Goal: Task Accomplishment & Management: Manage account settings

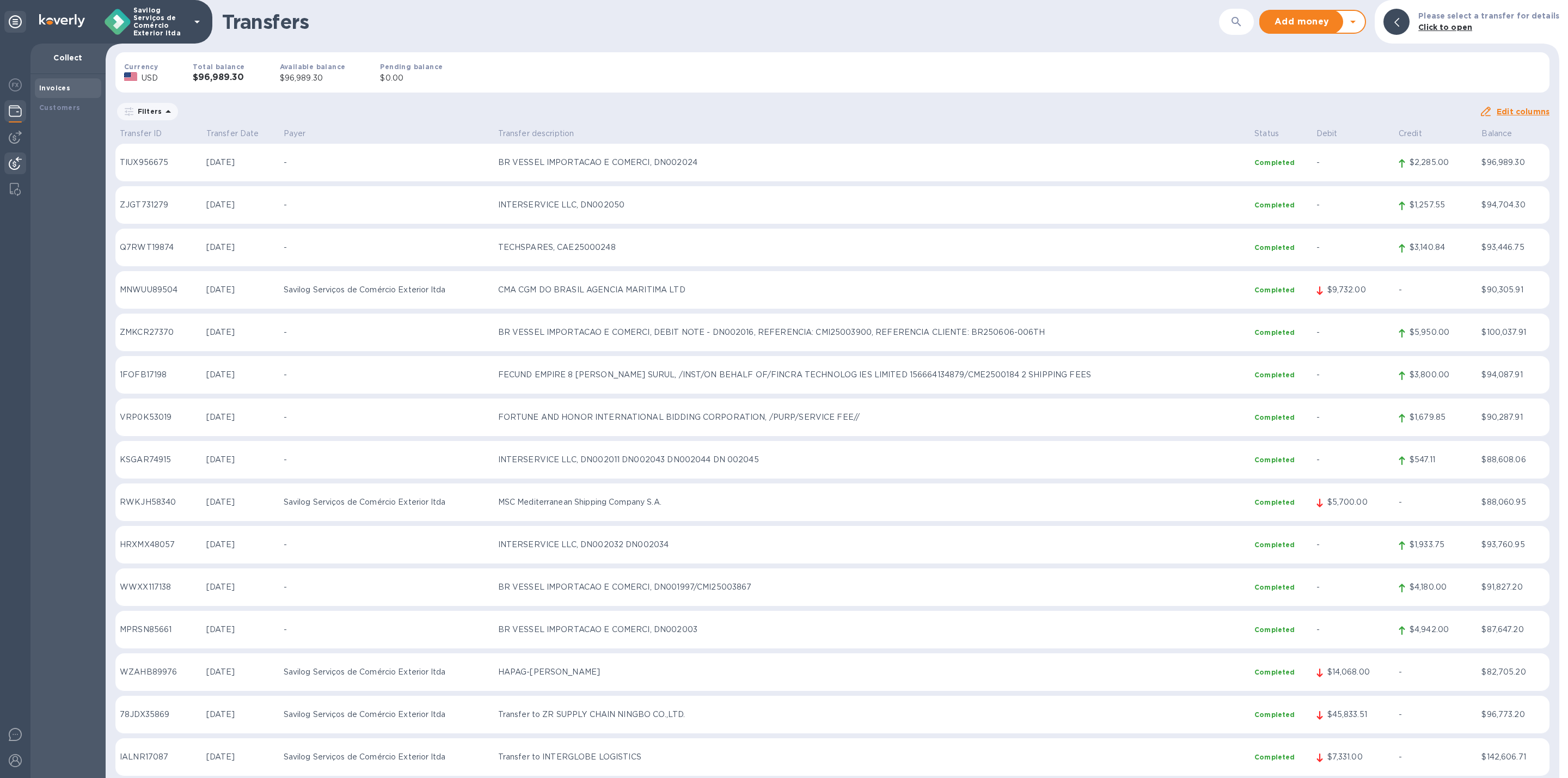
click at [39, 85] on b "Invoices" at bounding box center [55, 87] width 31 height 8
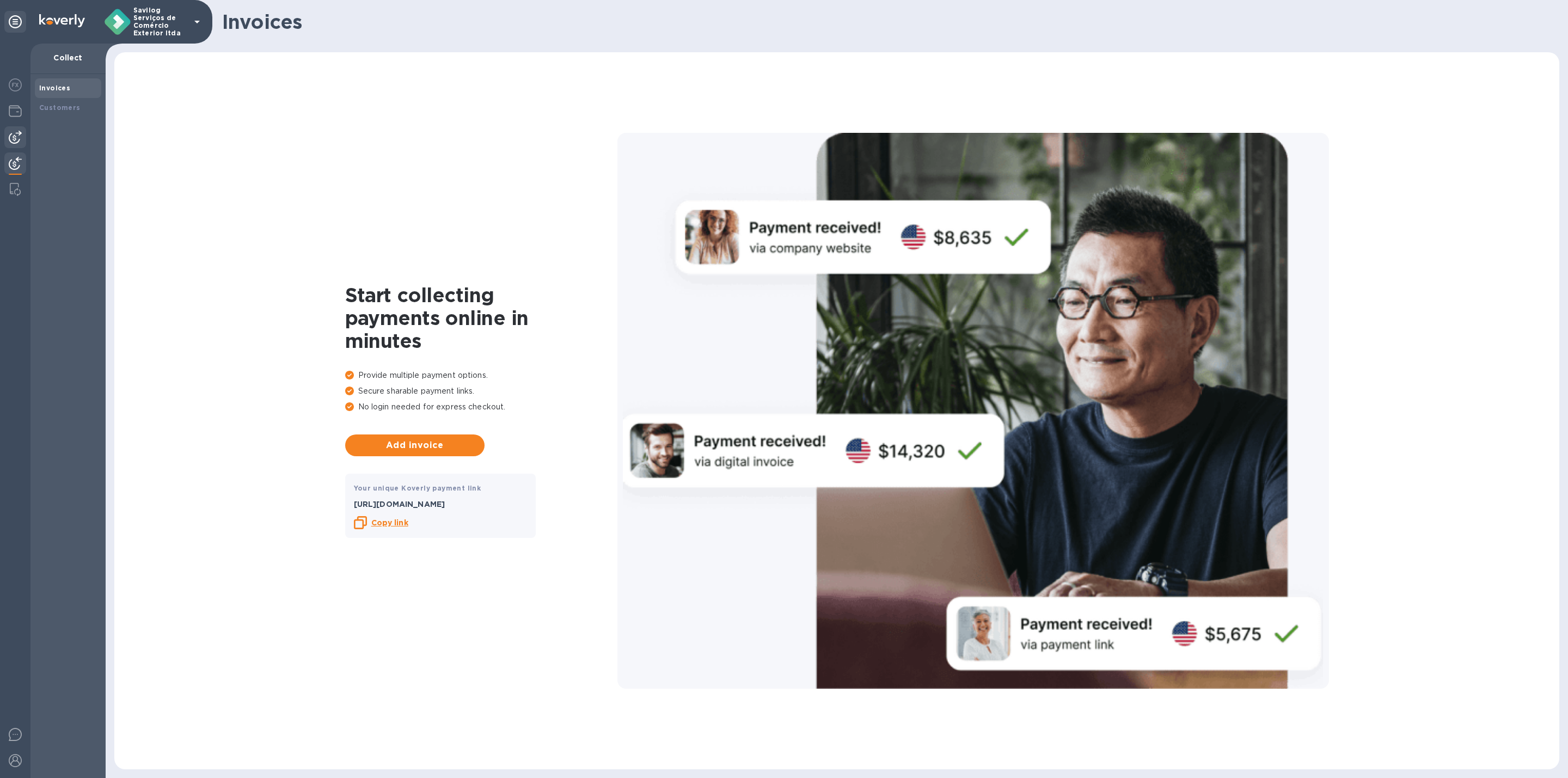
click at [12, 140] on img at bounding box center [15, 137] width 13 height 13
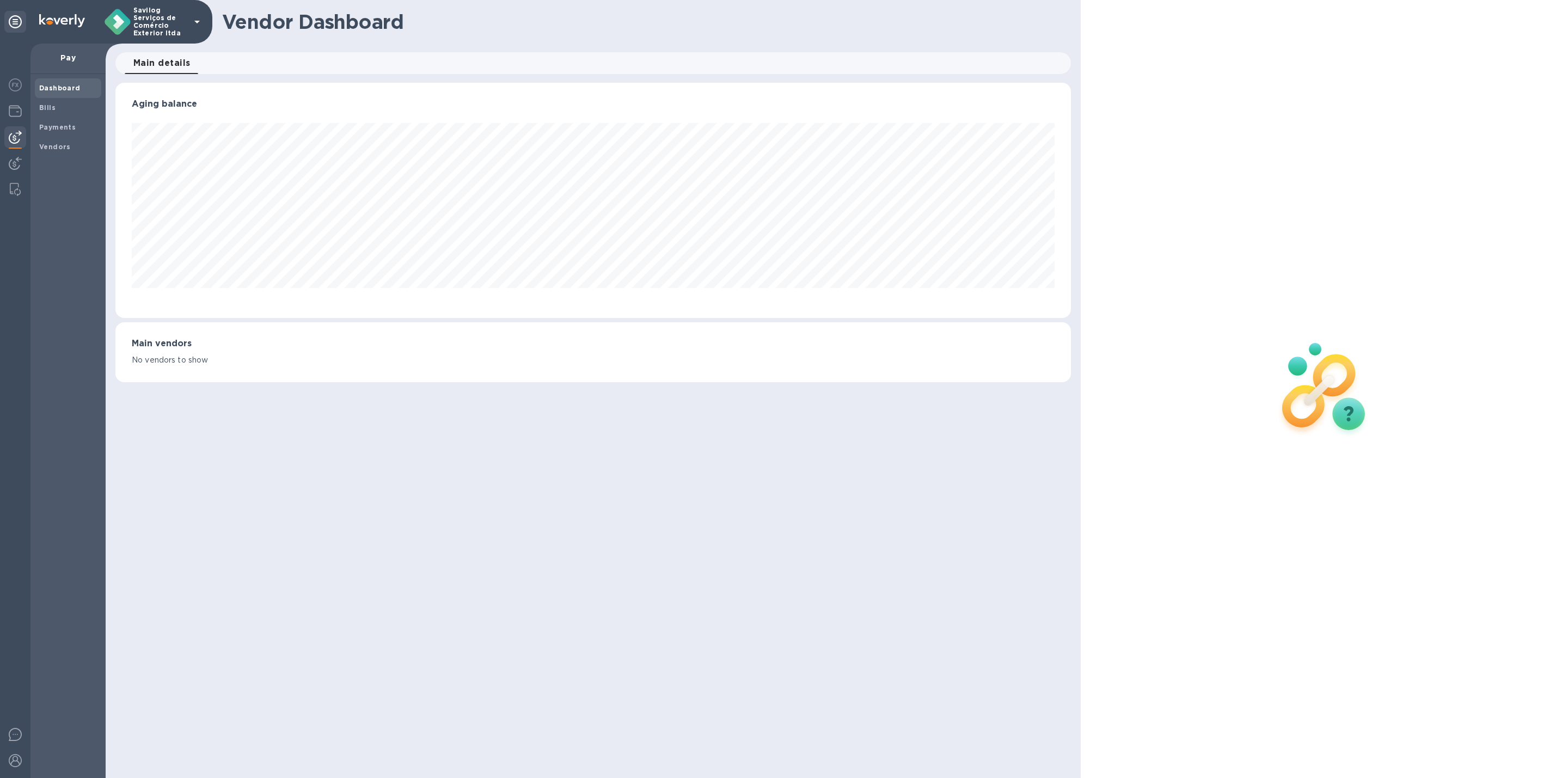
scroll to position [236, 956]
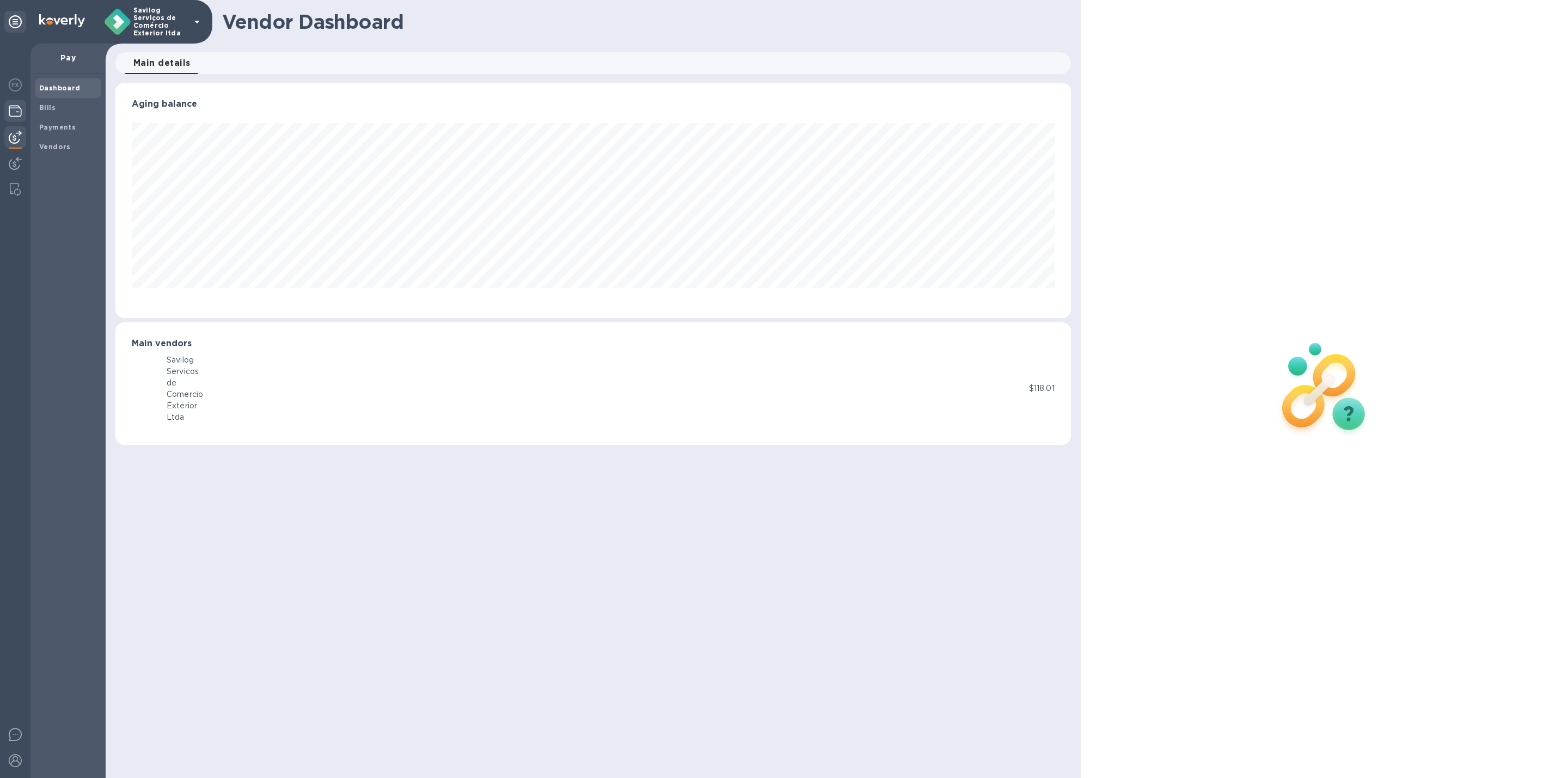
click at [18, 108] on img at bounding box center [15, 111] width 13 height 13
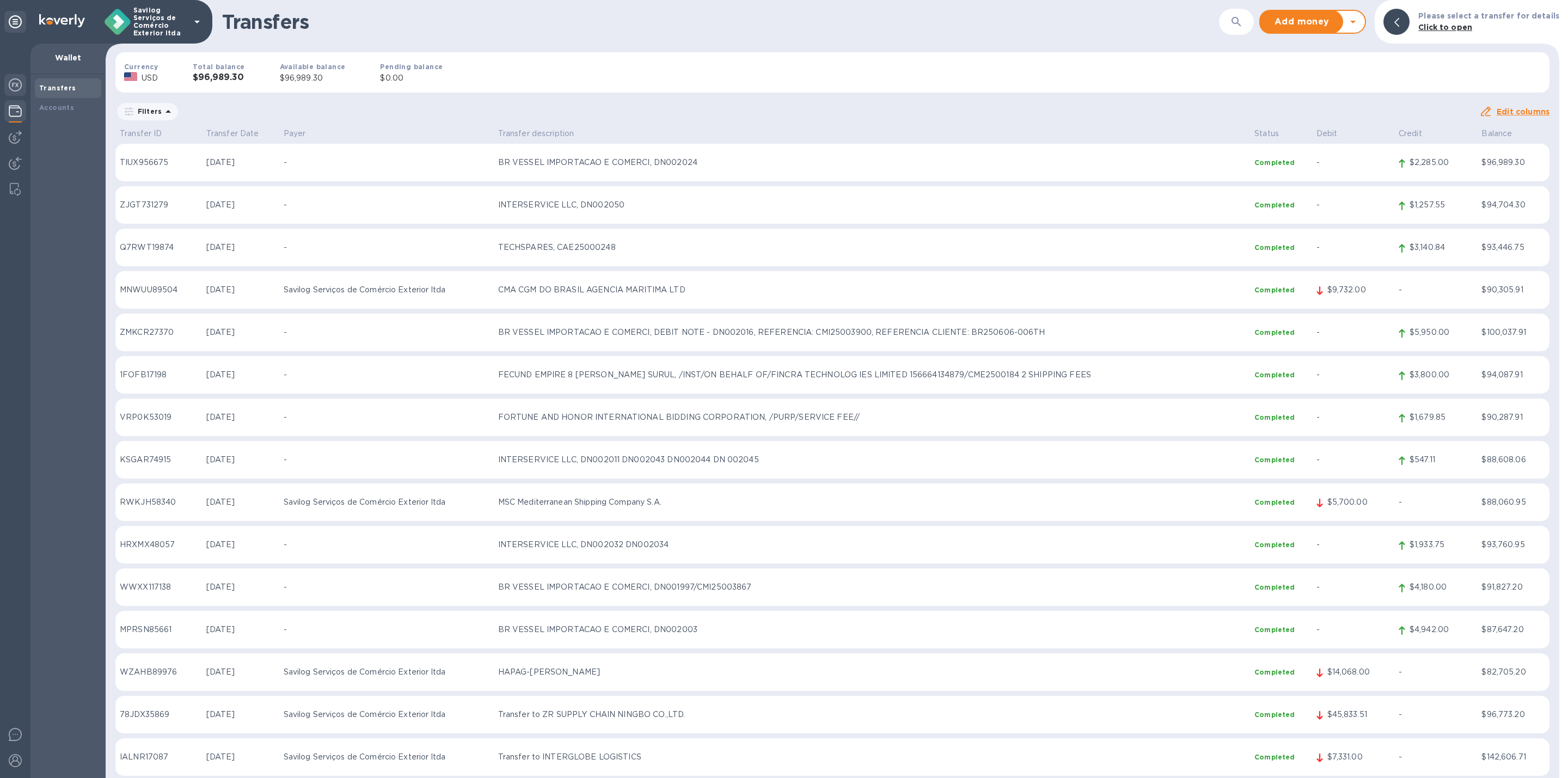
click at [25, 80] on div at bounding box center [15, 85] width 22 height 24
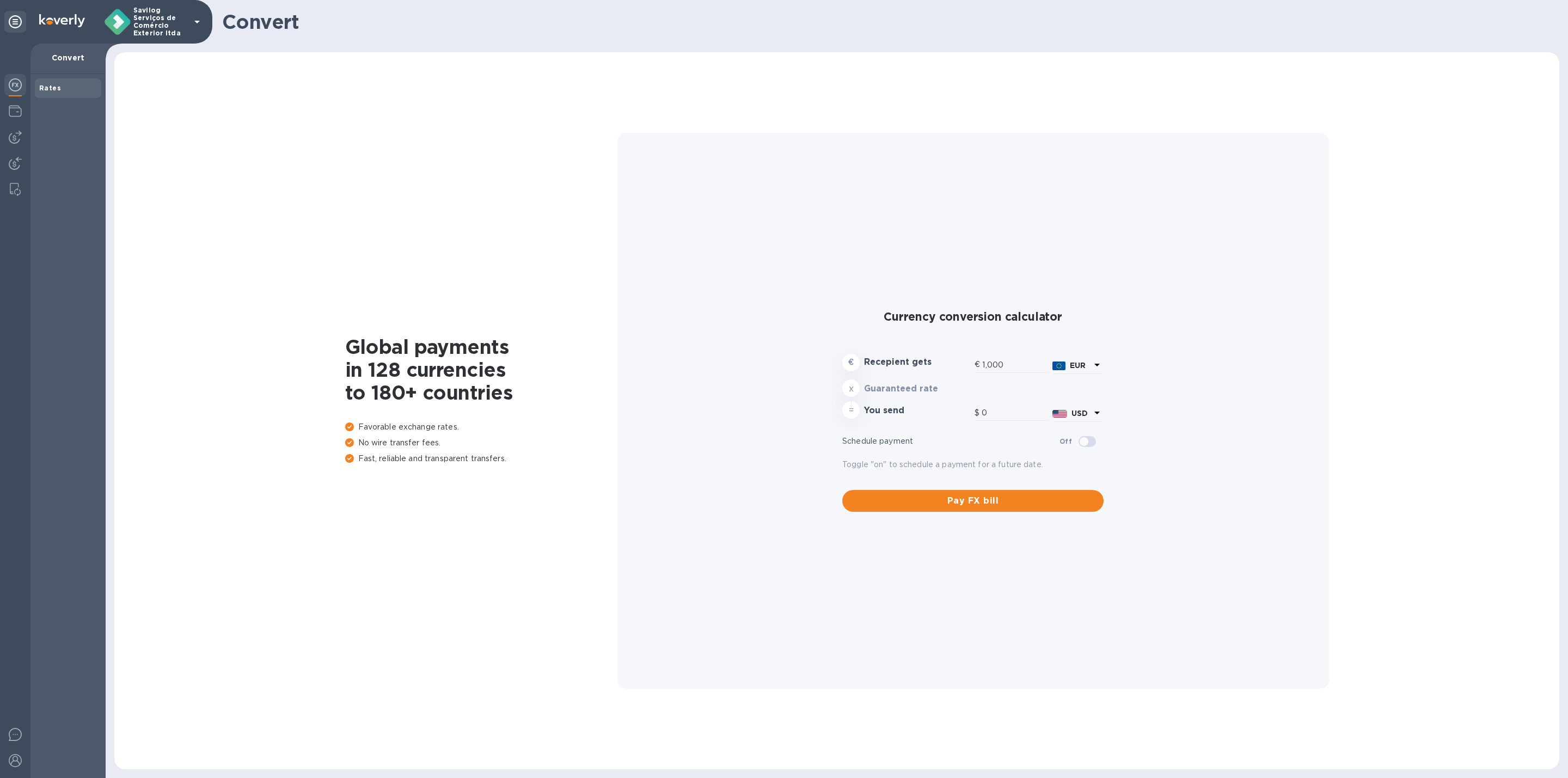
type input "1,180.07"
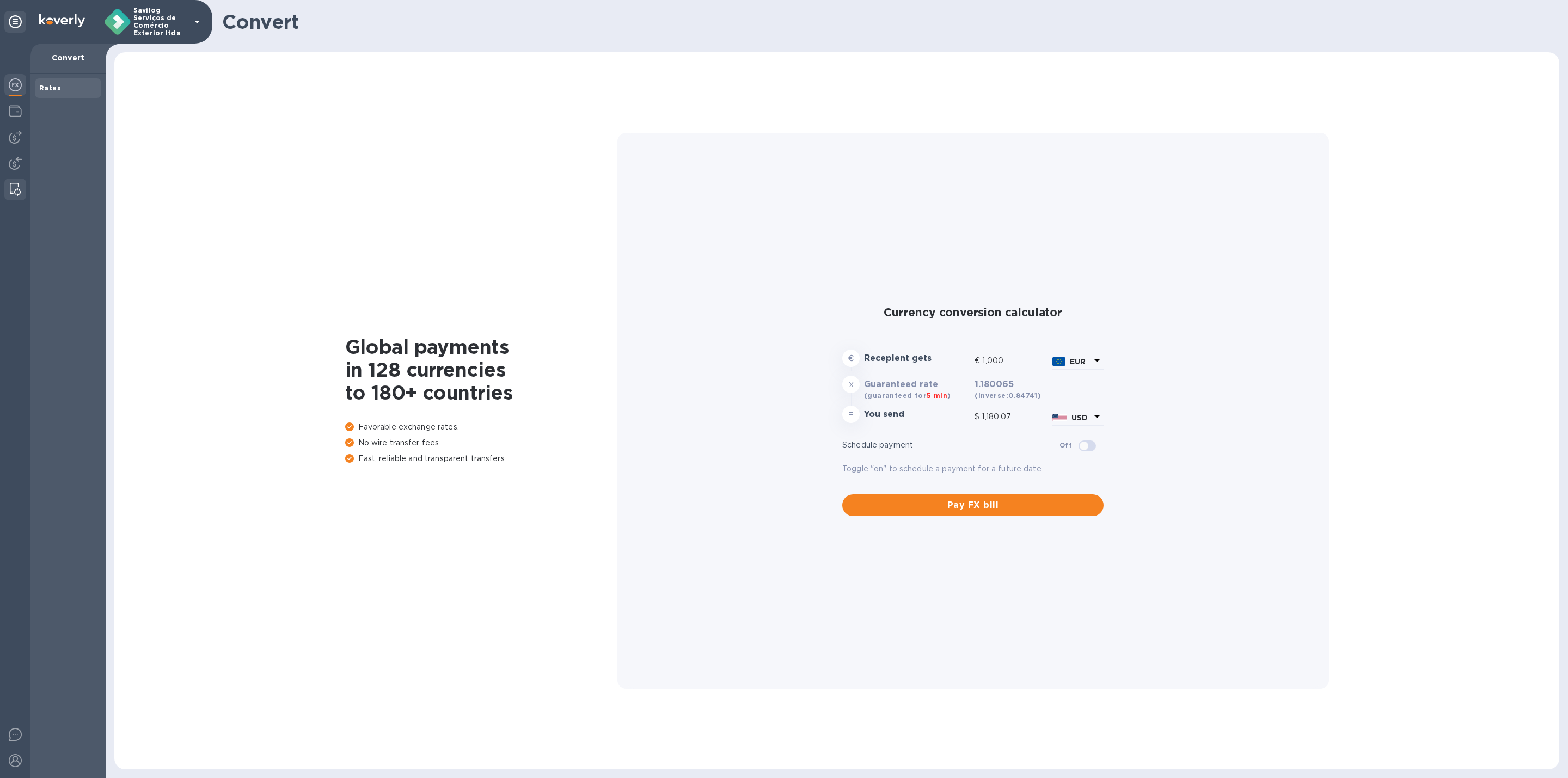
click at [18, 180] on div at bounding box center [15, 189] width 20 height 22
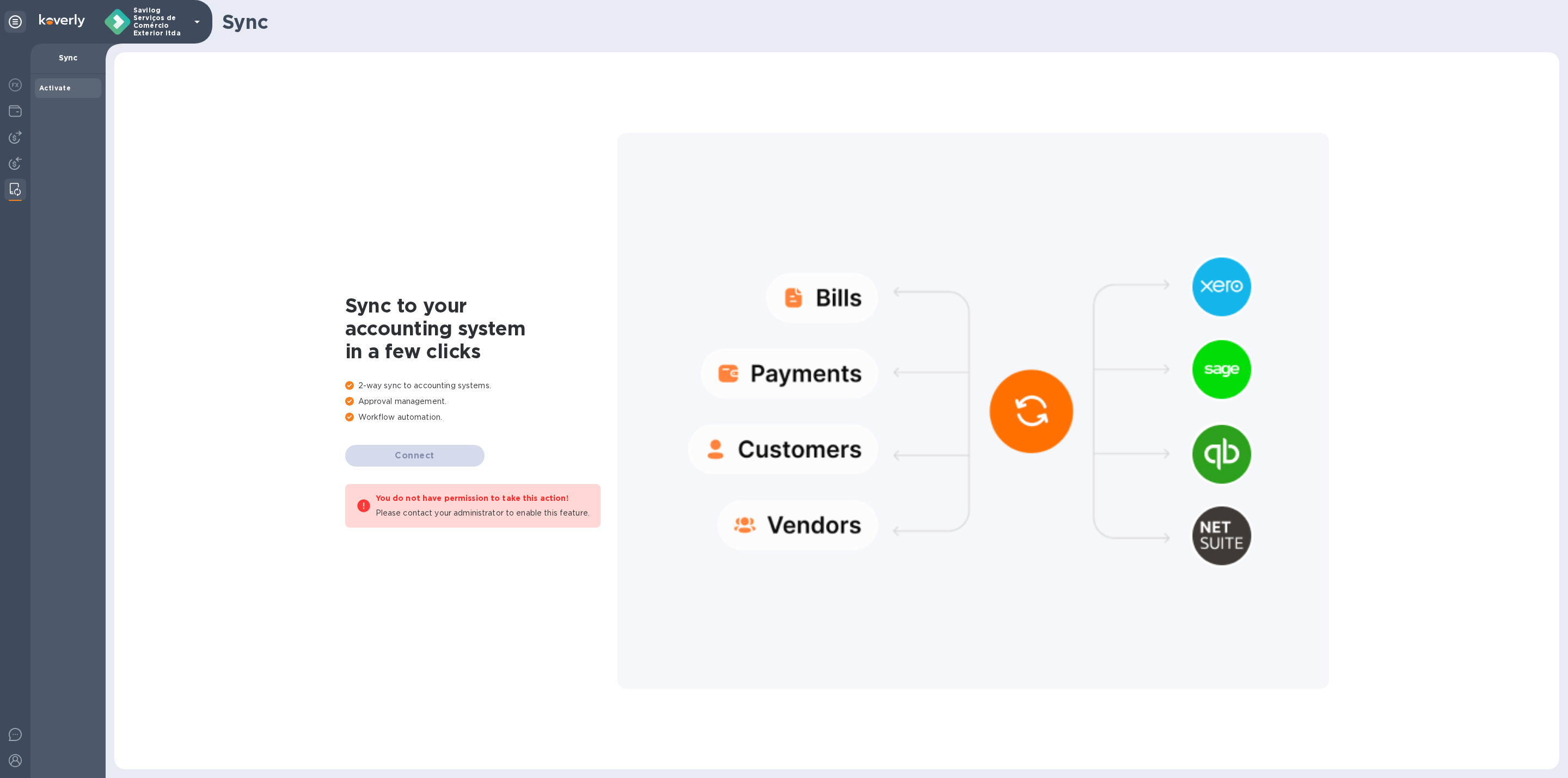
click at [17, 15] on icon at bounding box center [15, 22] width 13 height 13
click at [59, 87] on b "Transfers" at bounding box center [58, 87] width 37 height 8
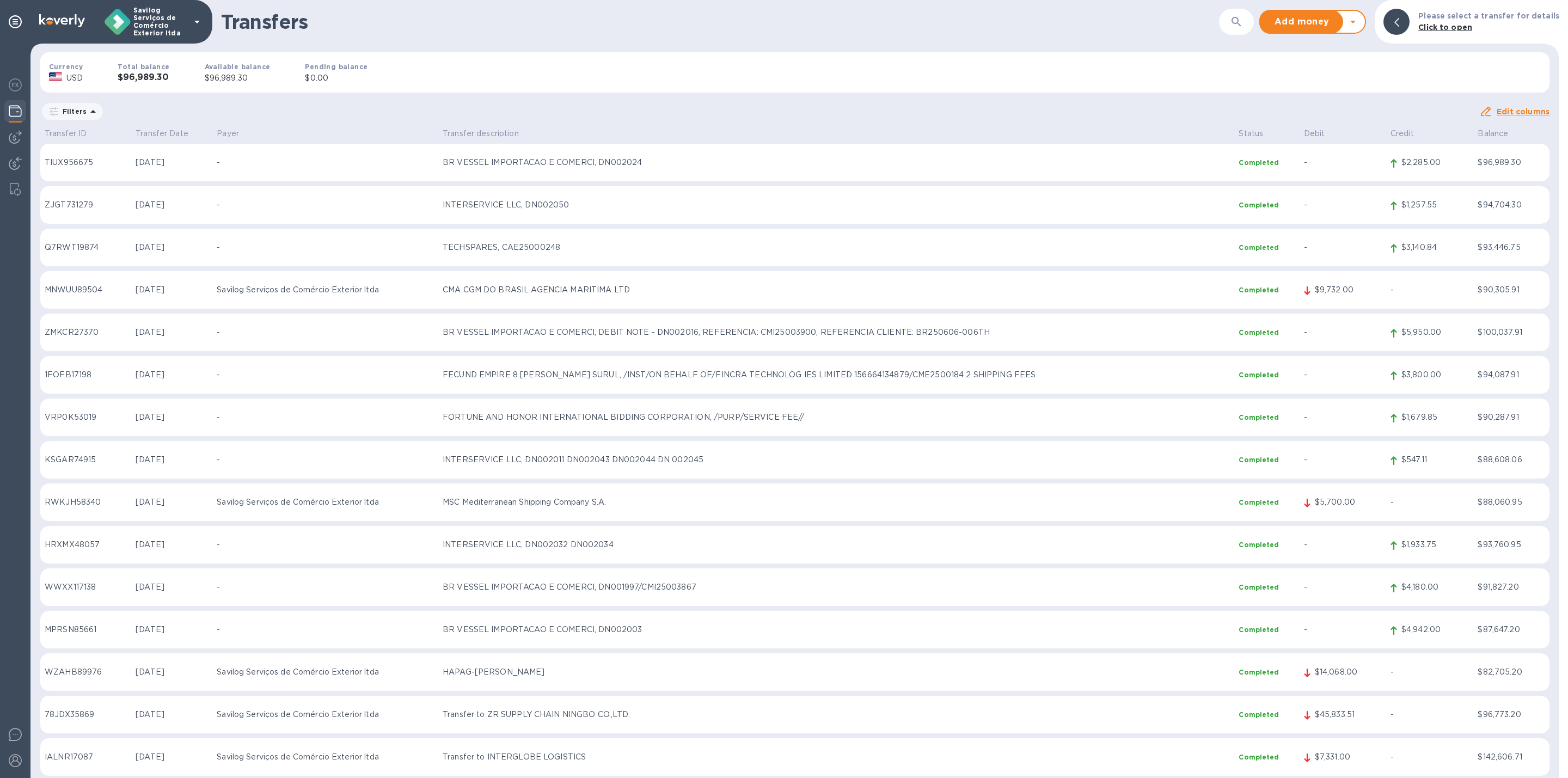
click at [1360, 28] on icon at bounding box center [1353, 22] width 13 height 13
click at [1317, 31] on button "Add money" at bounding box center [1302, 22] width 83 height 22
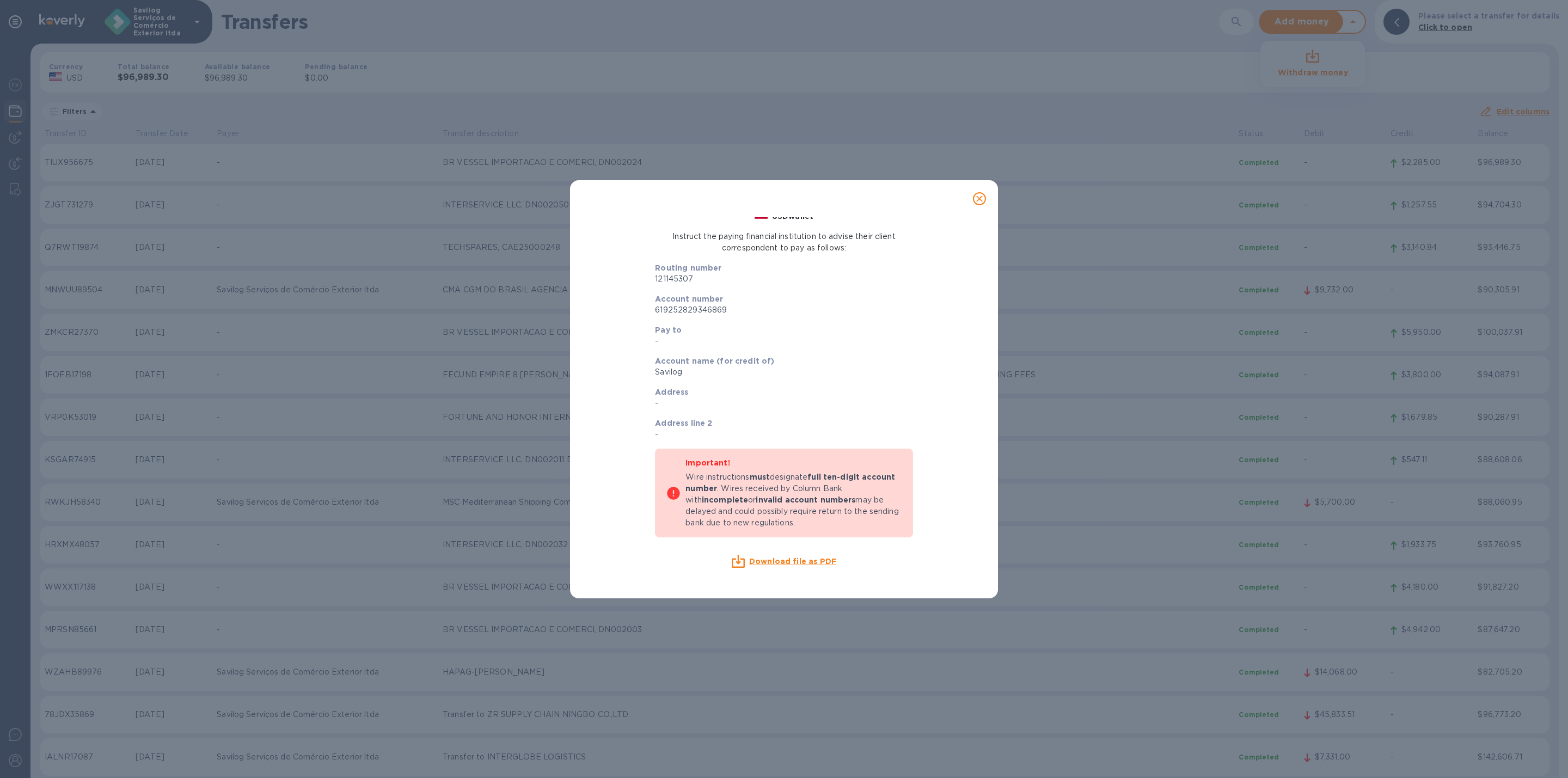
click at [982, 205] on button "close" at bounding box center [980, 199] width 26 height 26
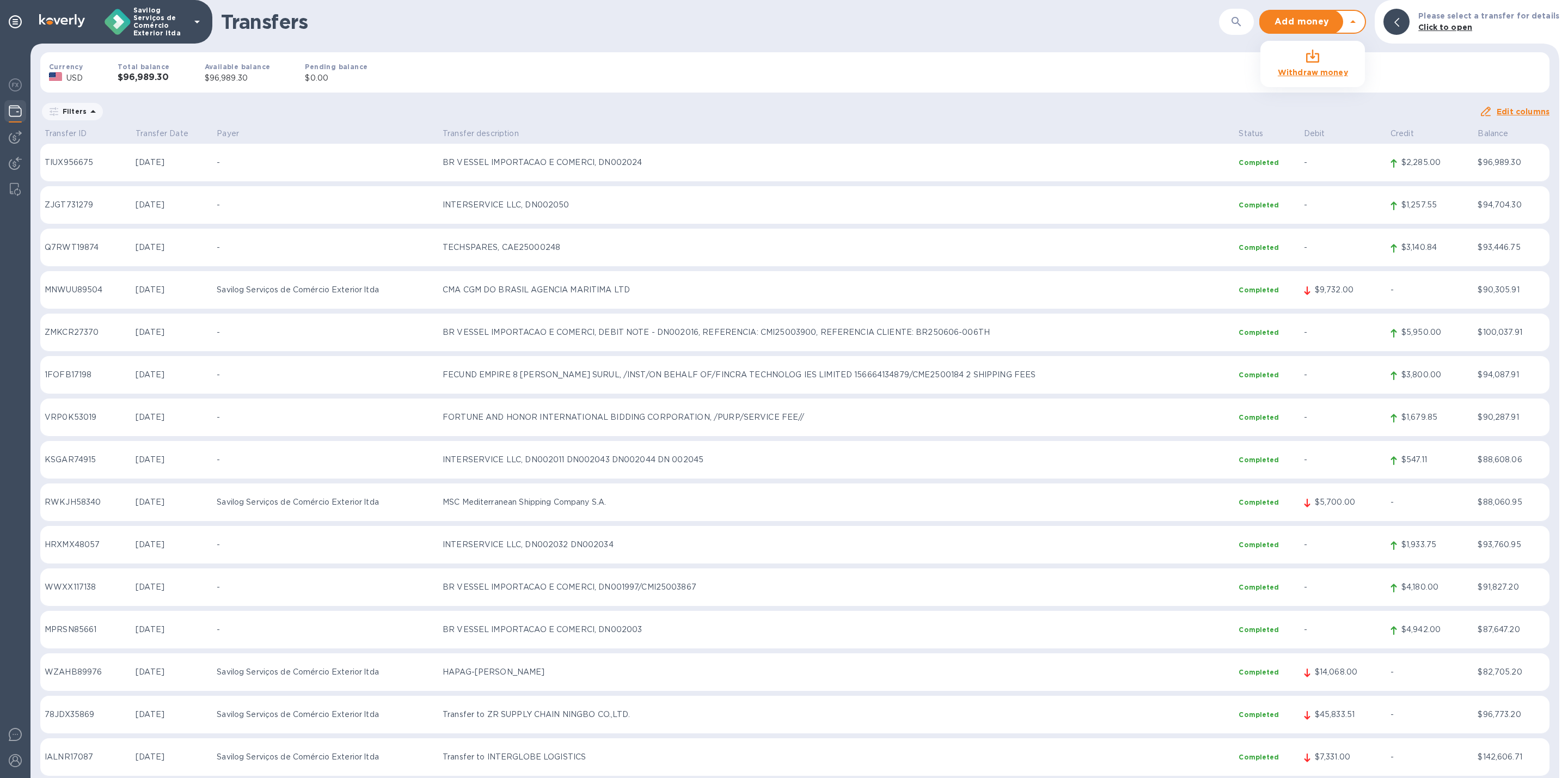
scroll to position [15, 0]
click at [6, 80] on div at bounding box center [15, 85] width 22 height 24
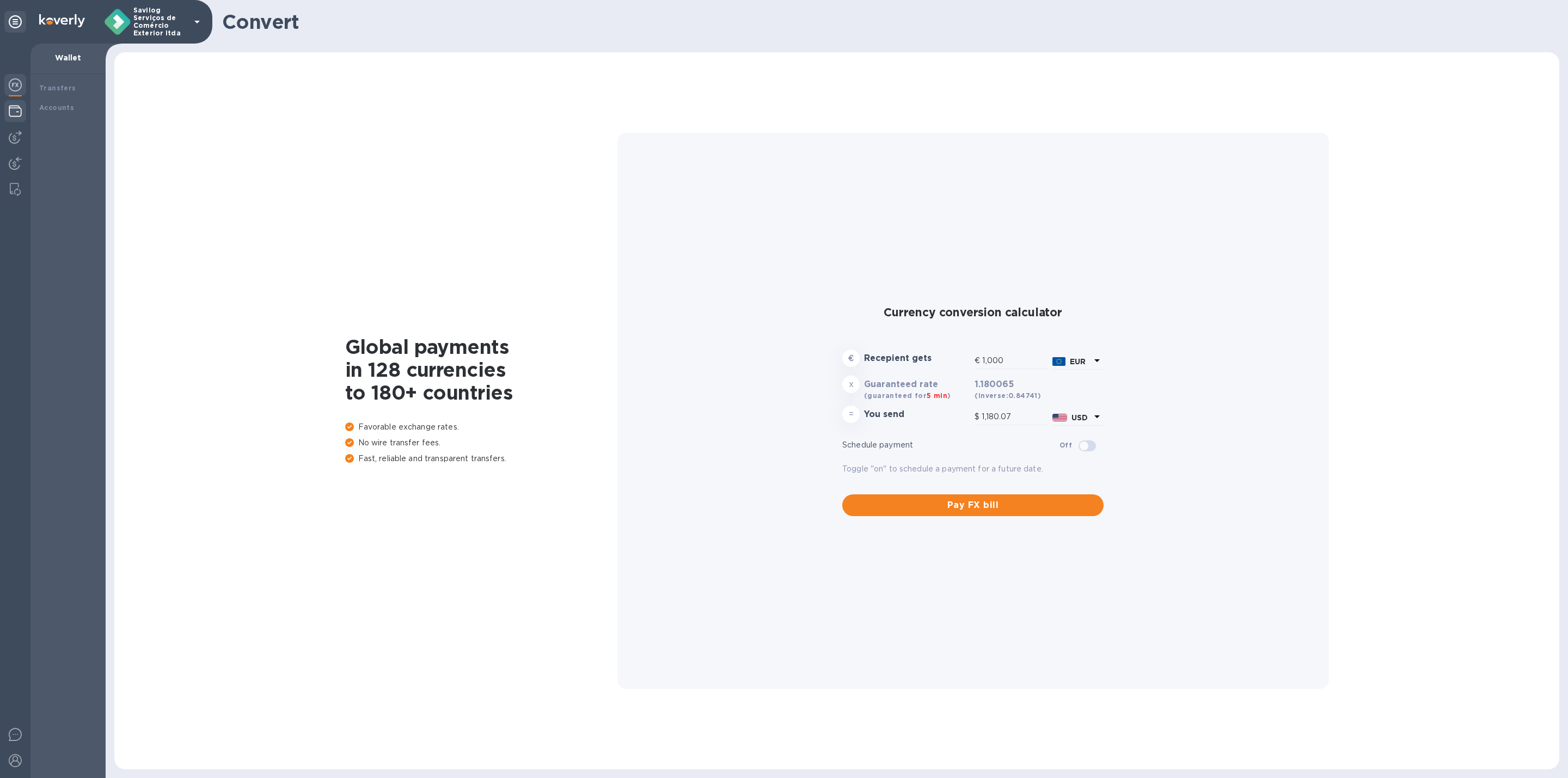
click at [15, 120] on div at bounding box center [15, 112] width 22 height 24
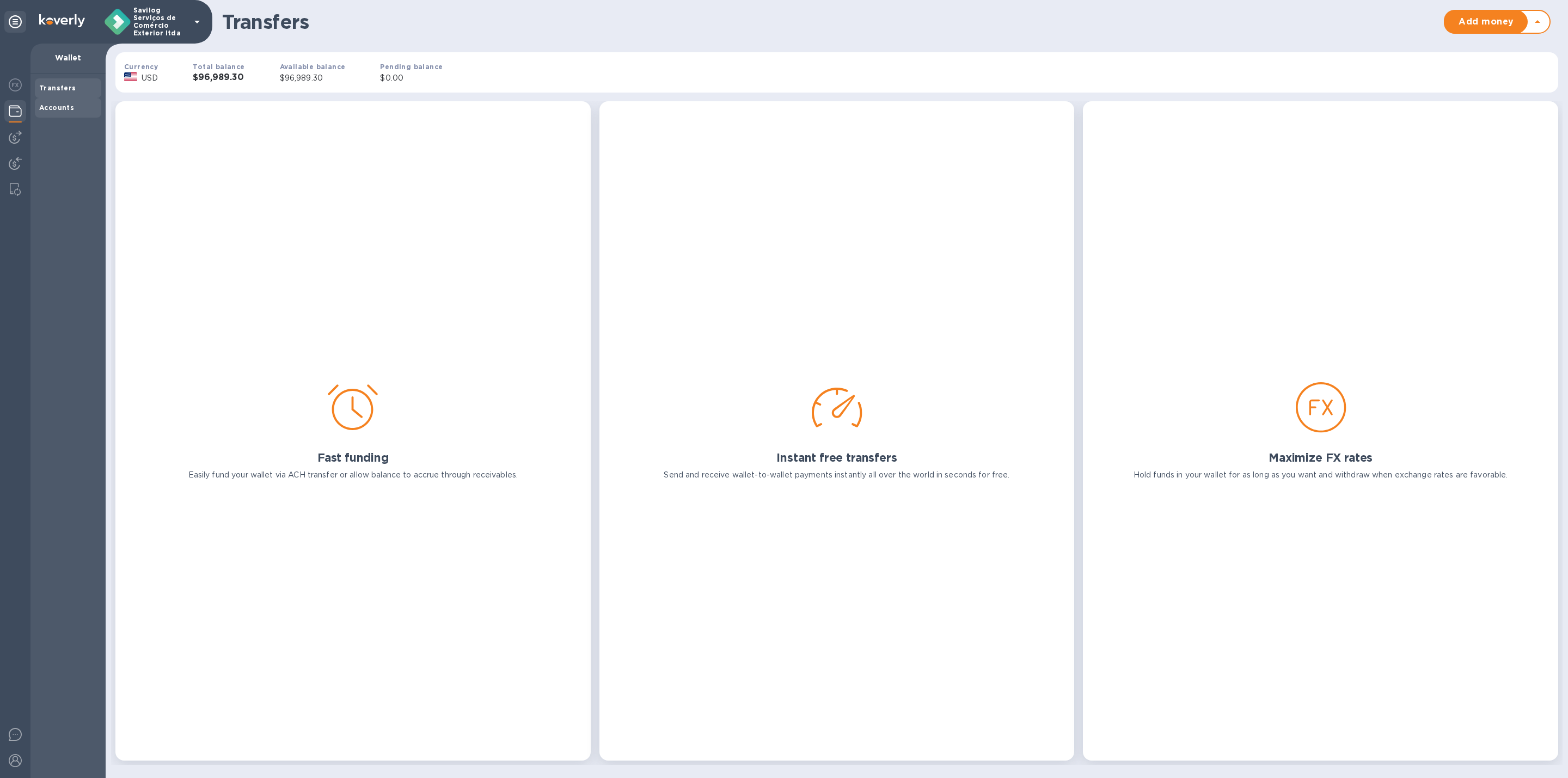
click at [49, 101] on div "Accounts" at bounding box center [68, 108] width 66 height 20
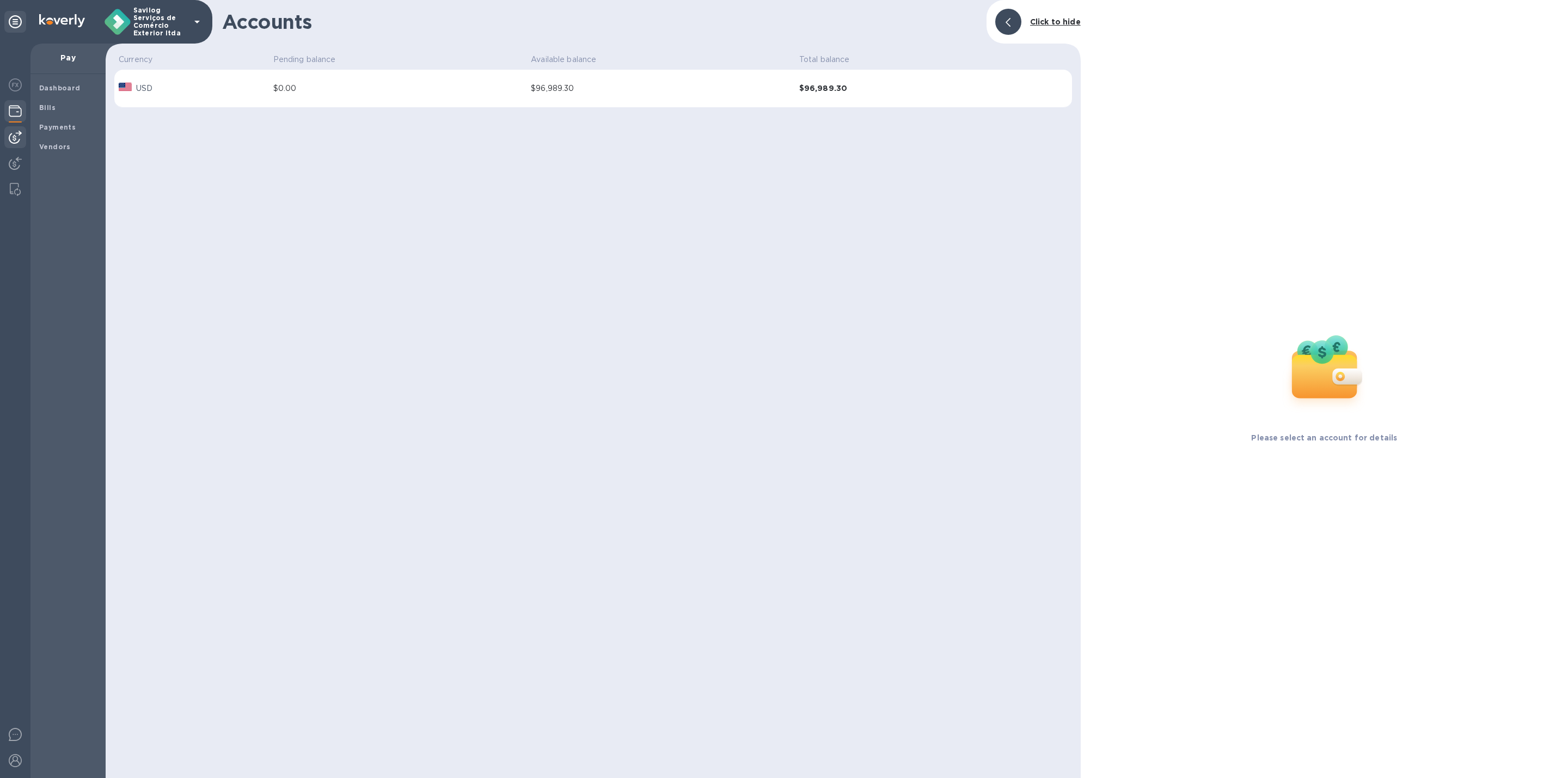
click at [20, 133] on img at bounding box center [15, 137] width 13 height 13
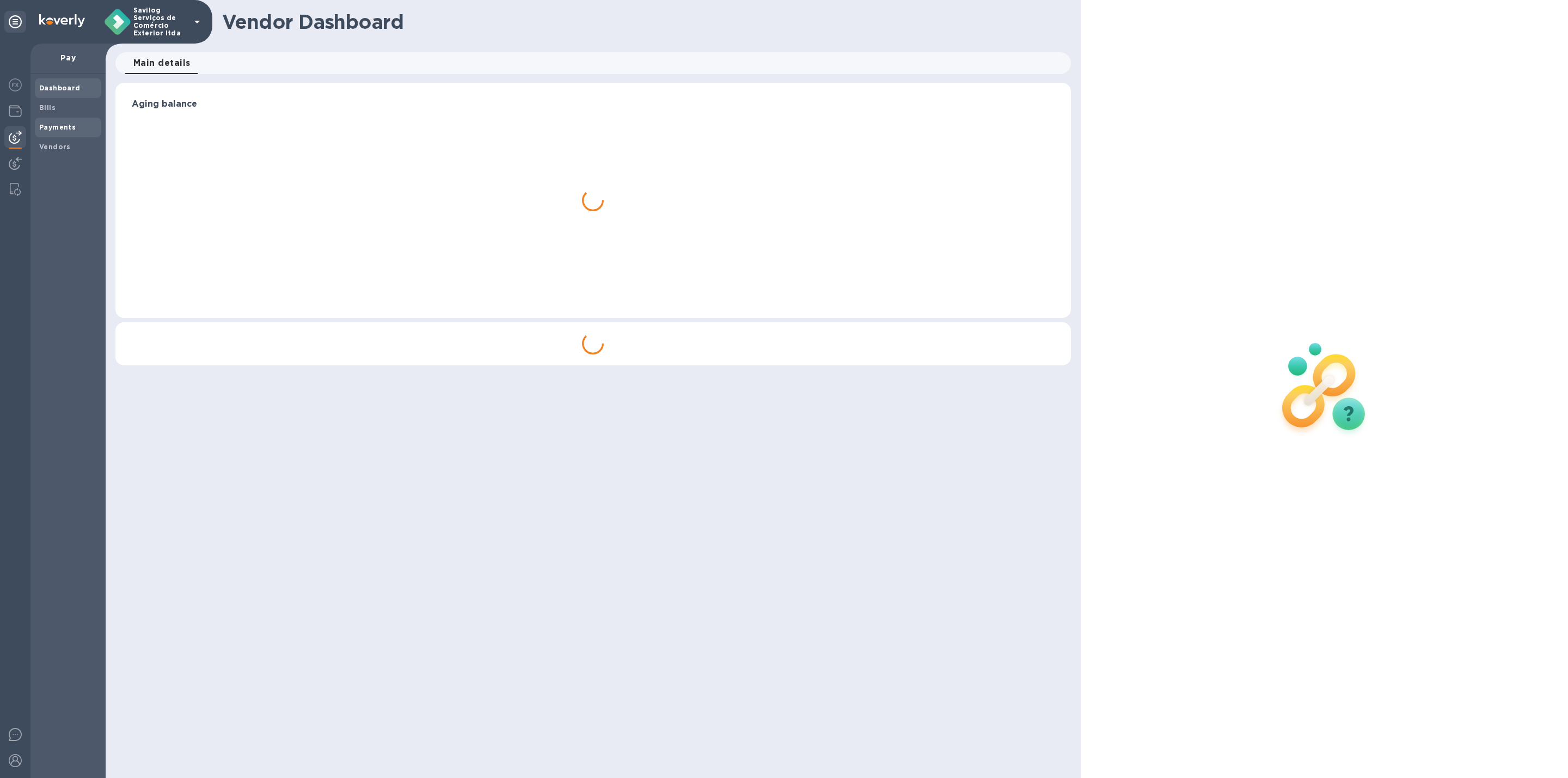
click at [50, 123] on b "Payments" at bounding box center [57, 127] width 36 height 8
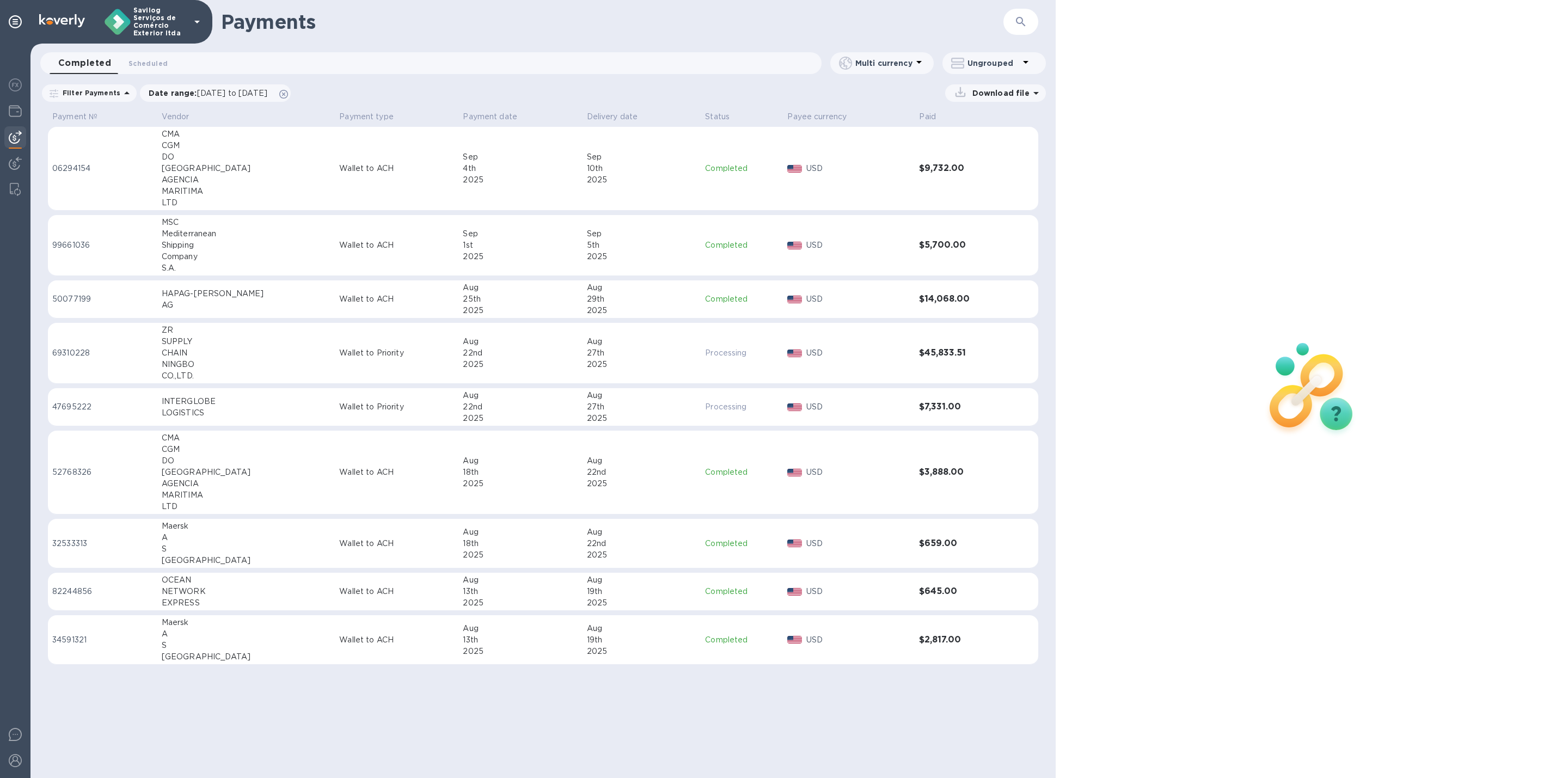
click at [587, 178] on div "2025" at bounding box center [642, 180] width 110 height 12
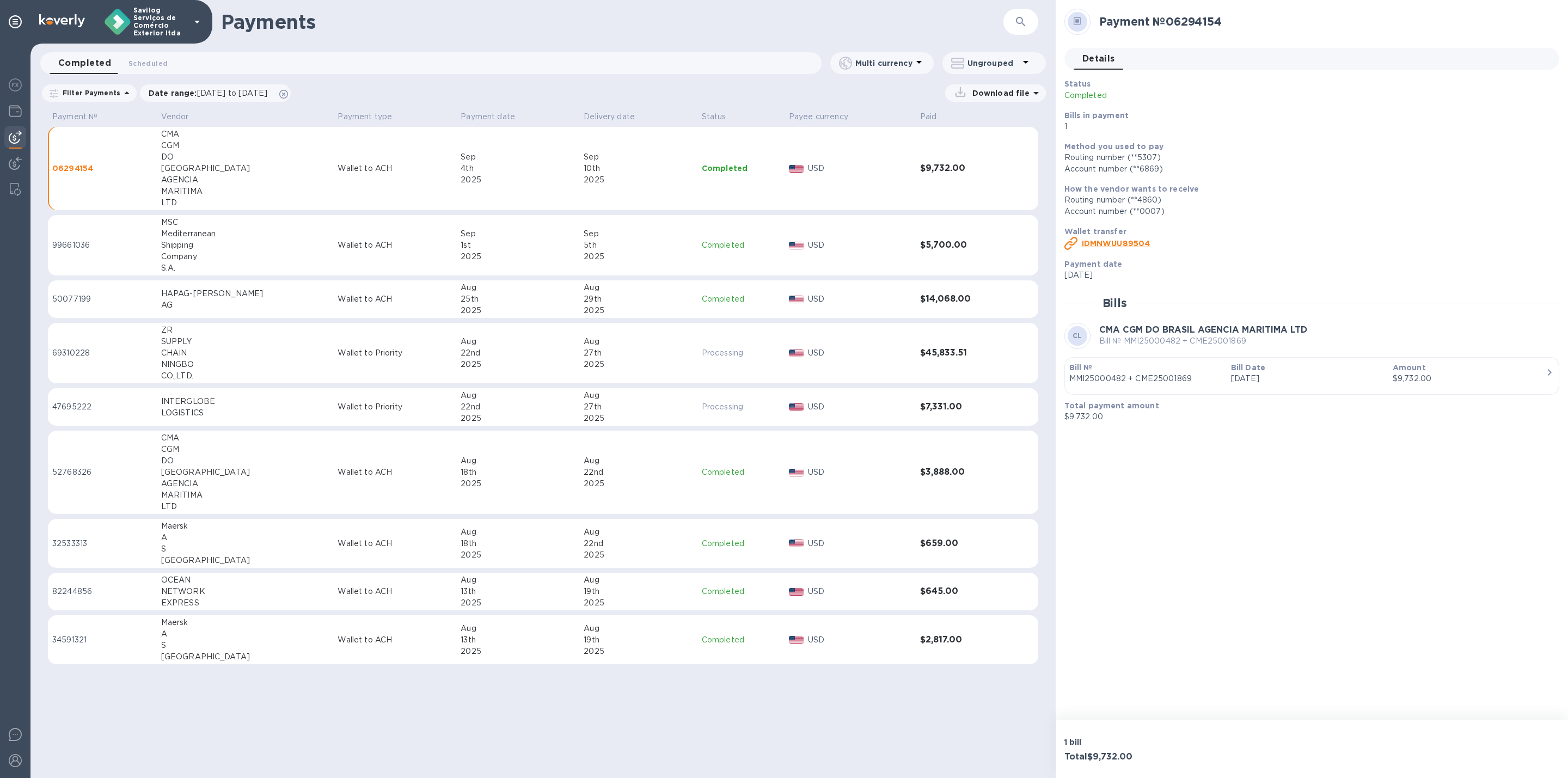
click at [1119, 405] on b "Total payment amount" at bounding box center [1112, 406] width 95 height 9
click at [1140, 244] on b "ID MNWUU89504" at bounding box center [1116, 244] width 69 height 9
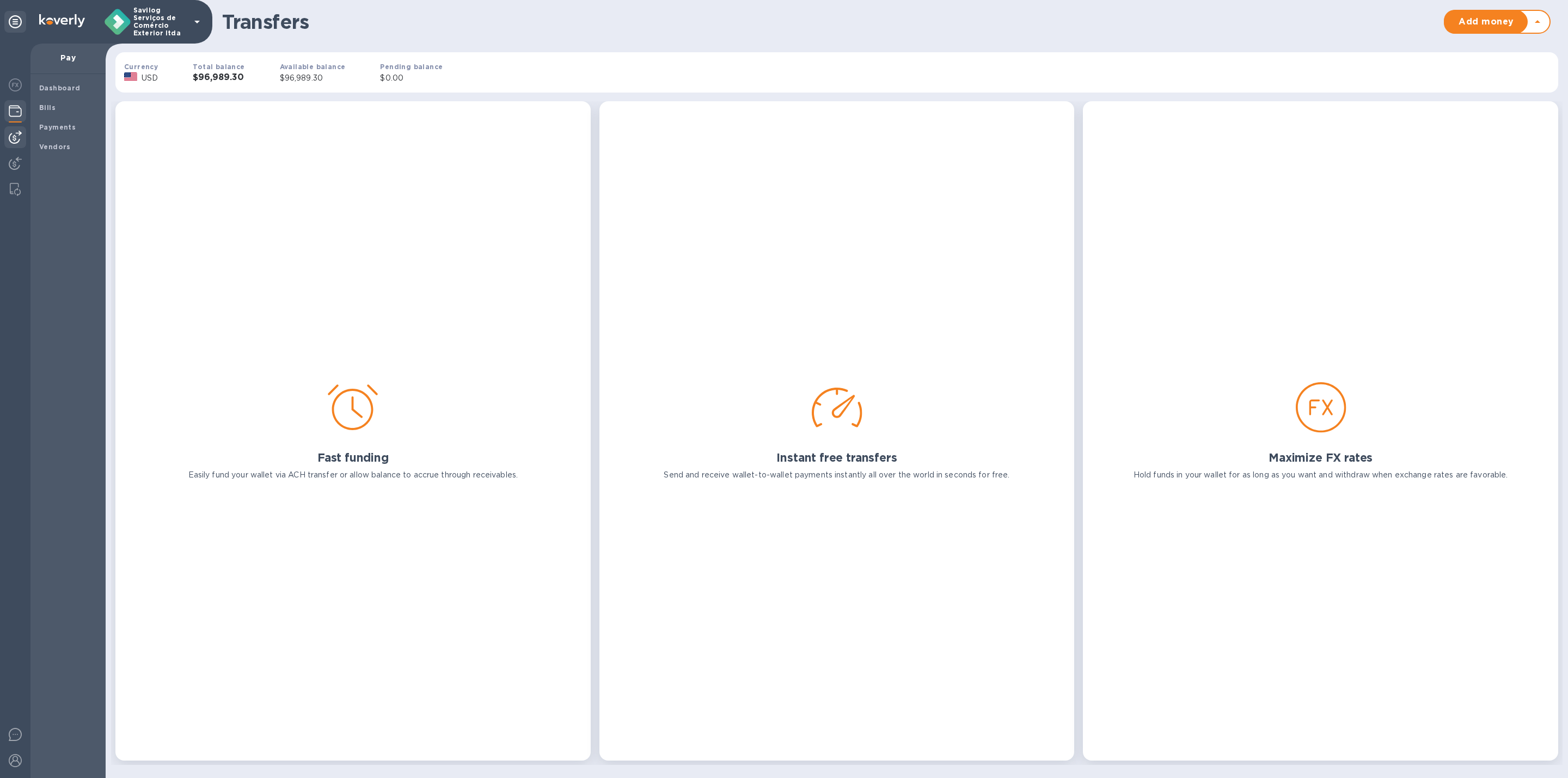
click at [15, 135] on img at bounding box center [15, 137] width 13 height 13
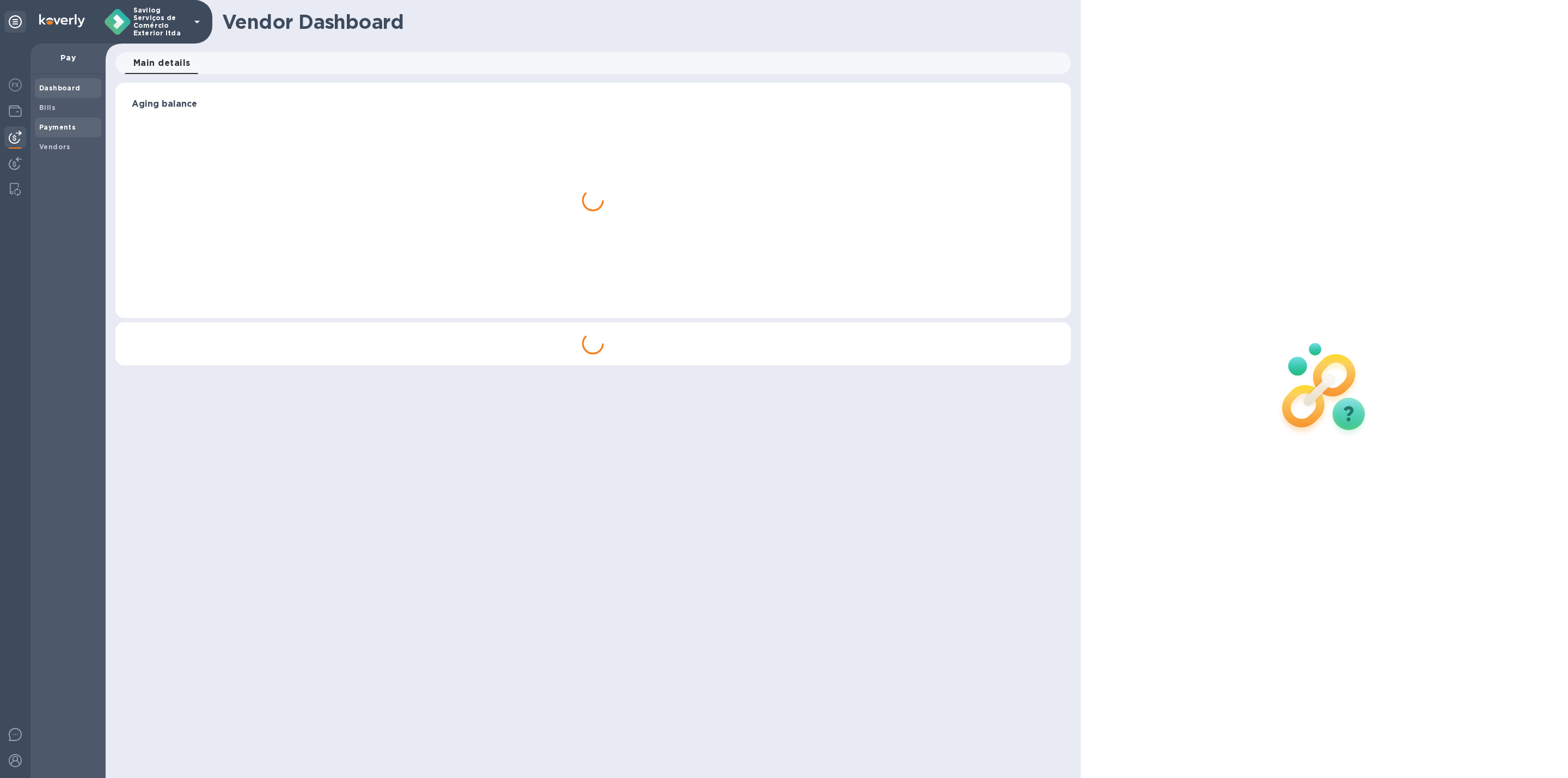
click at [54, 120] on div "Payments" at bounding box center [68, 127] width 66 height 20
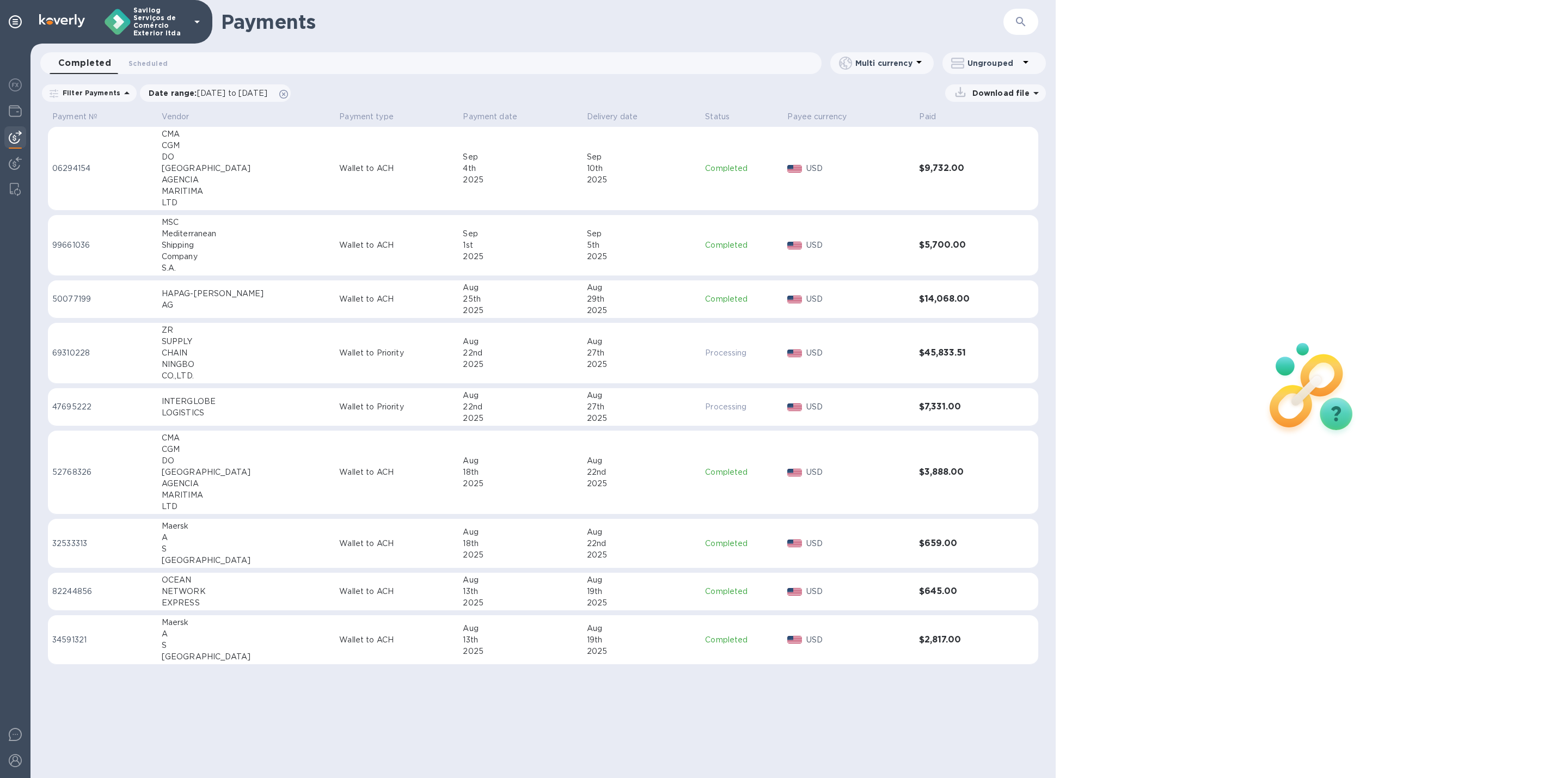
click at [836, 185] on td "USD" at bounding box center [849, 169] width 132 height 84
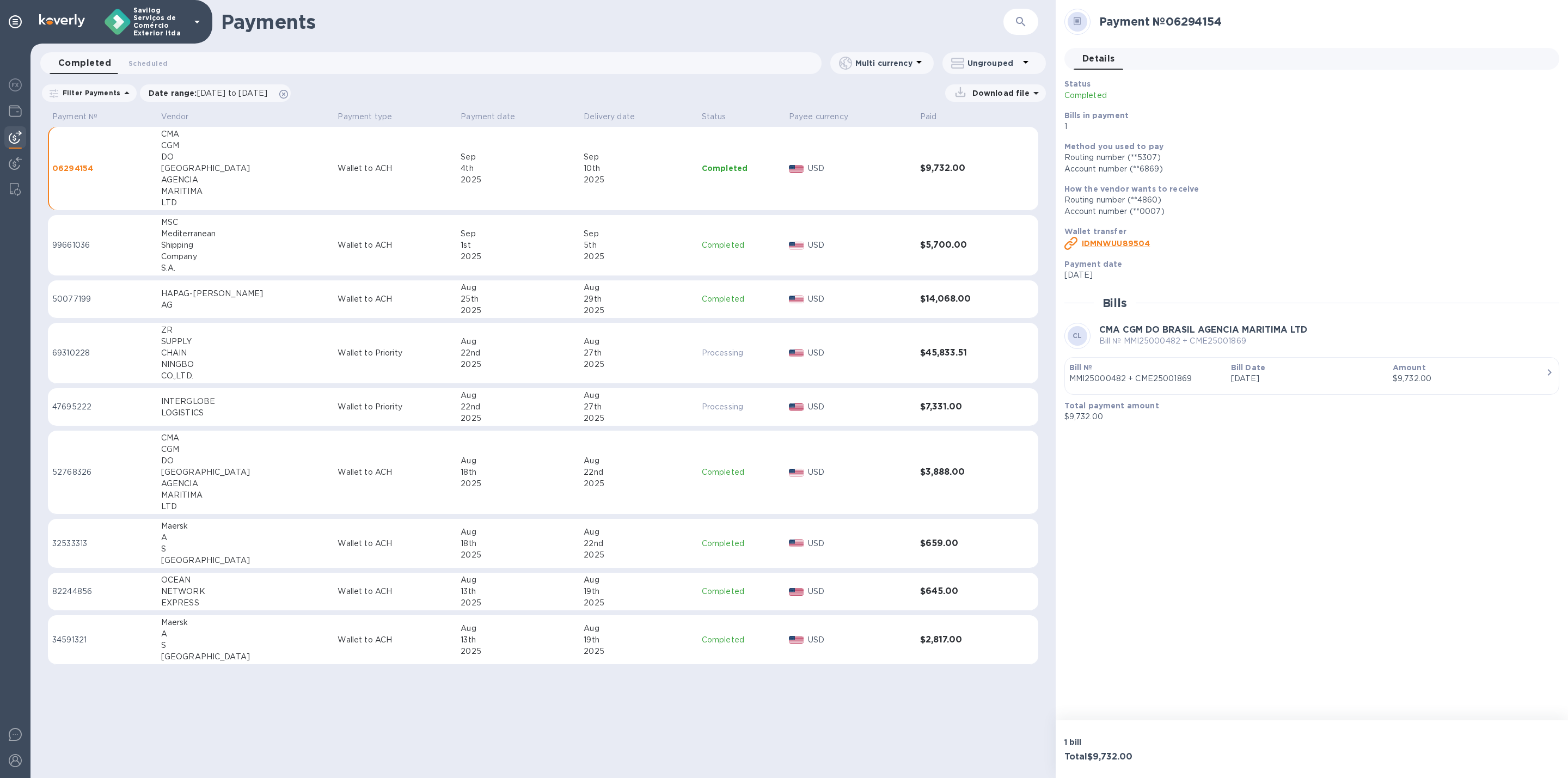
click at [1436, 712] on div "Payment № 06294154 Details 0 Status Completed Bills in payment 1 Method you use…" at bounding box center [1312, 360] width 512 height 720
click at [1476, 386] on div "button" at bounding box center [1312, 387] width 485 height 6
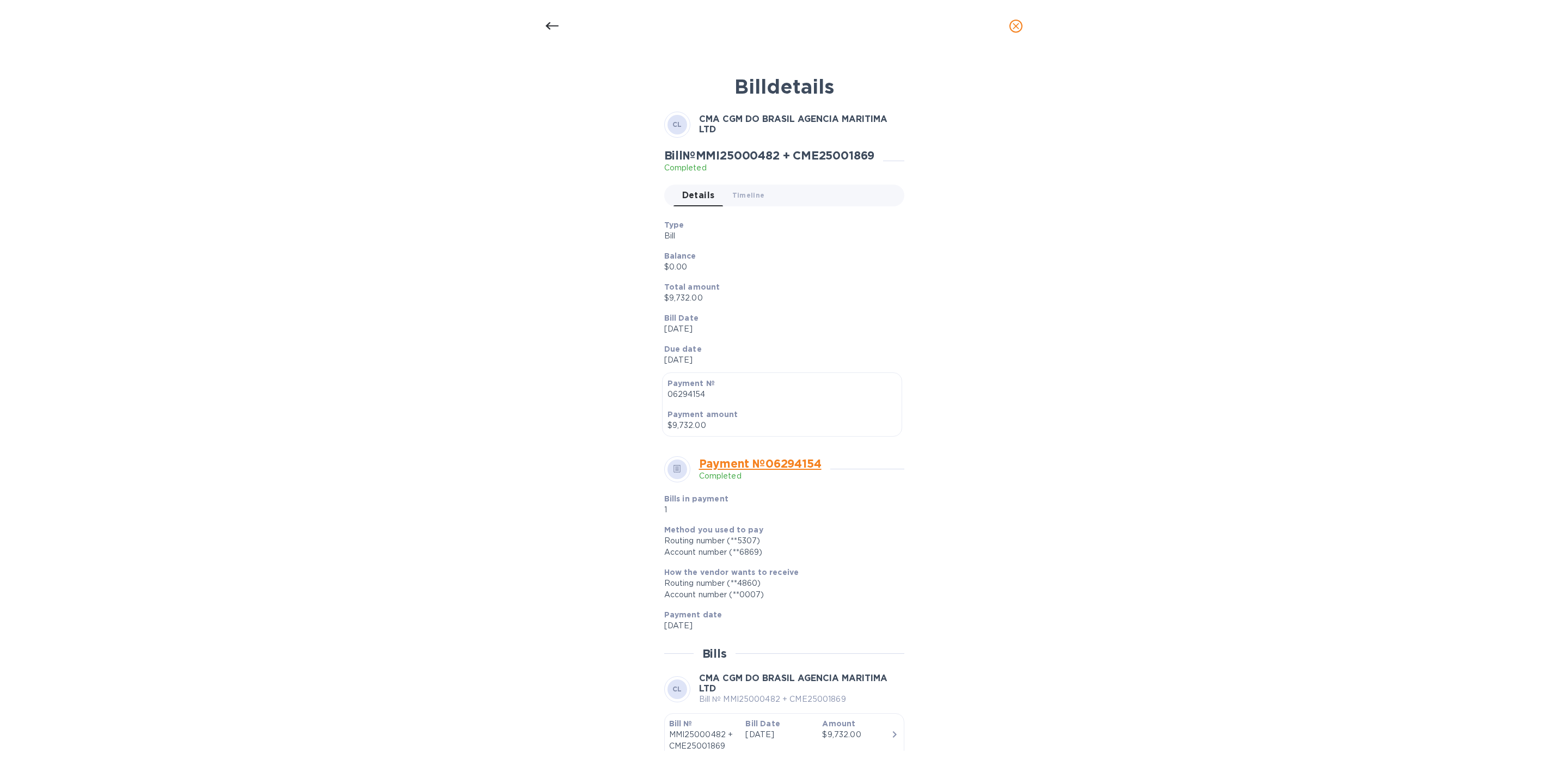
scroll to position [46, 0]
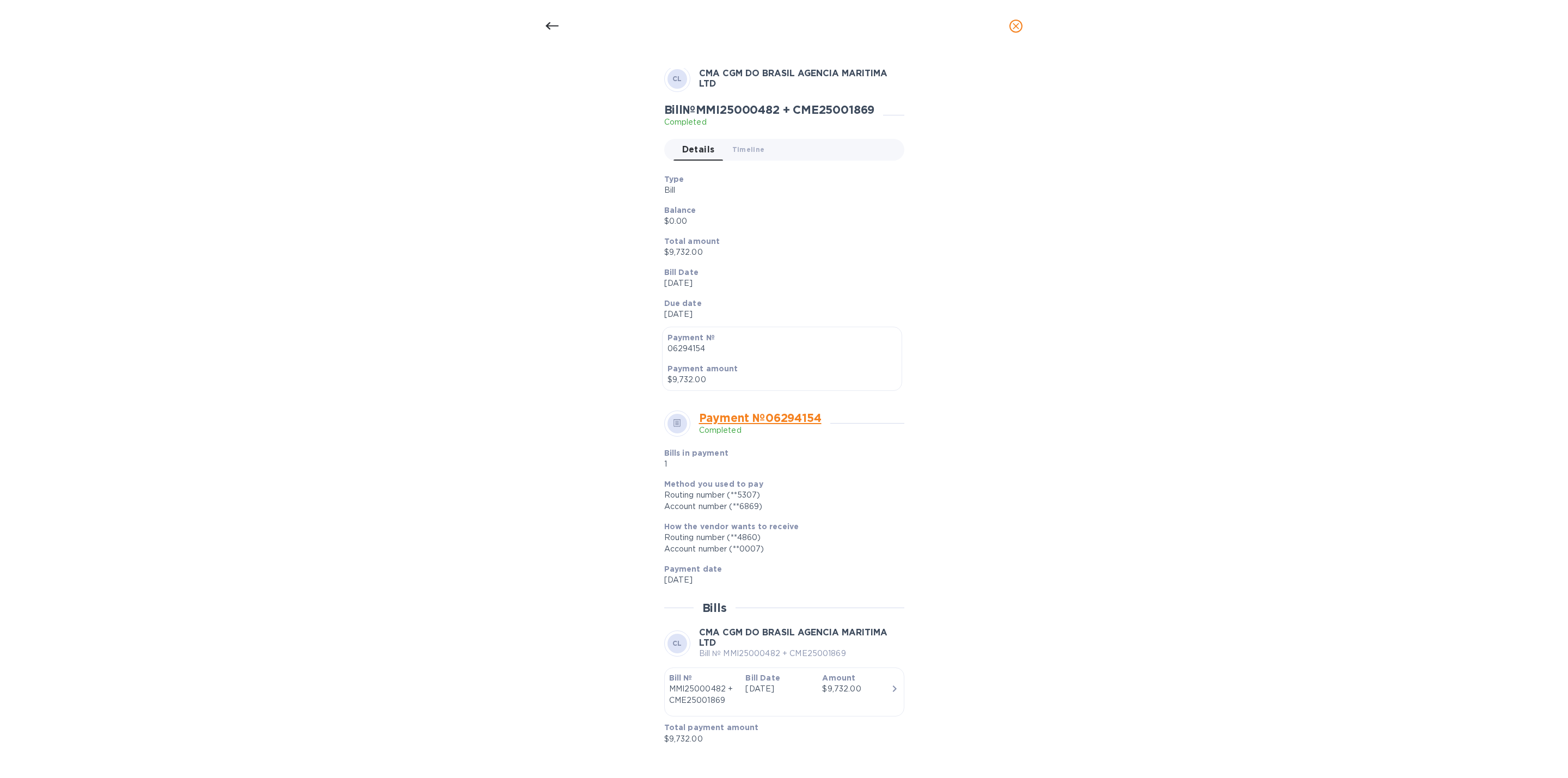
click at [1263, 412] on div "Bill details CL CMA CGM DO BRASIL AGENCIA MARITIMA LTD Bill № MMI25000482 + CME…" at bounding box center [784, 415] width 1568 height 726
click at [561, 23] on div at bounding box center [552, 26] width 26 height 26
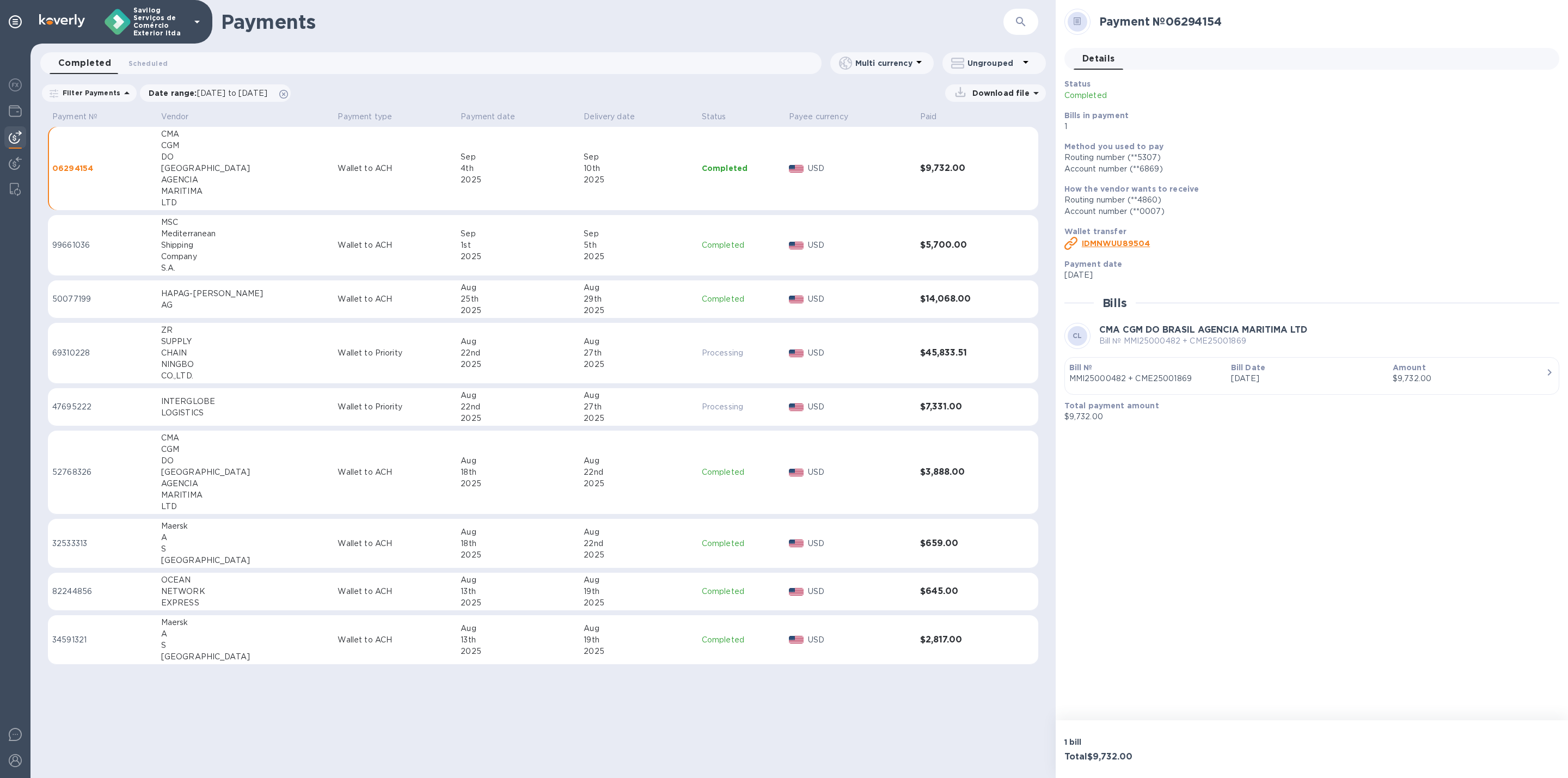
scroll to position [18, 0]
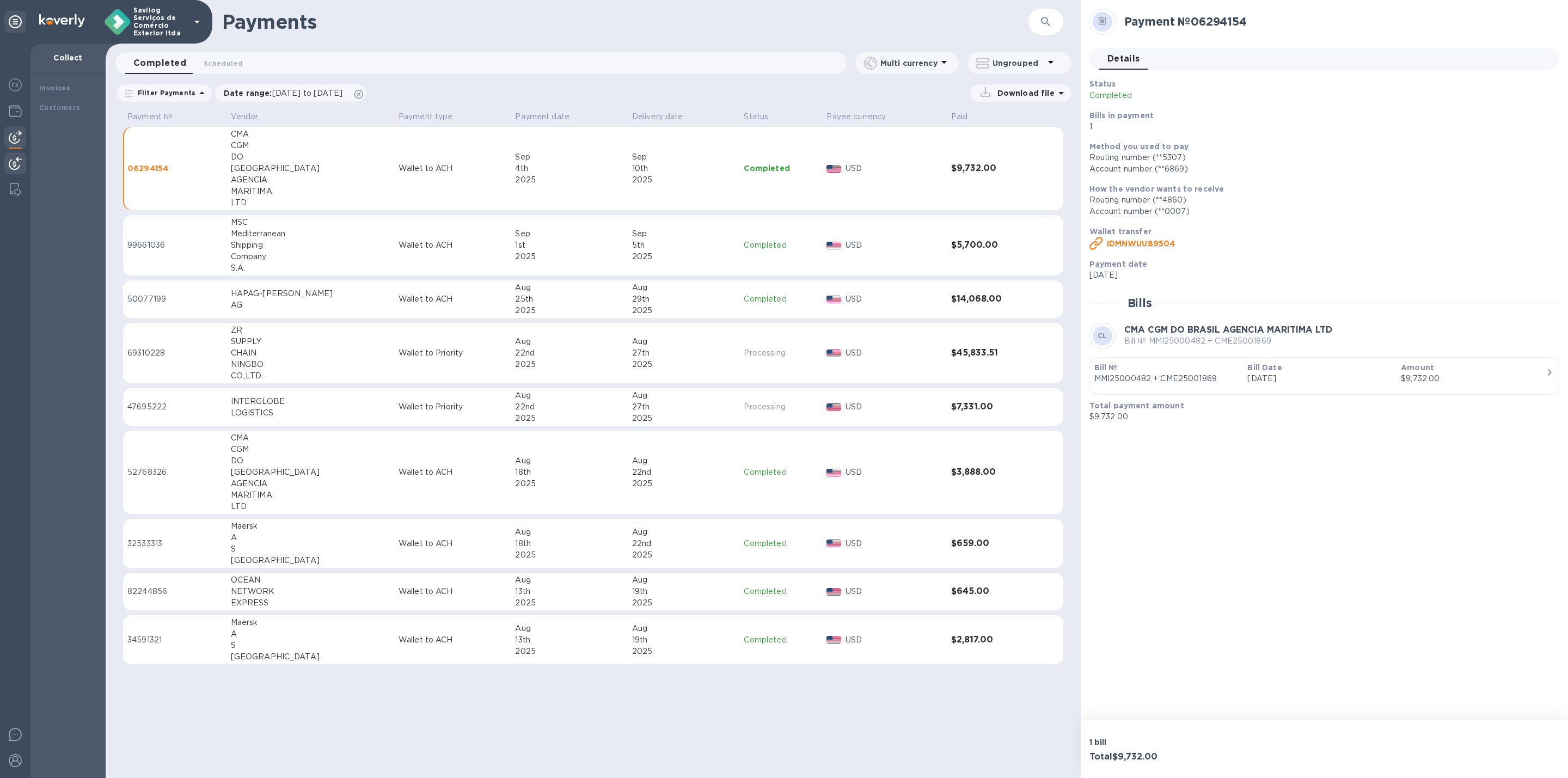
click at [5, 159] on div at bounding box center [15, 164] width 22 height 24
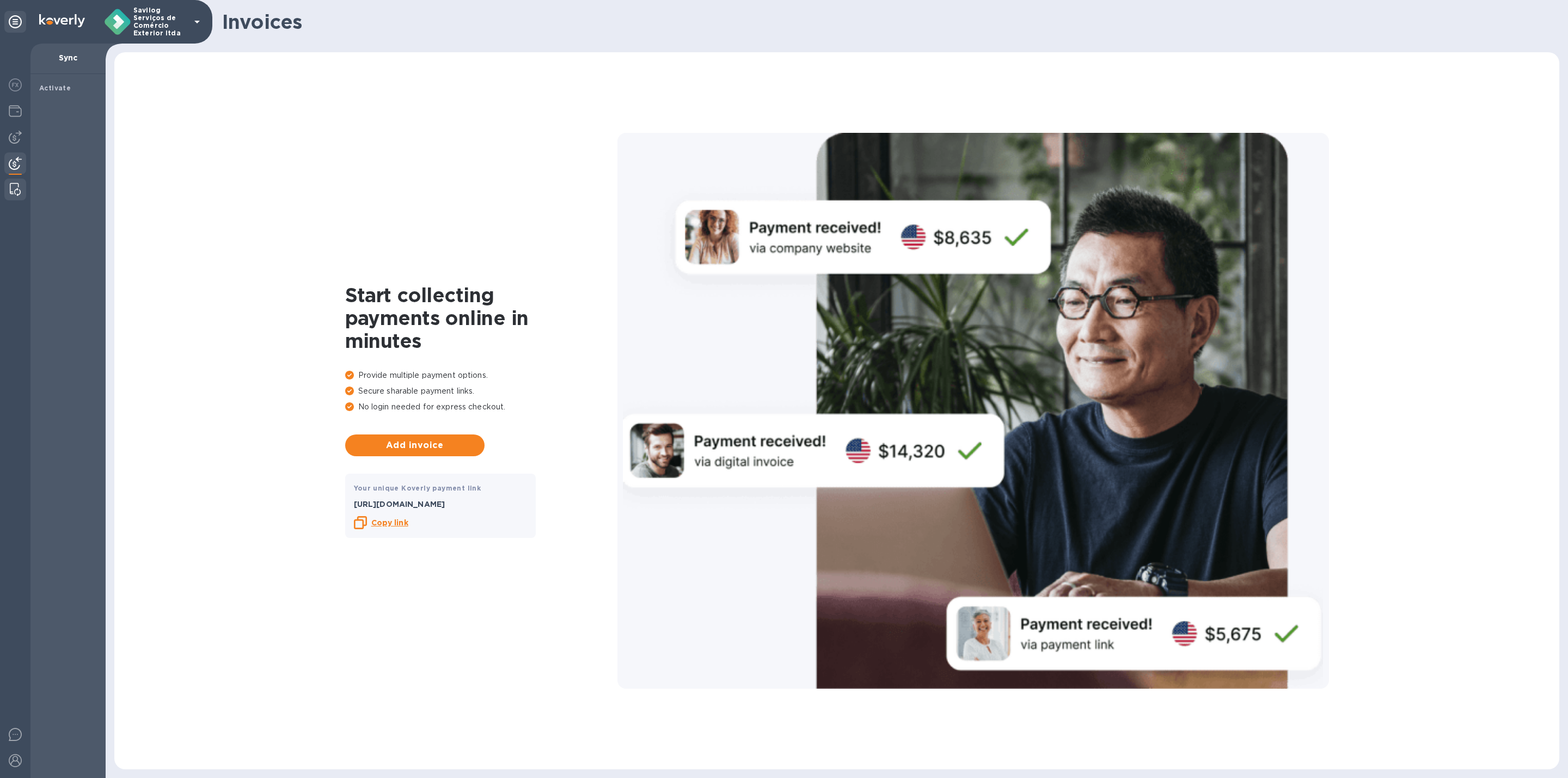
click at [13, 186] on img at bounding box center [15, 189] width 11 height 13
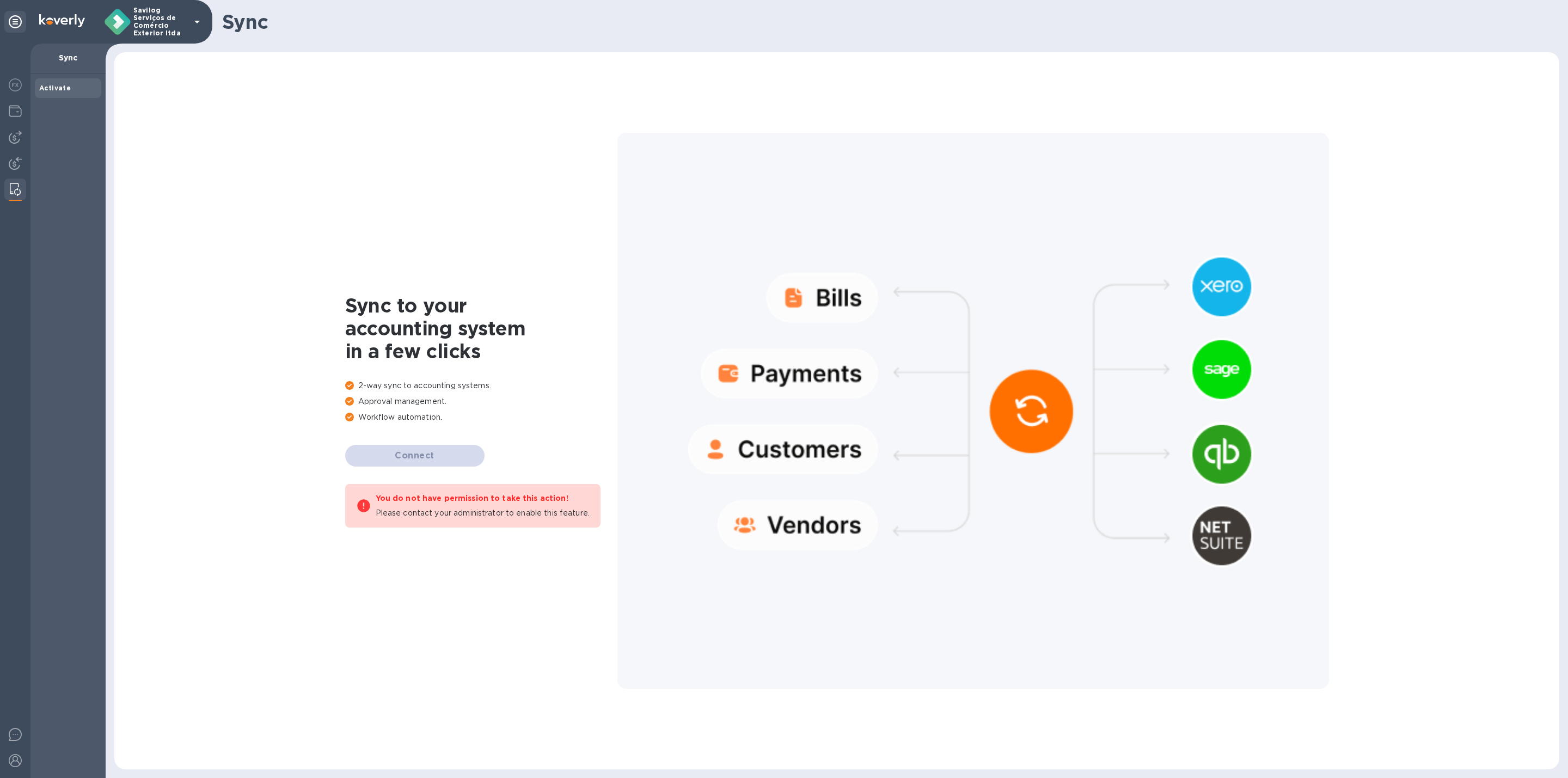
click at [13, 178] on div at bounding box center [15, 189] width 20 height 22
click at [17, 167] on img at bounding box center [15, 163] width 13 height 13
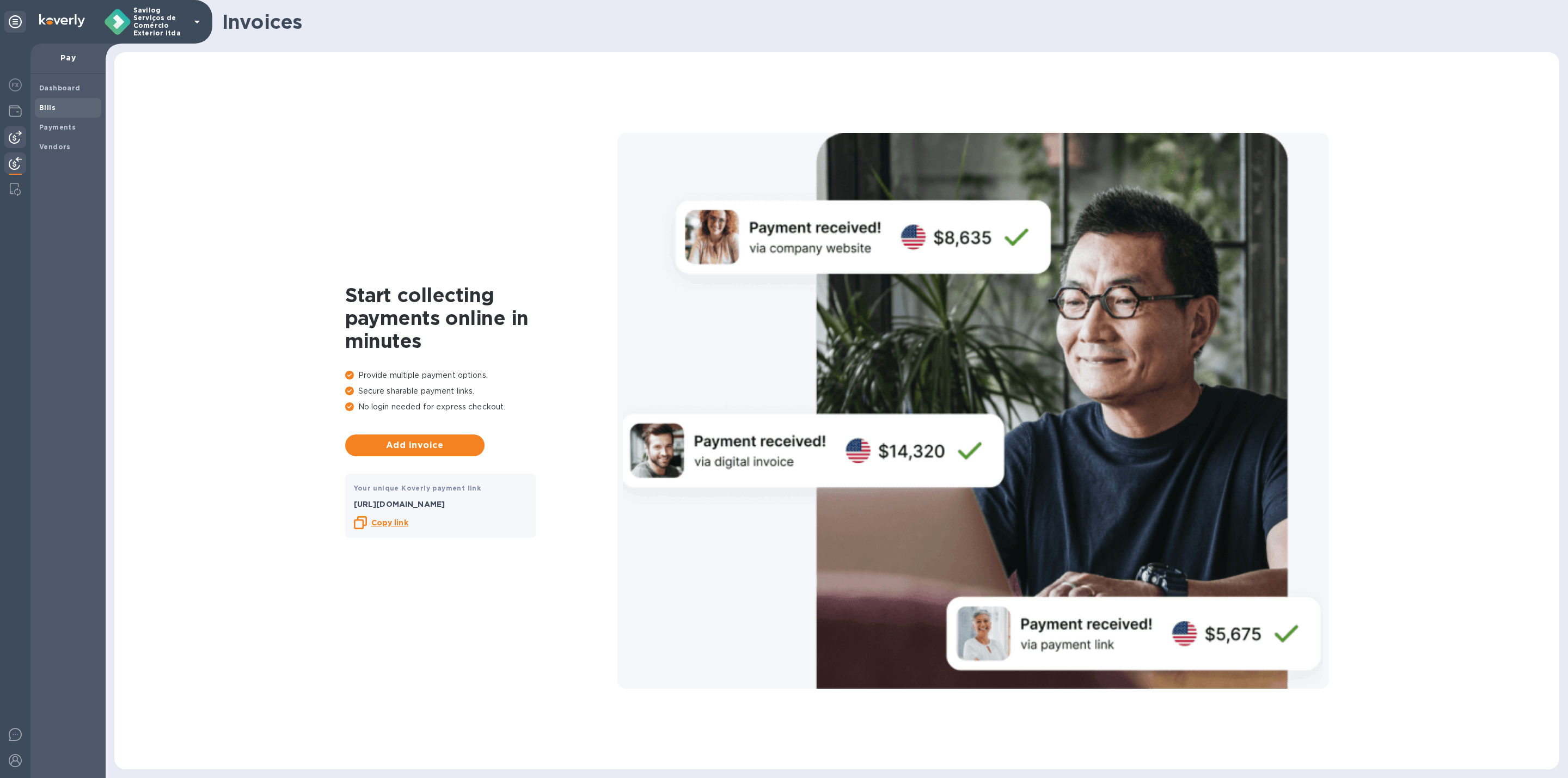
click at [63, 102] on span "Bills" at bounding box center [68, 108] width 58 height 11
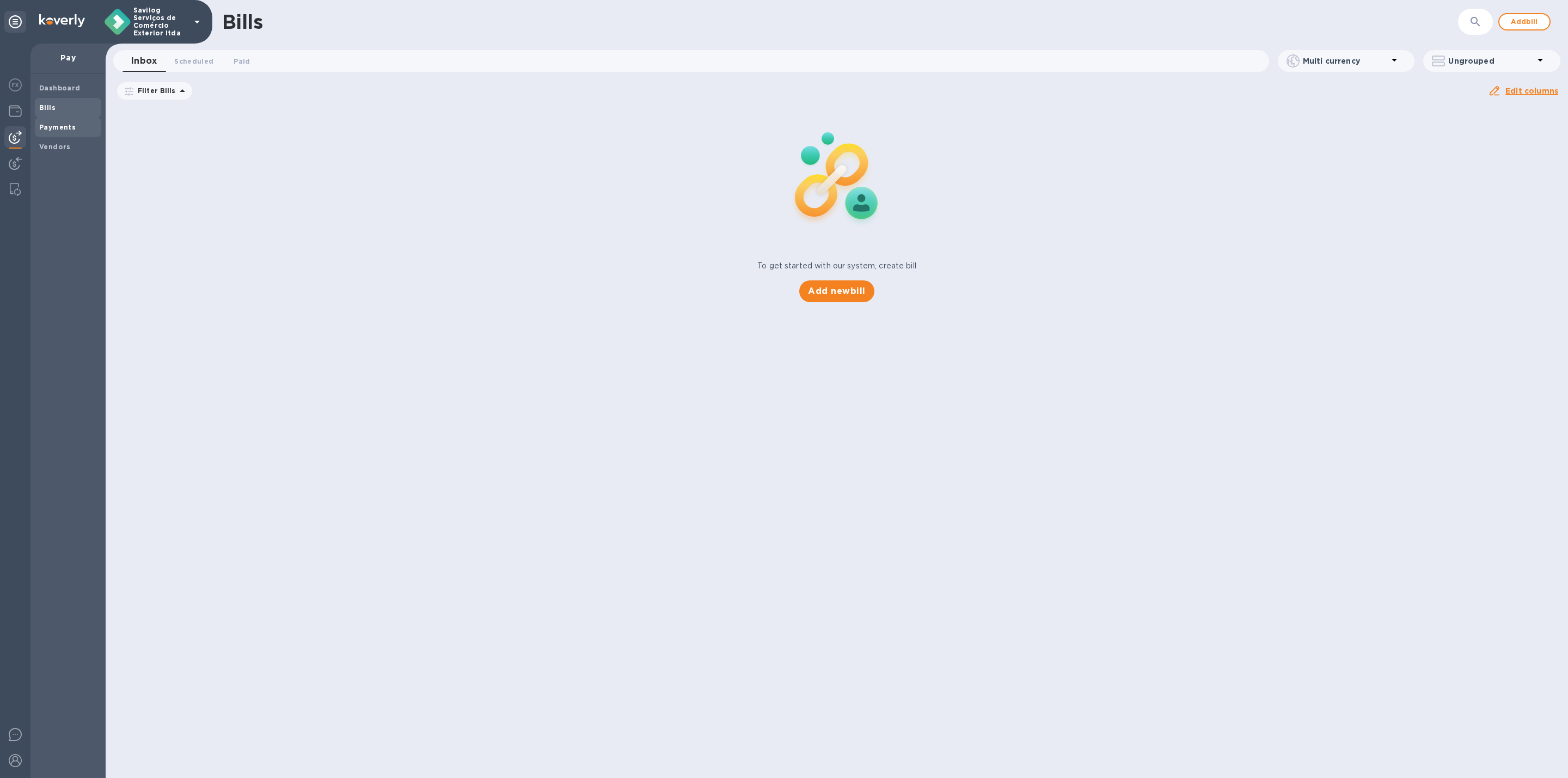
click at [60, 126] on b "Payments" at bounding box center [57, 127] width 36 height 8
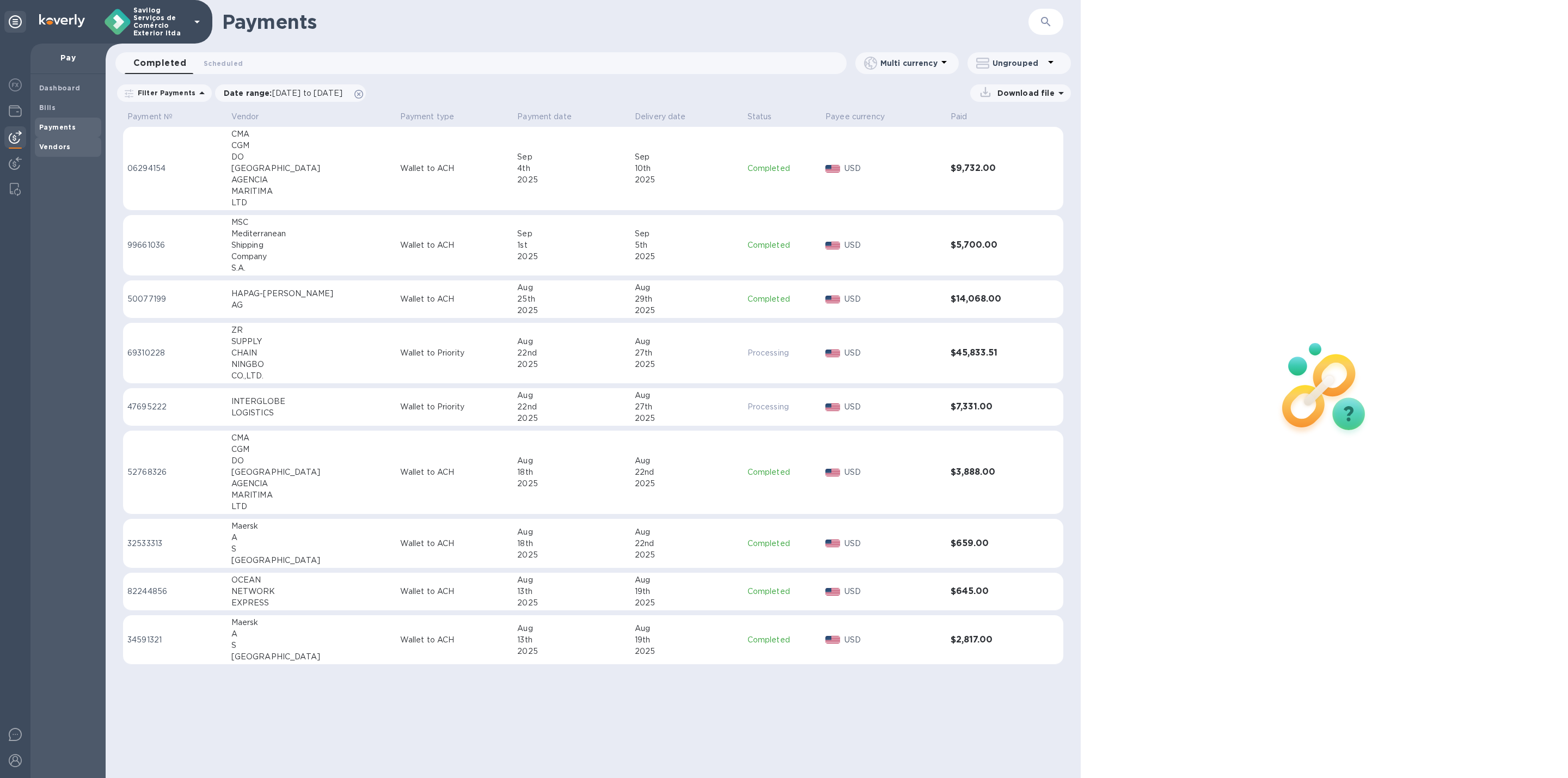
click at [55, 150] on b "Vendors" at bounding box center [55, 146] width 31 height 8
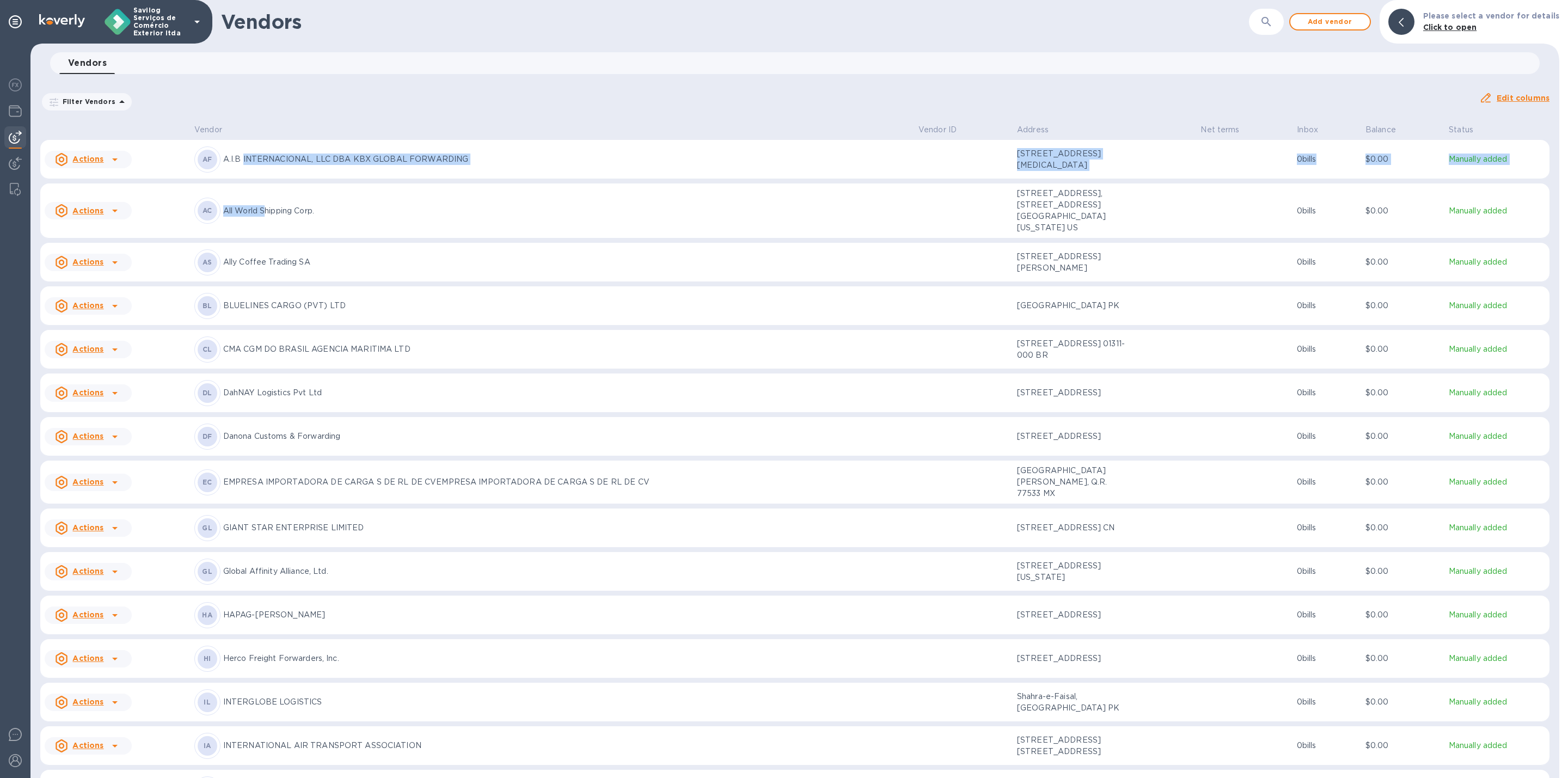
drag, startPoint x: 245, startPoint y: 164, endPoint x: 264, endPoint y: 193, distance: 34.7
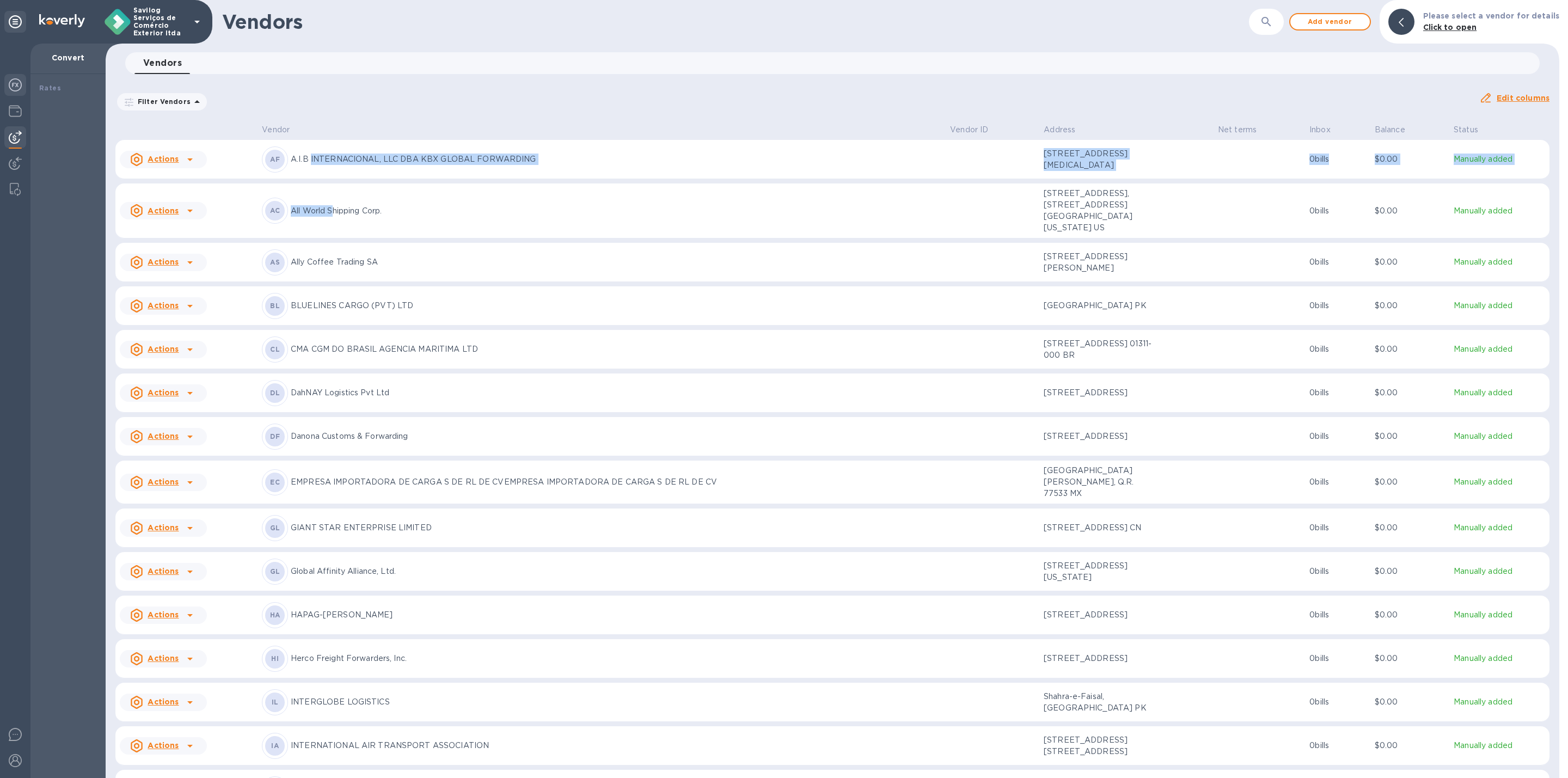
click at [26, 30] on div "Savilog Serviços de Comércio Exterior ltda" at bounding box center [106, 22] width 212 height 44
click at [25, 22] on div at bounding box center [15, 22] width 22 height 22
click at [200, 18] on icon at bounding box center [197, 22] width 13 height 13
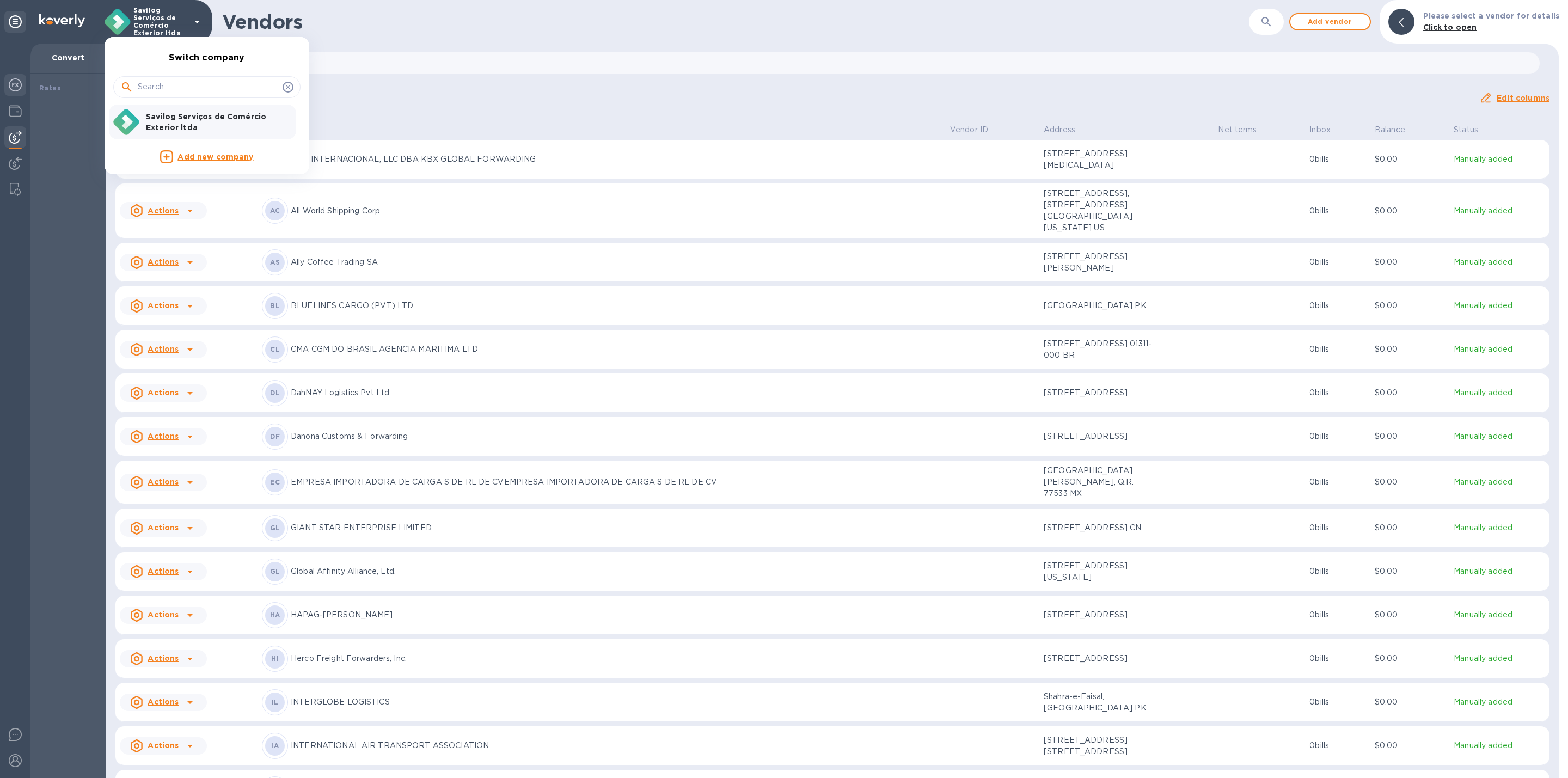
click at [536, 57] on div at bounding box center [784, 389] width 1568 height 778
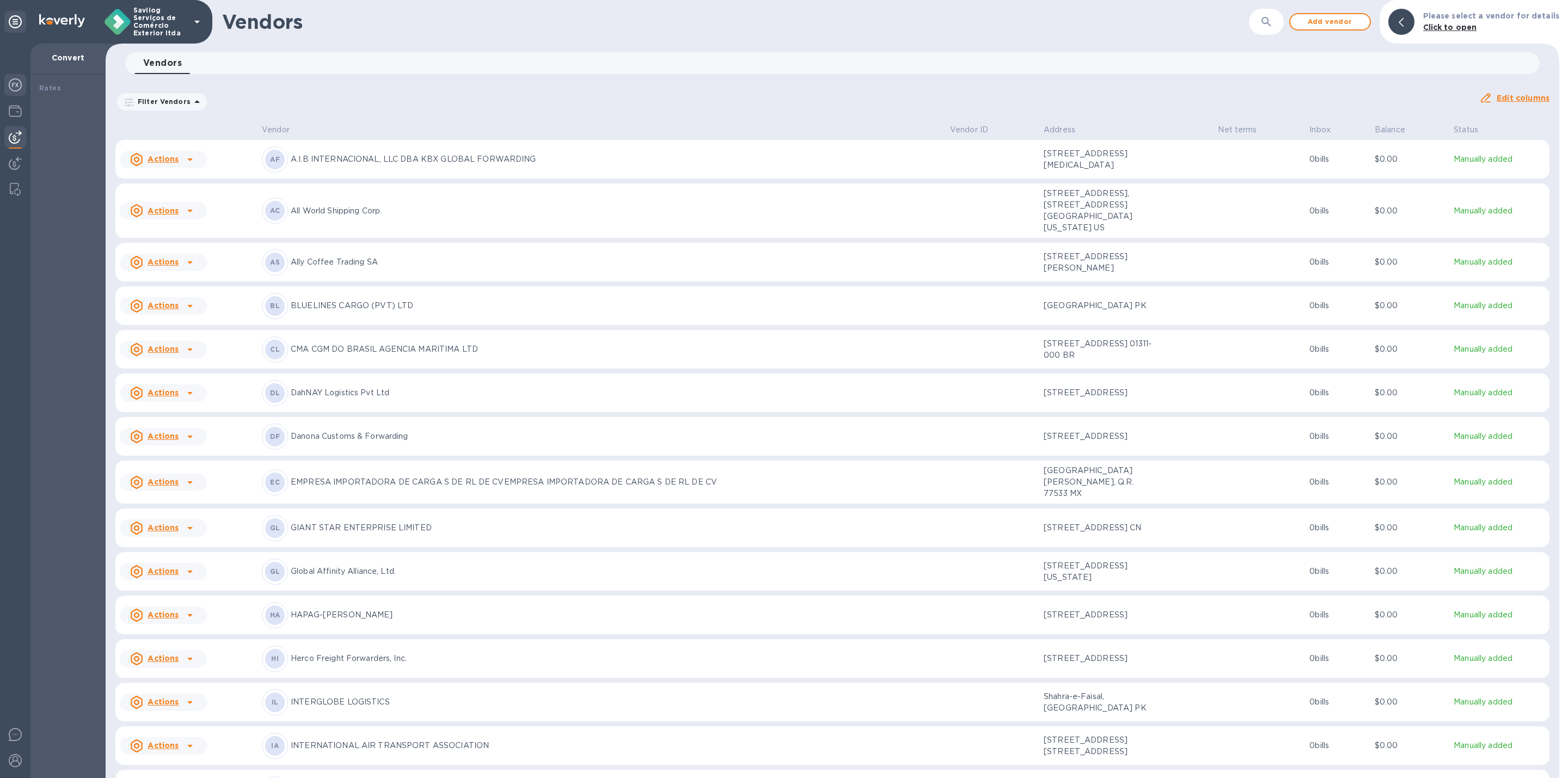
click at [18, 87] on img at bounding box center [15, 85] width 13 height 13
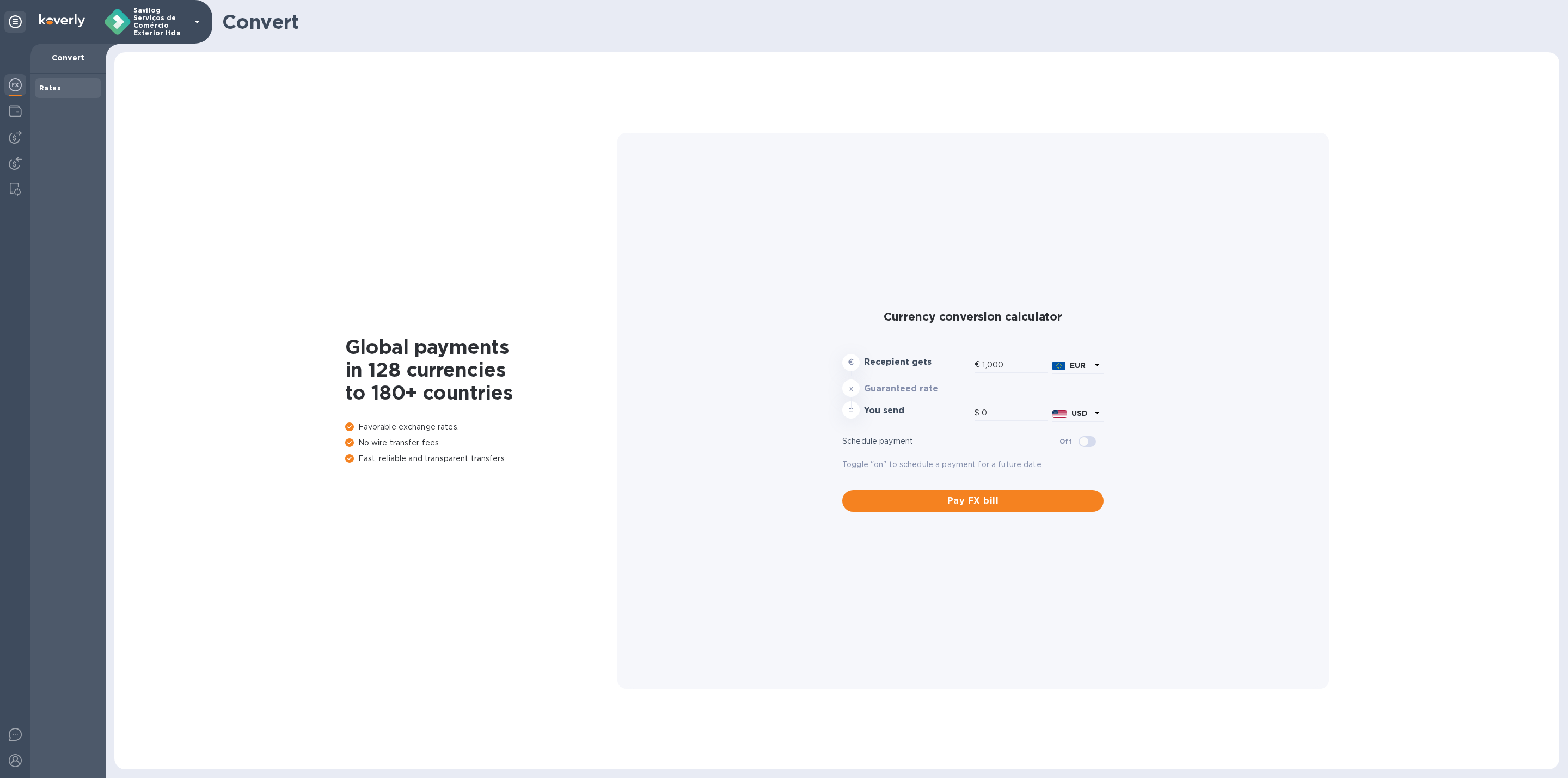
type input "1,180.07"
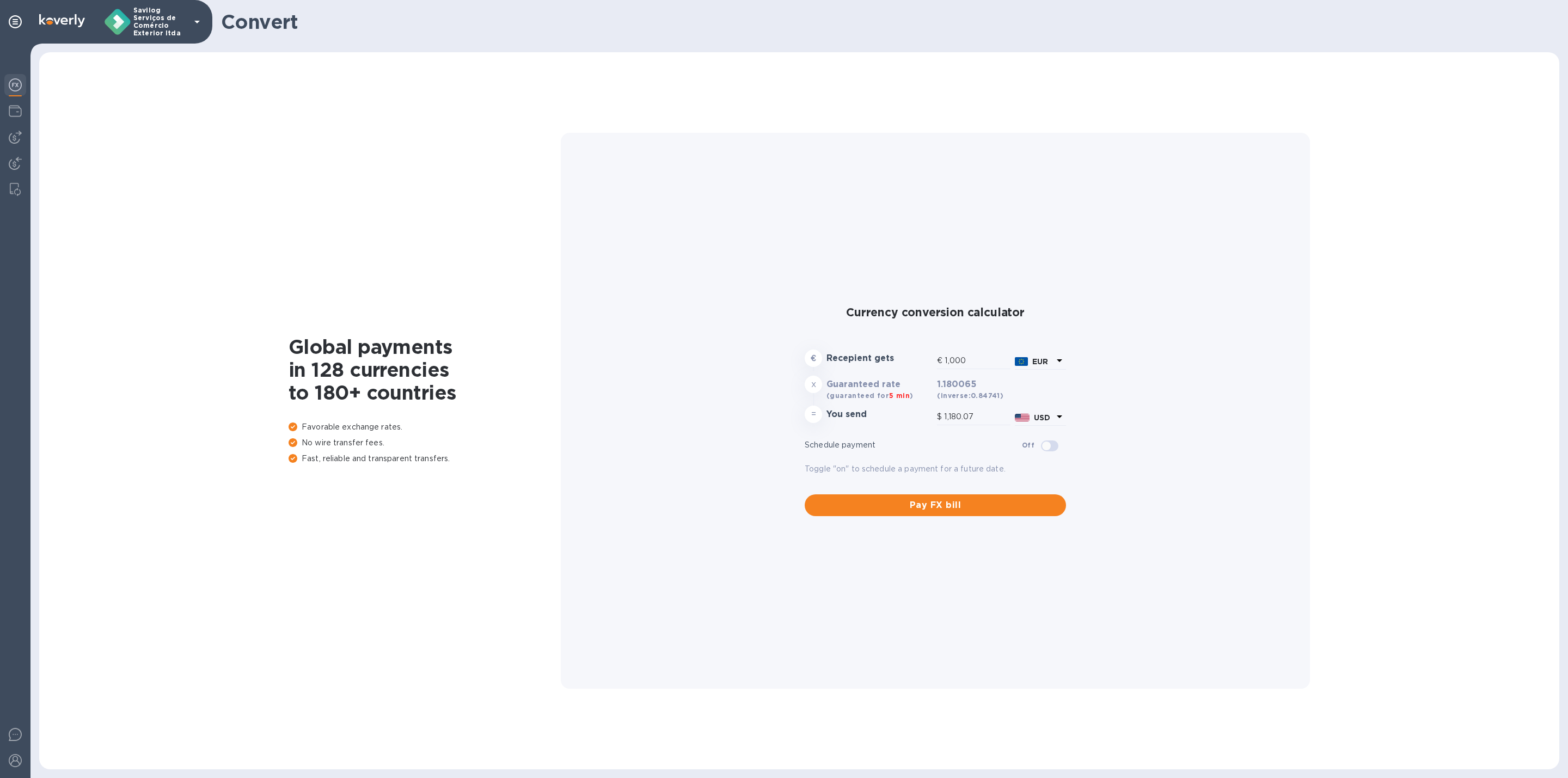
drag, startPoint x: 859, startPoint y: 515, endPoint x: 859, endPoint y: 521, distance: 6.0
click at [859, 521] on div "Currency conversion calculator € Recepient gets € 1,000 EUR x Guaranteed rate (…" at bounding box center [935, 411] width 732 height 557
click at [858, 497] on button "Pay FX bill" at bounding box center [935, 505] width 261 height 22
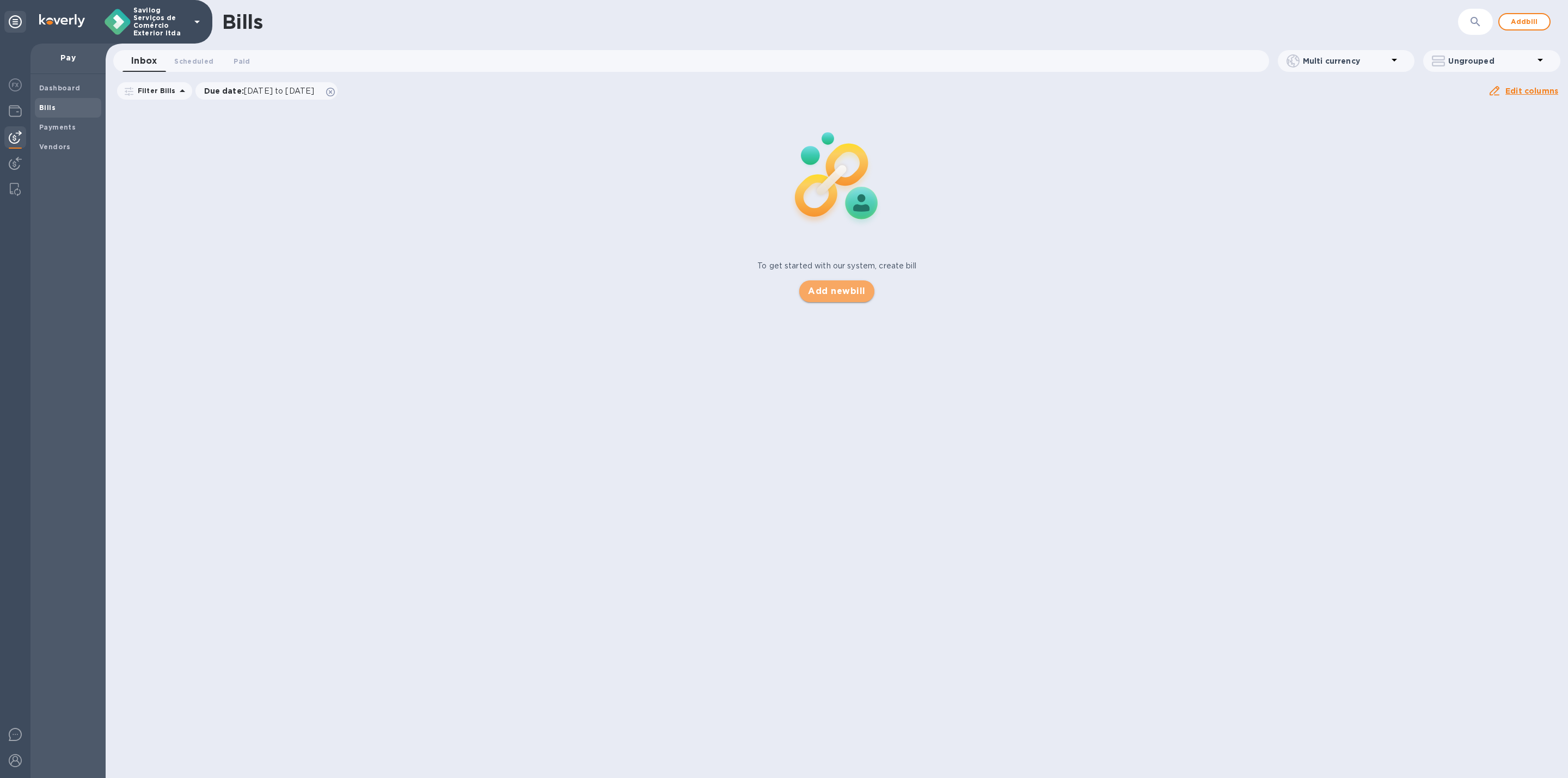
click at [844, 287] on span "Add new bill" at bounding box center [836, 291] width 57 height 13
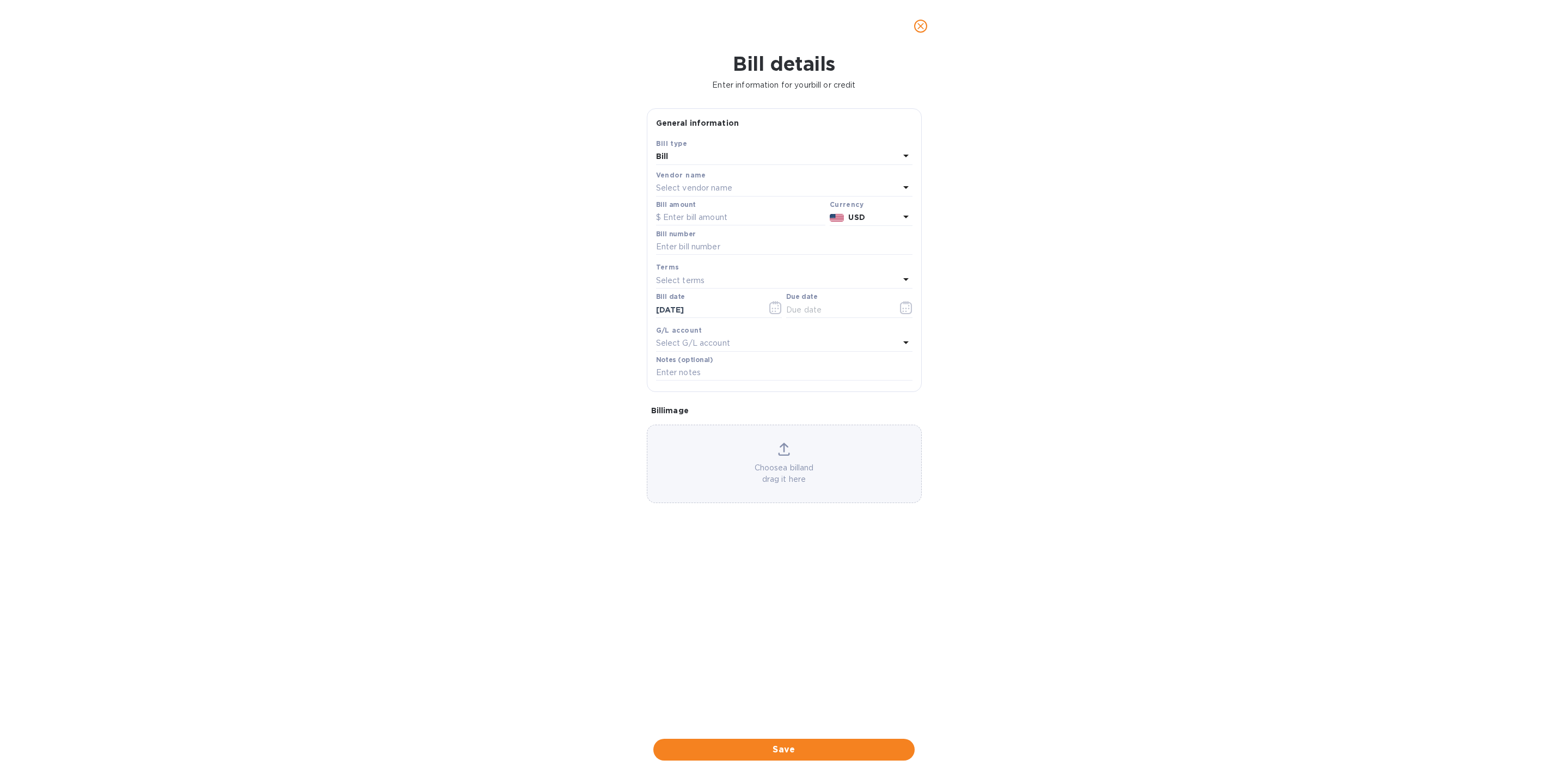
click at [712, 186] on p "Select vendor name" at bounding box center [694, 188] width 76 height 12
drag, startPoint x: 1182, startPoint y: 396, endPoint x: 1136, endPoint y: 536, distance: 147.4
click at [1185, 397] on div "Bill details Enter information for your bill or credit General information Save…" at bounding box center [784, 415] width 1568 height 726
type input "1,180.07"
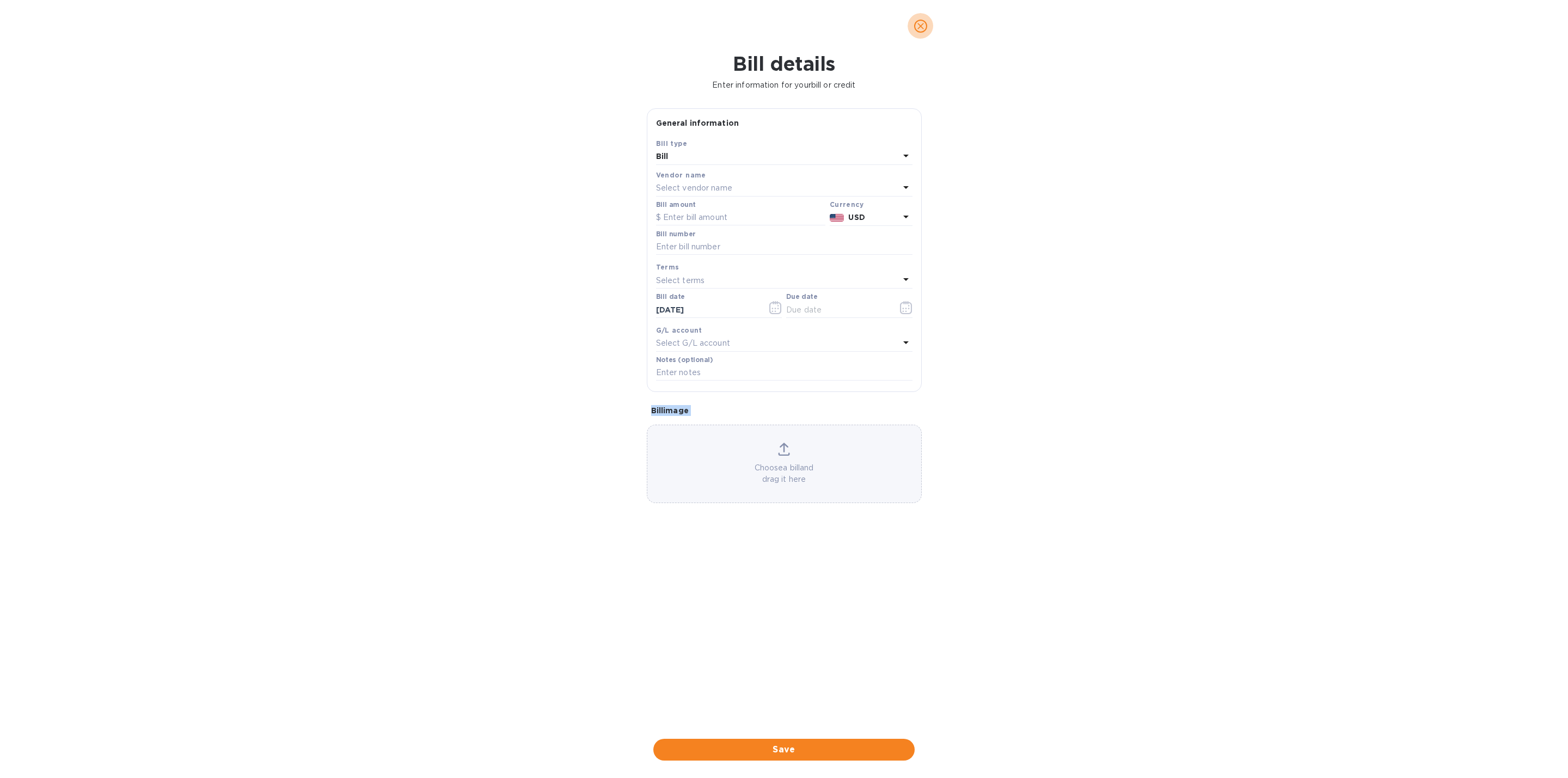
click at [917, 26] on icon "close" at bounding box center [921, 26] width 11 height 11
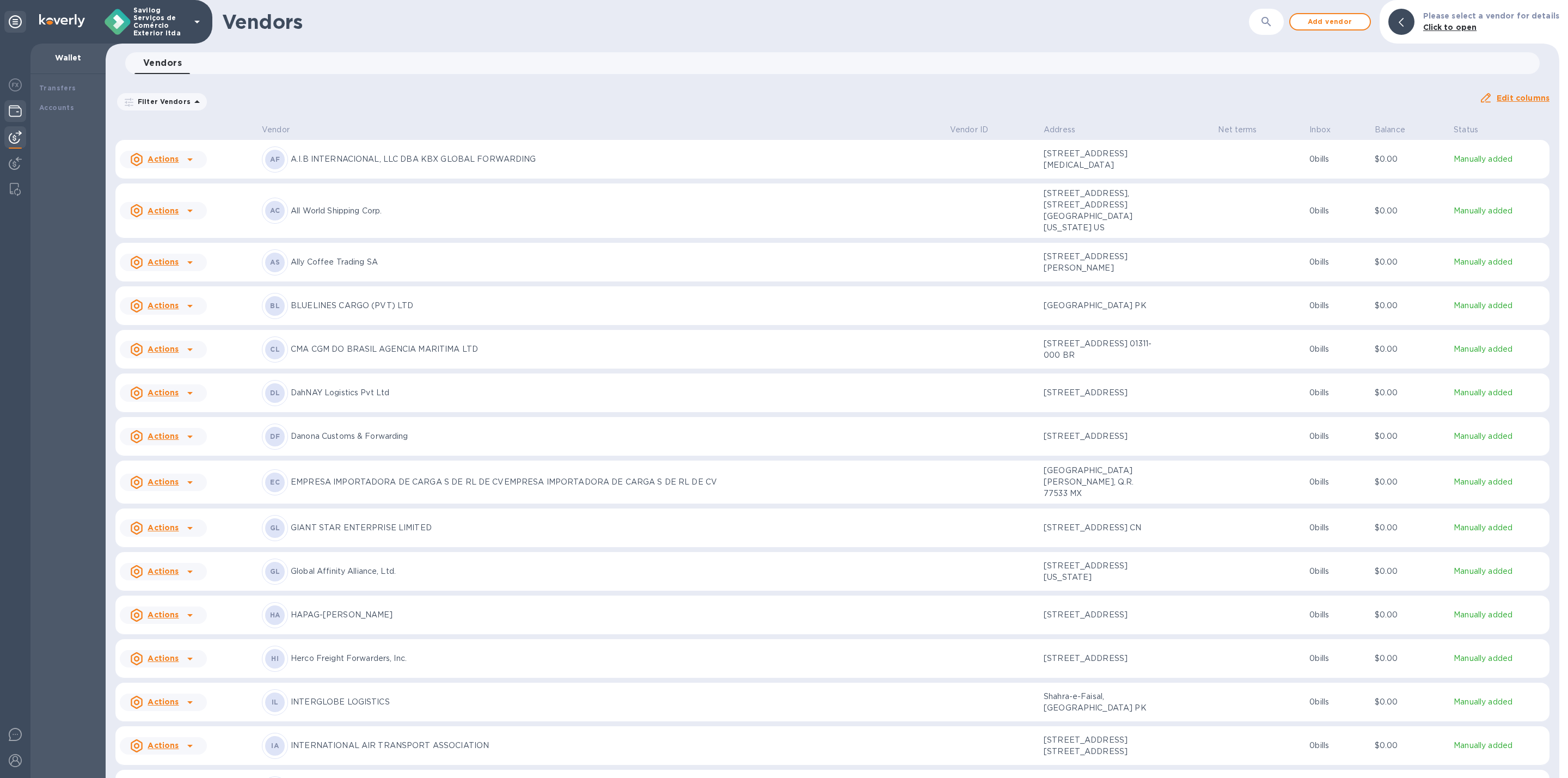
click at [44, 123] on div "Transfers Accounts" at bounding box center [68, 426] width 75 height 704
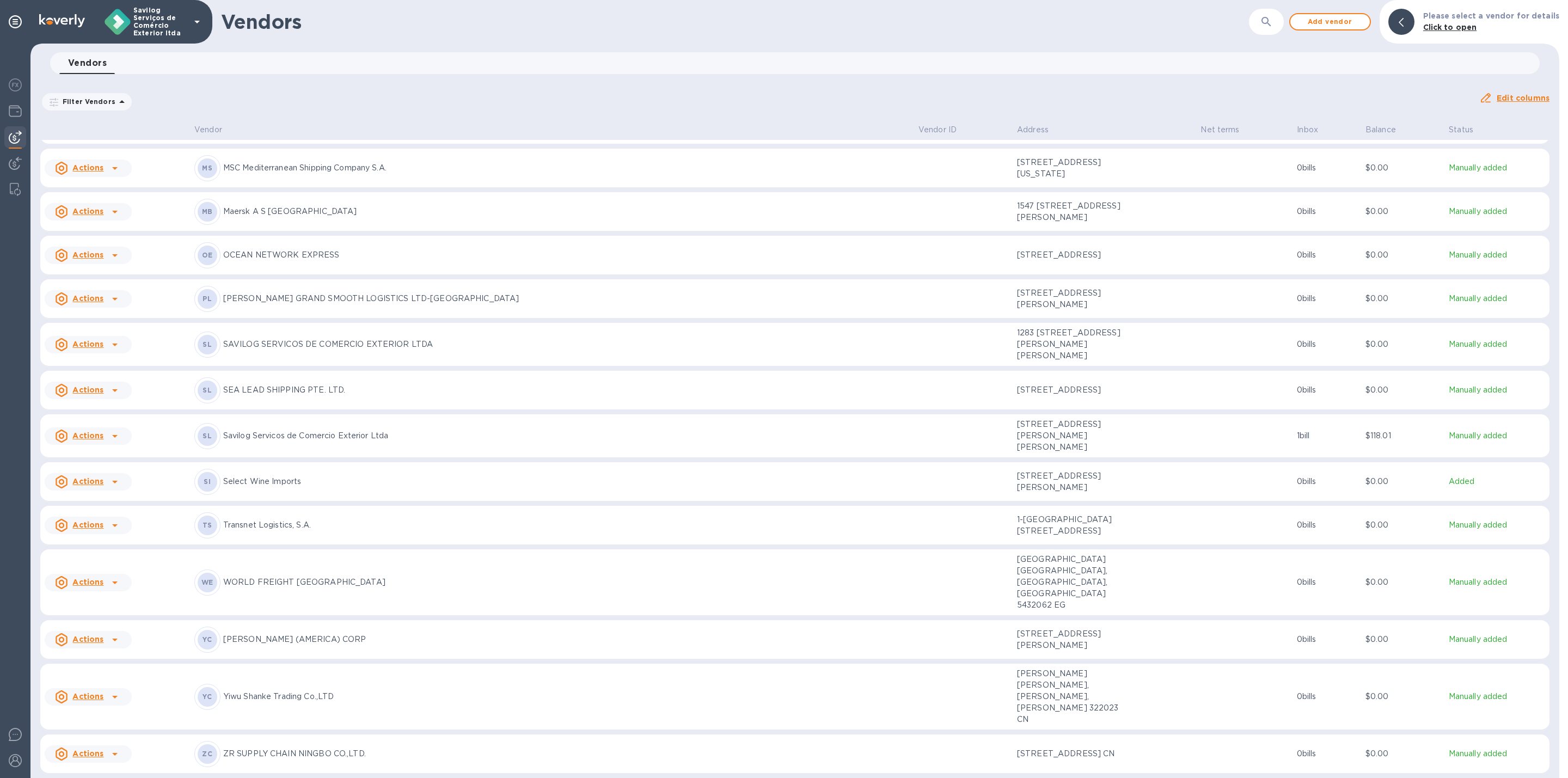
scroll to position [902, 0]
drag, startPoint x: 1549, startPoint y: 665, endPoint x: 1553, endPoint y: 650, distance: 15.5
click at [1553, 653] on div "Vendor Vendor ID Address Net terms Inbox Balance Status Actions AS Ally Coffee …" at bounding box center [795, 450] width 1529 height 657
drag, startPoint x: 1553, startPoint y: 650, endPoint x: 1557, endPoint y: 630, distance: 20.4
click at [1557, 630] on div "Vendor Vendor ID Address Net terms Inbox Balance Status Actions AS Ally Coffee …" at bounding box center [795, 450] width 1529 height 657
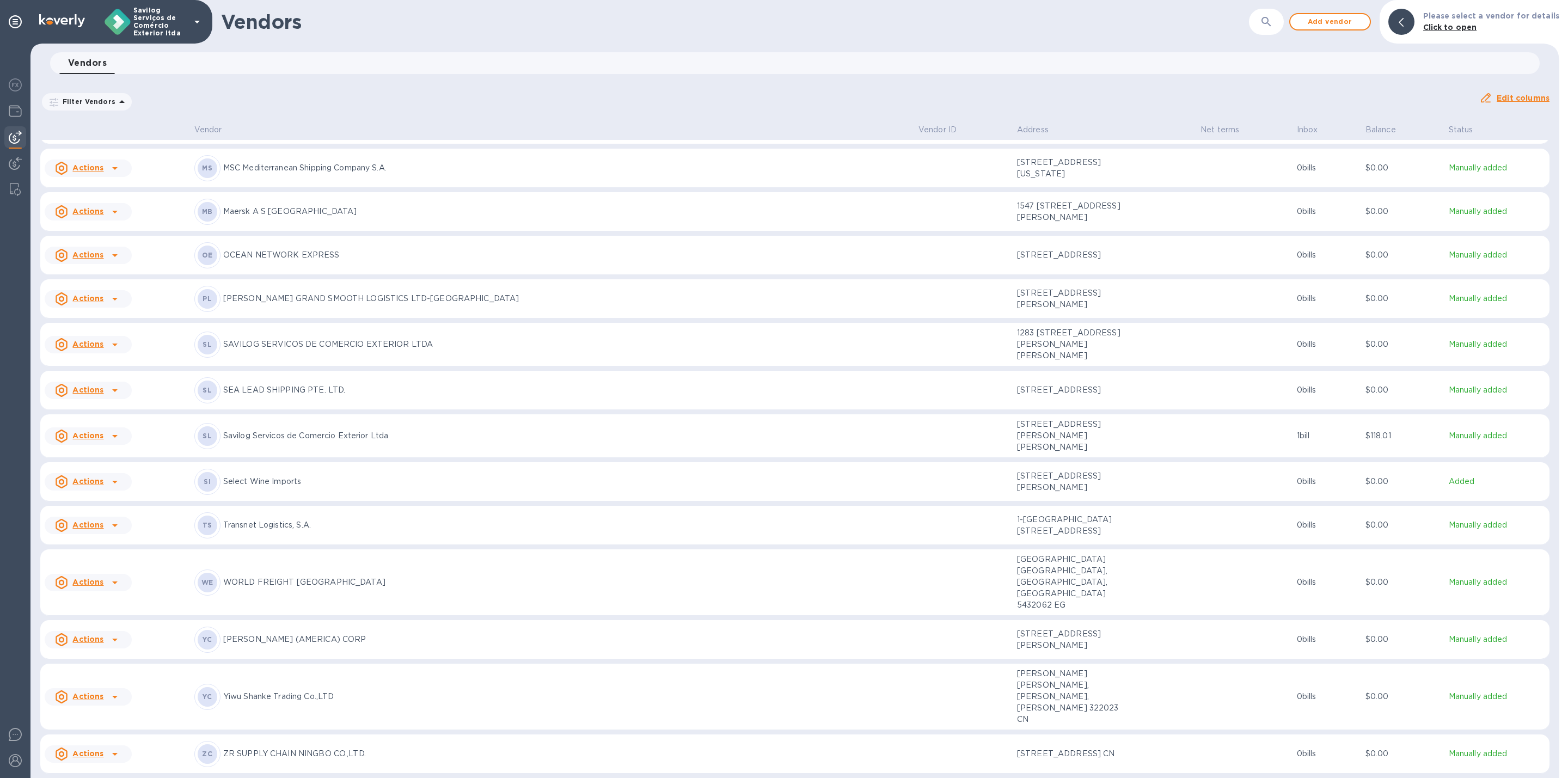
click at [1544, 592] on td "Manually added" at bounding box center [1497, 582] width 105 height 66
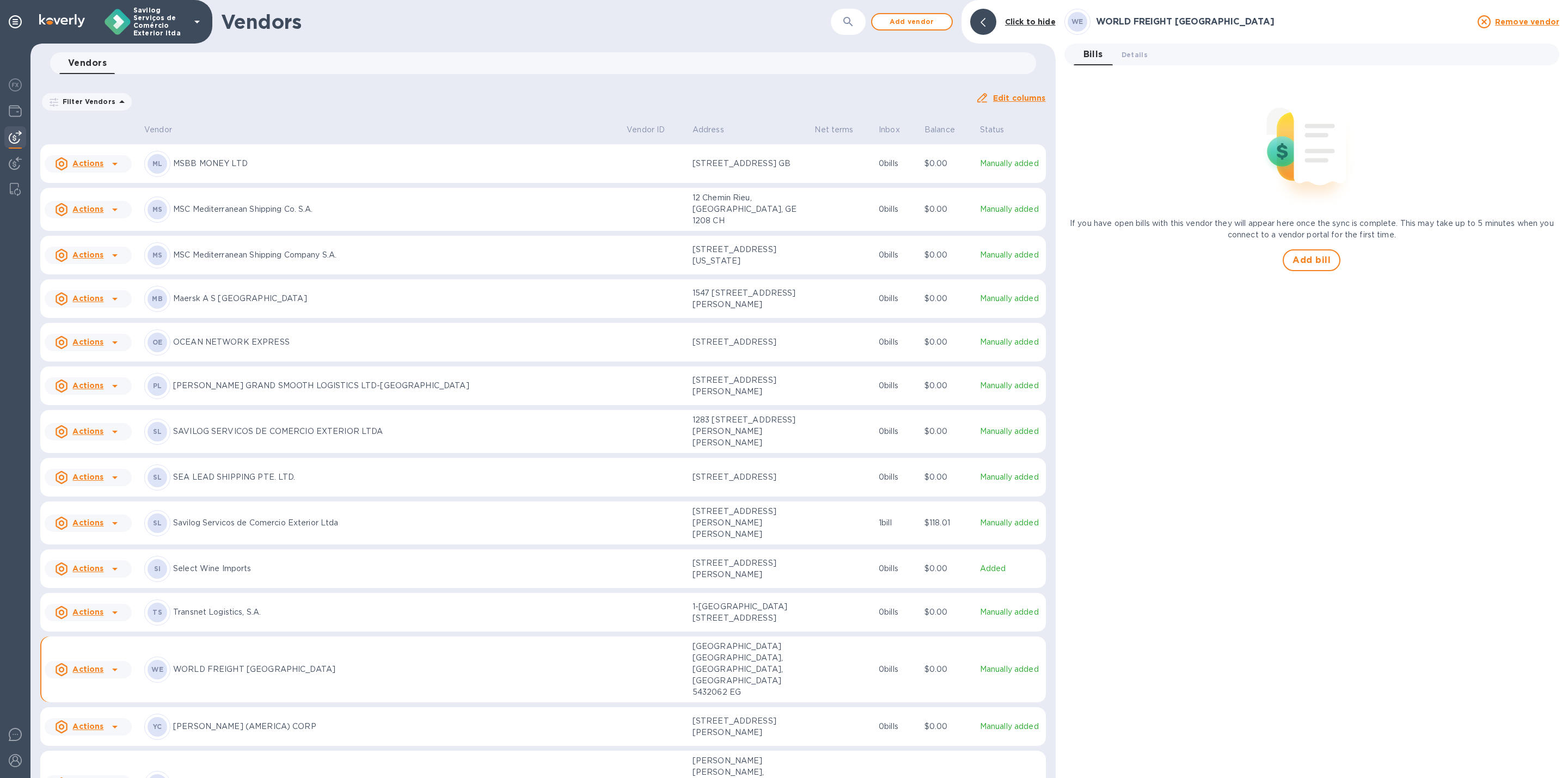
scroll to position [731, 0]
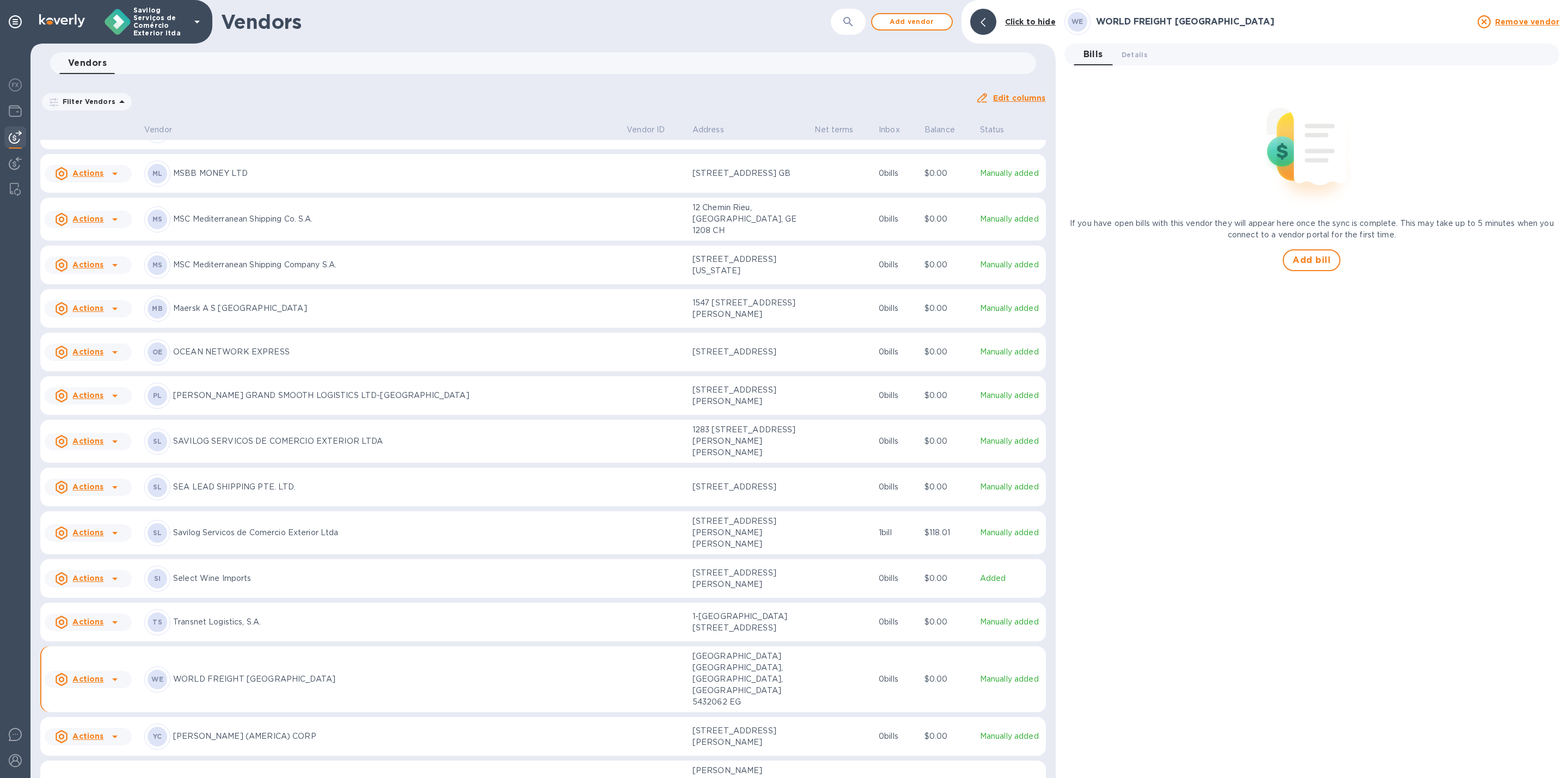
click at [247, 271] on p "MSC Mediterranean Shipping Company S.A." at bounding box center [395, 264] width 445 height 12
click at [116, 272] on icon at bounding box center [114, 265] width 13 height 13
click at [12, 142] on div at bounding box center [784, 389] width 1568 height 778
click at [18, 142] on img at bounding box center [15, 137] width 13 height 13
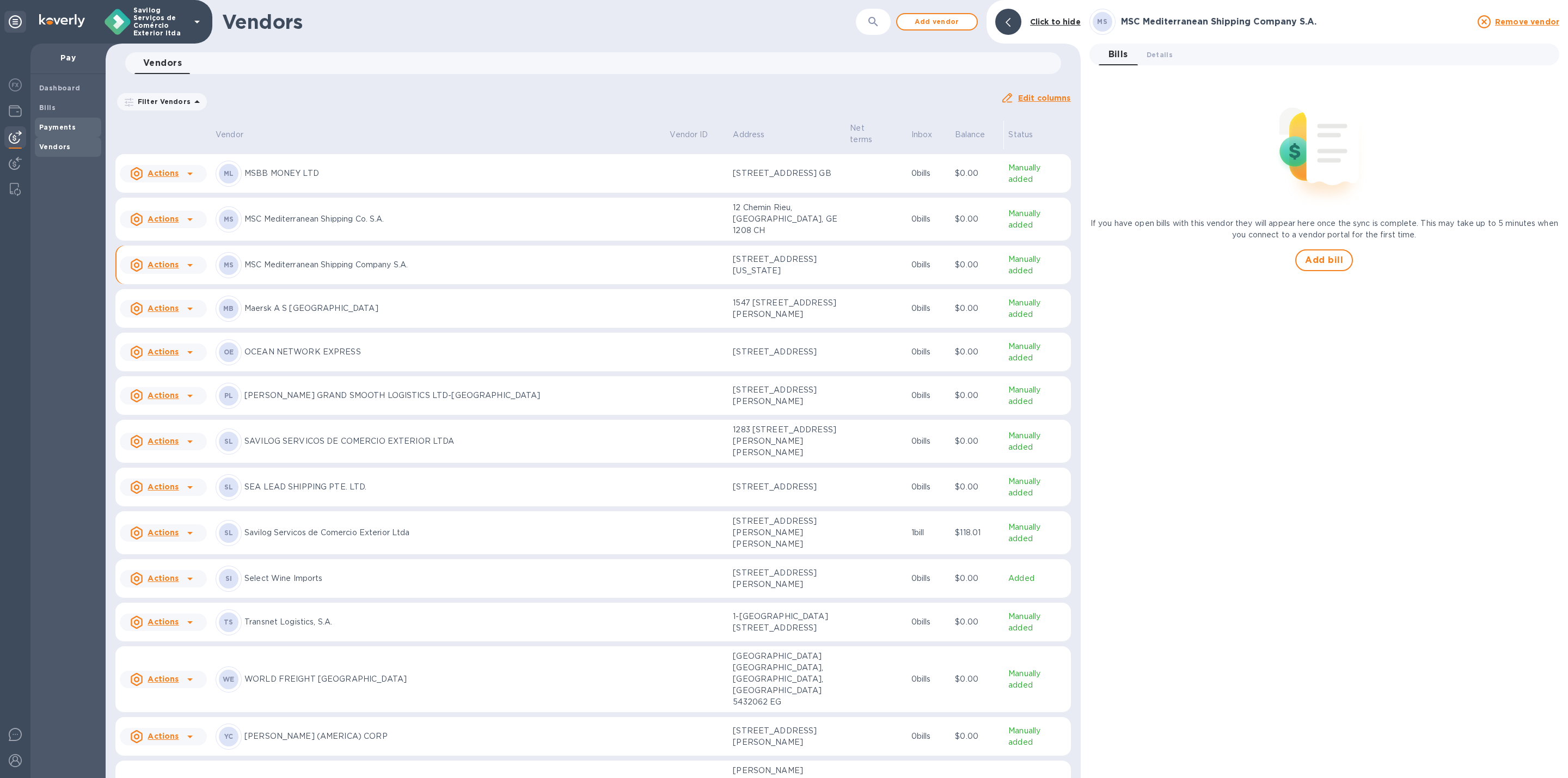
click at [50, 130] on b "Payments" at bounding box center [57, 127] width 36 height 8
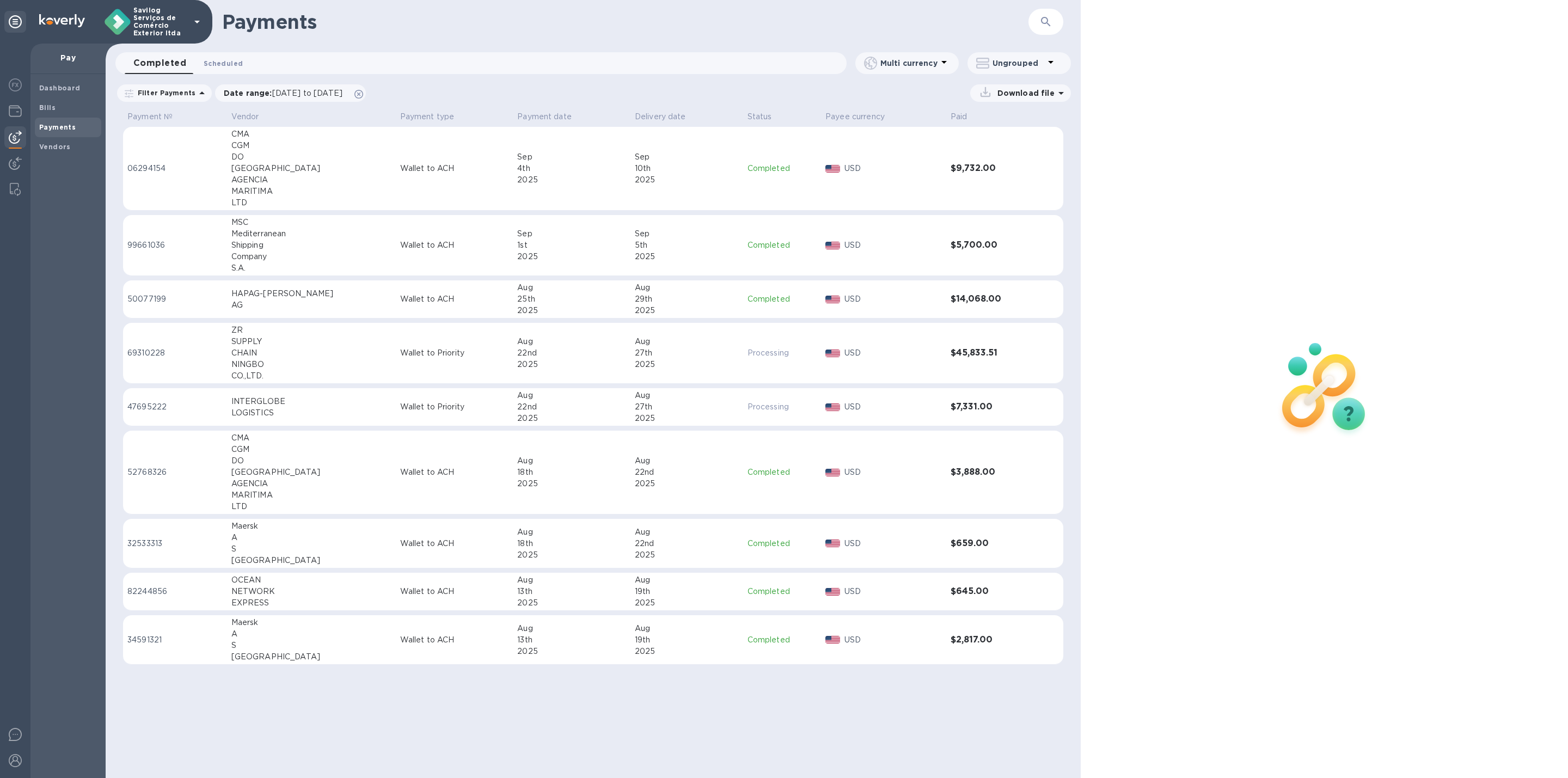
click at [200, 59] on button "Scheduled 0" at bounding box center [223, 63] width 57 height 22
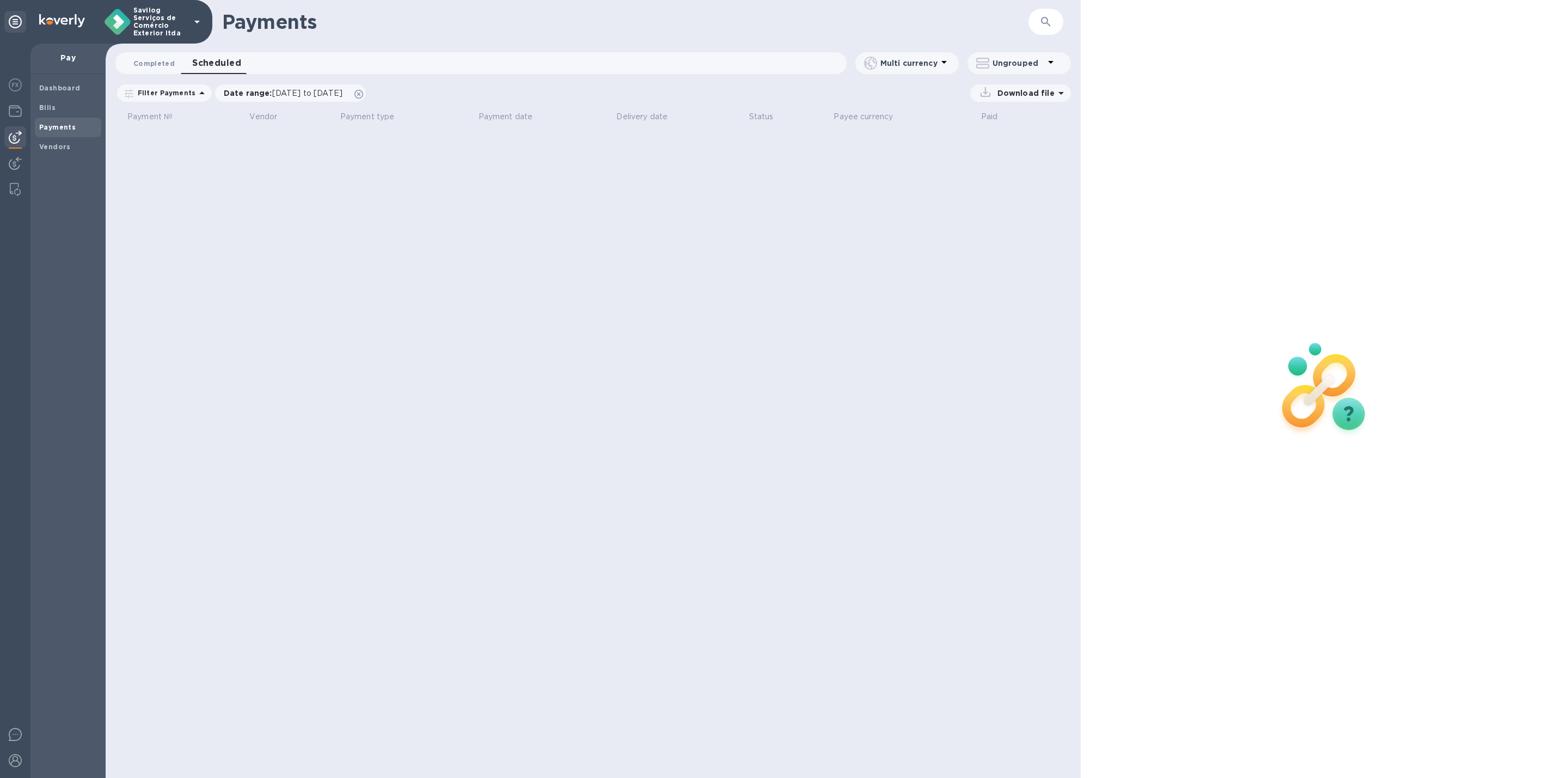
click at [157, 63] on span "Completed 0" at bounding box center [154, 63] width 41 height 12
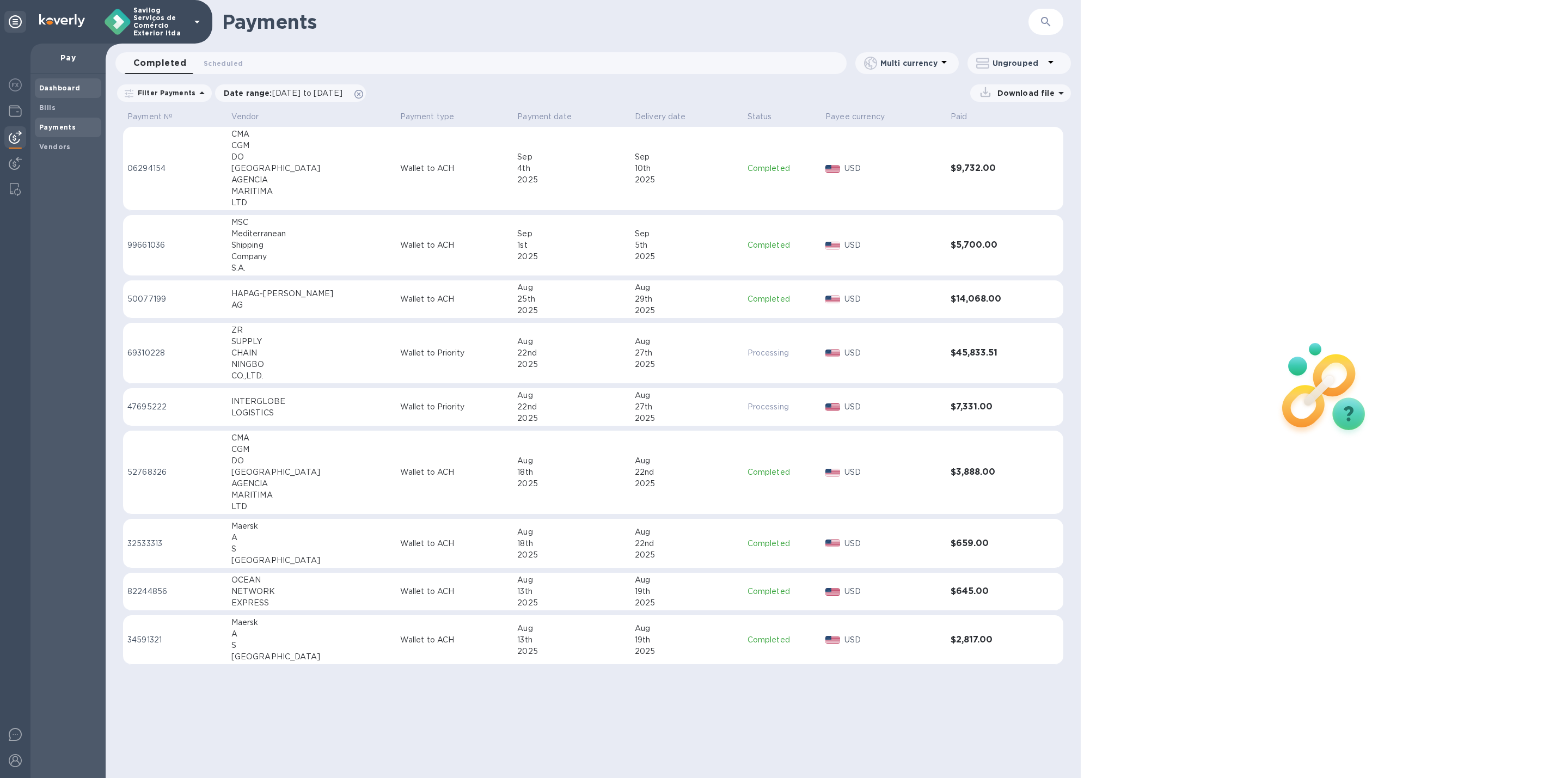
click at [51, 87] on b "Dashboard" at bounding box center [60, 87] width 41 height 8
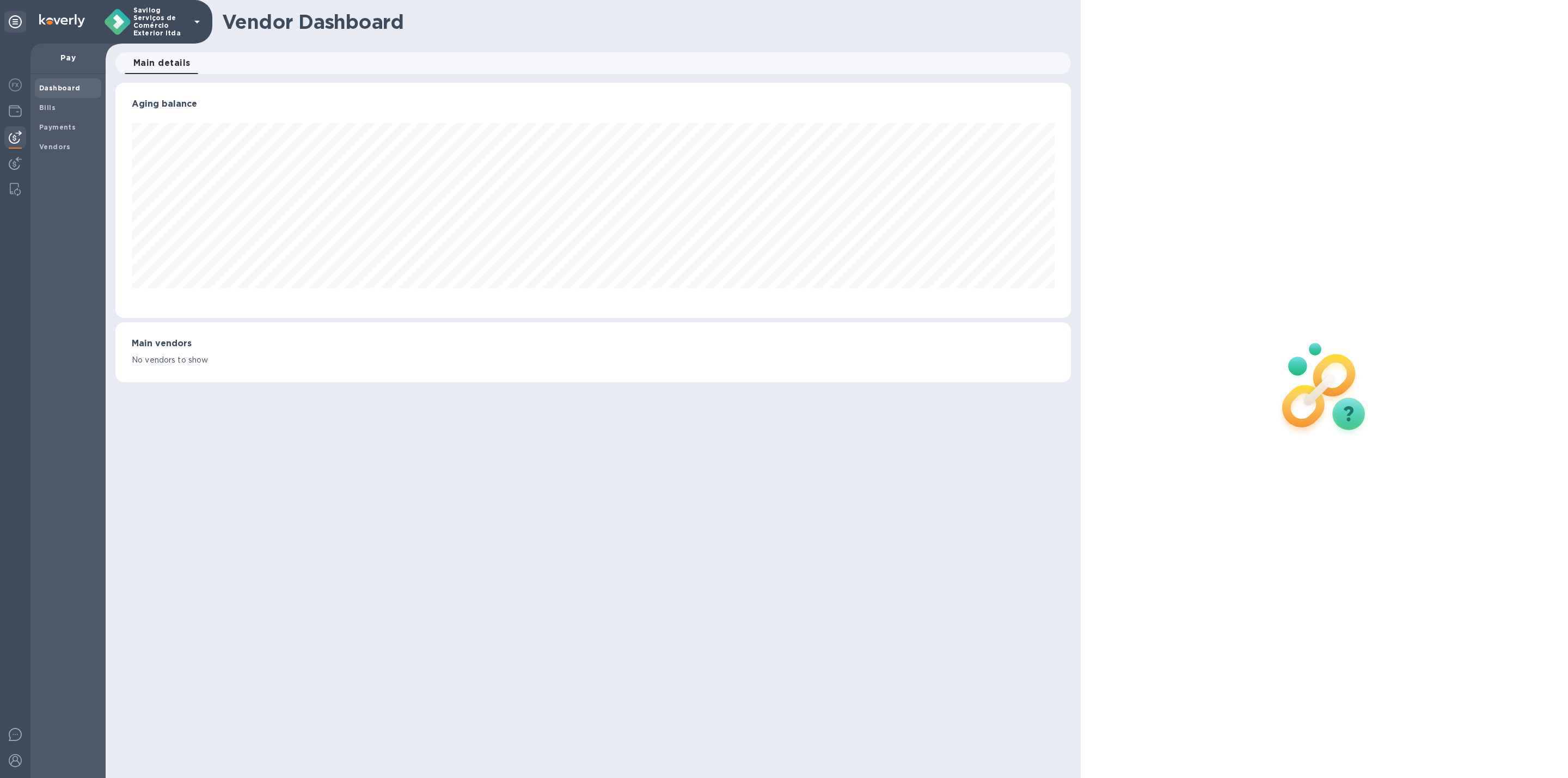
scroll to position [236, 956]
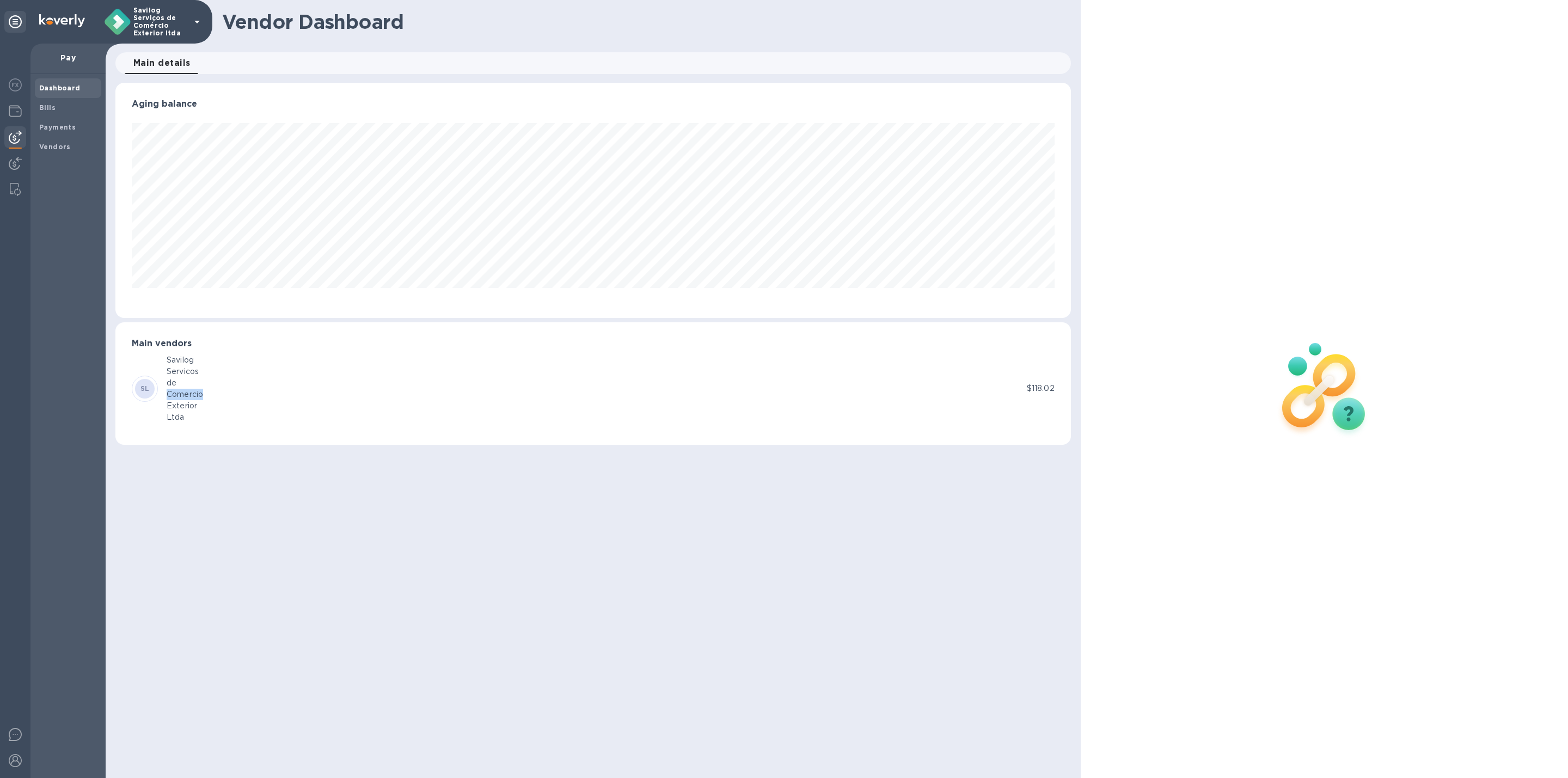
drag, startPoint x: 182, startPoint y: 381, endPoint x: 218, endPoint y: 389, distance: 36.9
click at [218, 389] on div "SL Savilog Servicos de Comercio Exterior Ltda" at bounding box center [579, 389] width 895 height 69
click at [255, 405] on div "SL Savilog Servicos de Comercio Exterior Ltda" at bounding box center [579, 389] width 895 height 69
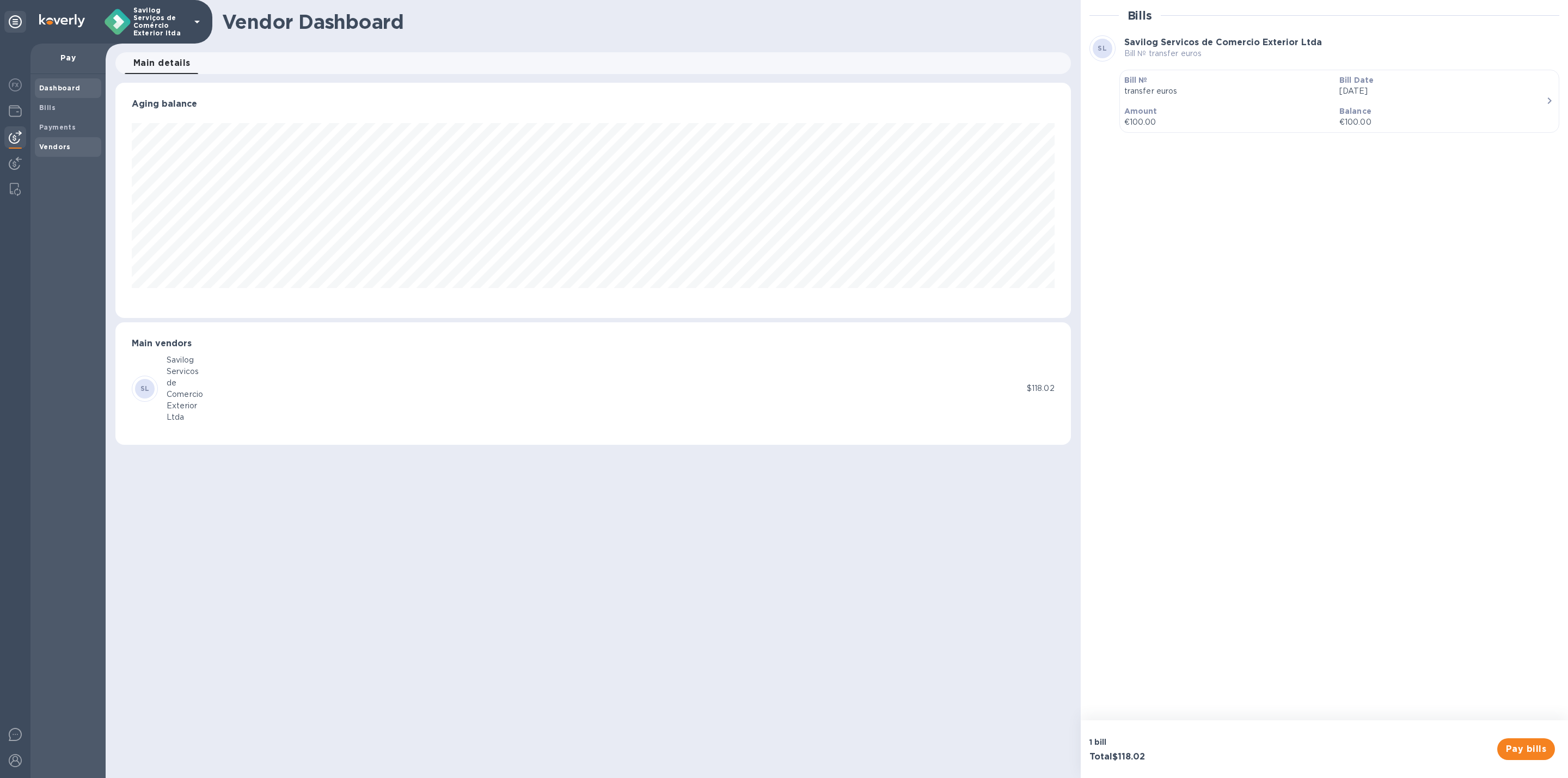
click at [60, 140] on div "Vendors" at bounding box center [68, 147] width 66 height 20
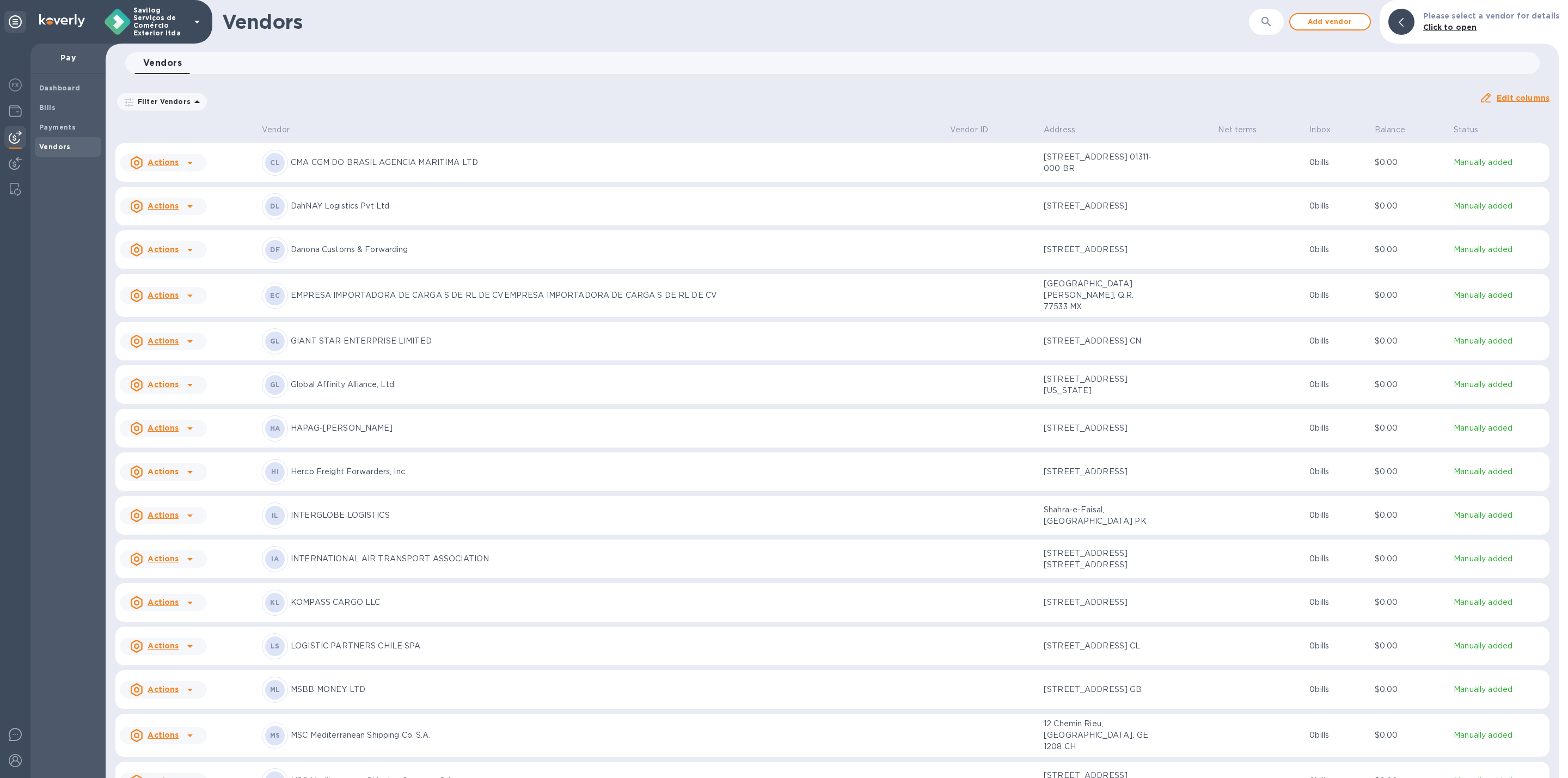
scroll to position [728, 0]
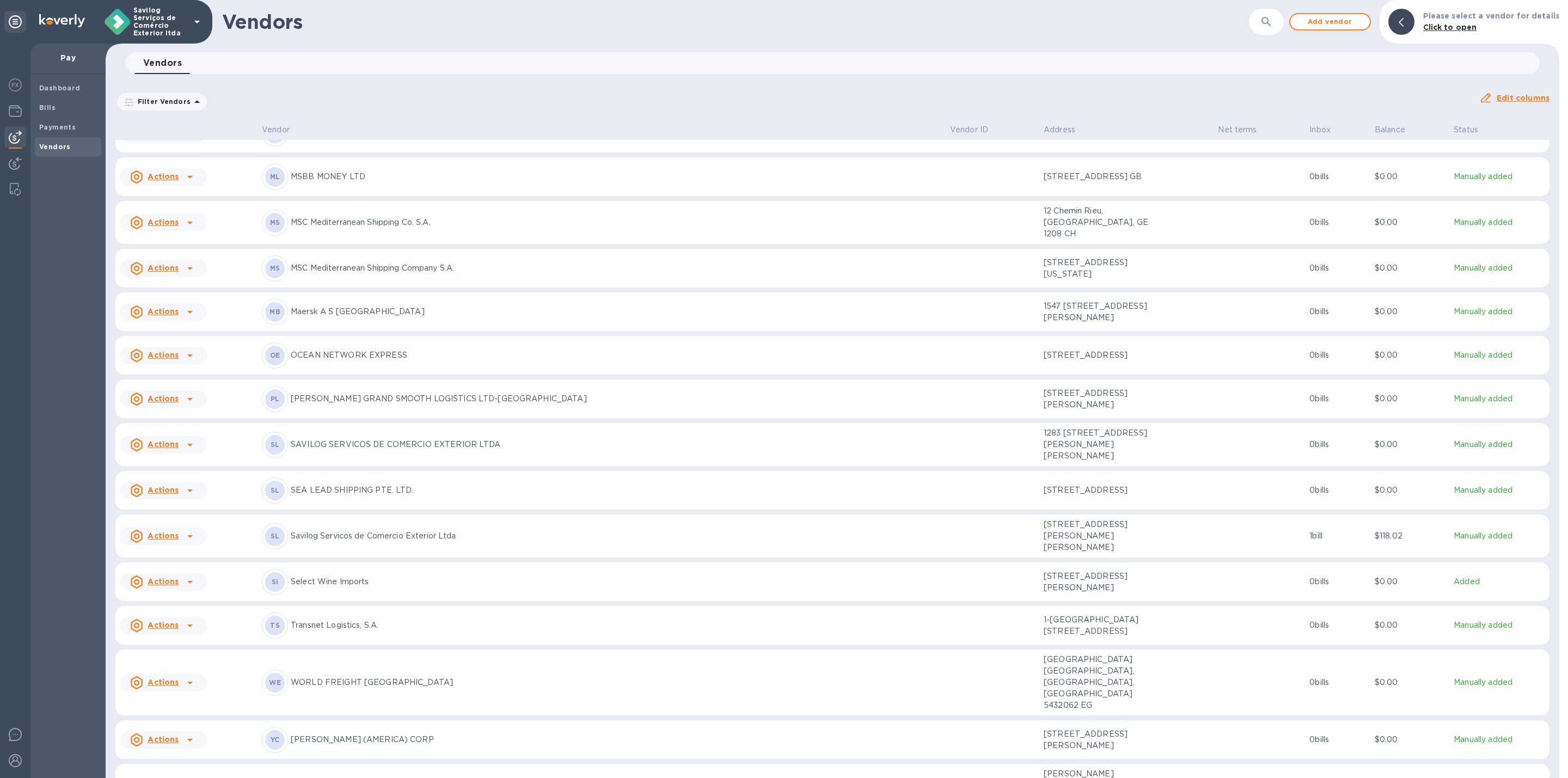
click at [996, 288] on td at bounding box center [992, 269] width 93 height 39
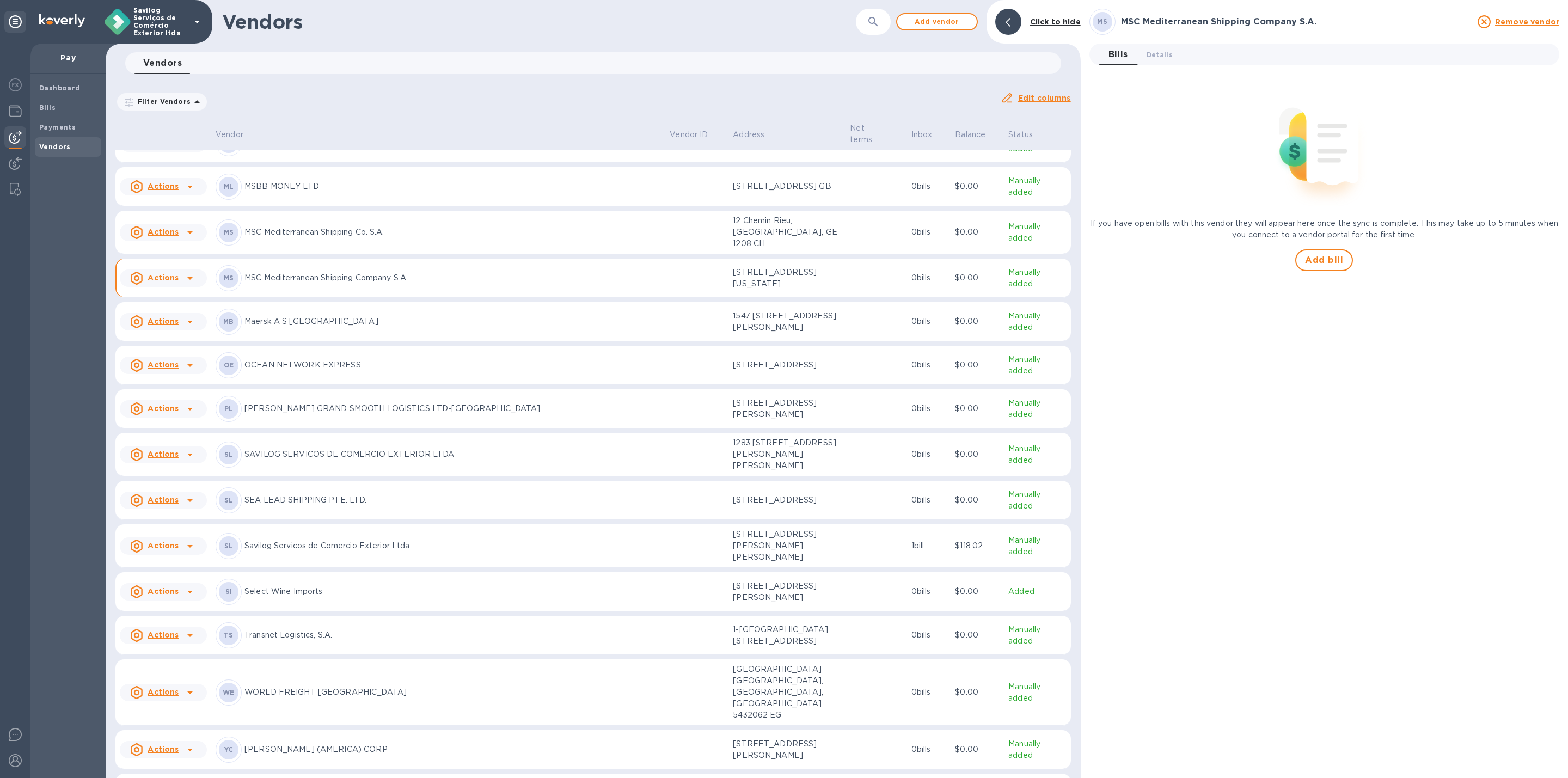
scroll to position [737, 0]
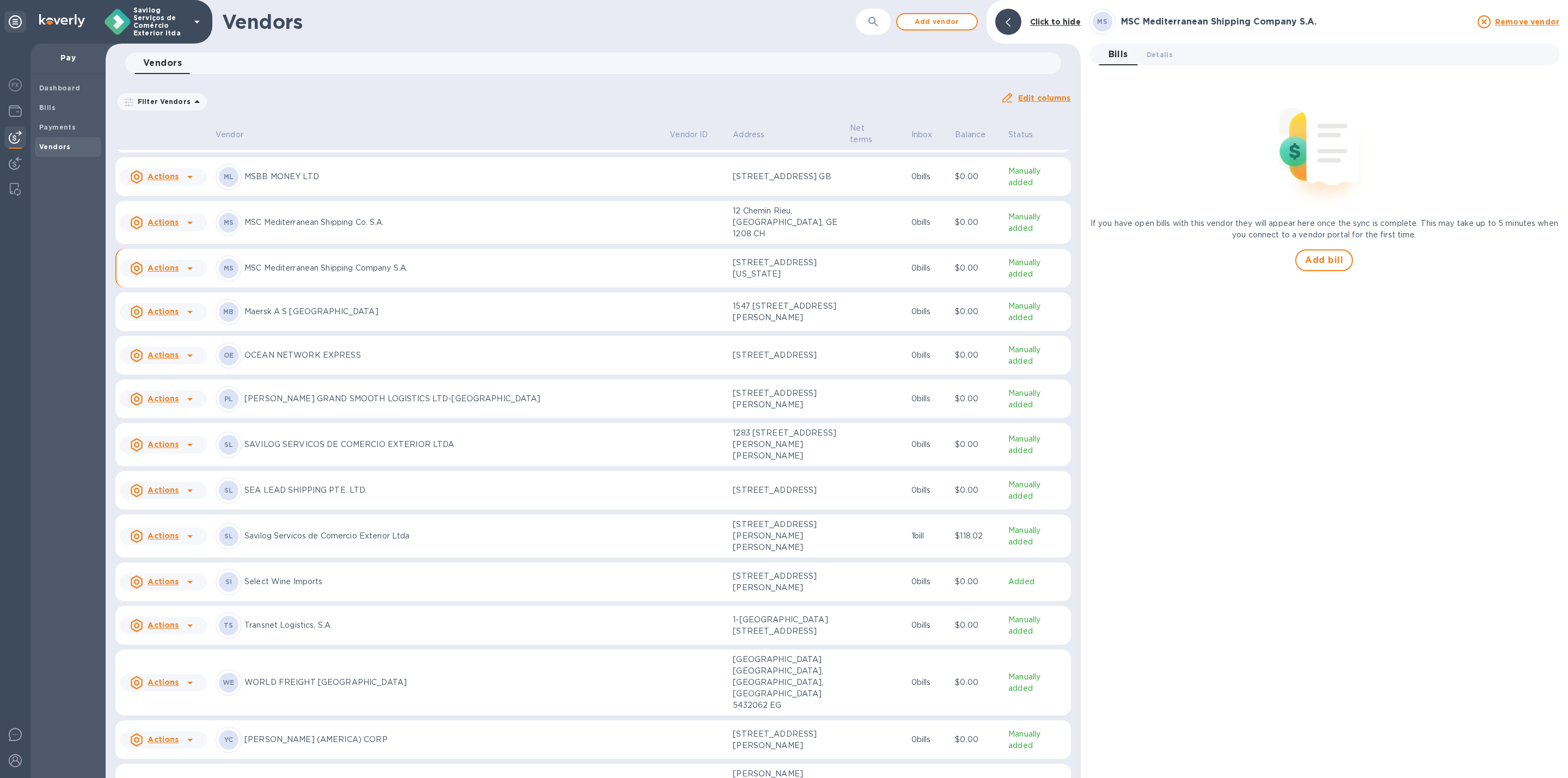
click at [189, 275] on icon at bounding box center [189, 268] width 13 height 13
click at [167, 378] on b "Add new bill" at bounding box center [175, 383] width 50 height 9
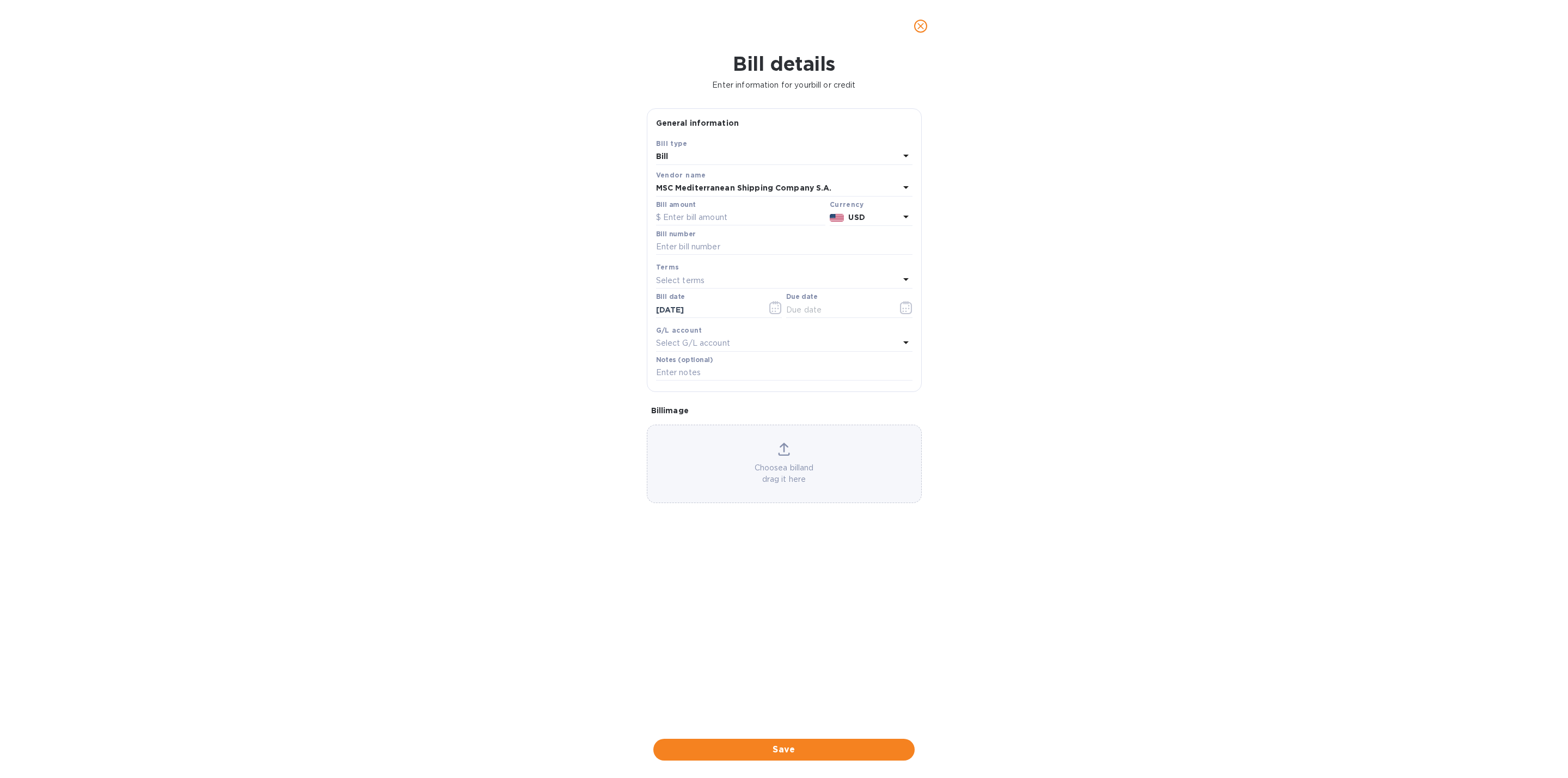
click at [866, 145] on div "Bill type" at bounding box center [784, 143] width 256 height 12
click at [855, 157] on div "Bill" at bounding box center [778, 157] width 244 height 15
click at [729, 197] on p "Credit" at bounding box center [780, 202] width 231 height 12
click at [697, 160] on div "Credit" at bounding box center [778, 157] width 244 height 15
click at [719, 178] on p "Bill" at bounding box center [780, 182] width 231 height 12
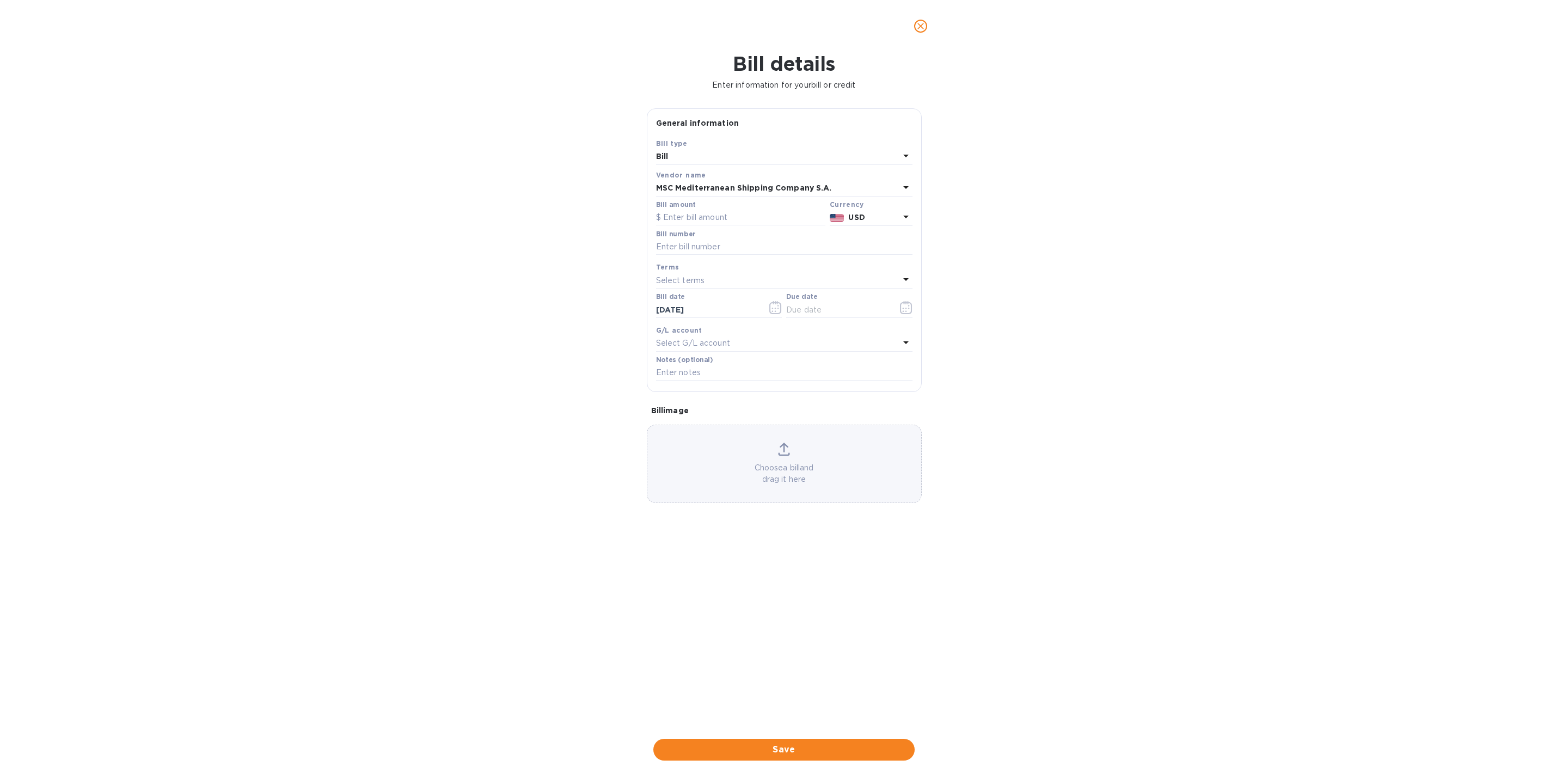
click at [778, 151] on div "Bill" at bounding box center [778, 157] width 244 height 15
click at [717, 202] on p "Credit" at bounding box center [780, 202] width 231 height 12
click at [810, 147] on div "Bill type" at bounding box center [784, 143] width 256 height 12
click at [809, 150] on div "Credit" at bounding box center [778, 157] width 244 height 15
click at [724, 183] on p "Bill" at bounding box center [780, 182] width 231 height 12
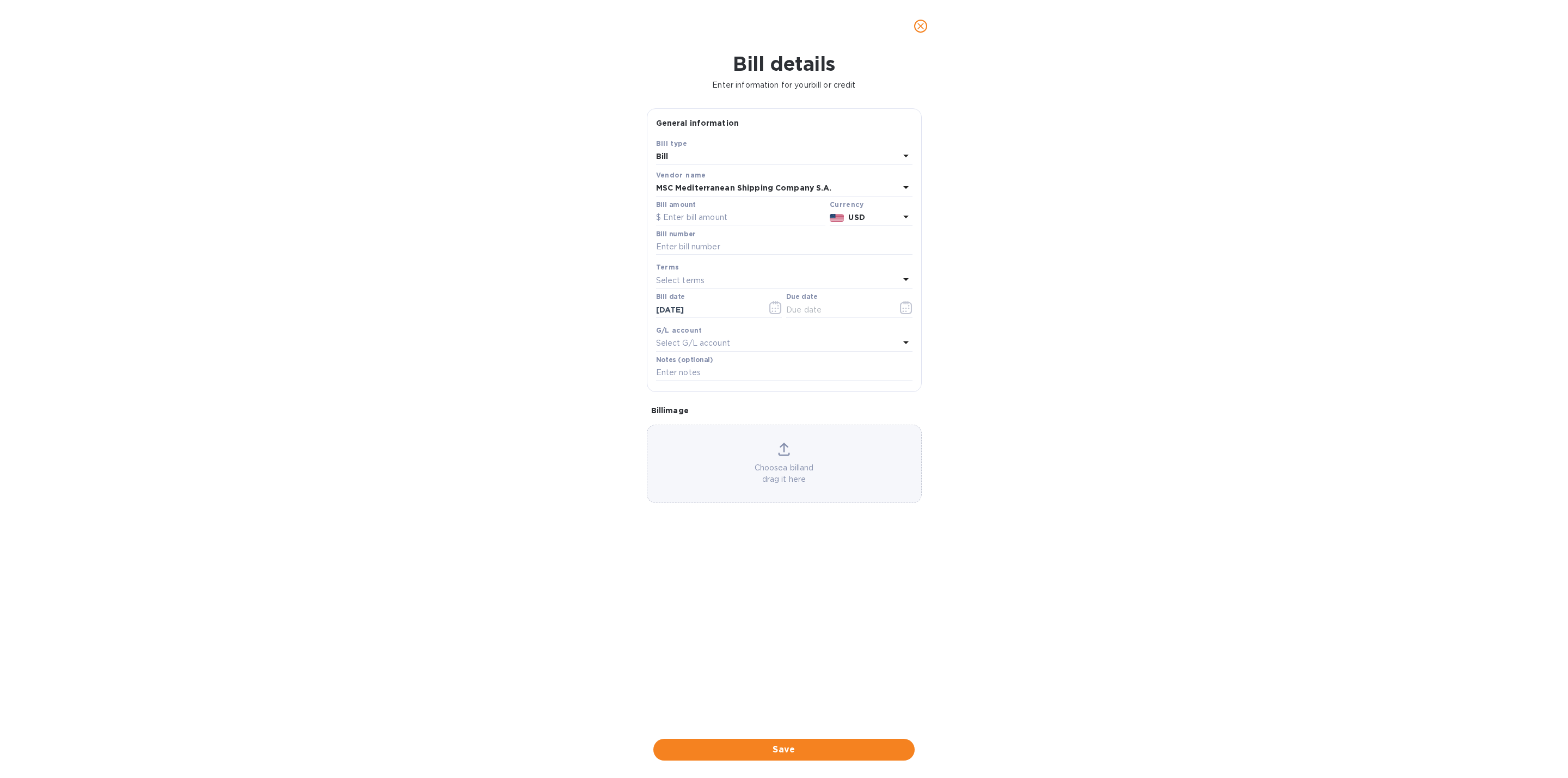
click at [830, 148] on div "Bill type" at bounding box center [784, 143] width 256 height 12
click at [806, 245] on input "text" at bounding box center [784, 247] width 256 height 17
click at [390, 107] on div "Bill details Enter information for your bill or credit General information Save…" at bounding box center [784, 415] width 1568 height 726
click at [929, 18] on button "close" at bounding box center [921, 26] width 26 height 26
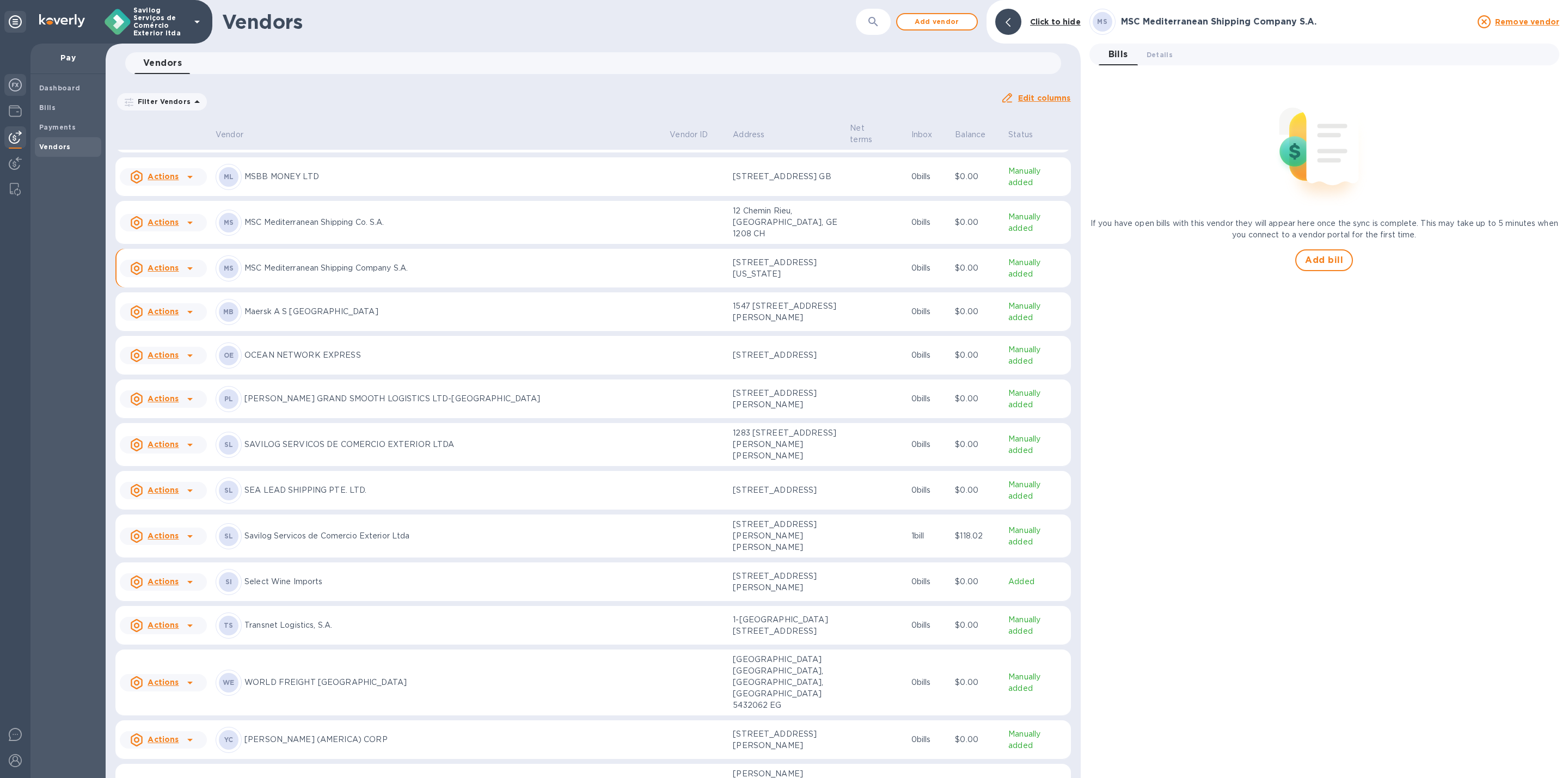
click at [15, 85] on img at bounding box center [15, 85] width 13 height 13
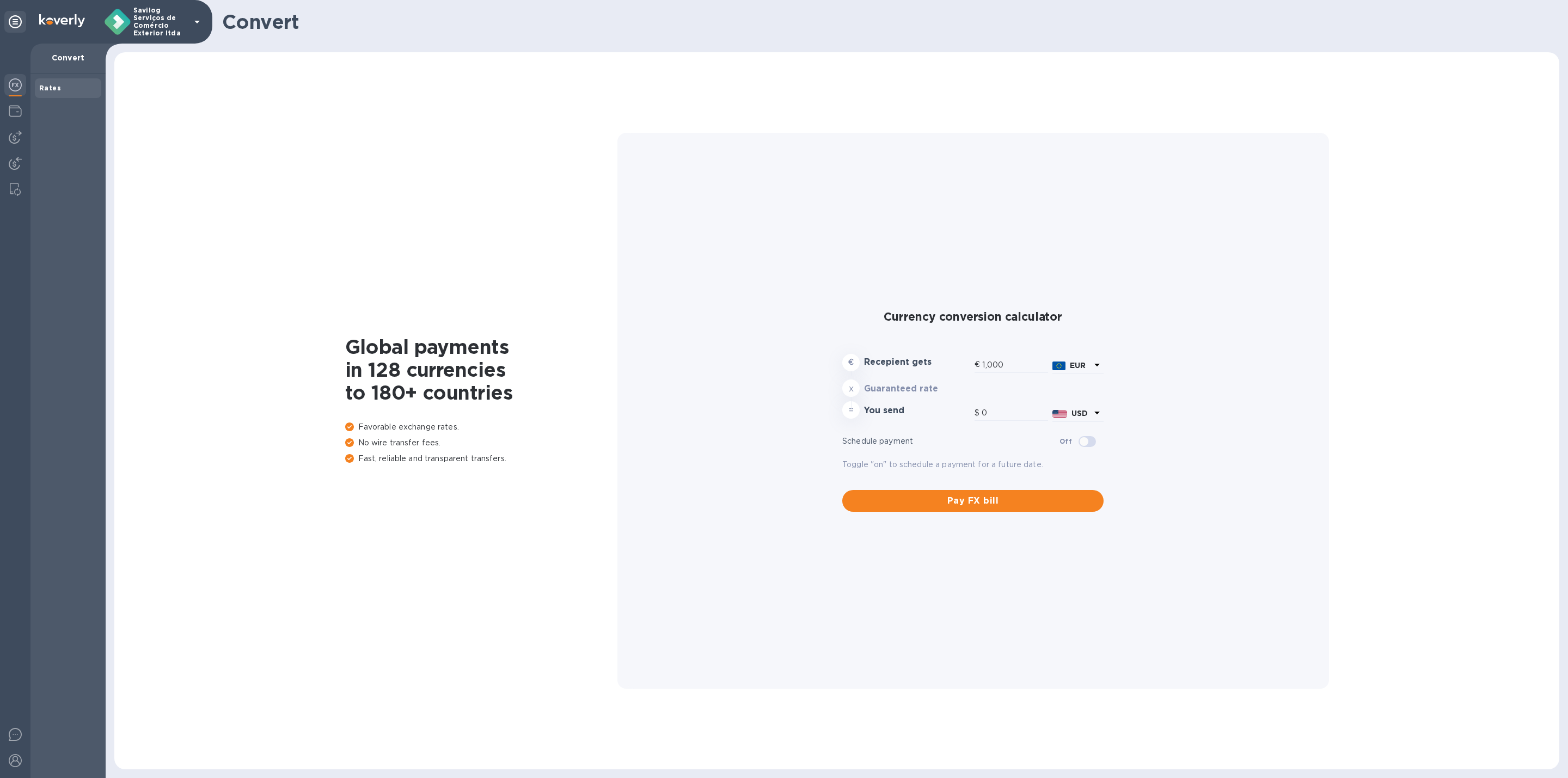
type input "1,180.17"
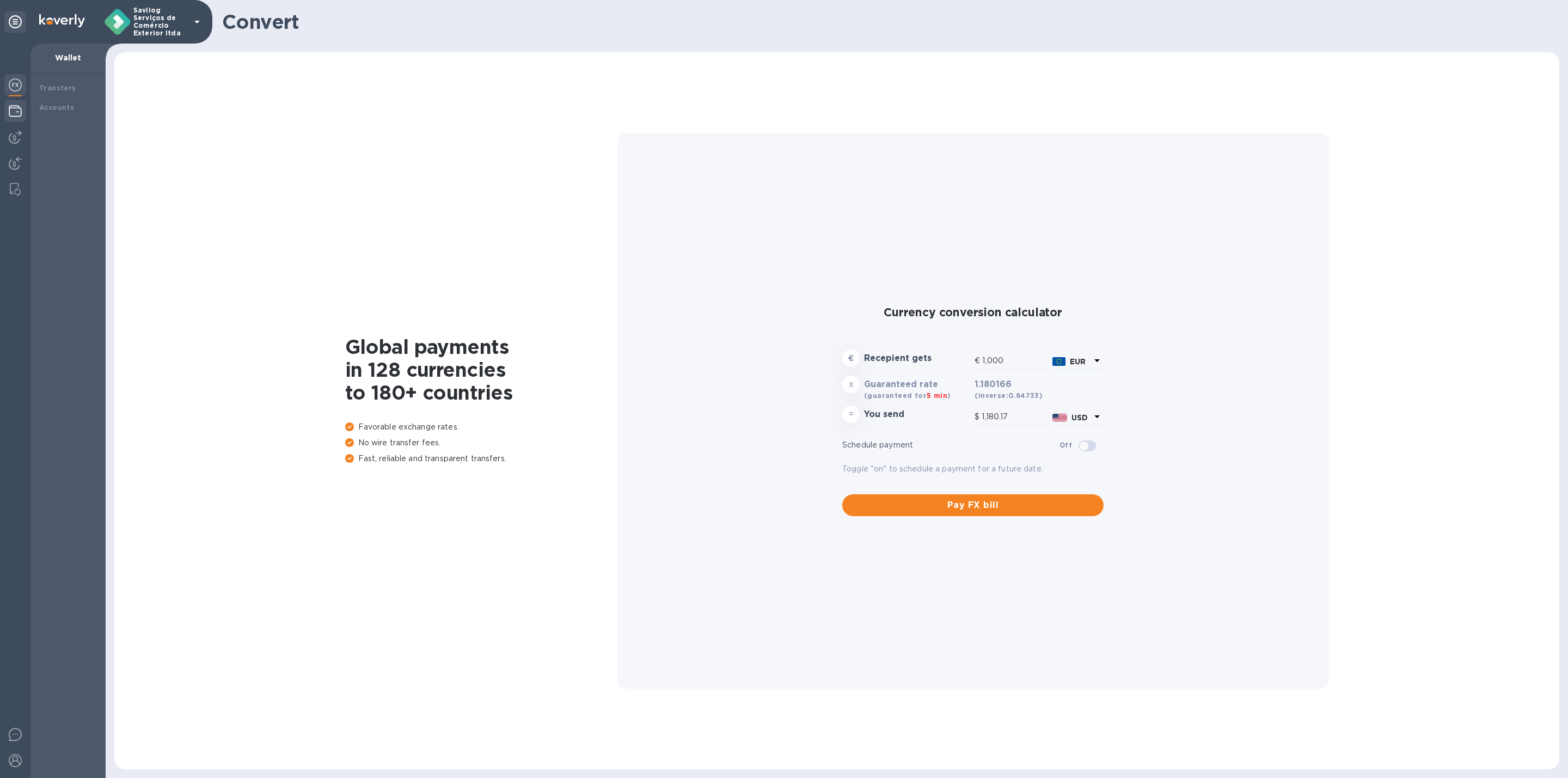
click at [10, 110] on img at bounding box center [15, 111] width 13 height 13
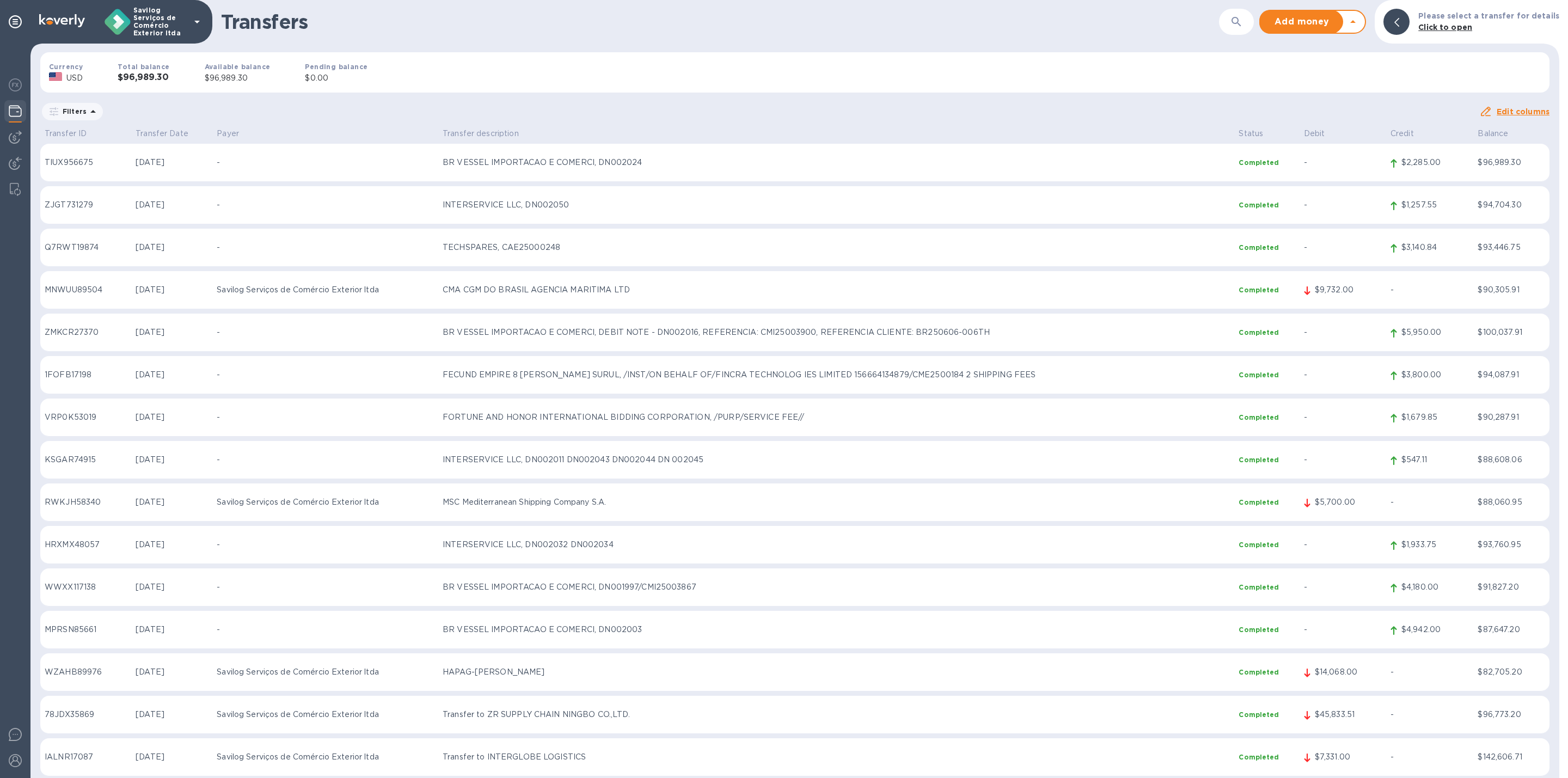
click at [518, 298] on td "CMA CGM DO BRASIL AGENCIA MARITIMA LTD" at bounding box center [836, 290] width 796 height 38
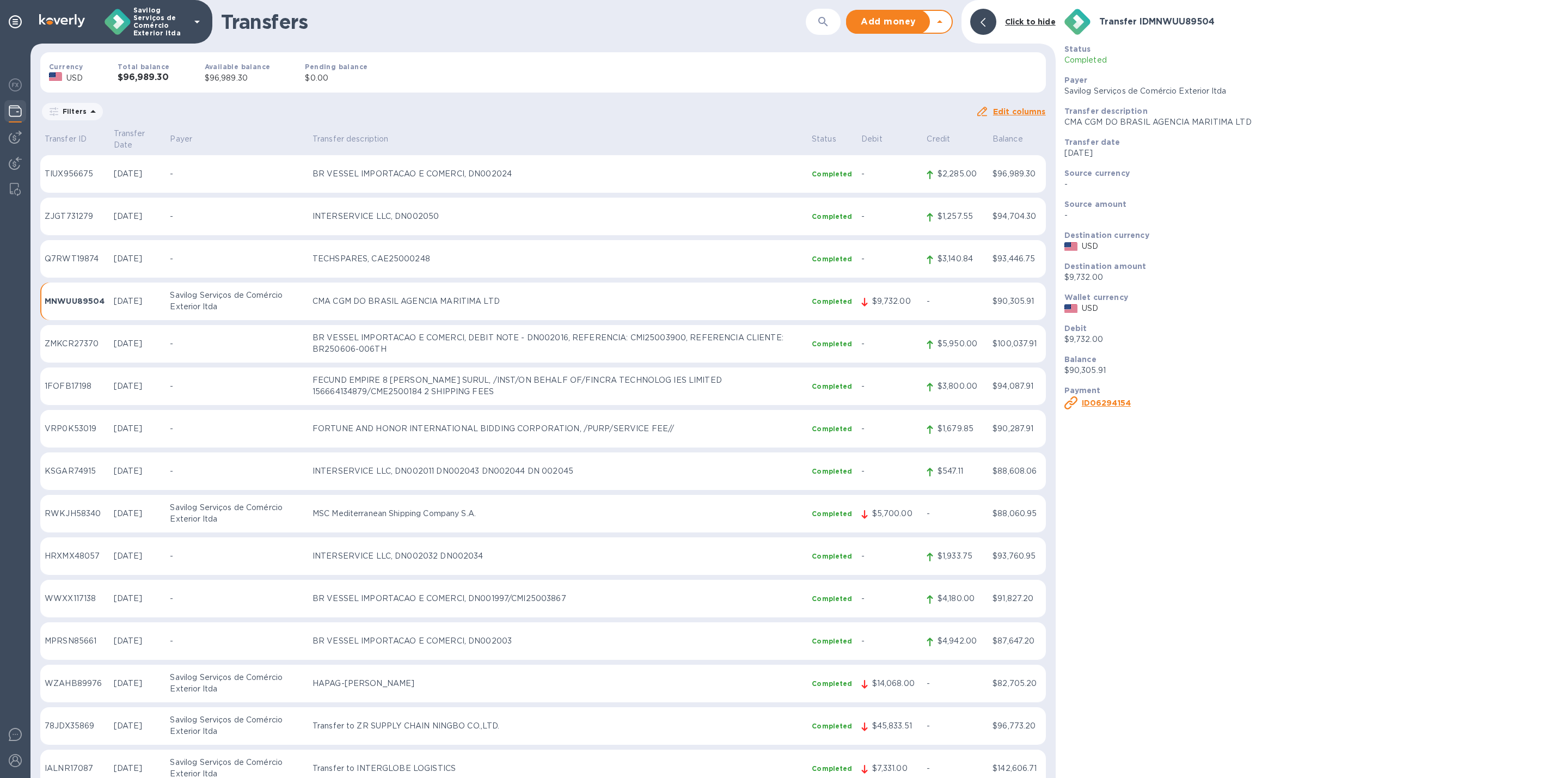
click at [1126, 404] on b "ID 06294154" at bounding box center [1106, 403] width 49 height 9
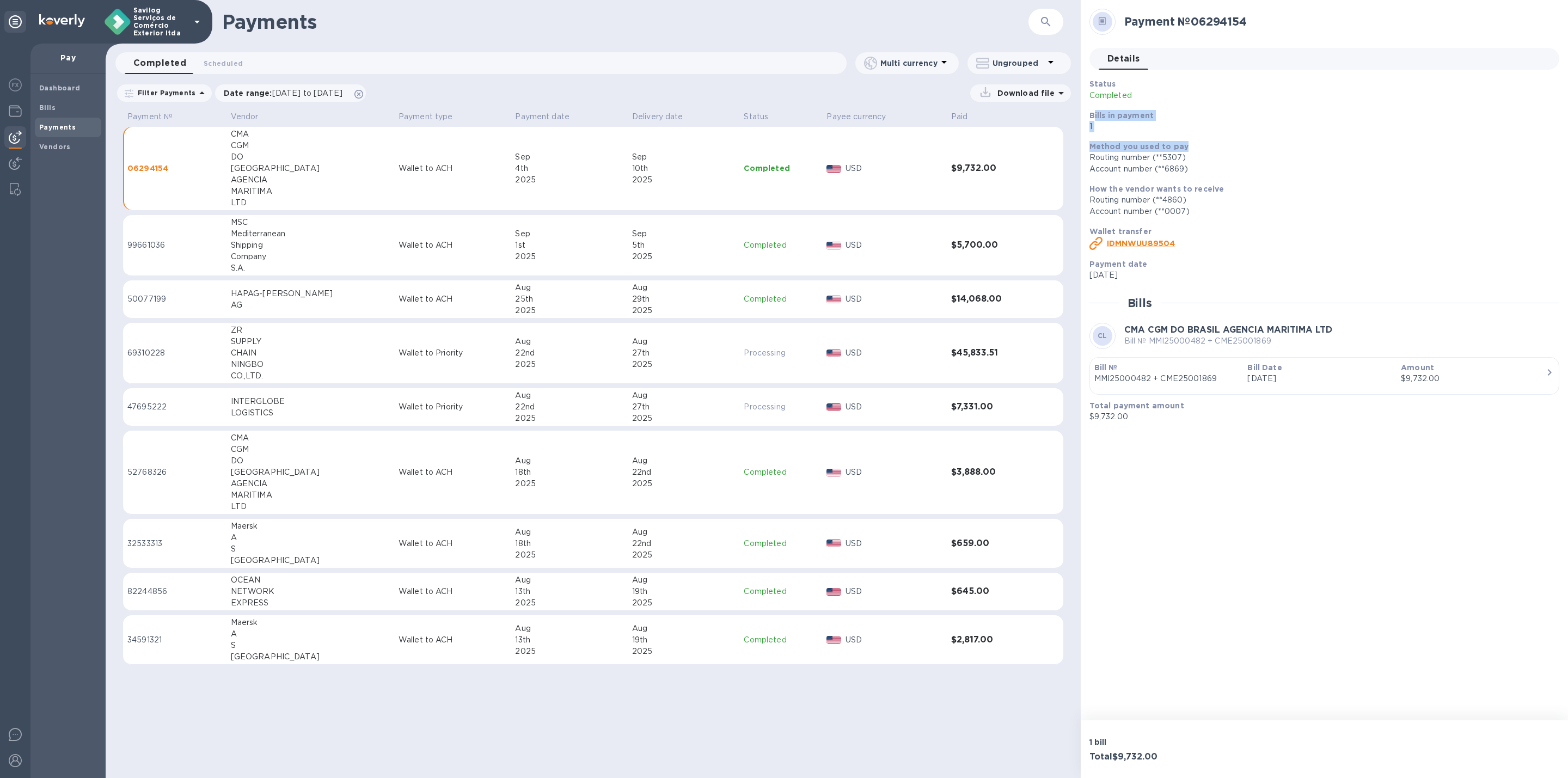
drag, startPoint x: 1093, startPoint y: 113, endPoint x: 1193, endPoint y: 139, distance: 103.3
click at [1193, 139] on div "Status Completed Bills in payment 1 Method you used to pay Routing number (**53…" at bounding box center [1320, 180] width 470 height 212
click at [15, 87] on img at bounding box center [15, 85] width 13 height 13
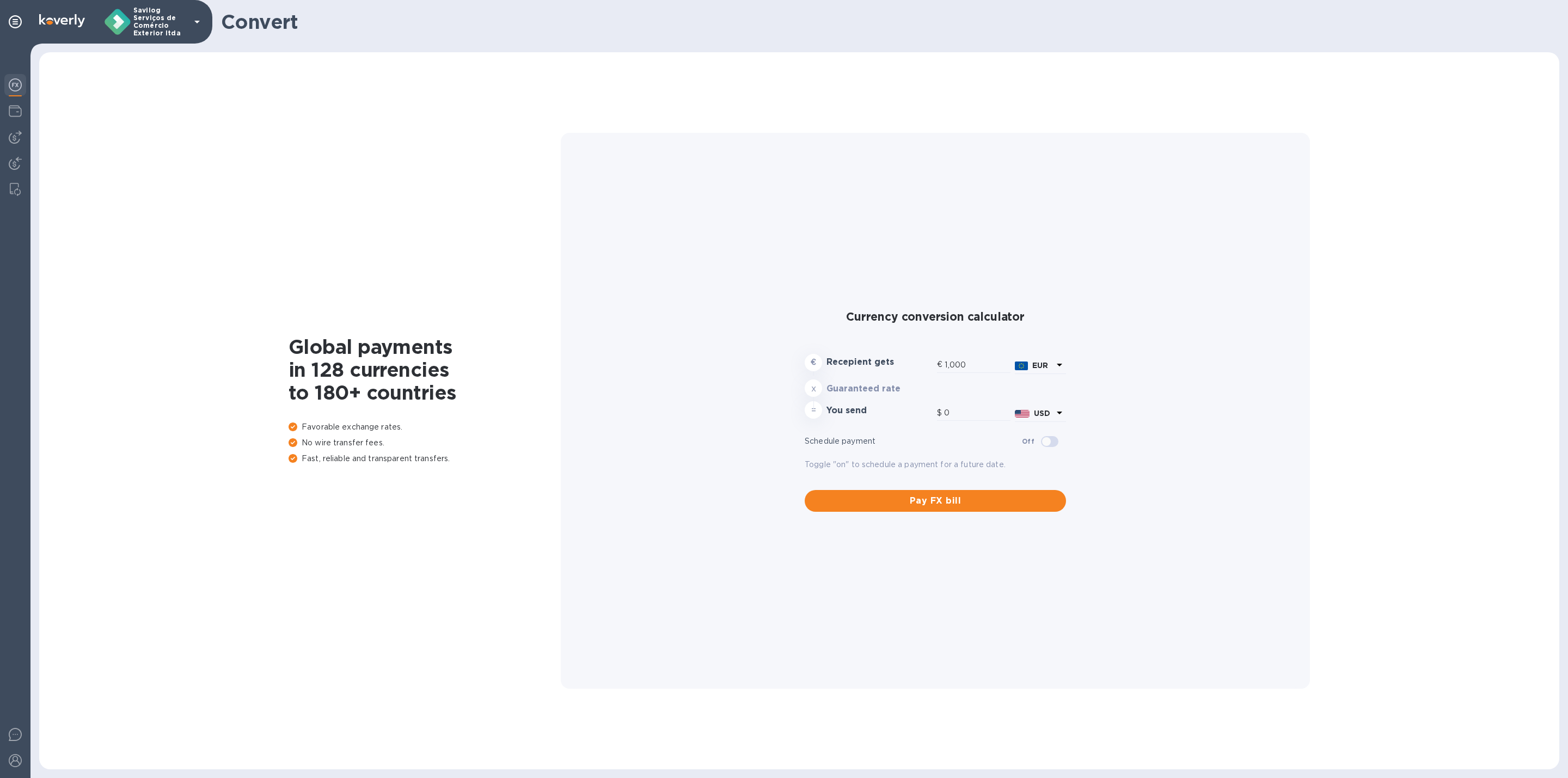
type input "1,180.17"
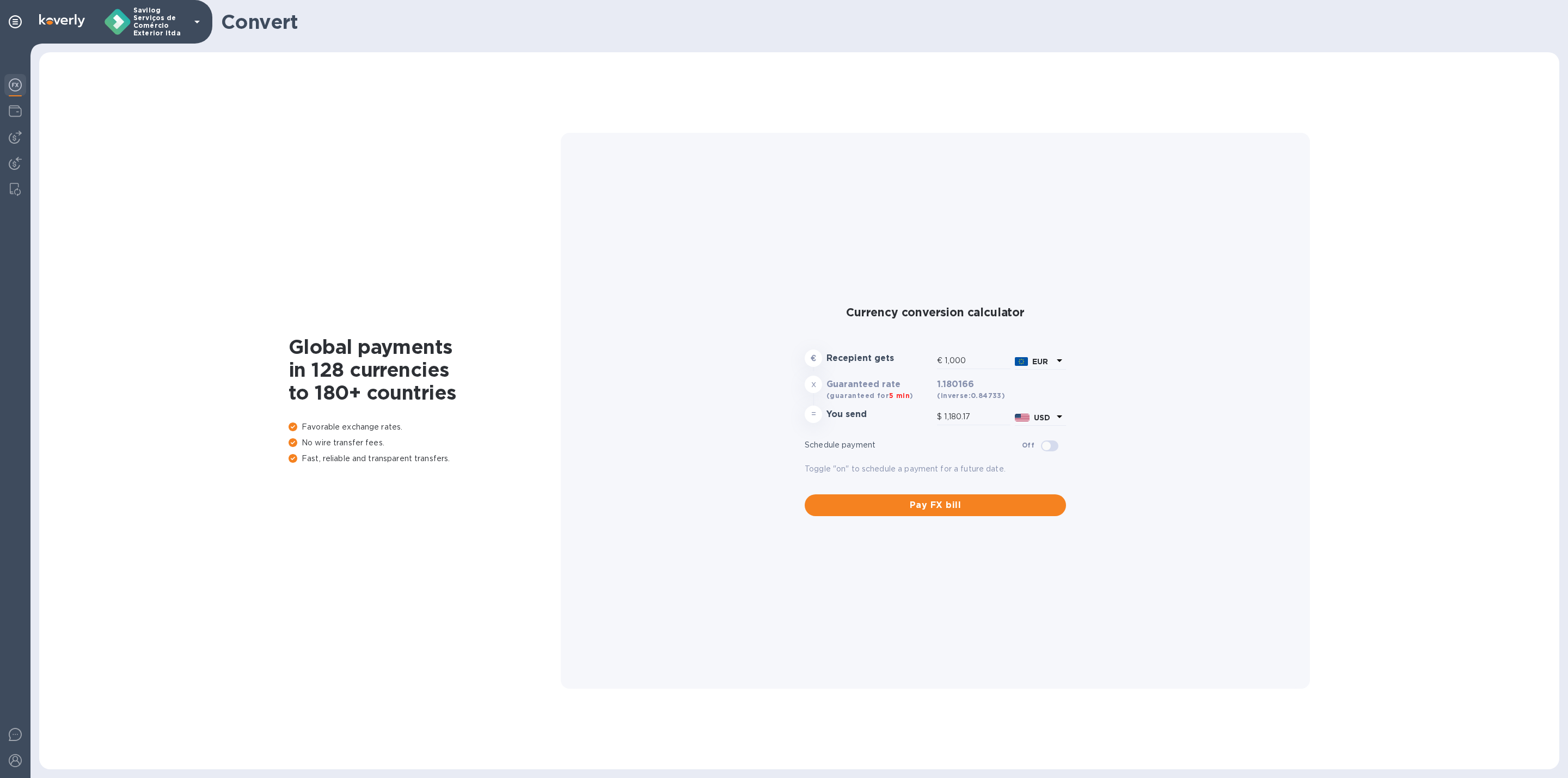
click at [34, 112] on div "Global payments in 128 currencies to 180+ countries Favorable exchange rates. N…" at bounding box center [799, 411] width 1538 height 734
click at [28, 112] on div at bounding box center [15, 411] width 31 height 734
click at [12, 108] on img at bounding box center [15, 111] width 13 height 13
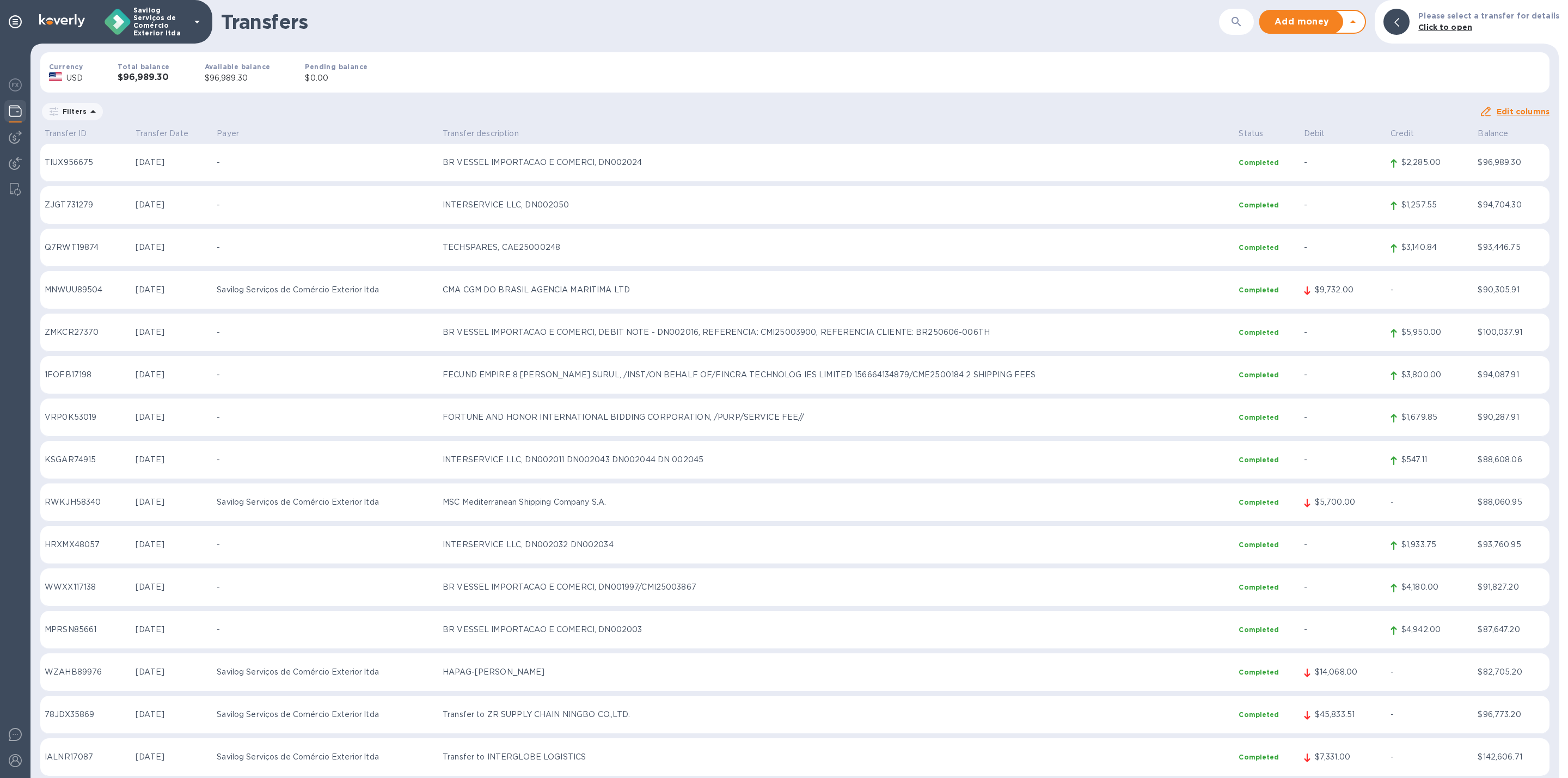
click at [1338, 218] on td "-" at bounding box center [1343, 205] width 87 height 38
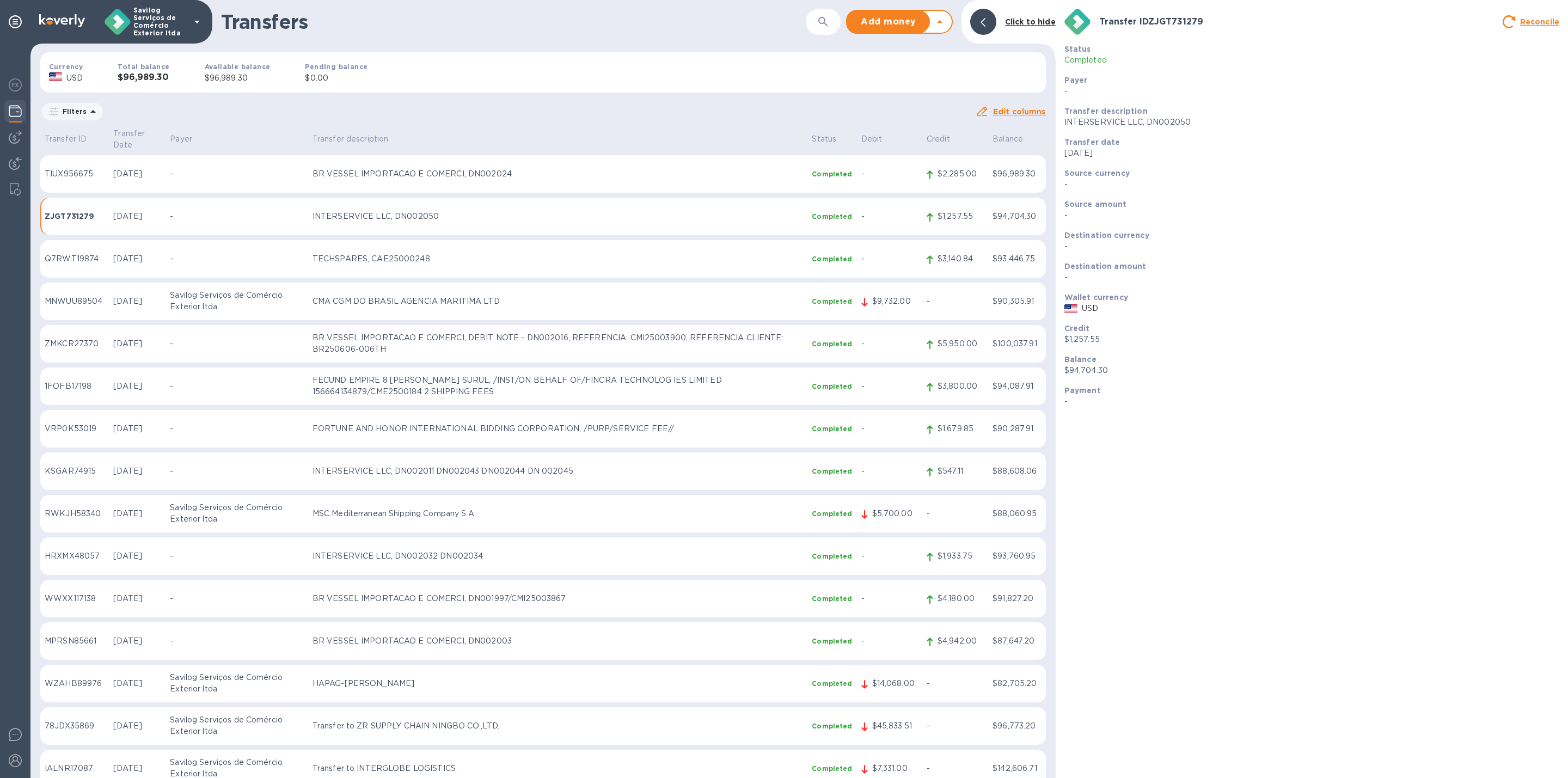
click at [1091, 389] on b "Payment" at bounding box center [1082, 391] width 36 height 9
click at [692, 296] on p "CMA CGM DO BRASIL AGENCIA MARITIMA LTD" at bounding box center [558, 301] width 491 height 12
click at [10, 85] on img at bounding box center [15, 85] width 13 height 13
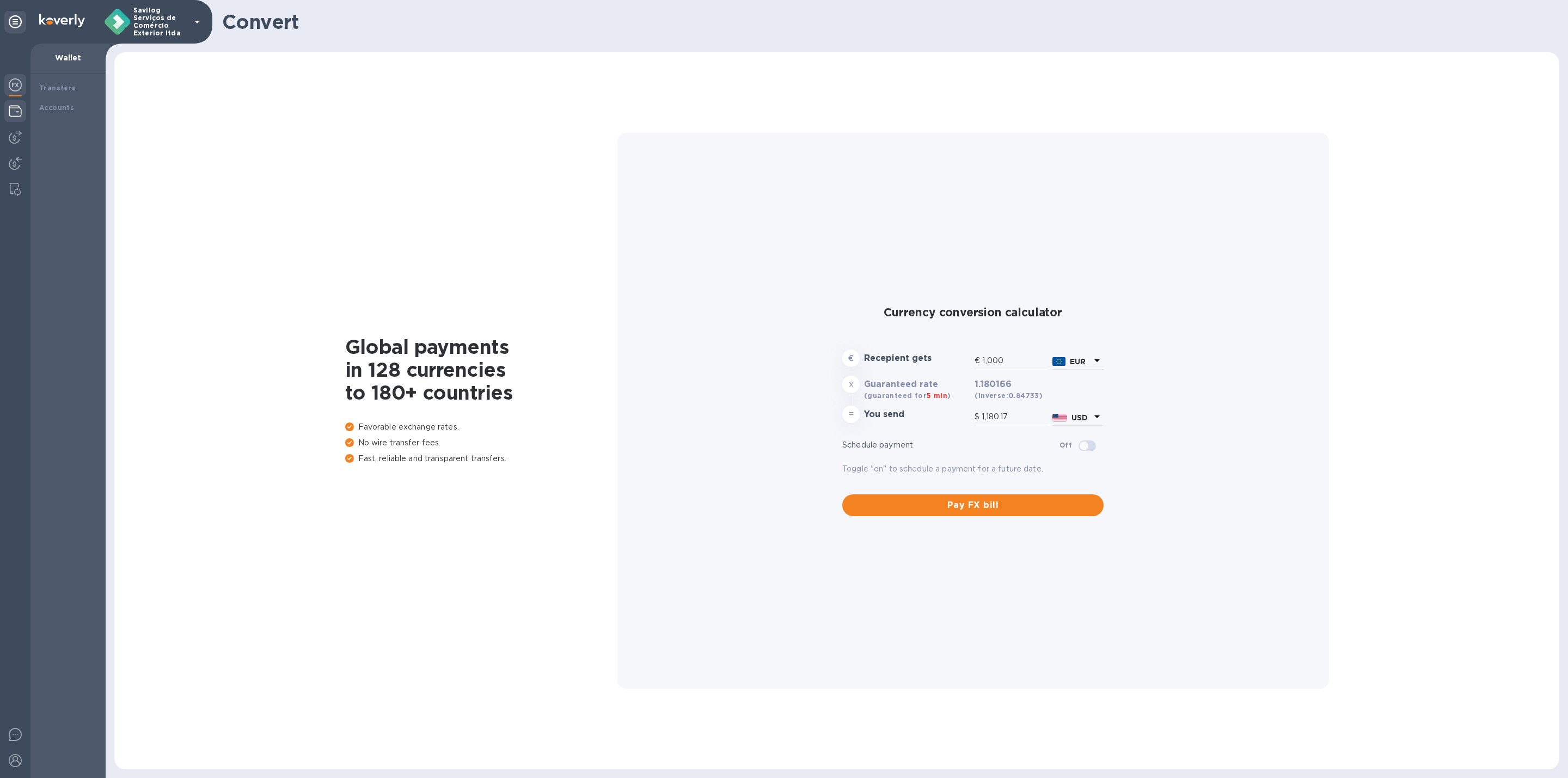
click at [13, 122] on div at bounding box center [15, 112] width 22 height 24
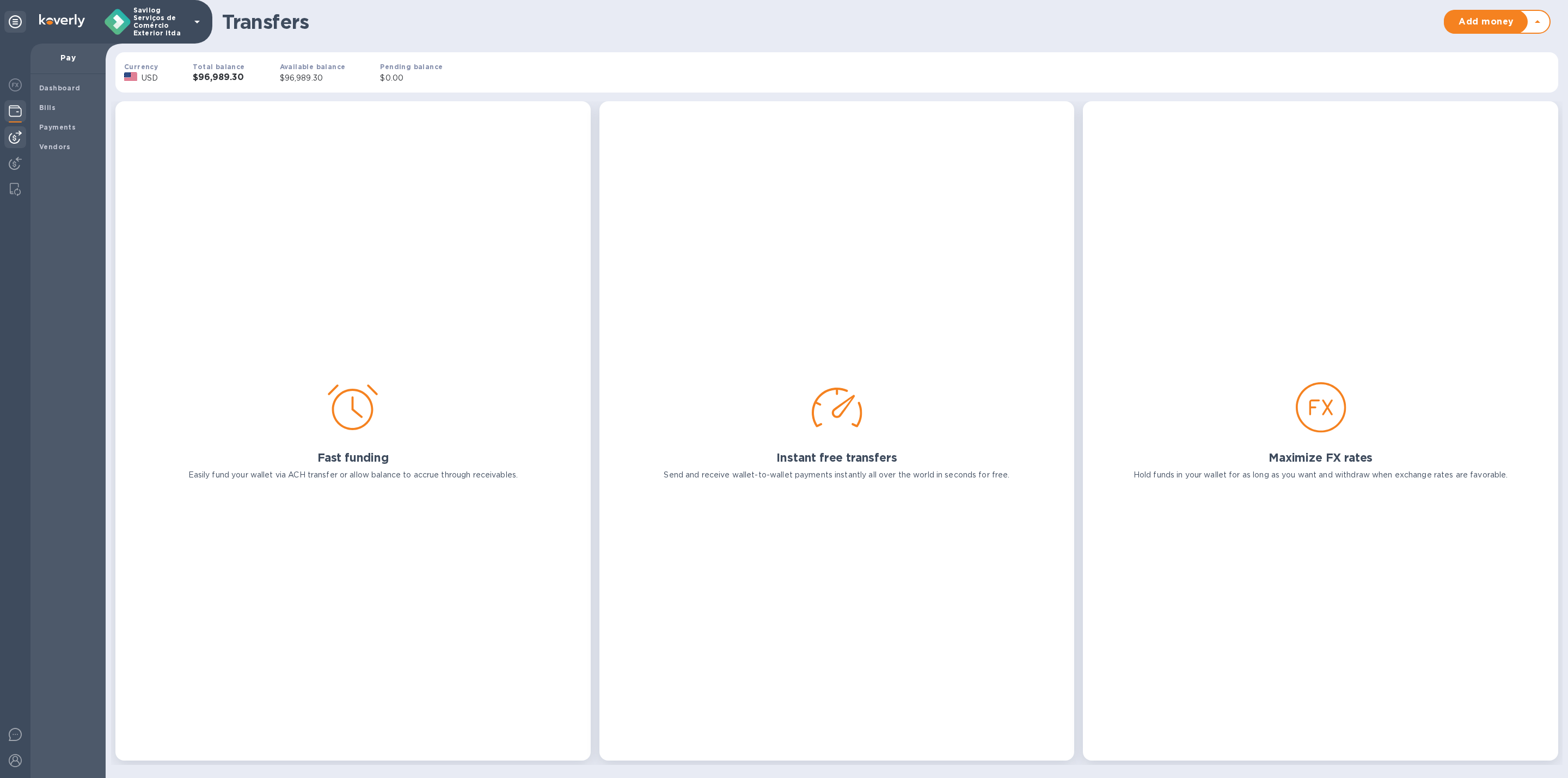
click at [20, 151] on div at bounding box center [15, 411] width 31 height 734
click at [23, 139] on div at bounding box center [15, 137] width 22 height 22
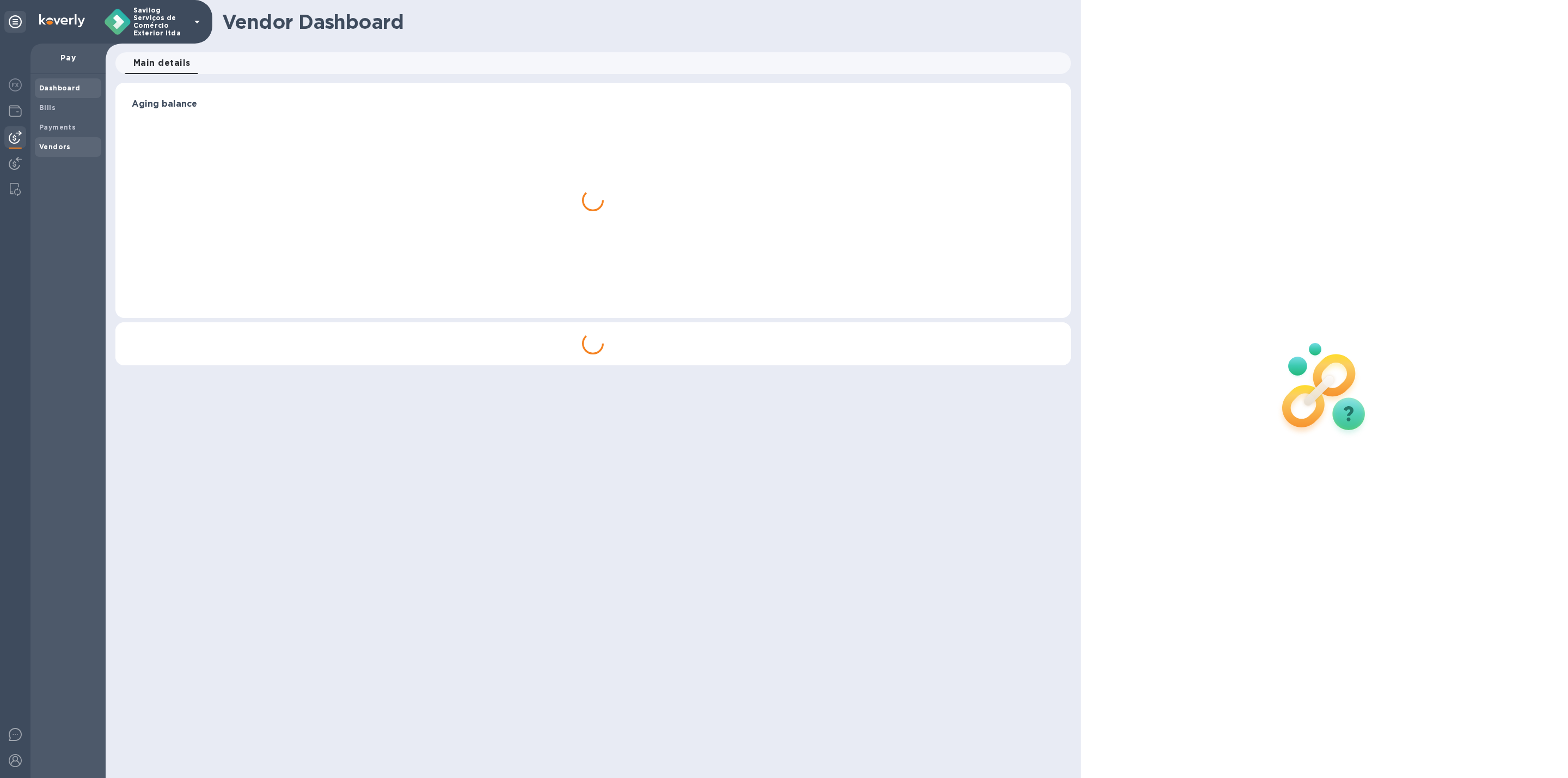
click at [50, 144] on b "Vendors" at bounding box center [55, 146] width 31 height 8
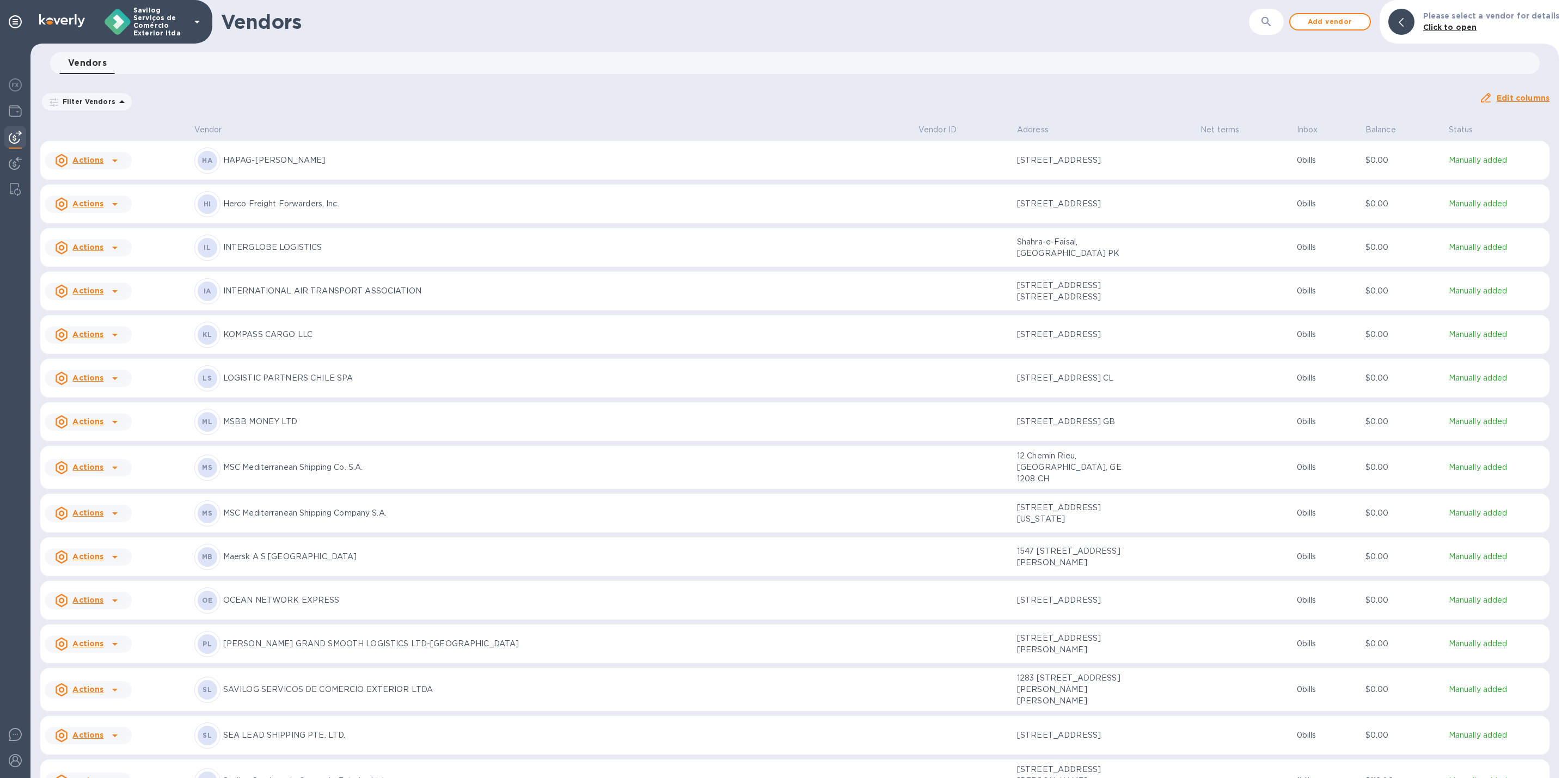
scroll to position [564, 0]
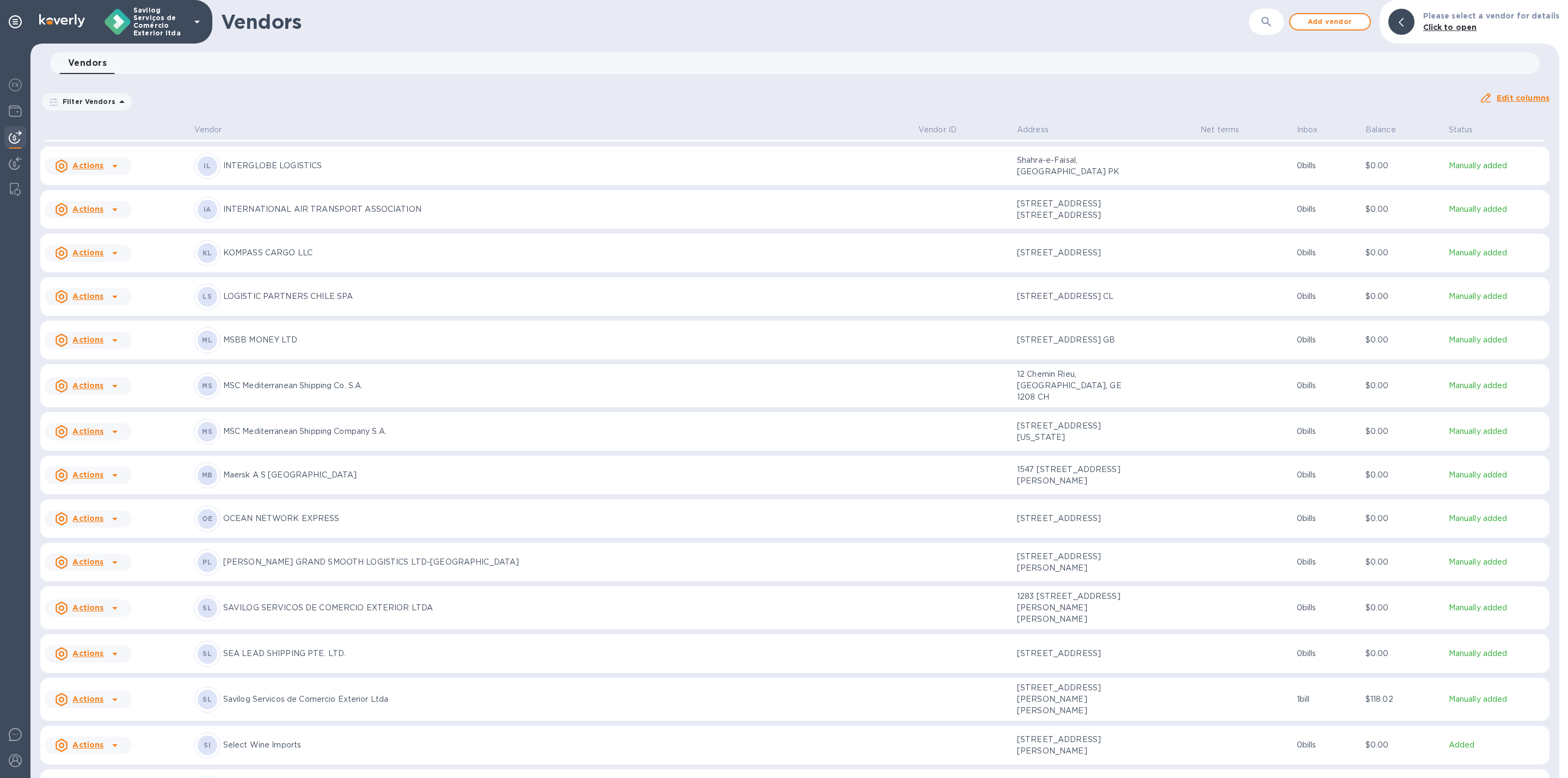
click at [119, 439] on icon at bounding box center [114, 432] width 13 height 13
click at [114, 543] on b "Add new bill" at bounding box center [100, 546] width 50 height 9
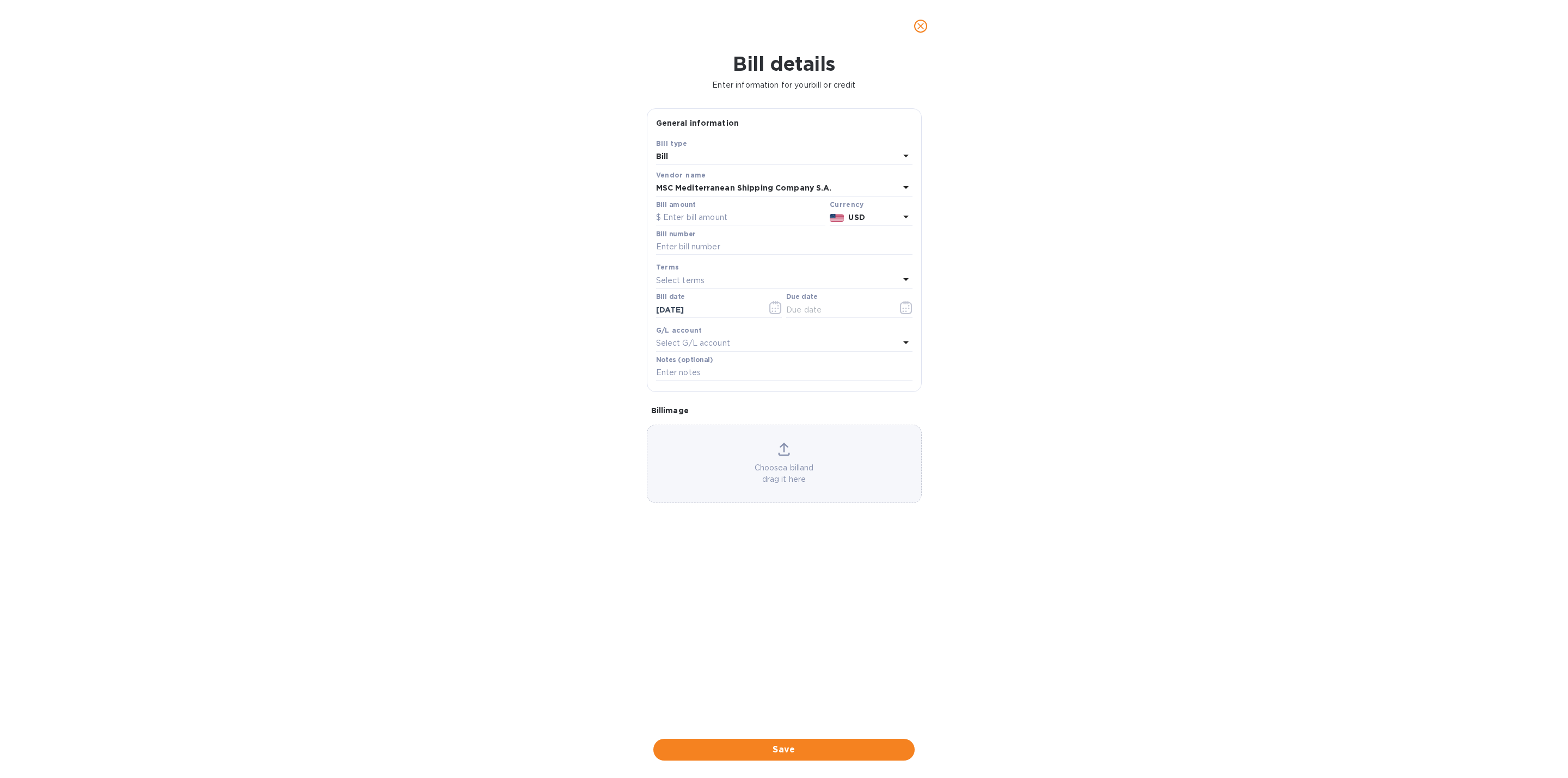
click at [920, 15] on button "close" at bounding box center [921, 26] width 26 height 26
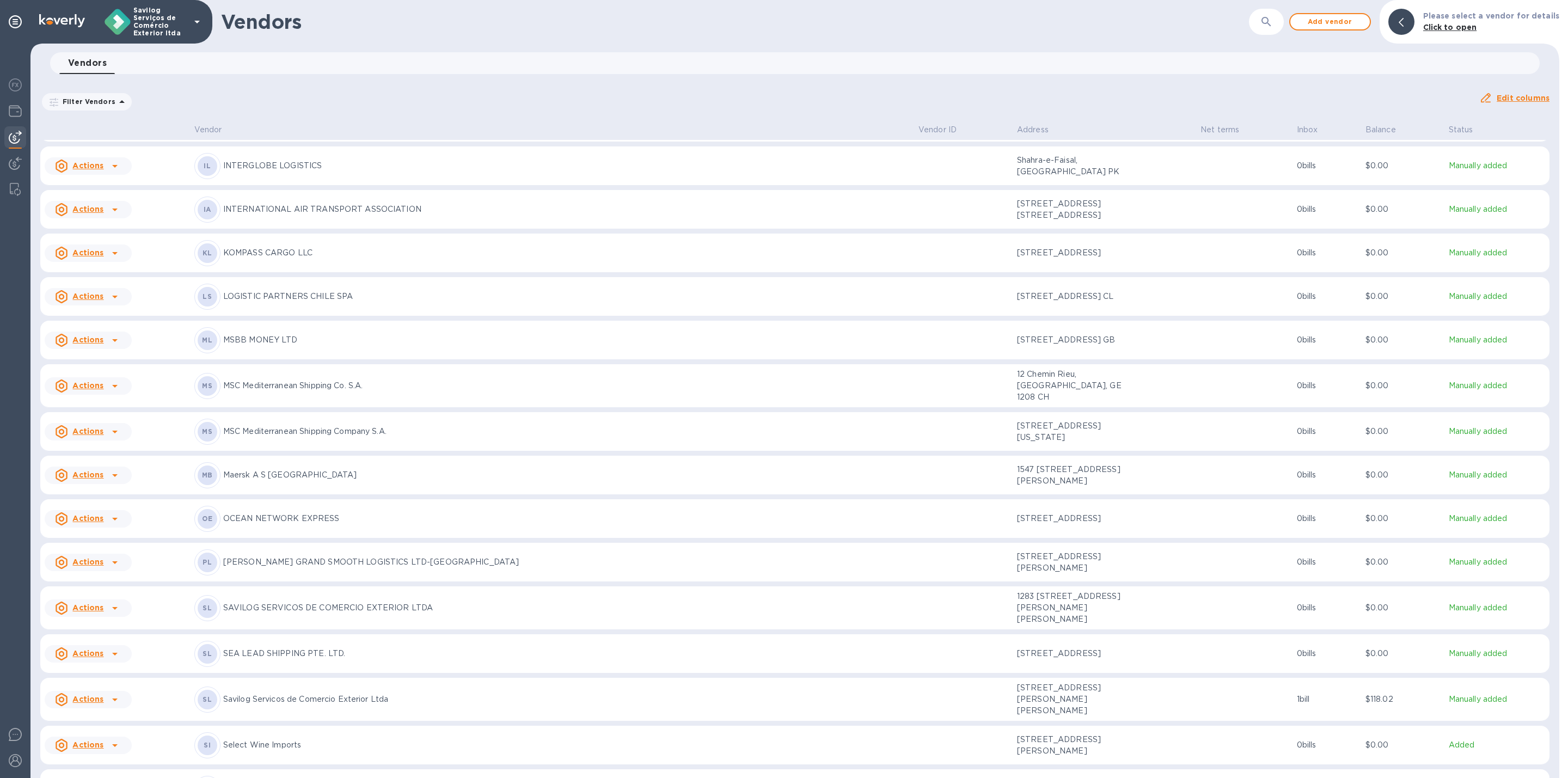
click at [113, 434] on icon at bounding box center [114, 432] width 6 height 2
click at [108, 550] on p "Add new bill" at bounding box center [100, 546] width 50 height 12
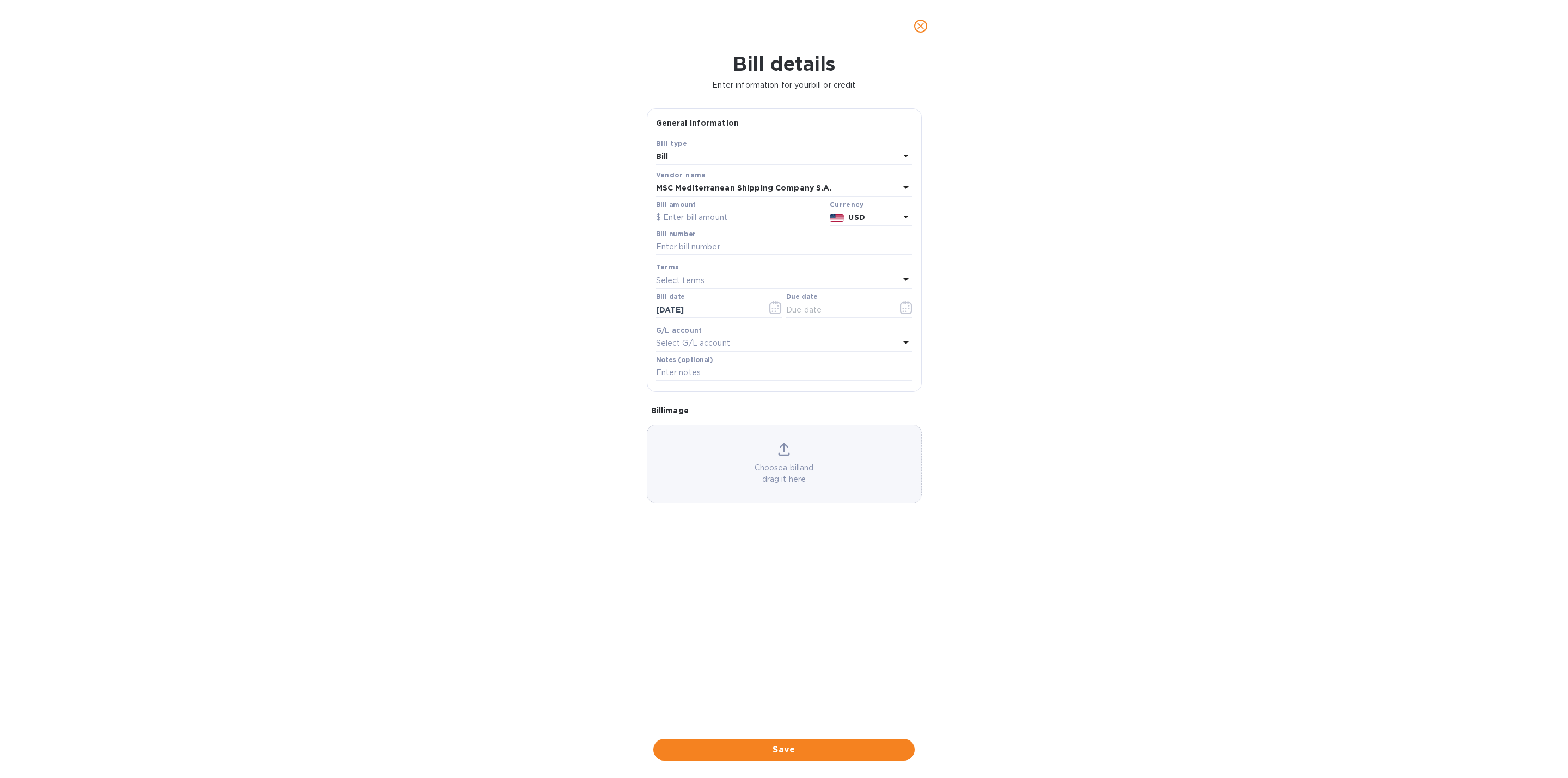
click at [909, 187] on icon at bounding box center [906, 187] width 13 height 13
click at [1047, 222] on div "Bill details Enter information for your bill or credit General information Save…" at bounding box center [784, 415] width 1568 height 726
click at [772, 255] on input "text" at bounding box center [784, 247] width 256 height 17
paste input "CMI25003875"
click at [779, 261] on div "Terms Select terms" at bounding box center [784, 274] width 261 height 31
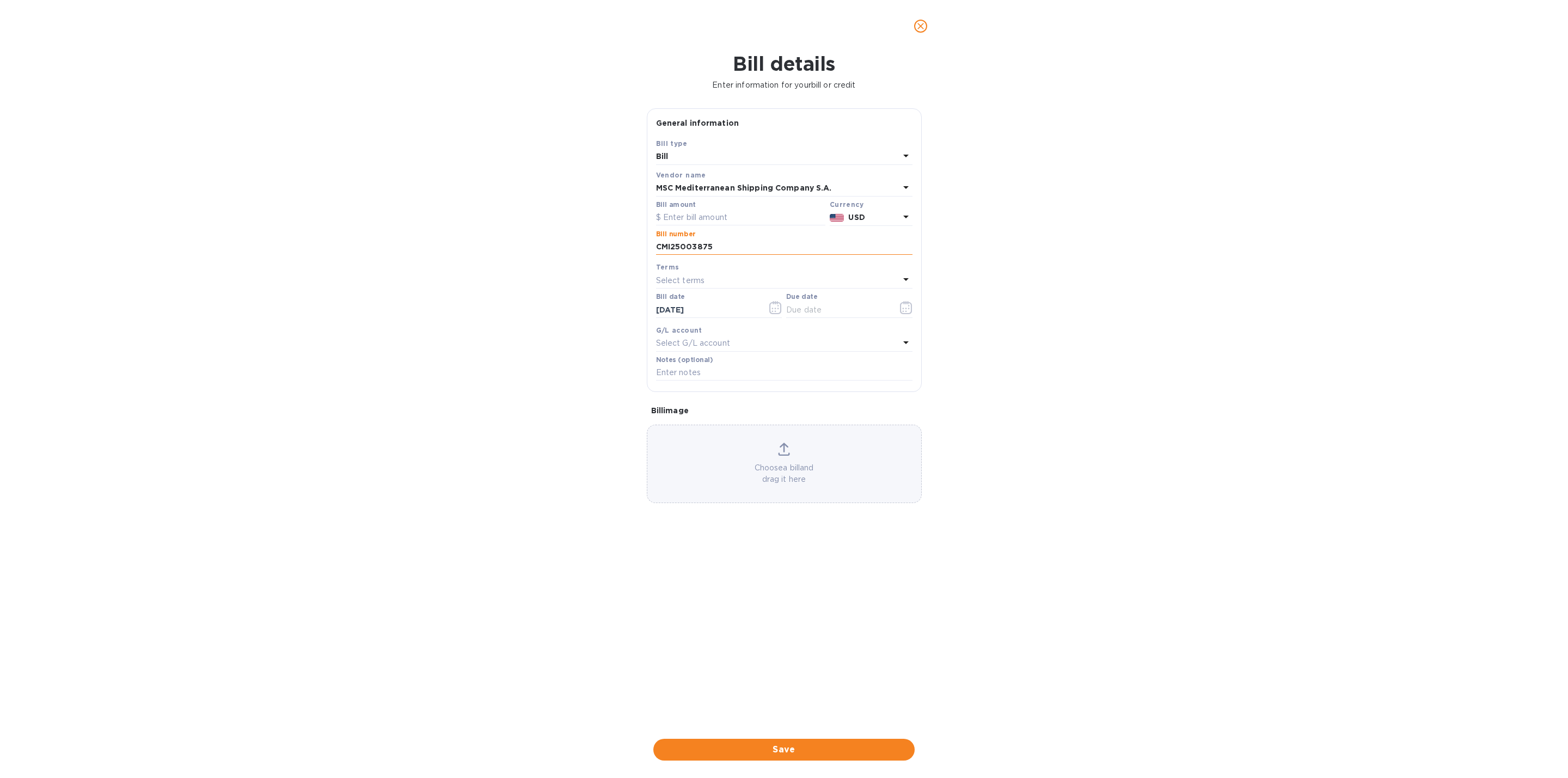
click at [763, 250] on input "CMI25003875" at bounding box center [784, 247] width 256 height 17
paste input "MEDUK6243951"
type input "CMI25003875 - MEDUK6243951"
click at [721, 288] on div "Select terms" at bounding box center [778, 280] width 244 height 15
click at [714, 282] on div "Terms NET 30 NET 60 1/10 NET 60 2/10 NET 60 Create new" at bounding box center [784, 362] width 256 height 178
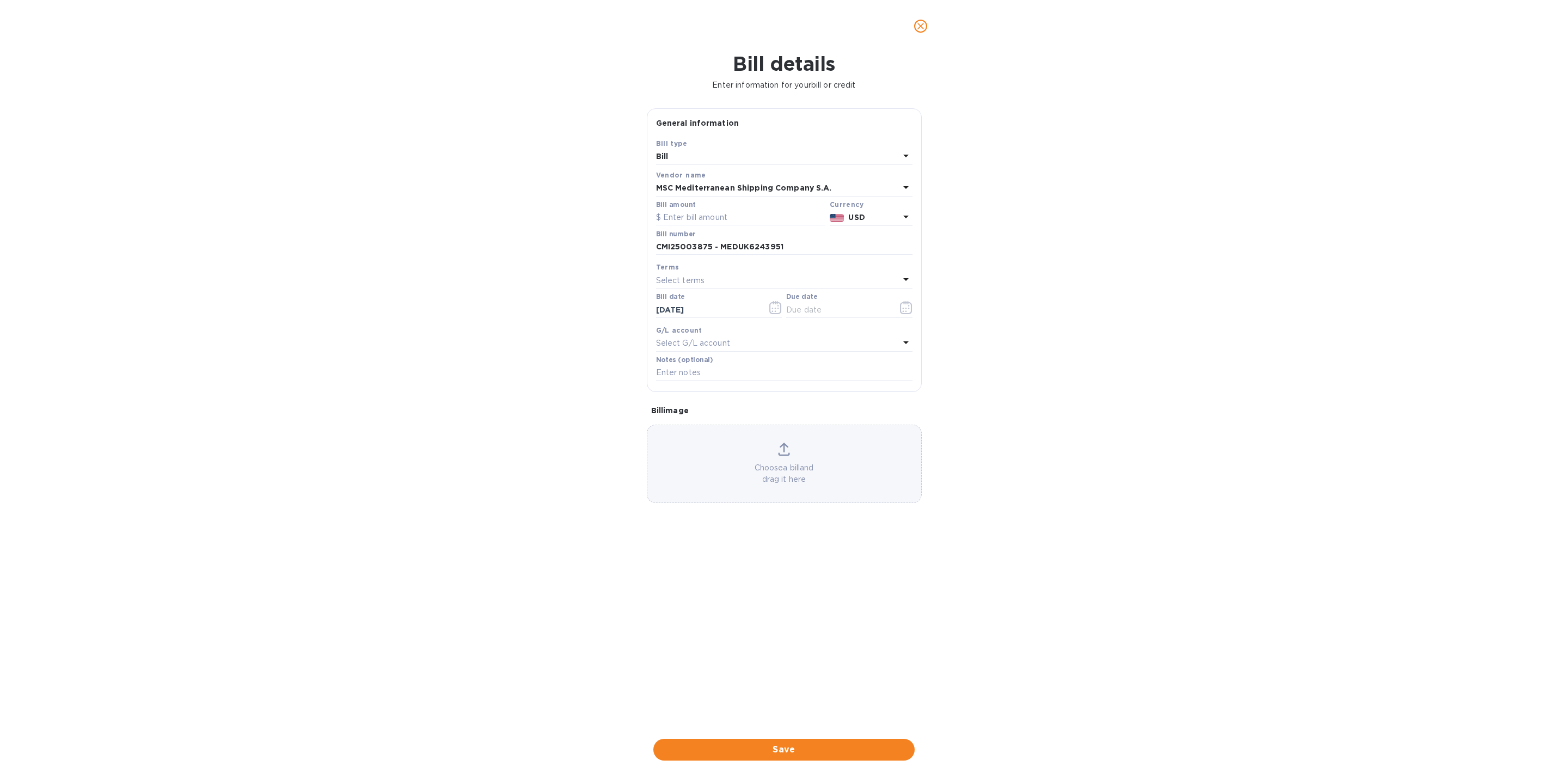
click at [881, 498] on div "Choose a bill and drag it here" at bounding box center [784, 464] width 275 height 79
click at [707, 217] on input "text" at bounding box center [740, 218] width 169 height 17
click at [818, 316] on input "text" at bounding box center [837, 310] width 103 height 17
click at [897, 316] on button "button" at bounding box center [906, 308] width 26 height 26
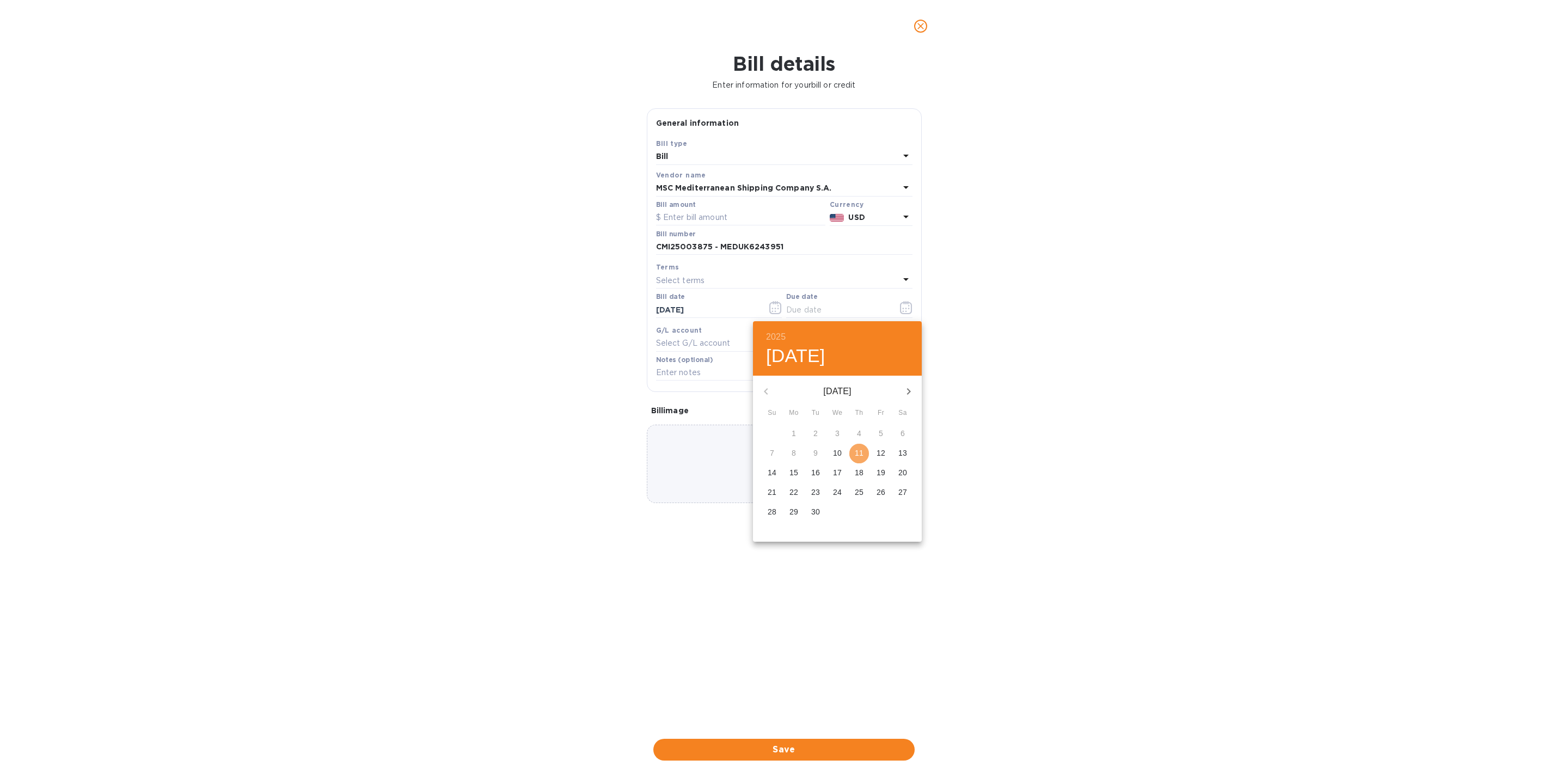
click at [858, 448] on p "11" at bounding box center [859, 453] width 9 height 11
type input "[DATE]"
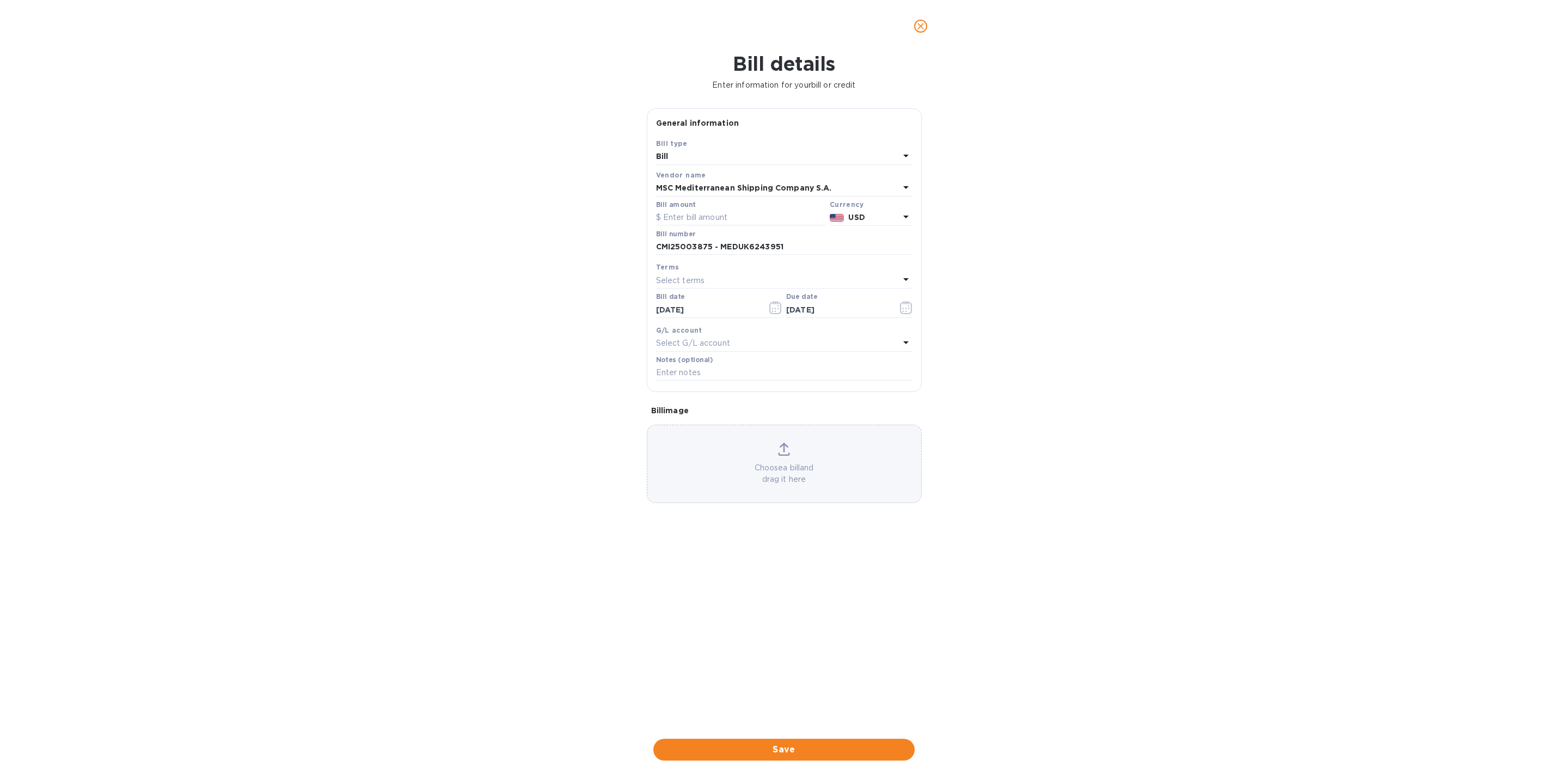
click at [703, 349] on p "Select G/L account" at bounding box center [693, 343] width 74 height 12
click at [831, 378] on input "text" at bounding box center [785, 374] width 192 height 17
click at [915, 352] on div "Save Bill type Bill Vendor name MSC Mediterranean Shipping Company S.A. Bill am…" at bounding box center [784, 264] width 274 height 254
click at [701, 378] on input "text" at bounding box center [784, 373] width 256 height 17
click at [809, 346] on div "Select G/L account" at bounding box center [778, 343] width 244 height 15
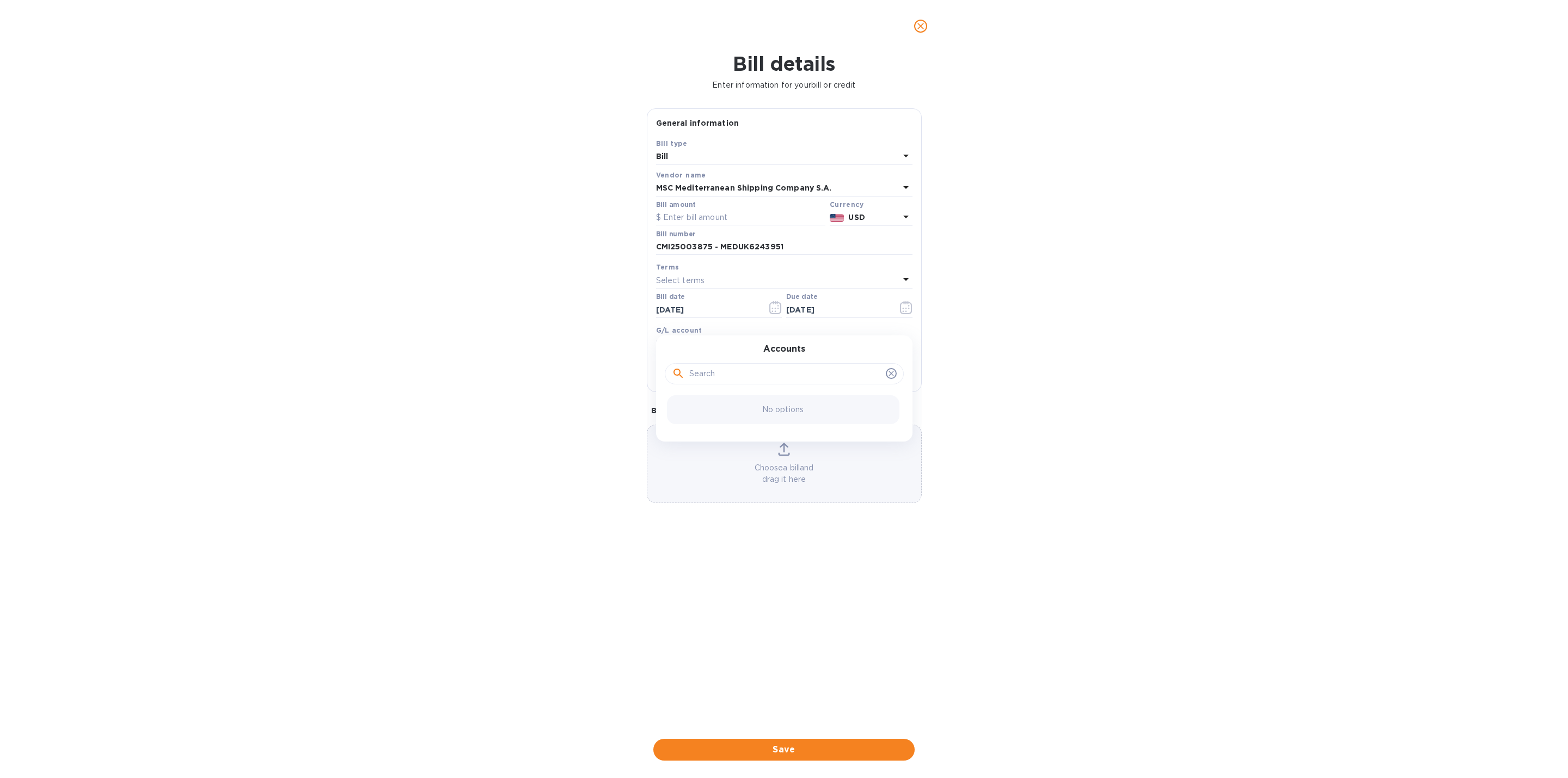
click at [773, 366] on div at bounding box center [784, 374] width 239 height 22
type input "F"
click at [763, 375] on input "F" at bounding box center [785, 374] width 192 height 17
click at [768, 406] on div "No options" at bounding box center [783, 410] width 232 height 29
click at [907, 342] on div "Accounts No options" at bounding box center [784, 388] width 256 height 106
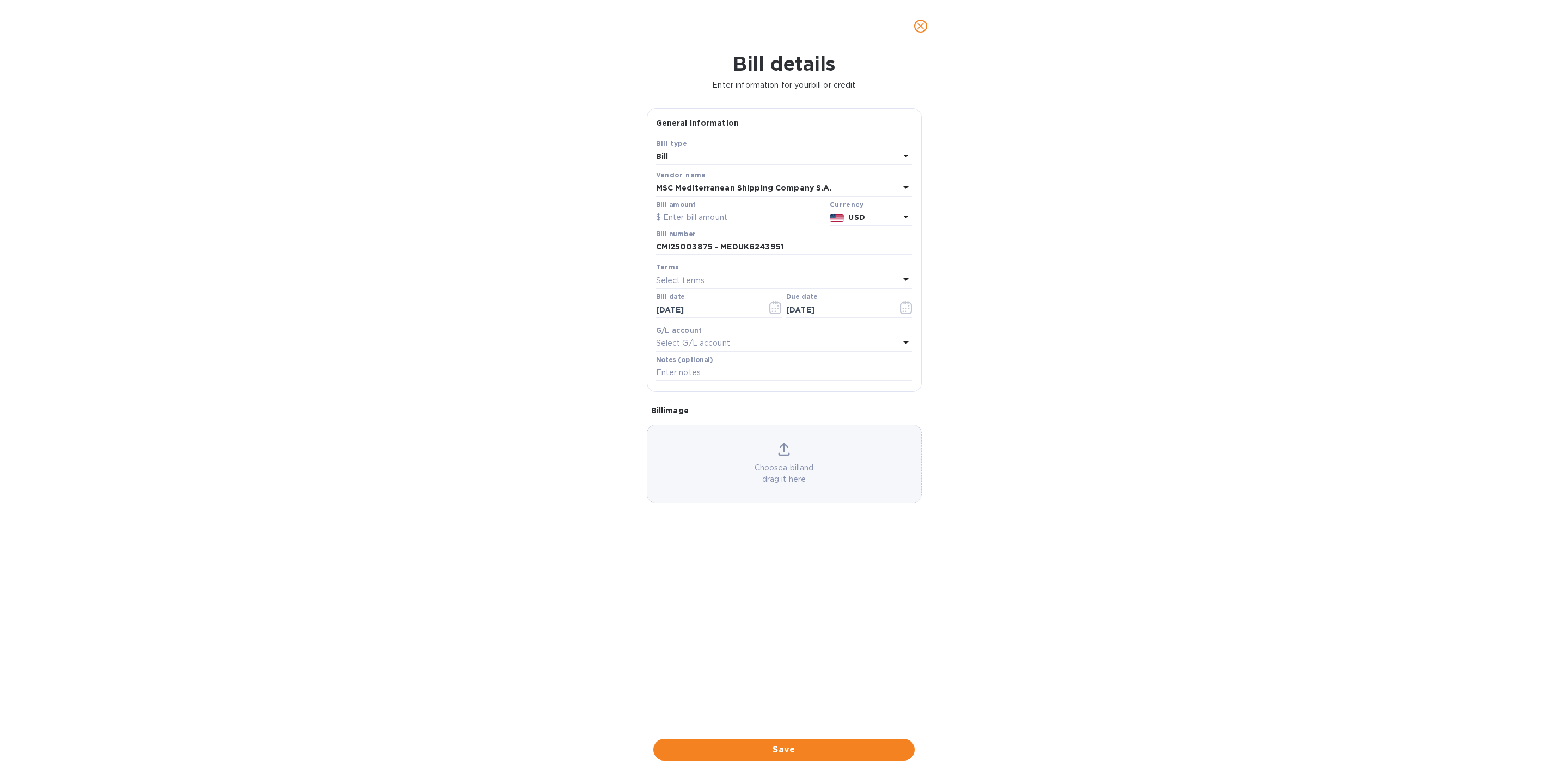
click at [913, 335] on div "G/L account Select G/L account" at bounding box center [784, 338] width 261 height 31
click at [742, 381] on input "text" at bounding box center [784, 373] width 256 height 17
click at [724, 342] on p "Select G/L account" at bounding box center [693, 343] width 74 height 12
click at [1039, 427] on div "Bill details Enter information for your bill or credit General information Save…" at bounding box center [784, 415] width 1568 height 726
click at [797, 365] on div "Notes (optional)" at bounding box center [784, 368] width 256 height 25
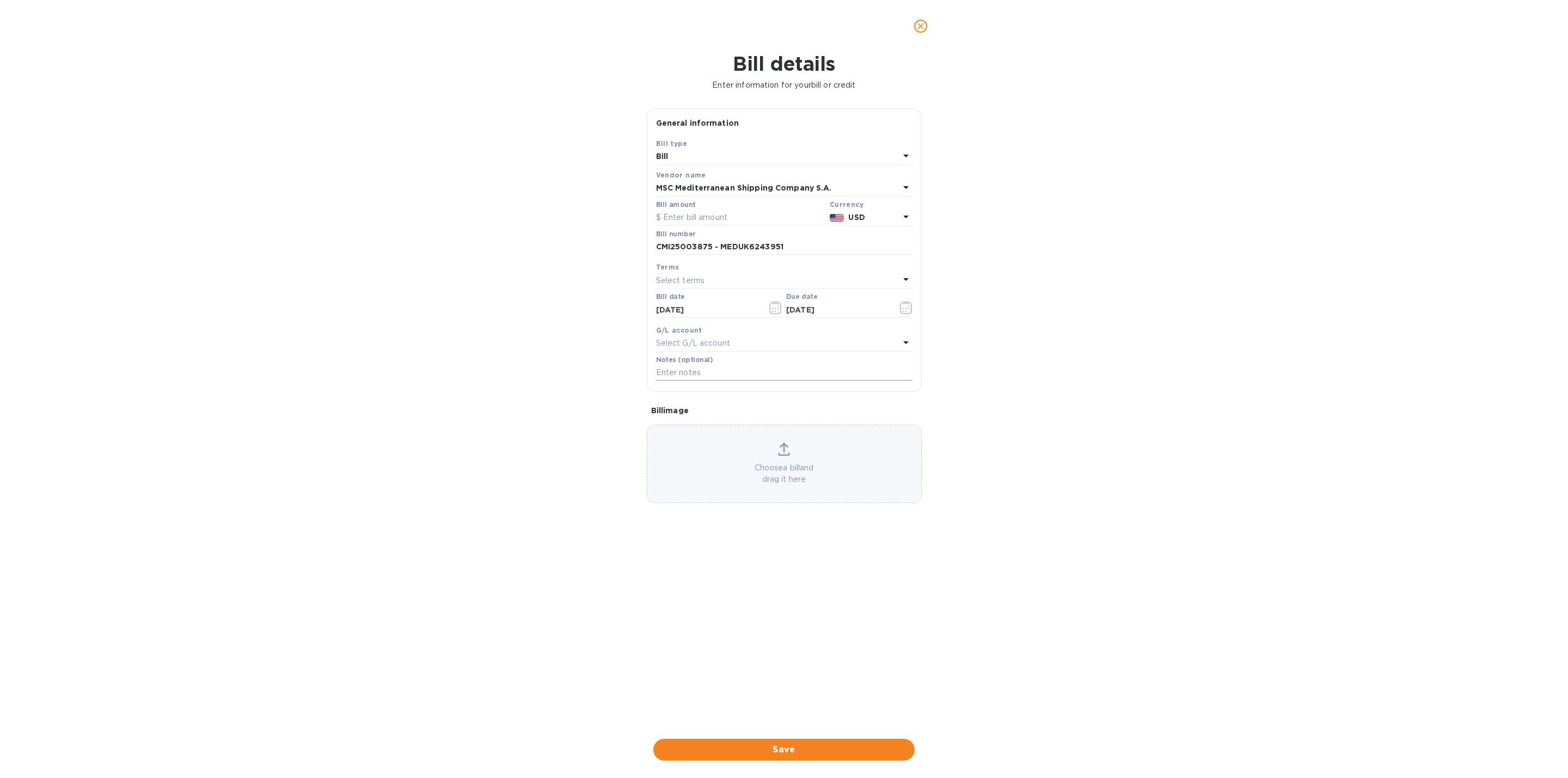
click at [794, 374] on input "text" at bounding box center [784, 373] width 256 height 17
click at [742, 279] on div "Select terms" at bounding box center [778, 280] width 244 height 15
click at [1059, 411] on div "Bill details Enter information for your bill or credit General information Save…" at bounding box center [784, 415] width 1568 height 726
click at [785, 456] on icon at bounding box center [784, 454] width 12 height 2
click at [789, 456] on icon at bounding box center [784, 454] width 12 height 2
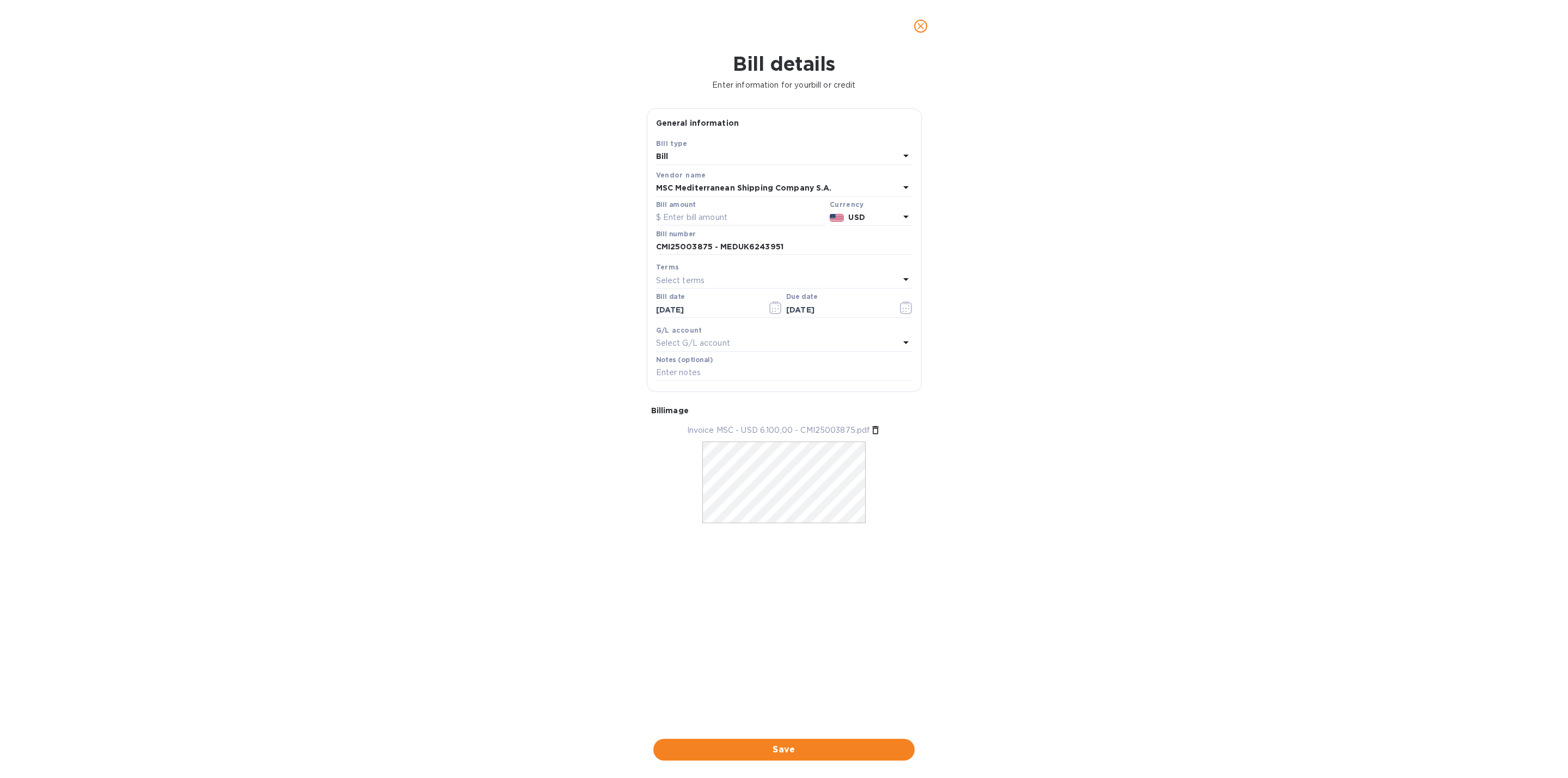
click at [882, 339] on div "G/L account Select G/L account" at bounding box center [784, 338] width 256 height 26
click at [882, 339] on div "Select G/L account" at bounding box center [778, 343] width 244 height 15
click at [933, 389] on div "Bill details Enter information for your bill or credit General information Save…" at bounding box center [784, 415] width 1568 height 726
click at [881, 368] on div "Notes (optional)" at bounding box center [784, 368] width 256 height 25
click at [879, 371] on input "text" at bounding box center [784, 373] width 256 height 17
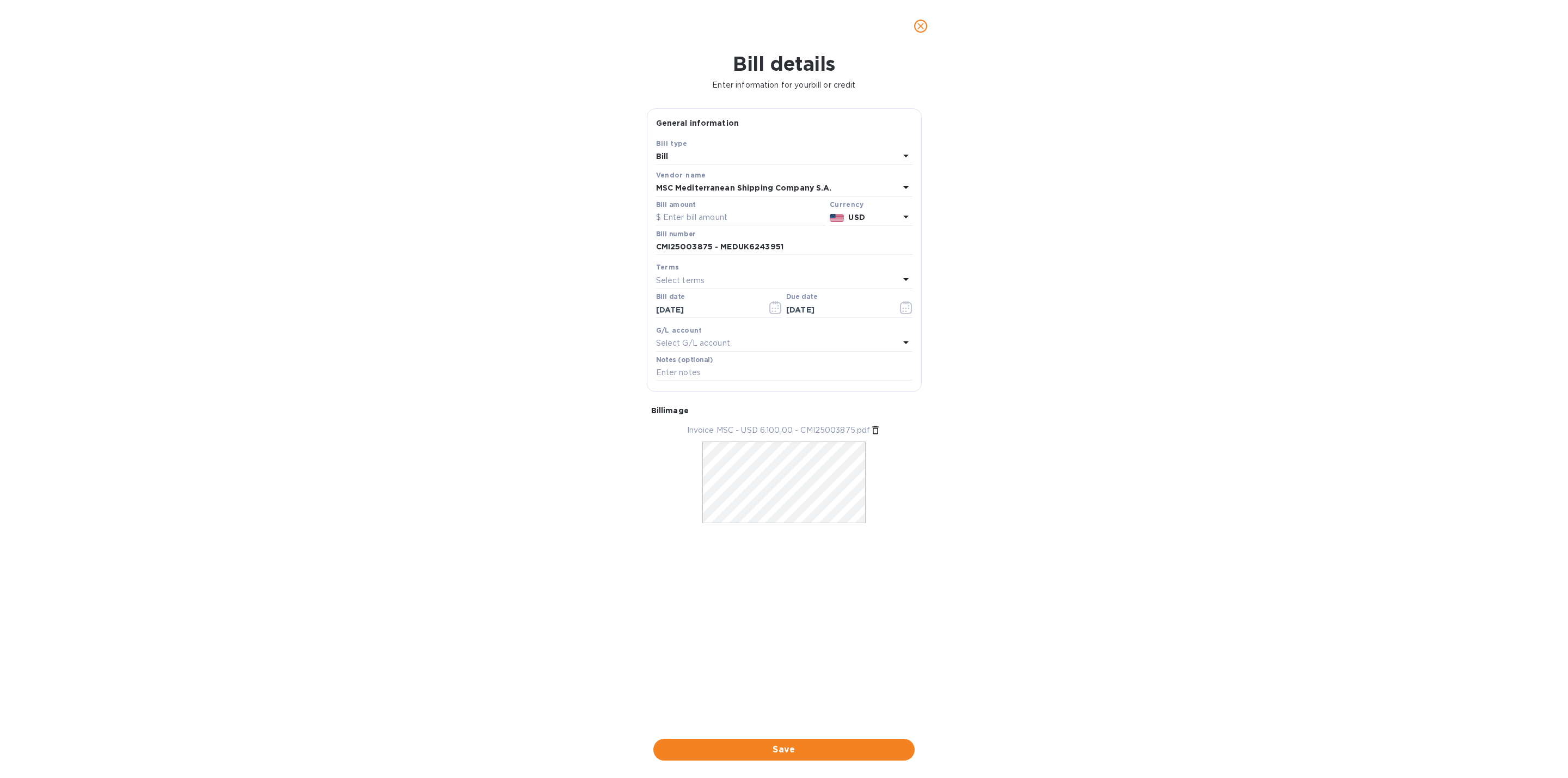
click at [1020, 383] on div "Bill details Enter information for your bill or credit General information Save…" at bounding box center [784, 415] width 1568 height 726
drag, startPoint x: 789, startPoint y: 249, endPoint x: 649, endPoint y: 252, distance: 140.0
click at [650, 252] on div "Save Bill type Bill Vendor name MSC Mediterranean Shipping Company S.A. Bill am…" at bounding box center [784, 264] width 274 height 254
click at [739, 371] on input "text" at bounding box center [784, 373] width 256 height 17
paste input "CMI25003875 - MEDUK6243951"
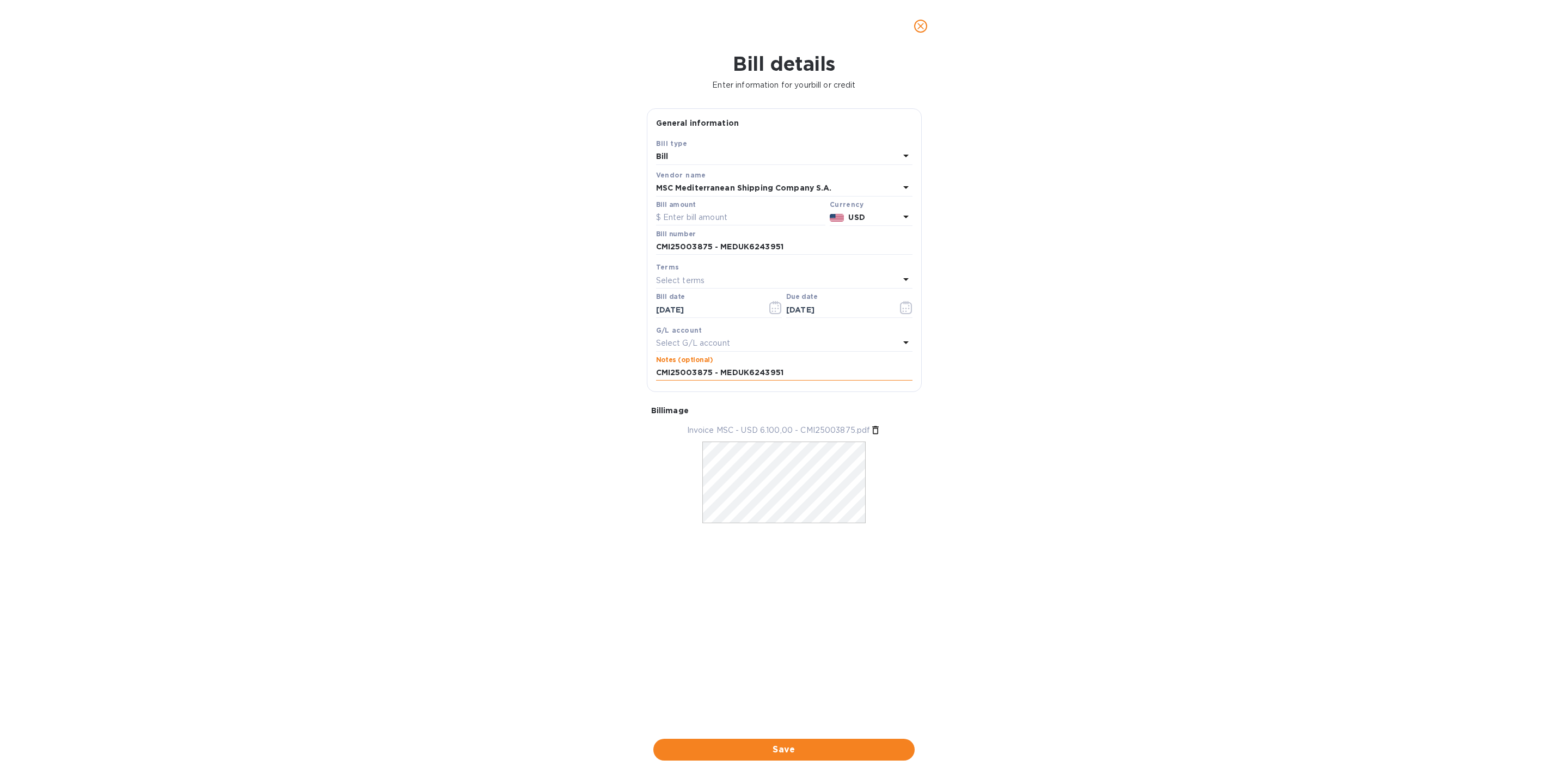
click at [846, 373] on input "CMI25003875 - MEDUK6243951" at bounding box center [784, 373] width 256 height 17
type input "CMI25003875 - MEDUK6243951"
click at [735, 286] on div "Select terms" at bounding box center [778, 280] width 244 height 15
click at [1256, 487] on div "Bill details Enter information for your bill or credit General information Save…" at bounding box center [784, 415] width 1568 height 726
click at [801, 376] on input "CMI25003875 - MEDUK6243951" at bounding box center [784, 373] width 256 height 17
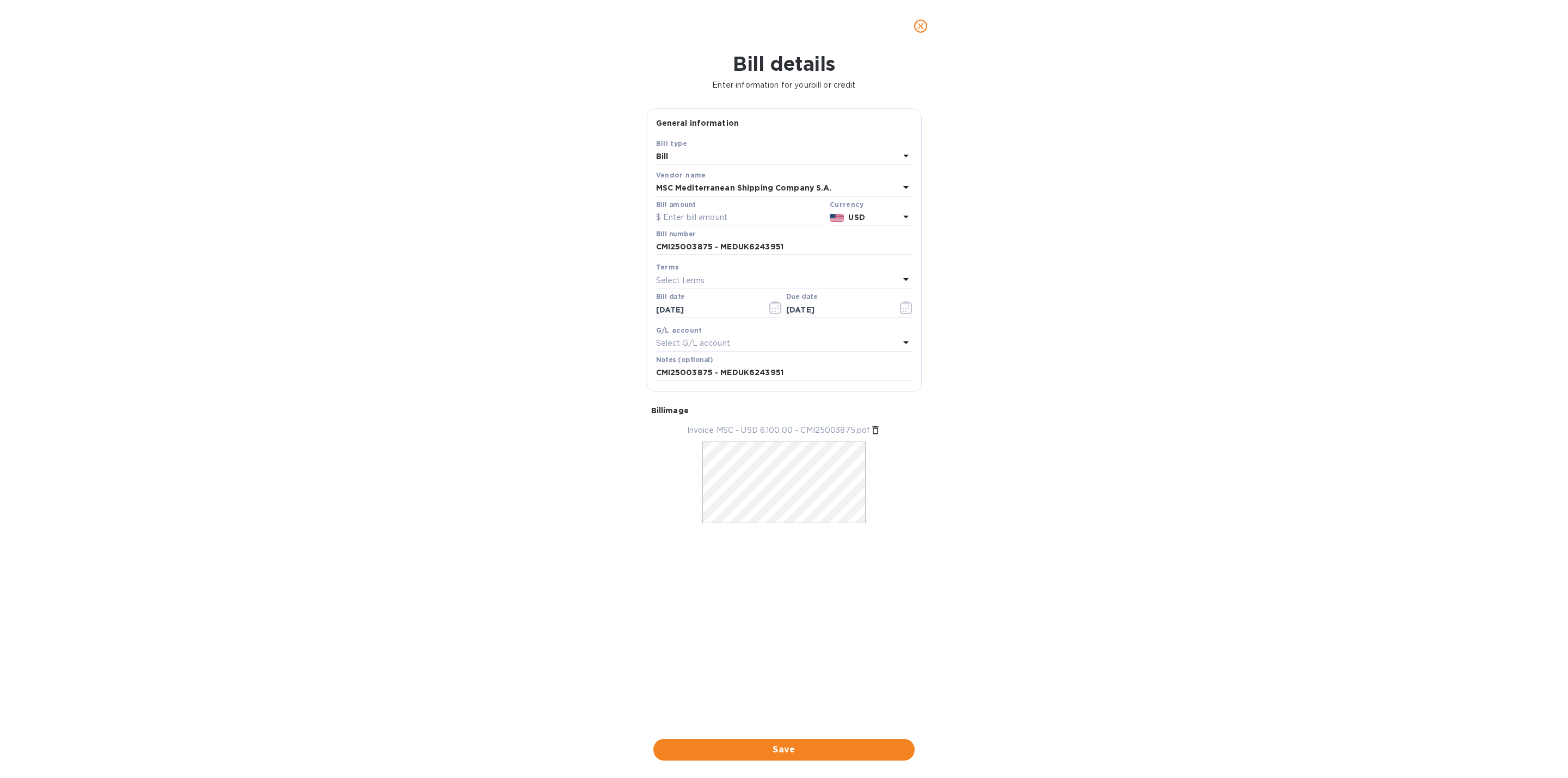
click at [742, 284] on div "Select terms" at bounding box center [778, 280] width 244 height 15
click at [1101, 312] on div "Bill details Enter information for your bill or credit General information Save…" at bounding box center [784, 415] width 1568 height 726
click at [712, 286] on div "Select terms" at bounding box center [778, 280] width 244 height 15
click at [1050, 481] on div "Bill details Enter information for your bill or credit General information Save…" at bounding box center [784, 415] width 1568 height 726
drag, startPoint x: 760, startPoint y: 742, endPoint x: 1123, endPoint y: 481, distance: 447.1
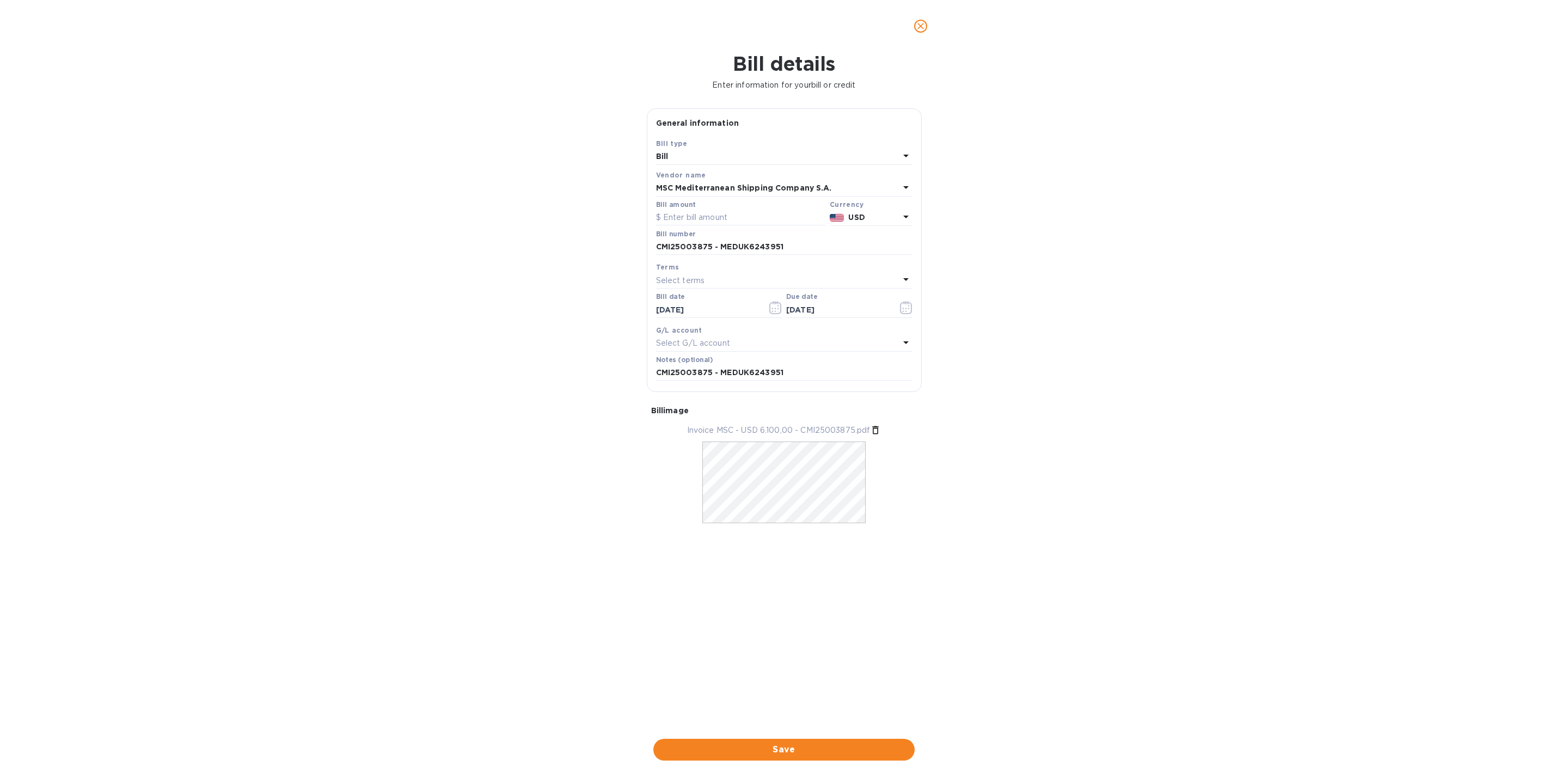
click at [1123, 481] on div "Bill details Enter information for your bill or credit General information Save…" at bounding box center [784, 415] width 1568 height 726
click at [717, 282] on div "Select terms" at bounding box center [778, 280] width 244 height 15
click at [734, 346] on p "NET 30" at bounding box center [780, 343] width 231 height 12
click at [771, 285] on div "NET 30" at bounding box center [778, 280] width 244 height 15
click at [737, 366] on p "NET 60" at bounding box center [780, 363] width 231 height 12
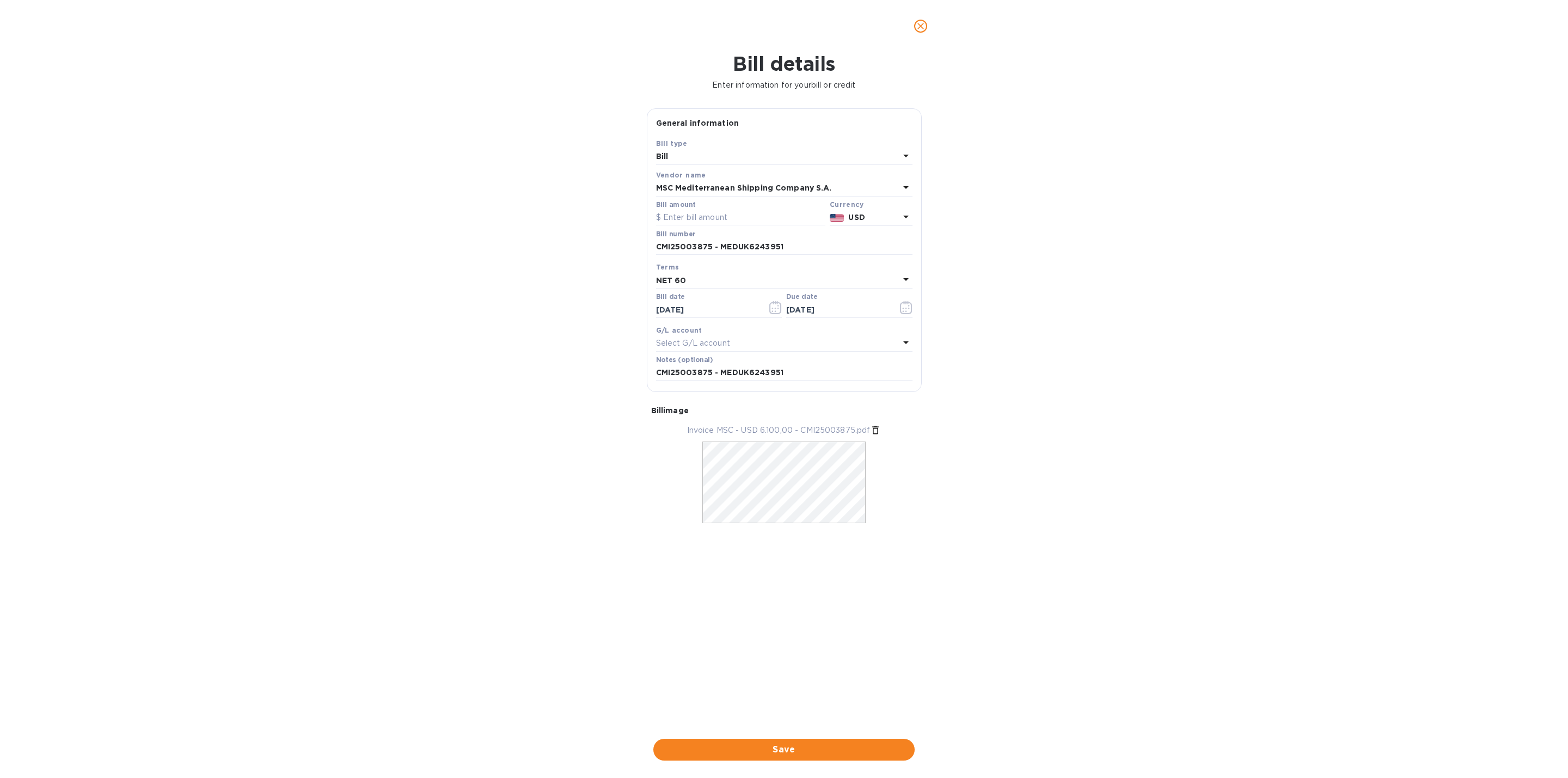
click at [1082, 383] on div "Bill details Enter information for your bill or credit General information Save…" at bounding box center [784, 415] width 1568 height 726
click at [806, 285] on div "NET 60" at bounding box center [778, 280] width 244 height 15
click at [755, 392] on div "1/10 NET 60" at bounding box center [780, 383] width 239 height 20
drag, startPoint x: 692, startPoint y: 334, endPoint x: 908, endPoint y: 336, distance: 216.0
click at [908, 336] on p "Prompt pay discount of 0$(1%) if payment is made [DATE]" at bounding box center [784, 330] width 256 height 12
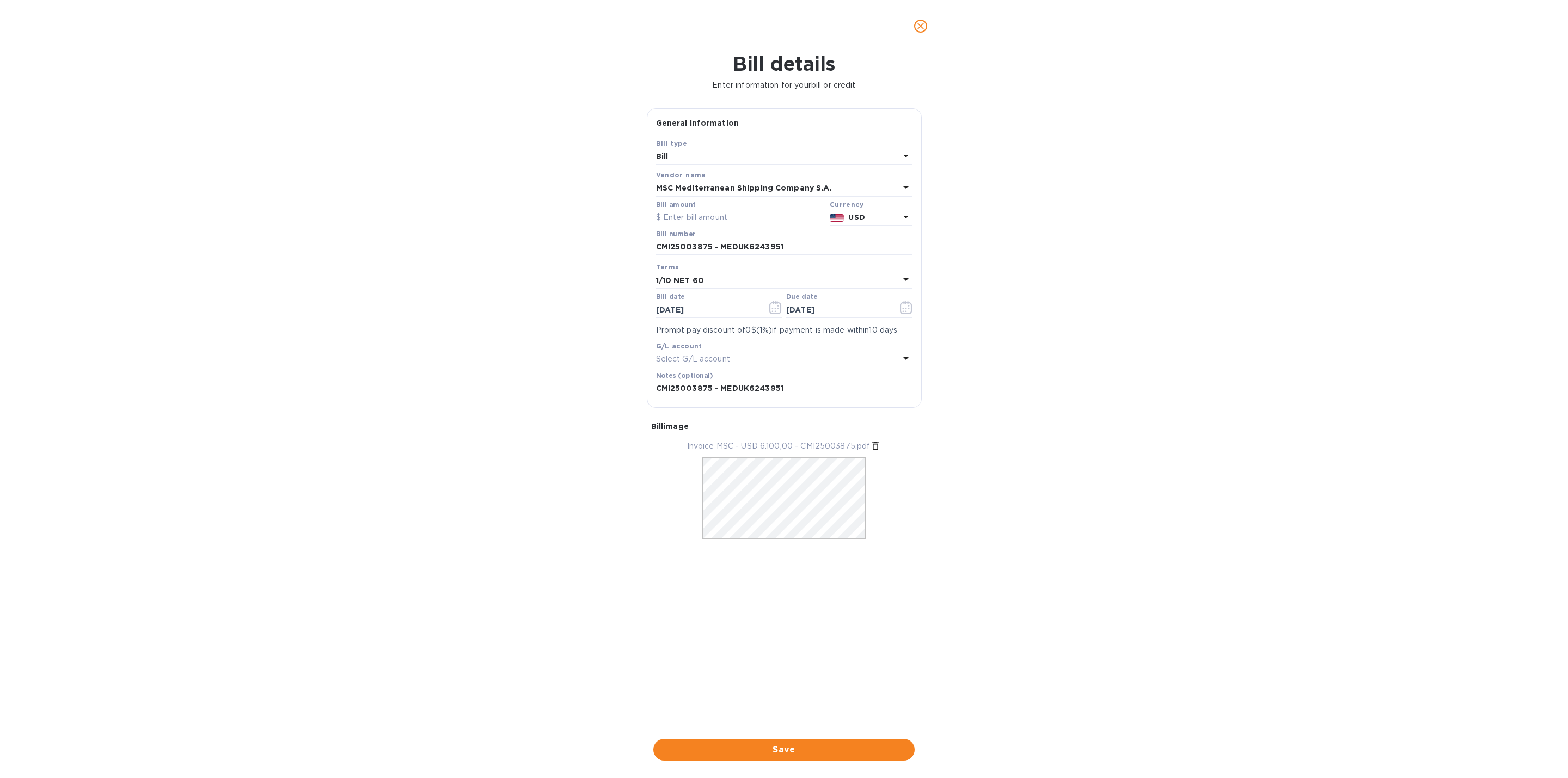
click at [1012, 342] on div "Bill details Enter information for your bill or credit General information Save…" at bounding box center [784, 415] width 1568 height 726
click at [861, 288] on div "1/10 NET 60" at bounding box center [778, 280] width 244 height 15
click at [762, 407] on p "2/10 NET 60" at bounding box center [780, 403] width 231 height 12
click at [820, 286] on div "2/10 NET 60" at bounding box center [778, 280] width 244 height 15
click at [726, 368] on p "NET 60" at bounding box center [780, 363] width 231 height 12
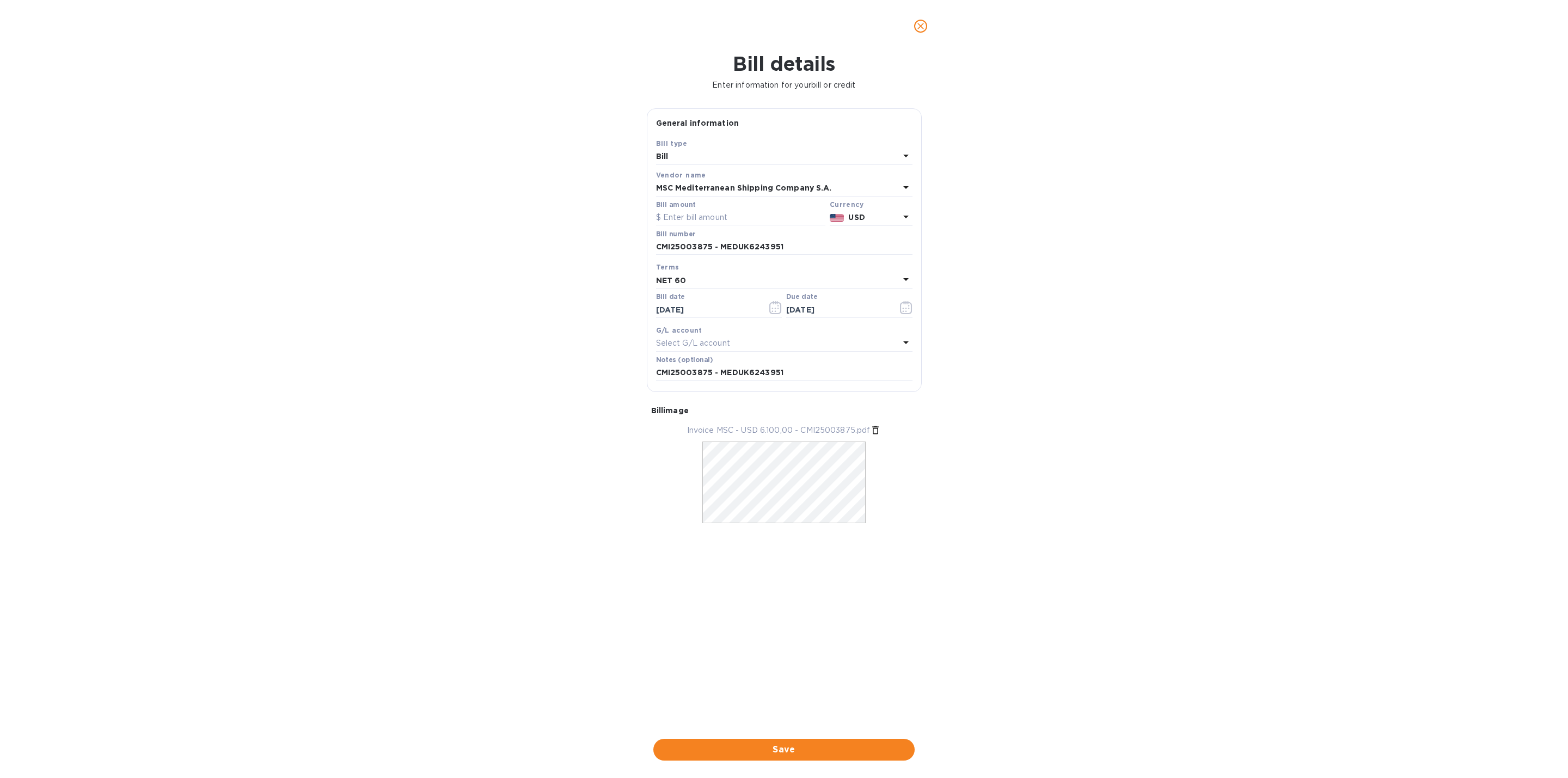
click at [819, 275] on div "NET 60" at bounding box center [778, 280] width 244 height 15
click at [742, 345] on p "NET 30" at bounding box center [780, 343] width 231 height 12
type input "[DATE]"
click at [827, 283] on div "NET 30" at bounding box center [778, 280] width 244 height 15
click at [890, 309] on icon at bounding box center [891, 311] width 9 height 9
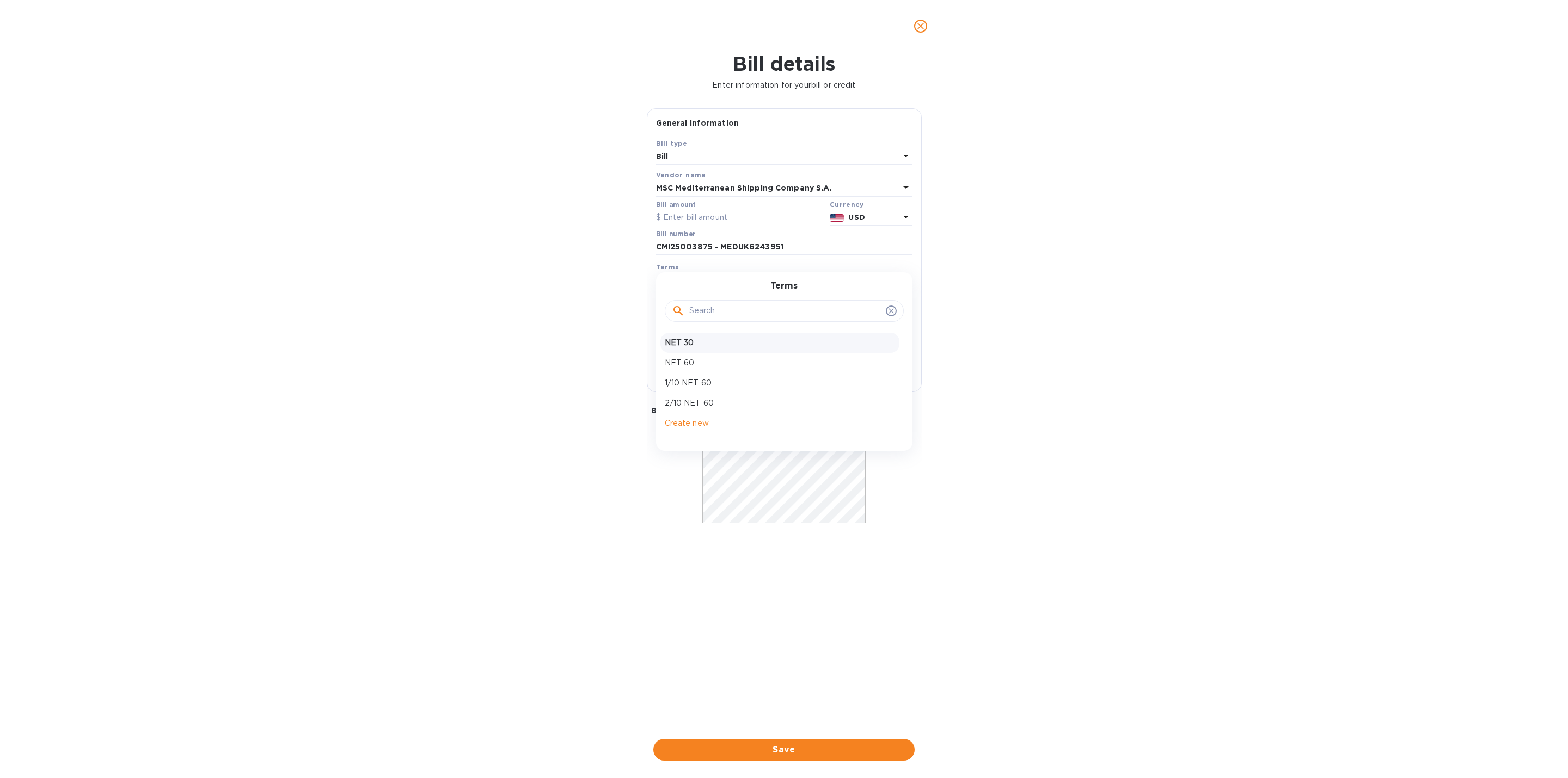
click at [890, 309] on icon at bounding box center [891, 311] width 9 height 9
click at [1001, 309] on div "Bill details Enter information for your bill or credit General information Save…" at bounding box center [784, 415] width 1568 height 726
drag, startPoint x: 724, startPoint y: 280, endPoint x: 565, endPoint y: 280, distance: 159.0
click at [565, 280] on div "Bill details Enter information for your bill or credit General information Save…" at bounding box center [784, 415] width 1568 height 726
click at [721, 287] on div "NET 30" at bounding box center [778, 280] width 244 height 15
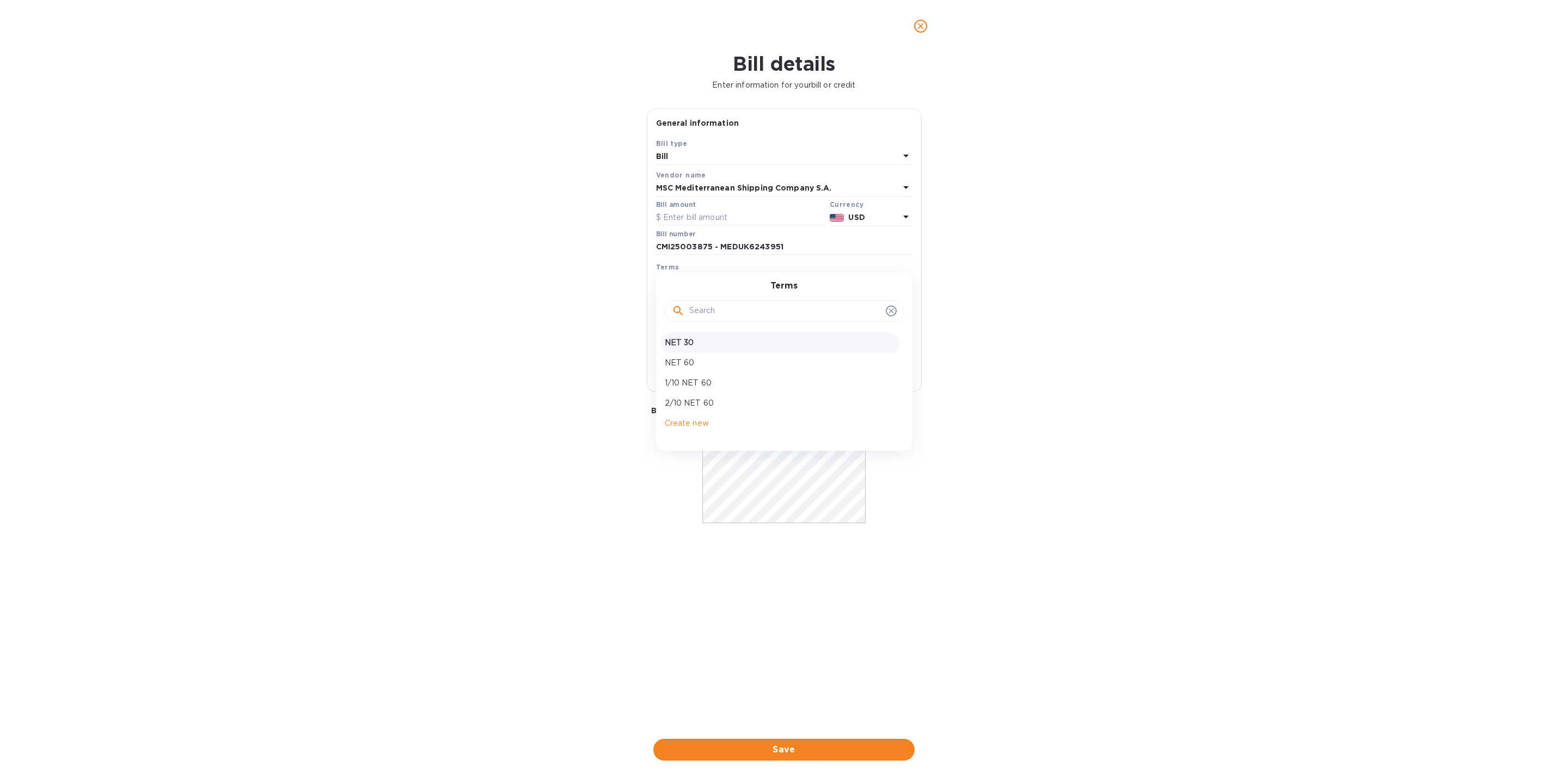
click at [716, 314] on input "text" at bounding box center [785, 311] width 192 height 17
click at [1095, 422] on div "Bill details Enter information for your bill or credit General information Save…" at bounding box center [784, 415] width 1568 height 726
drag, startPoint x: 855, startPoint y: 747, endPoint x: 861, endPoint y: 287, distance: 460.0
click at [836, 309] on div "Bill details Enter information for your bill or credit General information Save…" at bounding box center [784, 415] width 1568 height 726
drag, startPoint x: 804, startPoint y: 374, endPoint x: 544, endPoint y: 362, distance: 260.3
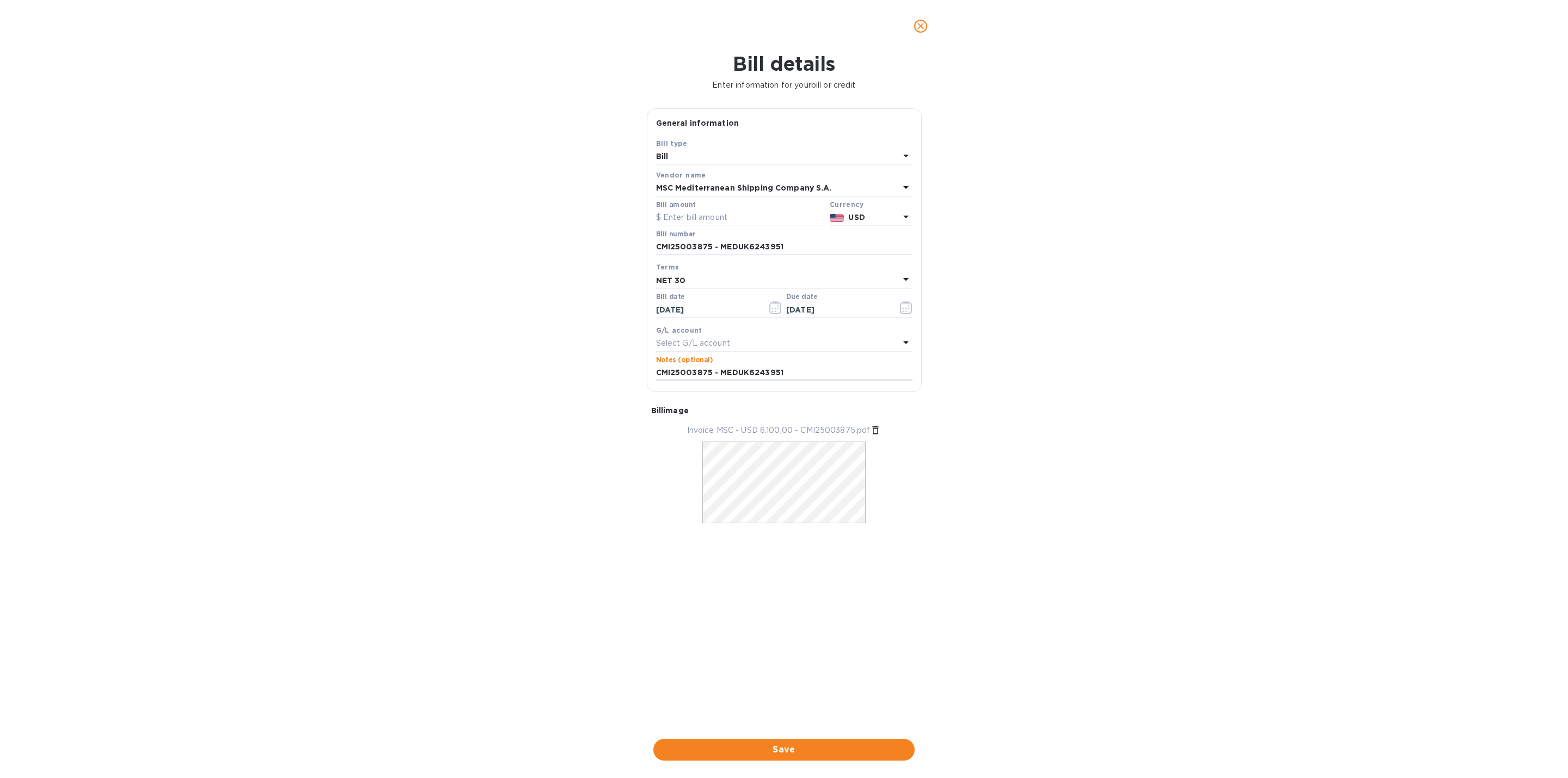
click at [505, 368] on div "Bill details Enter information for your bill or credit General information Save…" at bounding box center [784, 415] width 1568 height 726
click at [863, 284] on div "NET 30" at bounding box center [778, 280] width 244 height 15
click at [719, 322] on div at bounding box center [784, 311] width 239 height 22
click at [715, 292] on div "Terms" at bounding box center [784, 304] width 231 height 47
click at [715, 285] on div "Terms" at bounding box center [784, 304] width 231 height 47
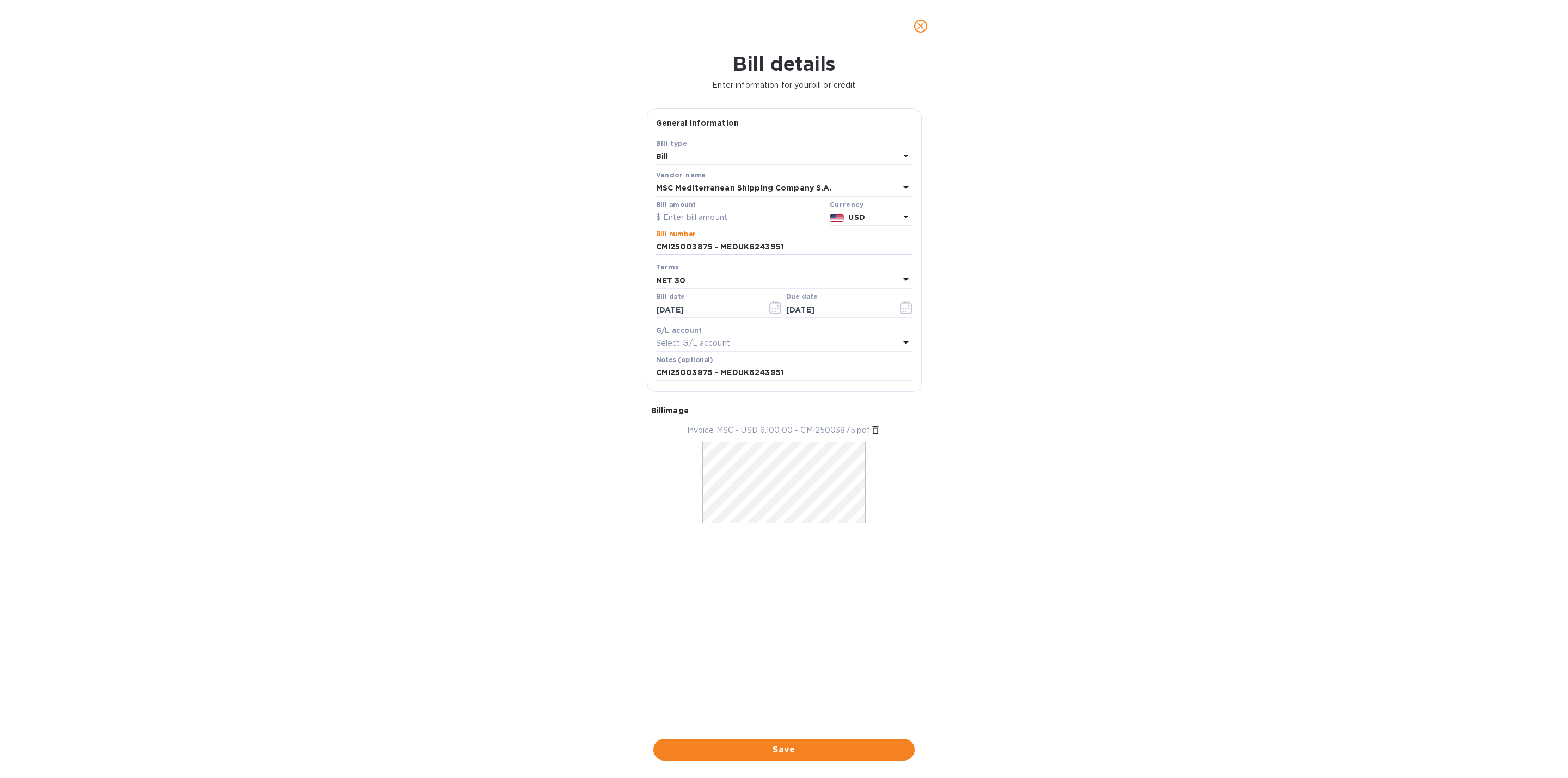
drag, startPoint x: 799, startPoint y: 250, endPoint x: 600, endPoint y: 247, distance: 199.0
click at [600, 250] on div "Bill details Enter information for your bill or credit General information Save…" at bounding box center [784, 415] width 1568 height 726
click at [917, 30] on span "close" at bounding box center [921, 26] width 13 height 13
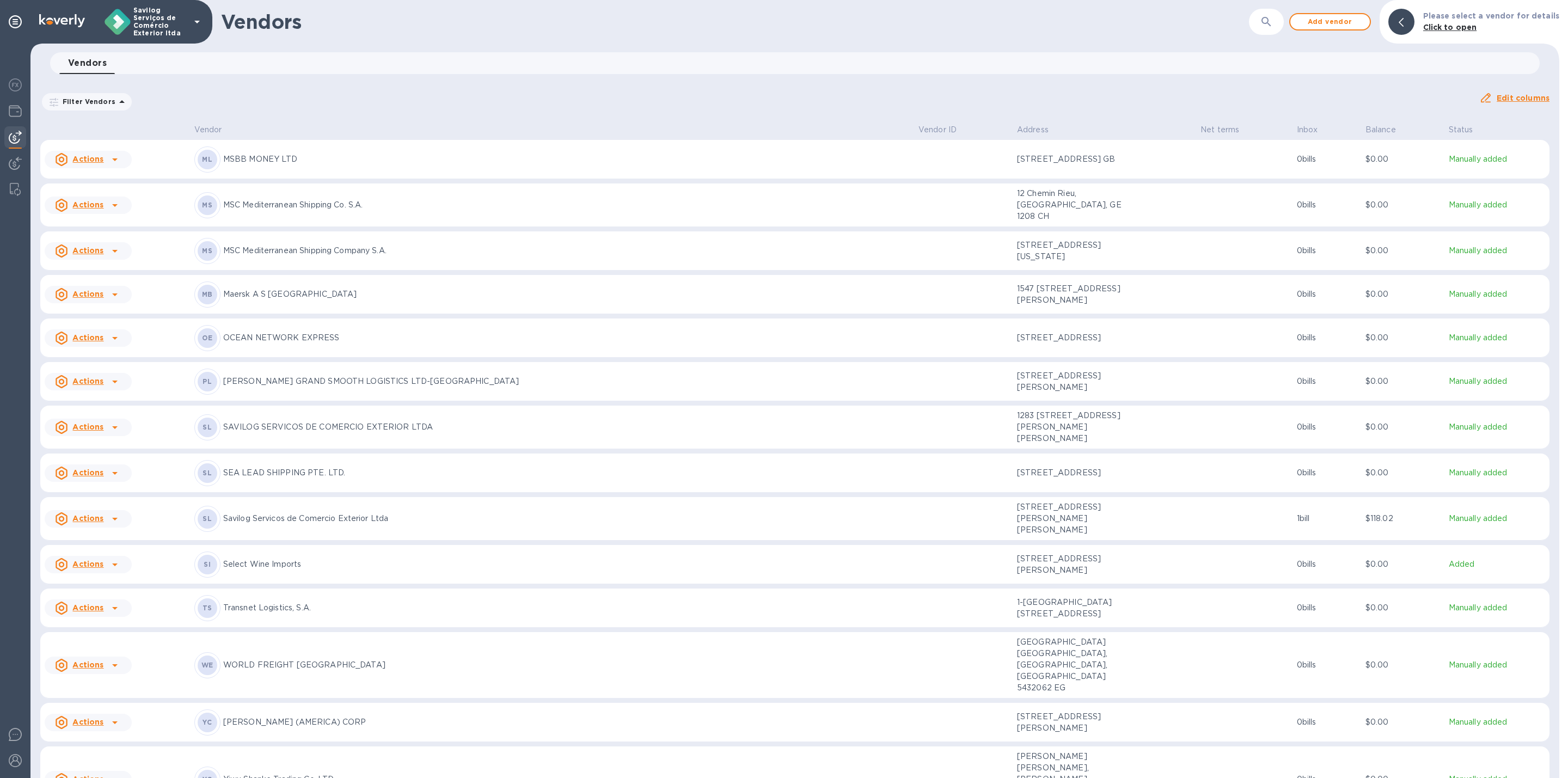
scroll to position [739, 0]
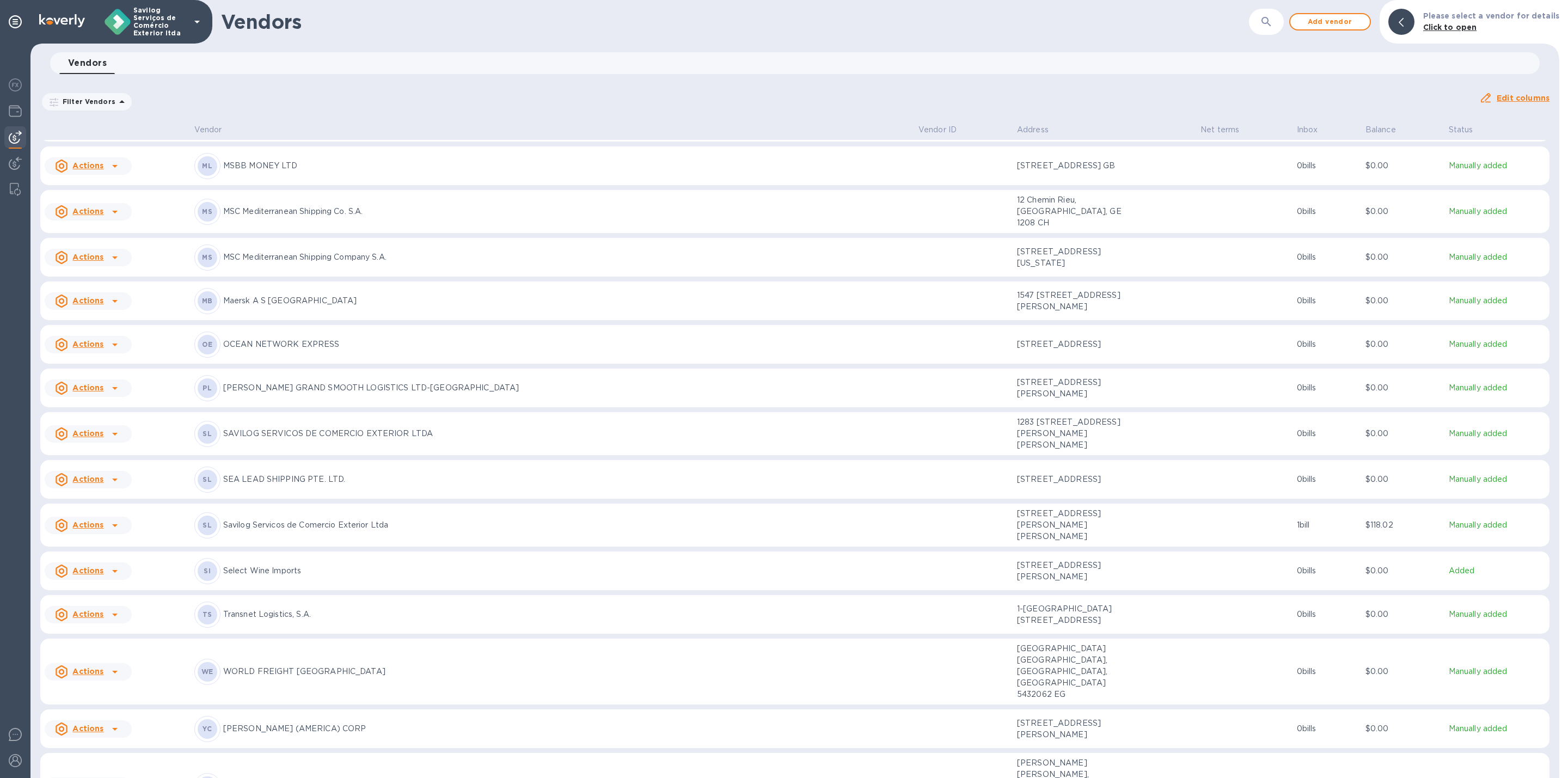
click at [1048, 269] on p "[STREET_ADDRESS][US_STATE]" at bounding box center [1071, 257] width 109 height 23
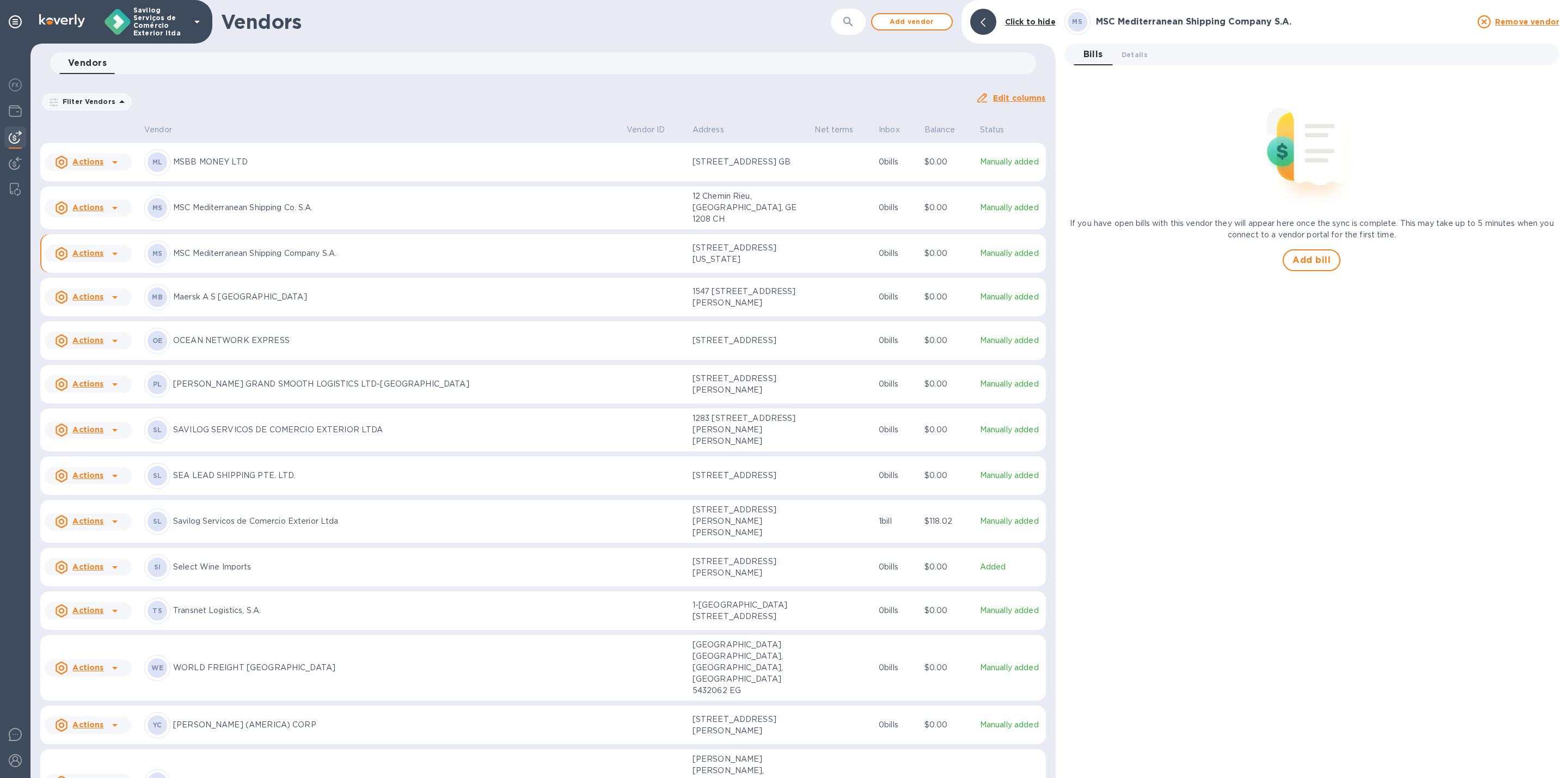
scroll to position [739, 0]
click at [296, 271] on div "MS MSC Mediterranean Shipping Company S.A." at bounding box center [381, 258] width 473 height 26
click at [121, 266] on div at bounding box center [115, 258] width 17 height 17
click at [111, 379] on div "Add new bill" at bounding box center [100, 373] width 55 height 17
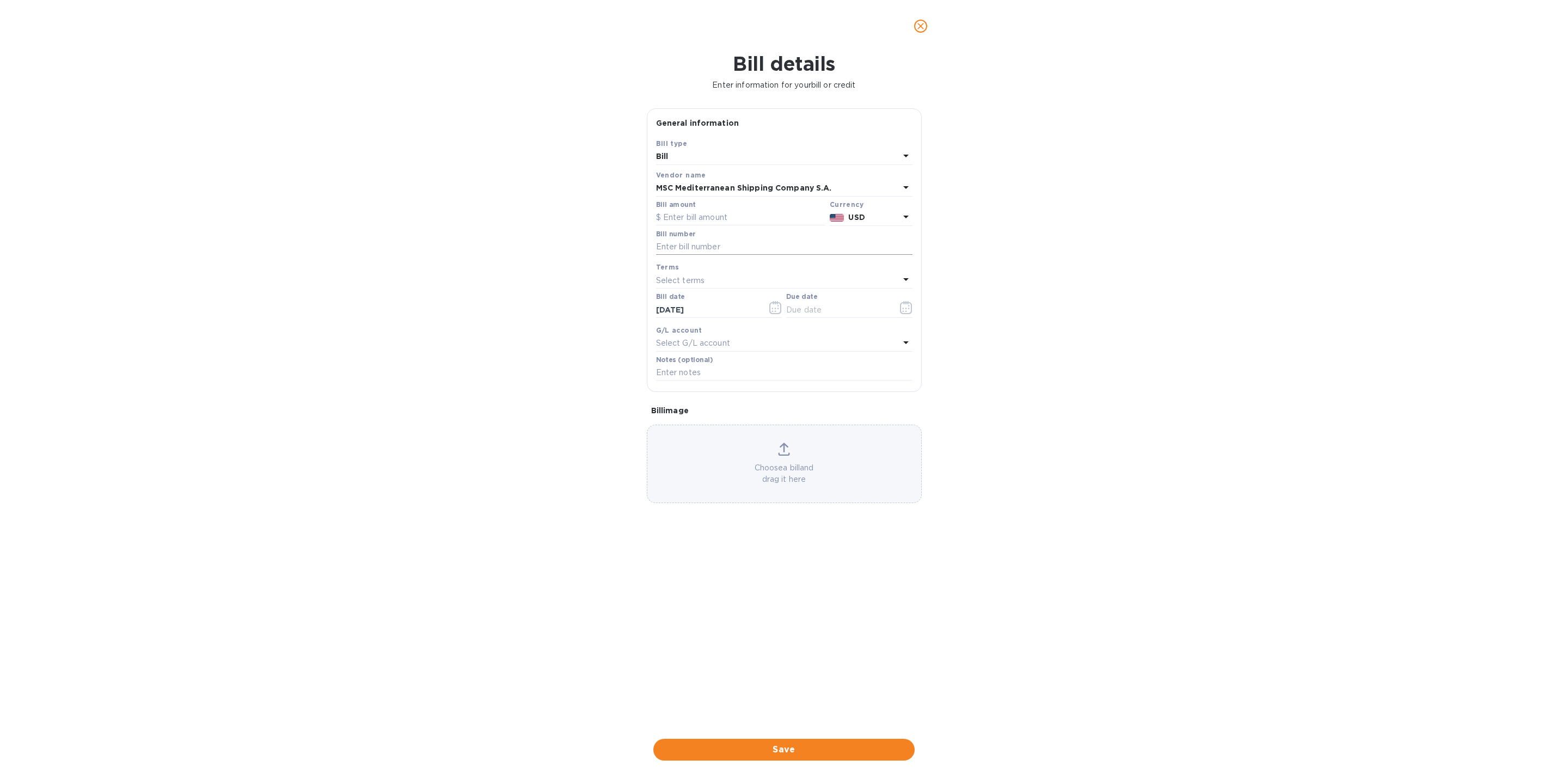
click at [708, 242] on input "text" at bounding box center [784, 247] width 256 height 17
paste input "CMI25003875 - MEDUK6243951"
type input "CMI25003875 - MEDUK6243951"
click at [753, 273] on div "Terms" at bounding box center [784, 267] width 256 height 12
click at [1053, 424] on div "Bill details Enter information for your bill or credit General information Save…" at bounding box center [784, 415] width 1568 height 726
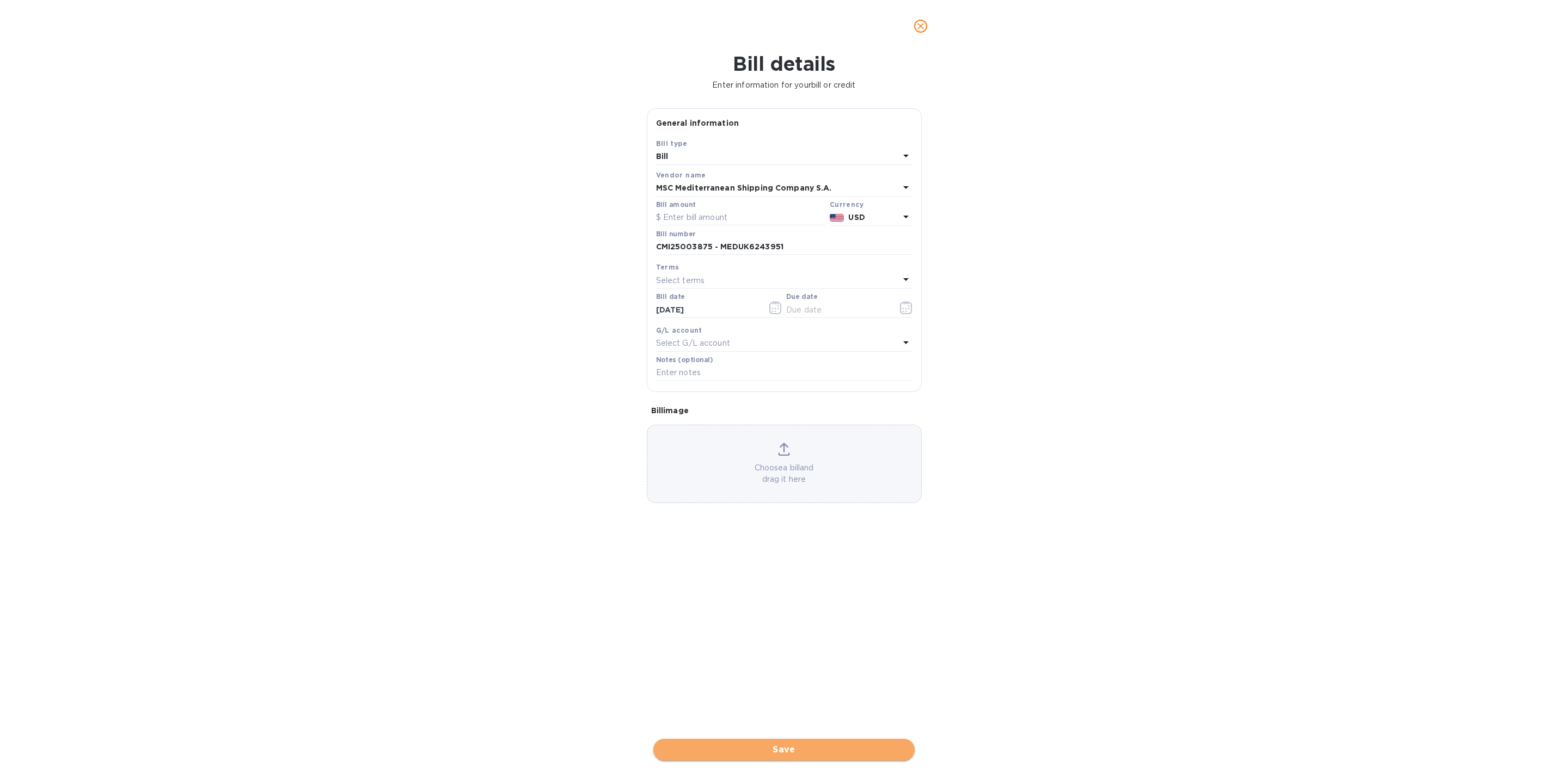
click at [841, 752] on span "Save" at bounding box center [784, 750] width 244 height 13
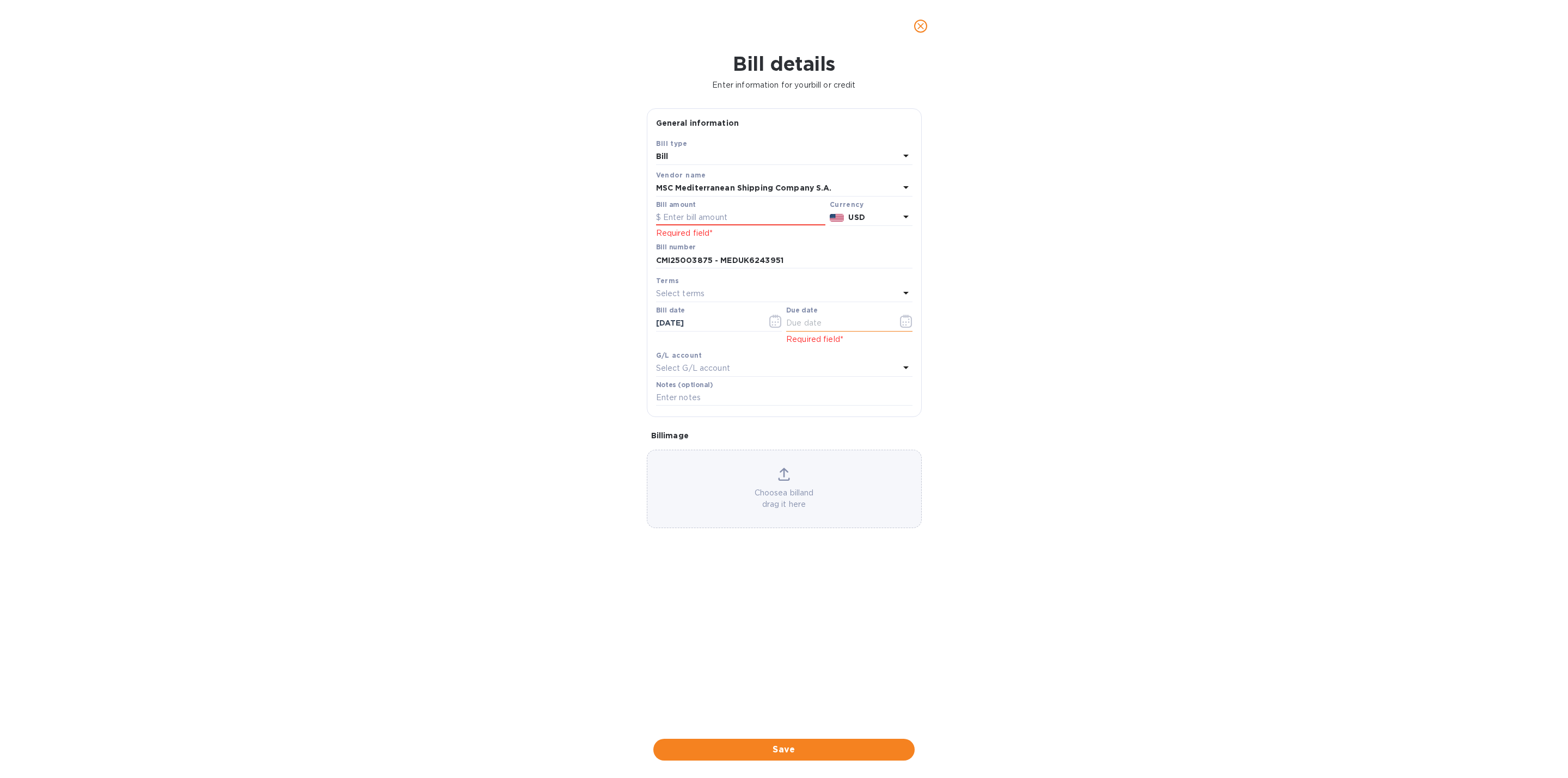
click at [901, 319] on icon "button" at bounding box center [906, 321] width 12 height 13
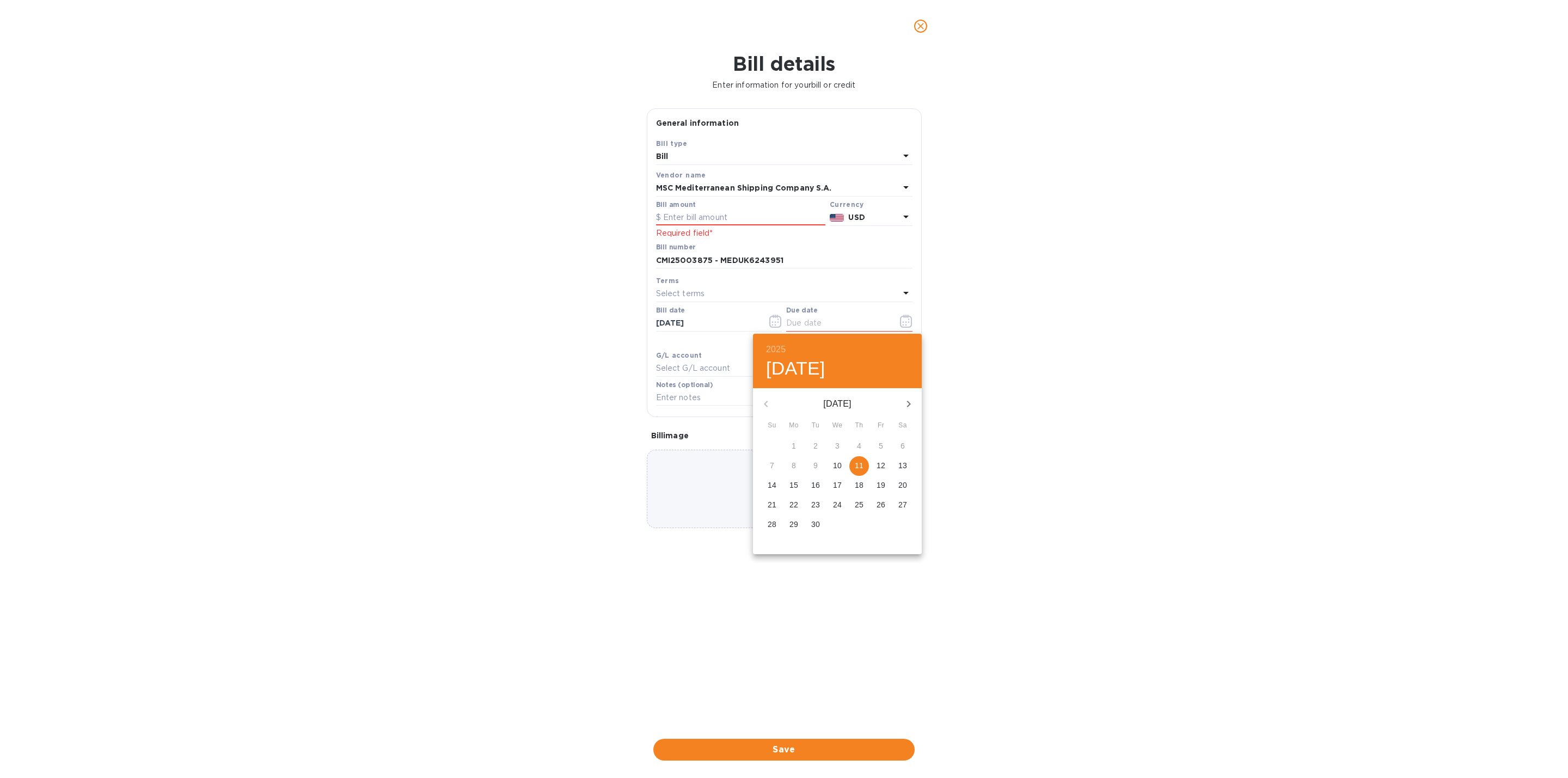
click at [866, 463] on span "11" at bounding box center [859, 466] width 20 height 11
type input "[DATE]"
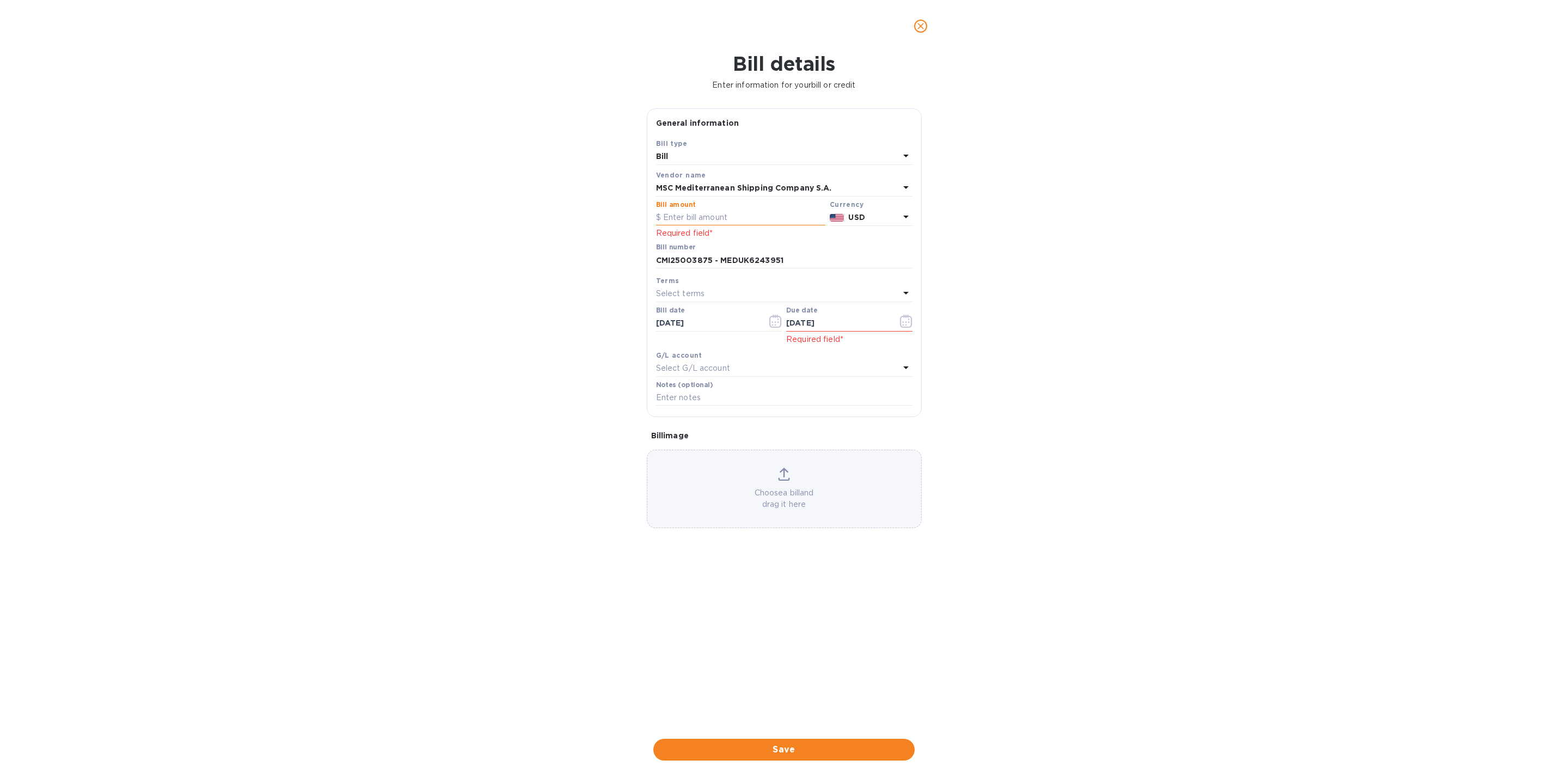
click at [713, 221] on input "text" at bounding box center [740, 218] width 169 height 17
type input "1"
click at [760, 369] on div "Select G/L account" at bounding box center [778, 368] width 244 height 15
click at [1037, 459] on div "Bill details Enter information for your bill or credit General information Save…" at bounding box center [784, 415] width 1568 height 726
click at [831, 395] on input "text" at bounding box center [784, 398] width 256 height 17
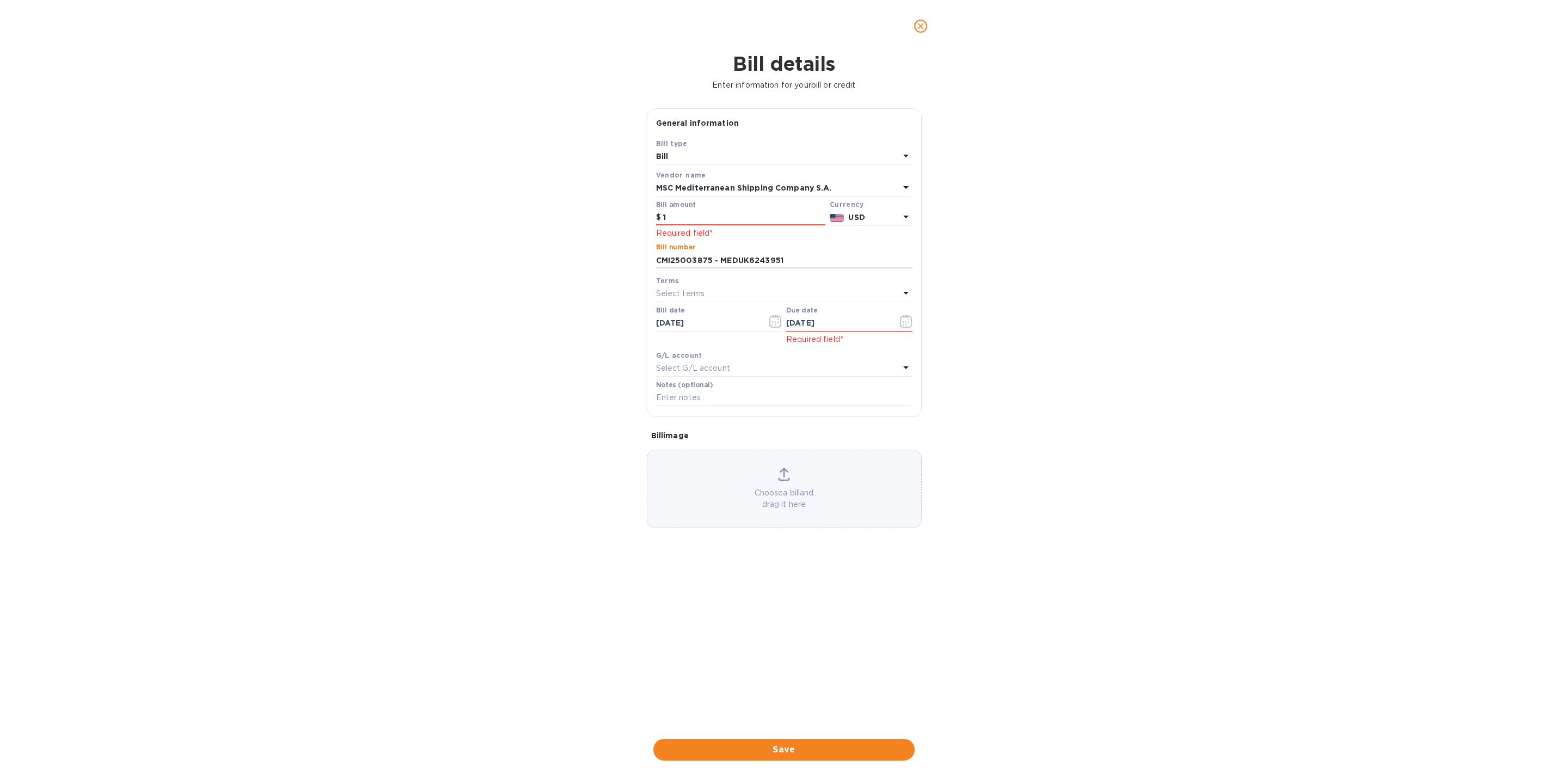
drag, startPoint x: 806, startPoint y: 266, endPoint x: 529, endPoint y: 265, distance: 277.0
click at [529, 265] on div "Bill details Enter information for your bill or credit General information Save…" at bounding box center [784, 415] width 1568 height 726
click at [722, 399] on input "text" at bounding box center [784, 398] width 256 height 17
paste input "CMI25003875 - MEDUK6243951"
type input "CMI25003875 - MEDUK6243951"
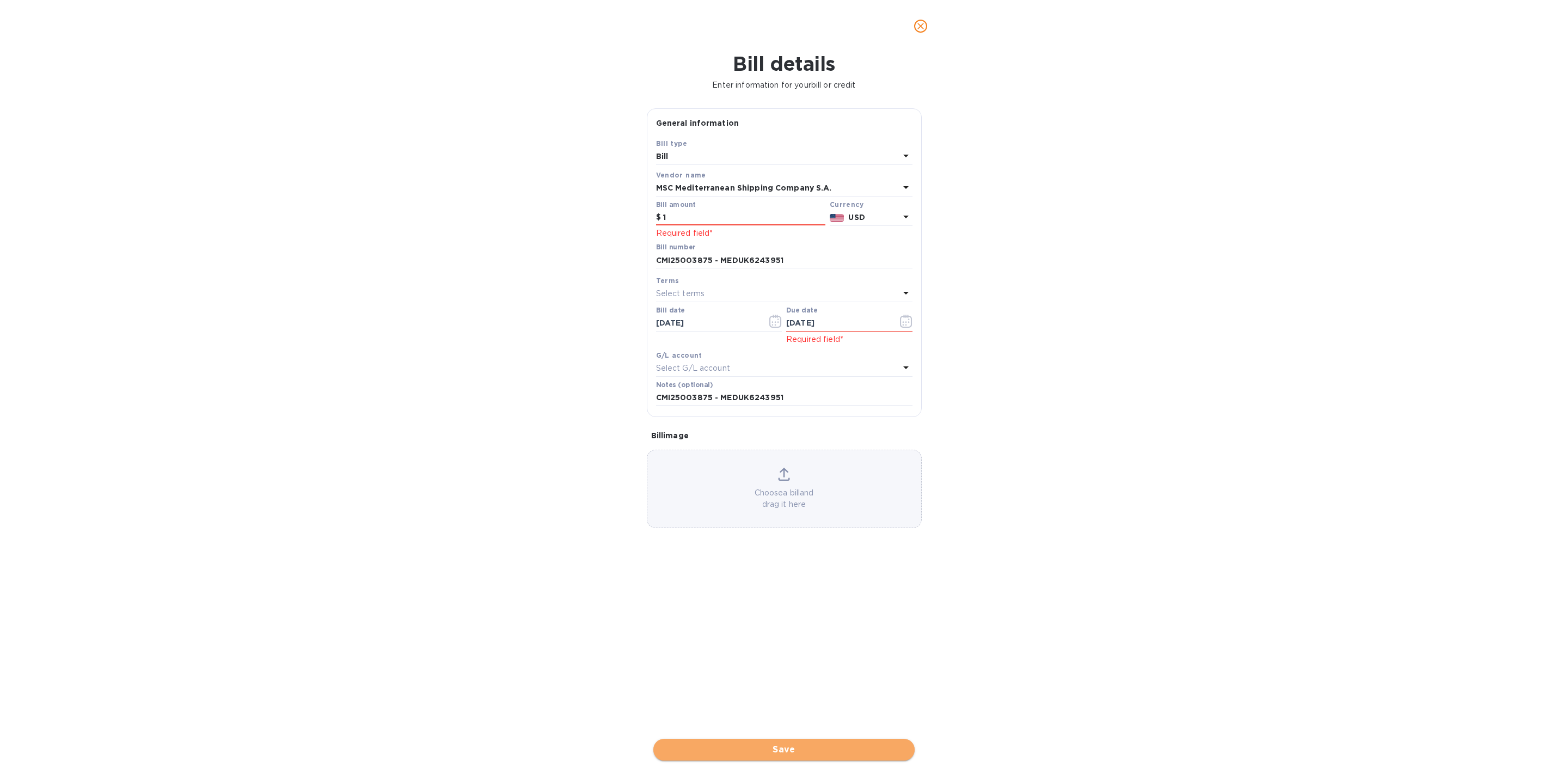
click at [838, 744] on span "Save" at bounding box center [784, 750] width 244 height 13
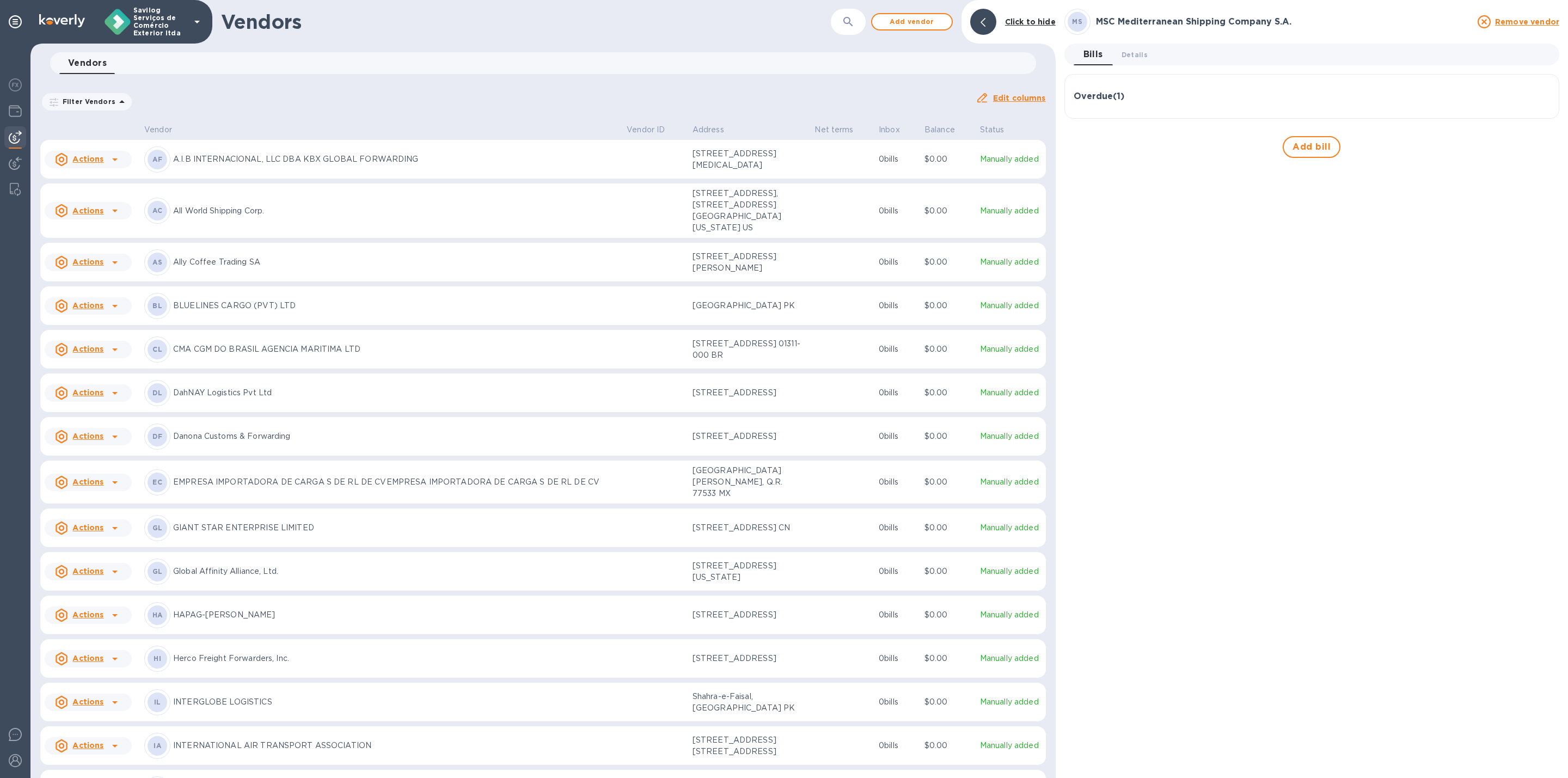
click at [1130, 92] on div "Overdue ( 1 )" at bounding box center [1312, 97] width 477 height 10
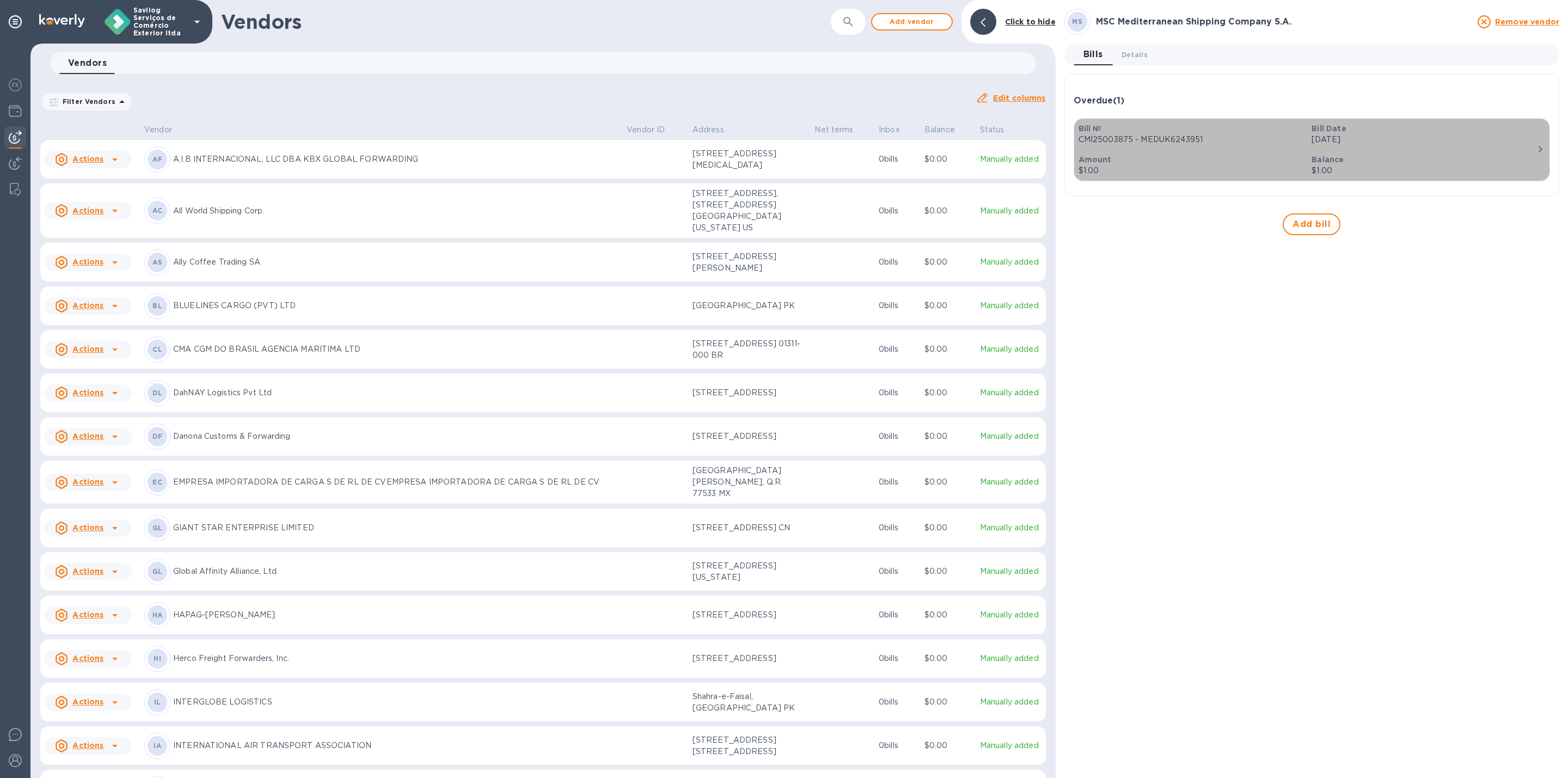
click at [1547, 145] on button "Bill № CMI25003875 - MEDUK6243951 Bill Date [DATE] Amount $1.00 Balance $1.00" at bounding box center [1312, 149] width 477 height 63
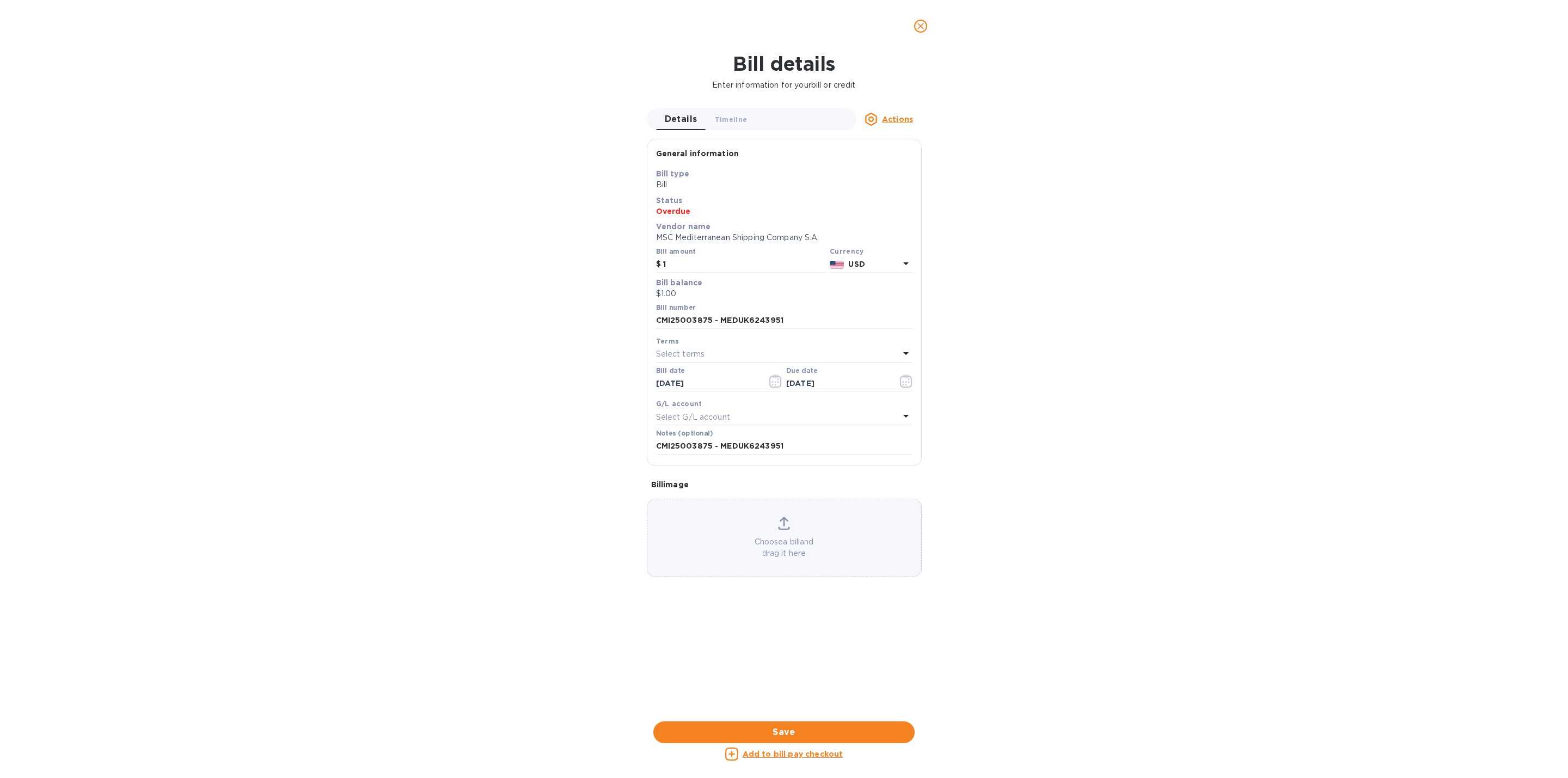
click at [890, 123] on u "Actions" at bounding box center [897, 119] width 31 height 9
click at [901, 191] on b "Delete" at bounding box center [900, 188] width 27 height 9
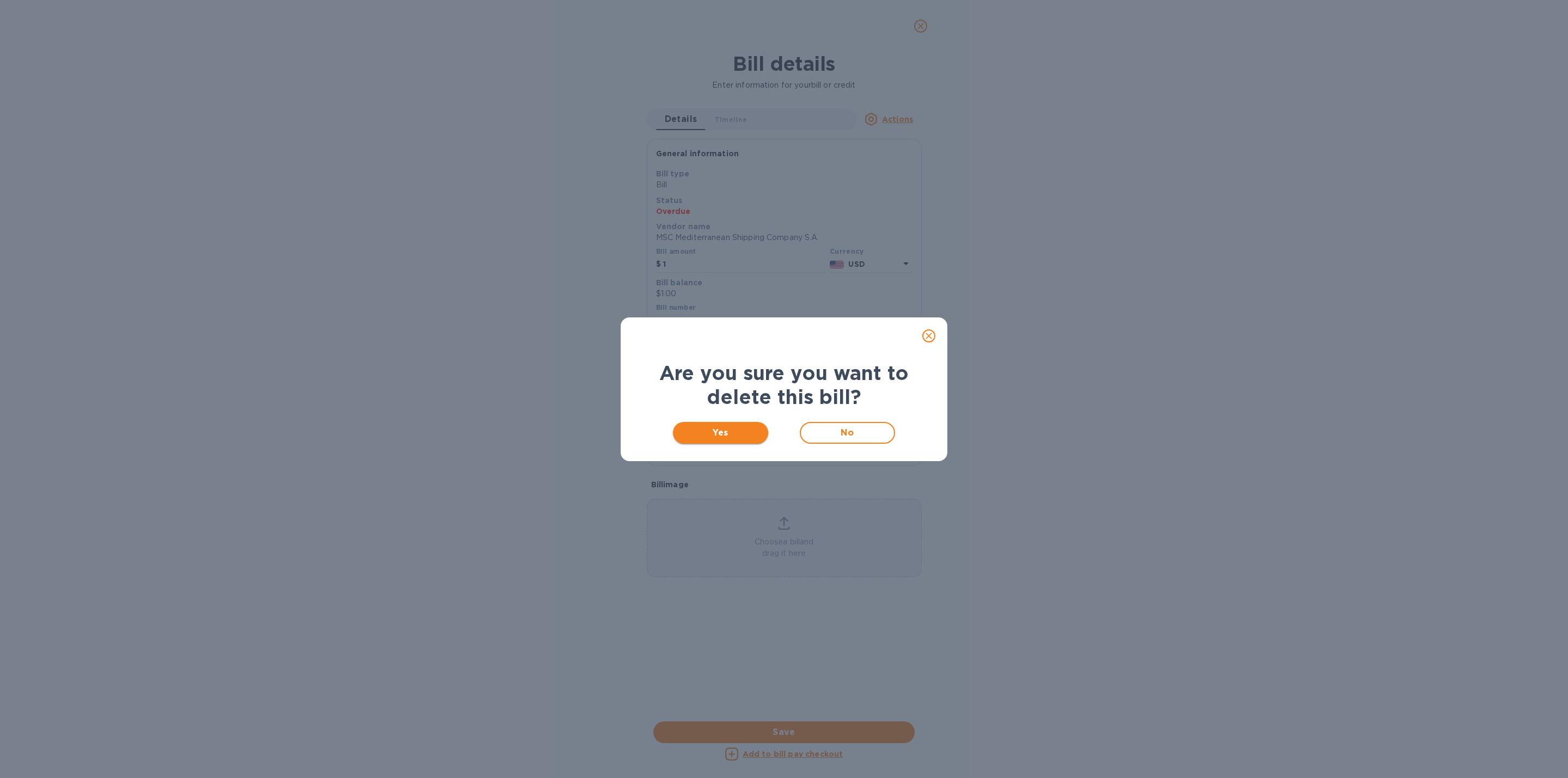
click at [732, 437] on span "Yes" at bounding box center [721, 432] width 78 height 13
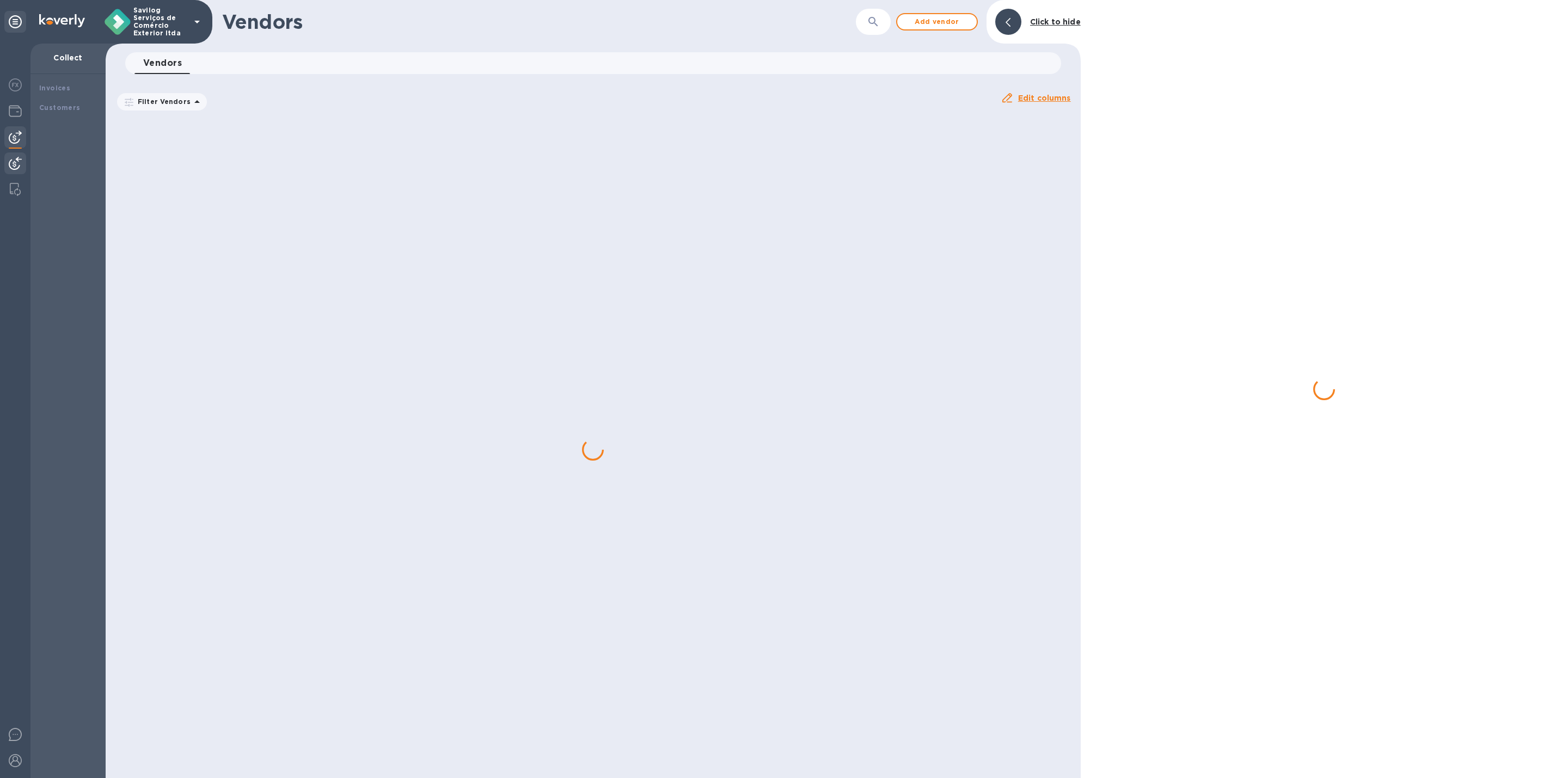
click at [23, 159] on div at bounding box center [15, 164] width 22 height 24
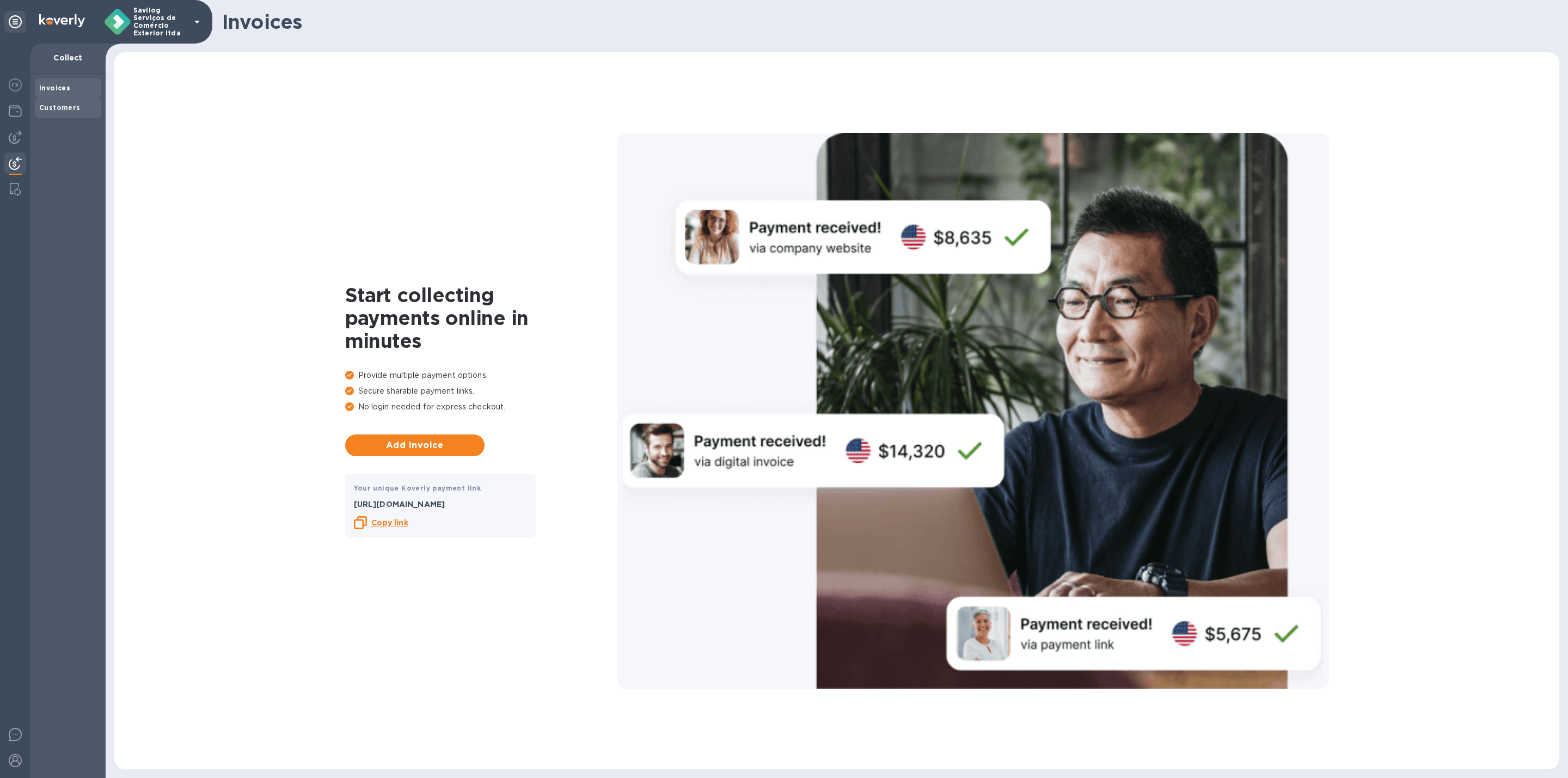
click at [58, 105] on b "Customers" at bounding box center [60, 107] width 41 height 8
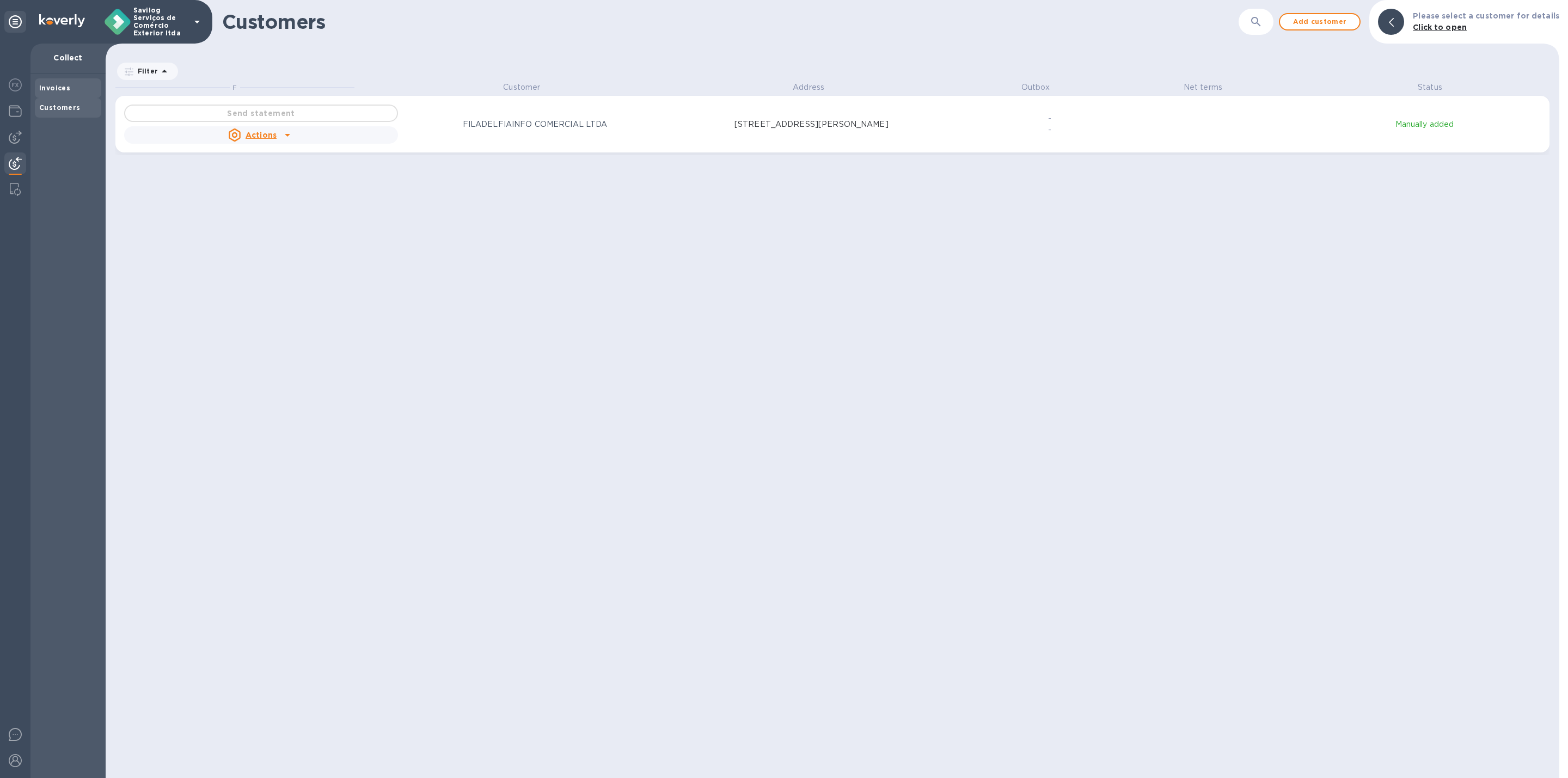
scroll to position [683, 1449]
click at [56, 84] on b "Invoices" at bounding box center [55, 87] width 31 height 8
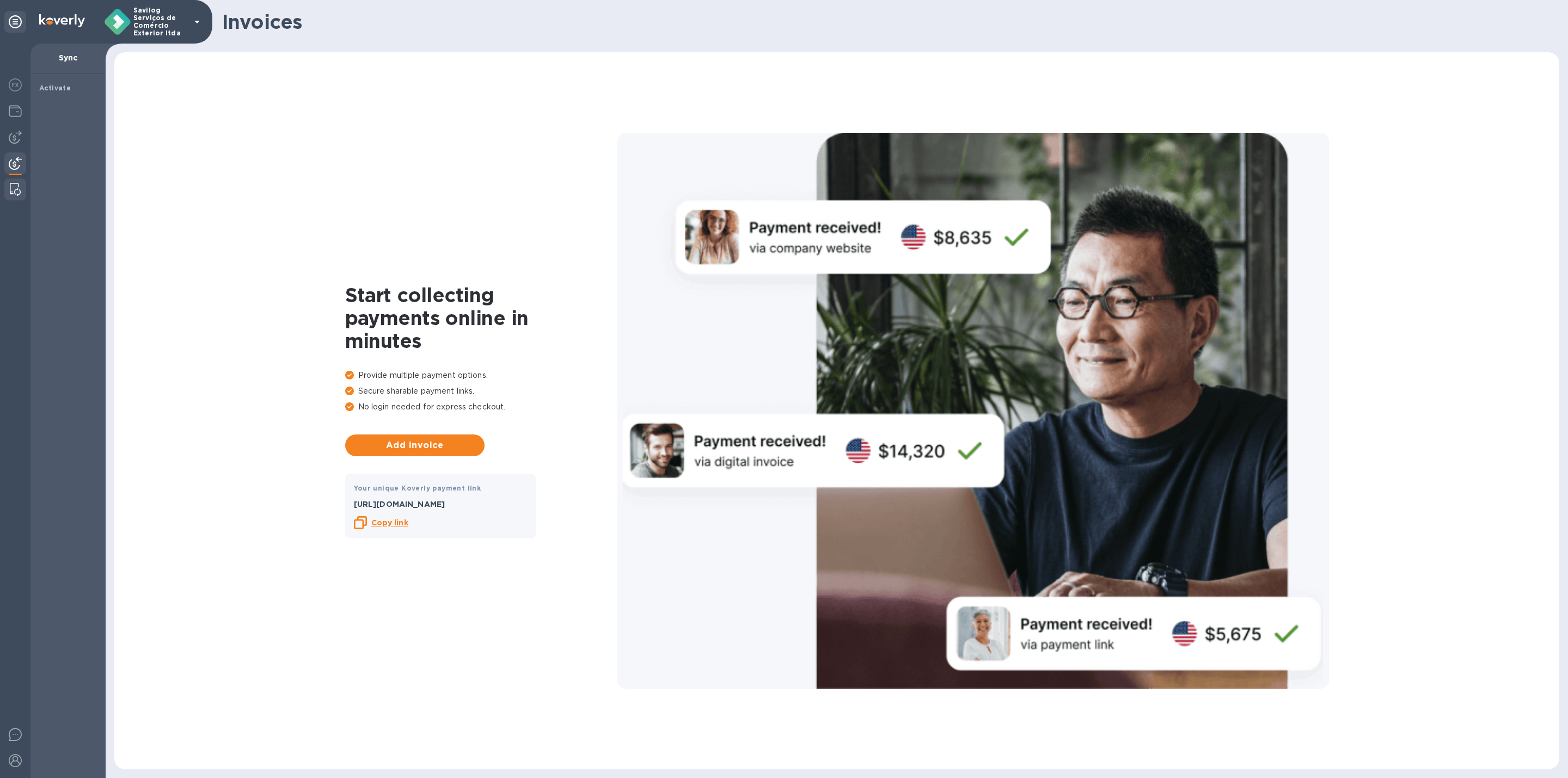
click at [6, 180] on div at bounding box center [15, 189] width 20 height 22
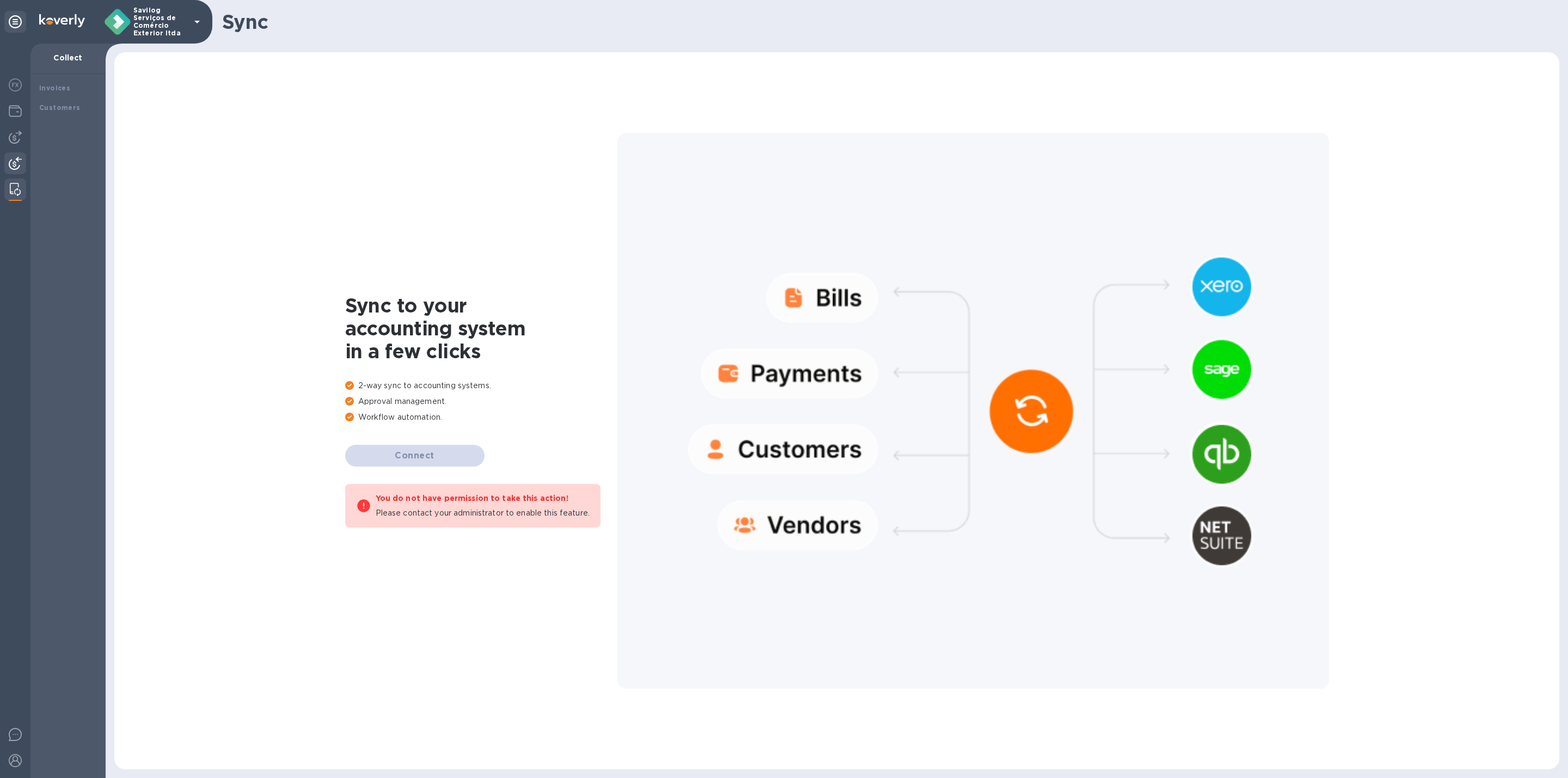
click at [26, 159] on div at bounding box center [15, 411] width 31 height 734
click at [18, 151] on div at bounding box center [15, 411] width 31 height 734
click at [17, 157] on img at bounding box center [15, 163] width 13 height 13
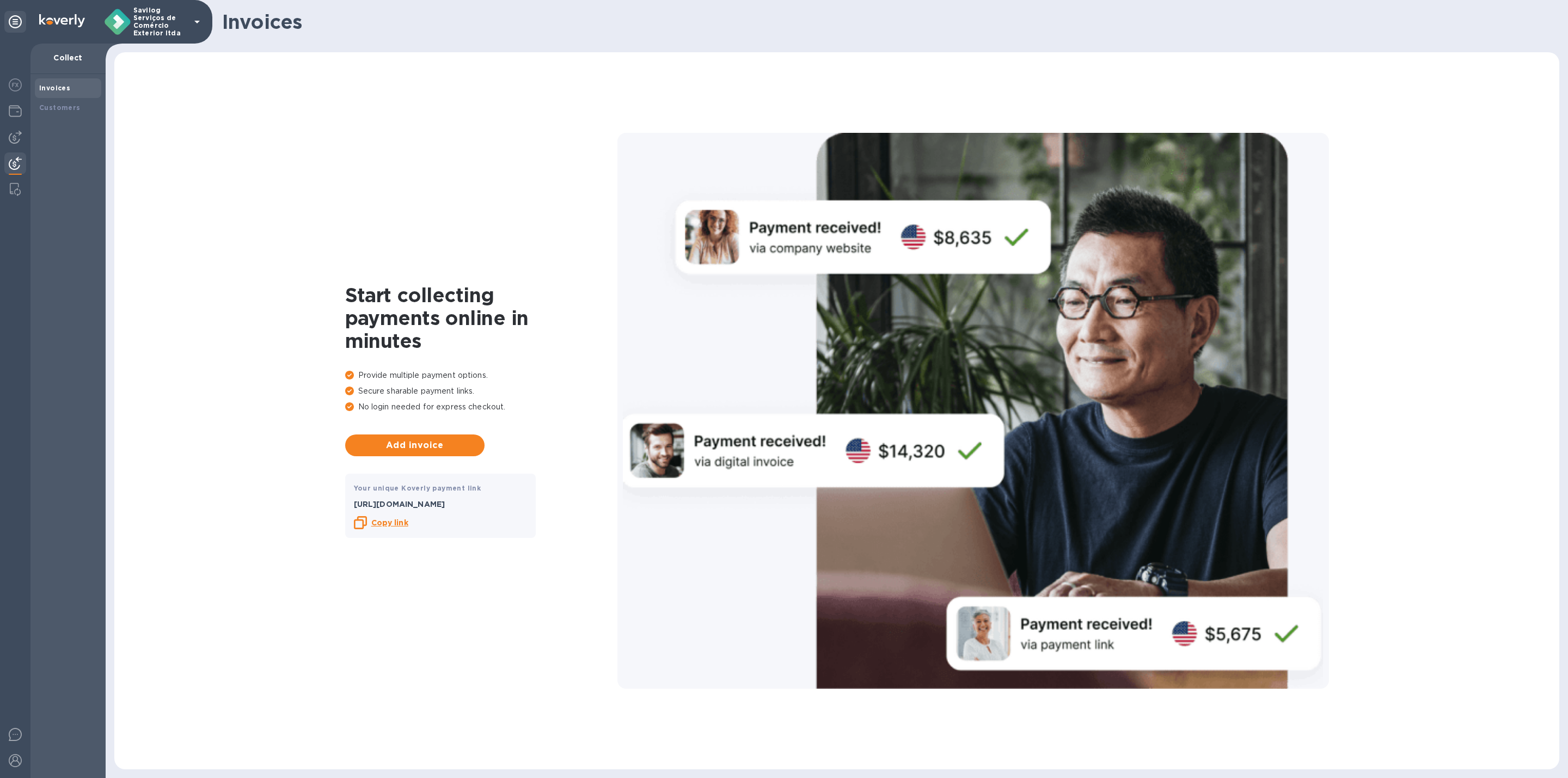
click at [79, 85] on div "Invoices" at bounding box center [68, 89] width 58 height 11
click at [72, 108] on b "Customers" at bounding box center [60, 107] width 41 height 8
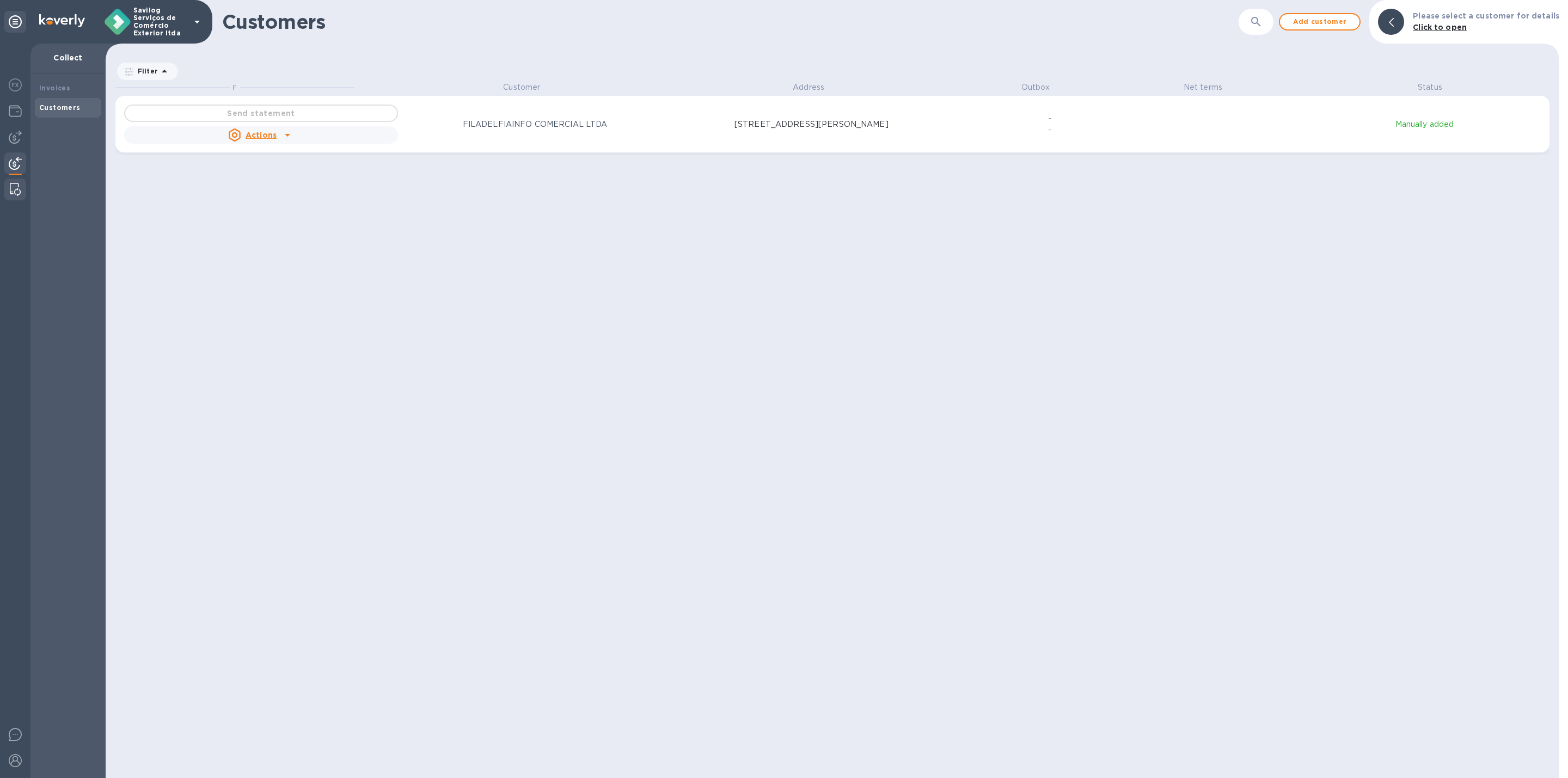
scroll to position [683, 1449]
click at [26, 114] on div at bounding box center [15, 411] width 31 height 734
click at [22, 108] on img at bounding box center [15, 111] width 13 height 13
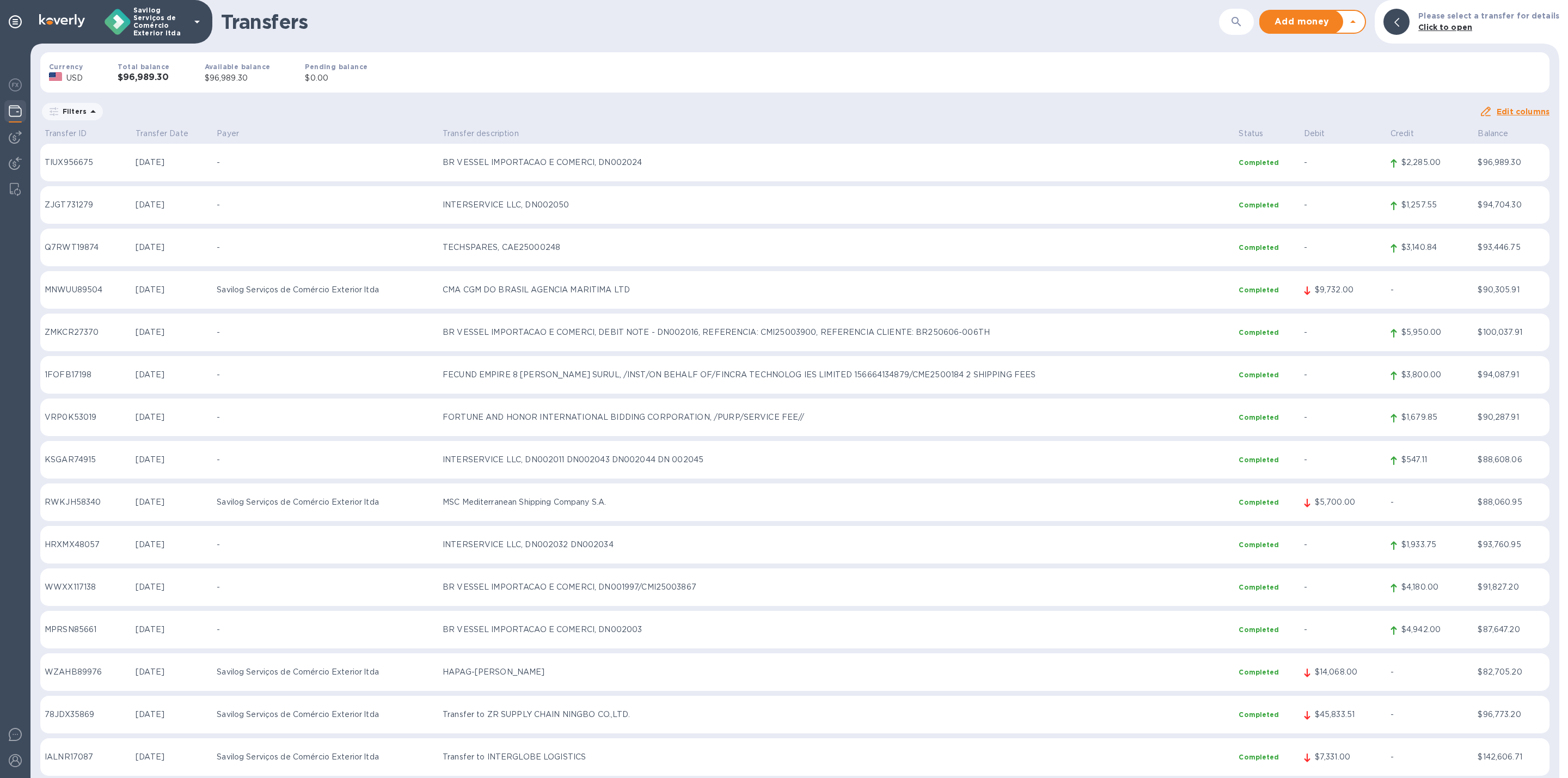
click at [1538, 28] on p "Click to open" at bounding box center [1489, 27] width 141 height 12
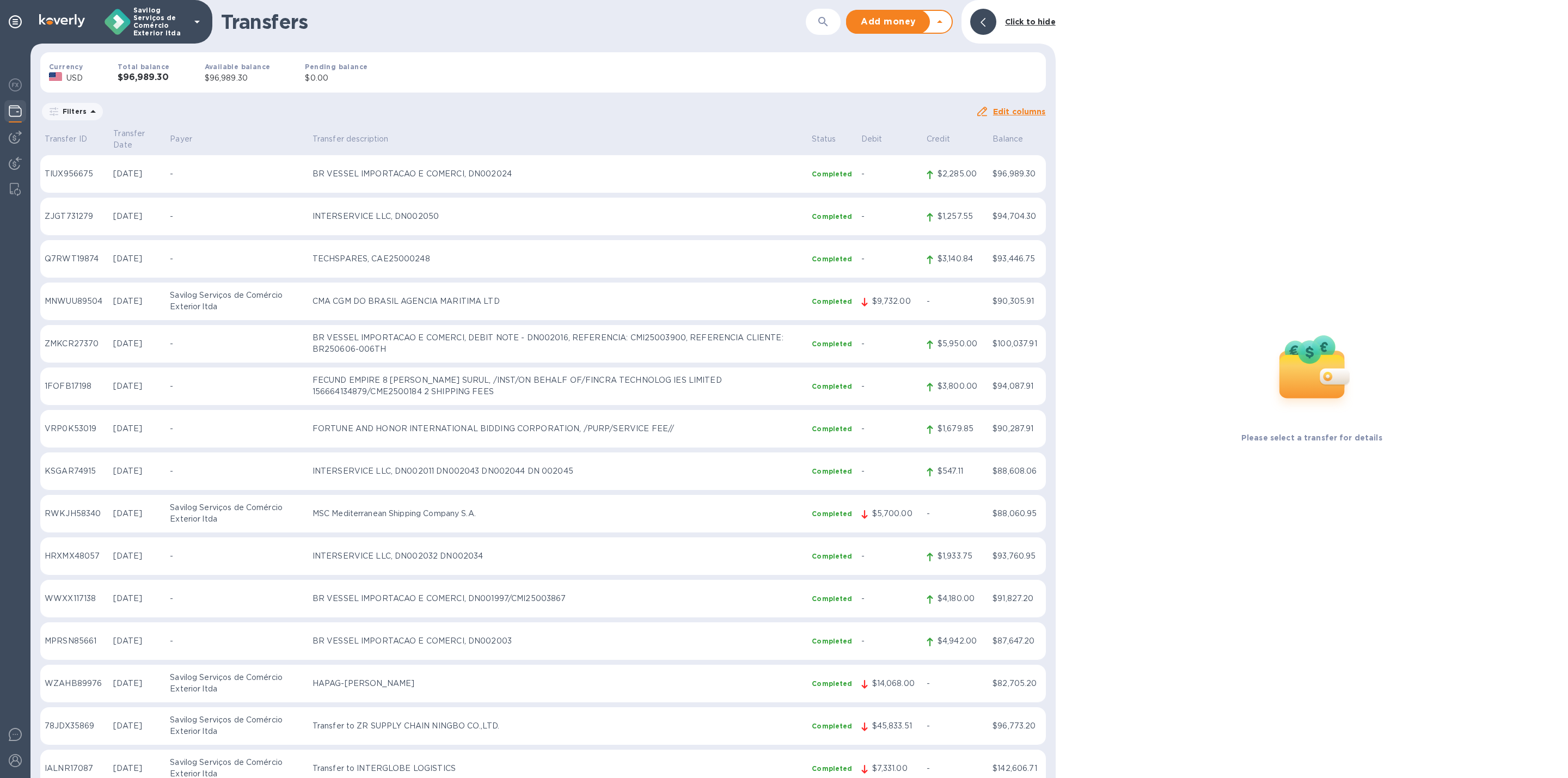
click at [944, 17] on icon at bounding box center [940, 22] width 13 height 13
click at [909, 23] on span "Add money" at bounding box center [889, 22] width 65 height 13
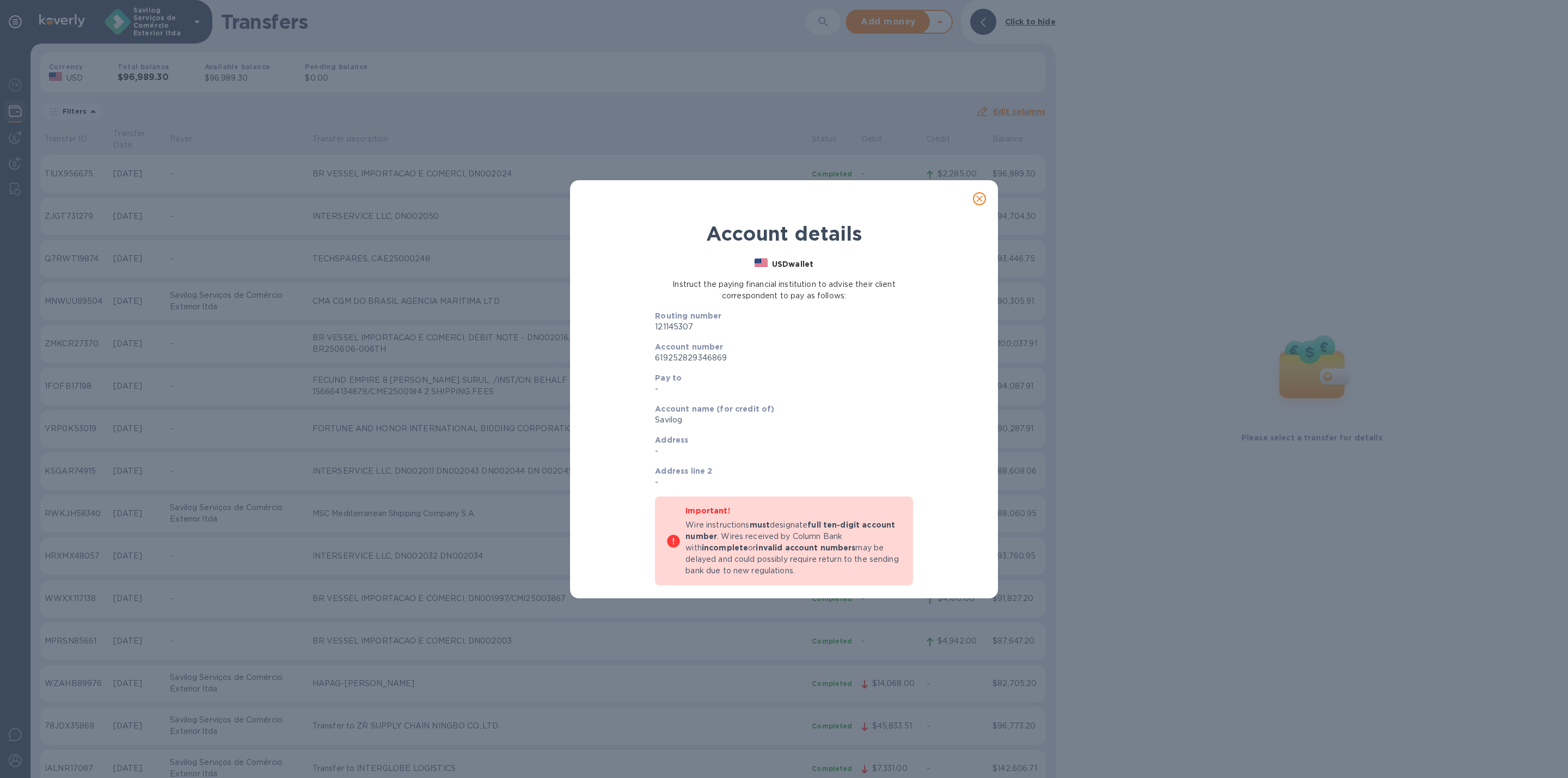
click at [971, 197] on button "close" at bounding box center [980, 199] width 26 height 26
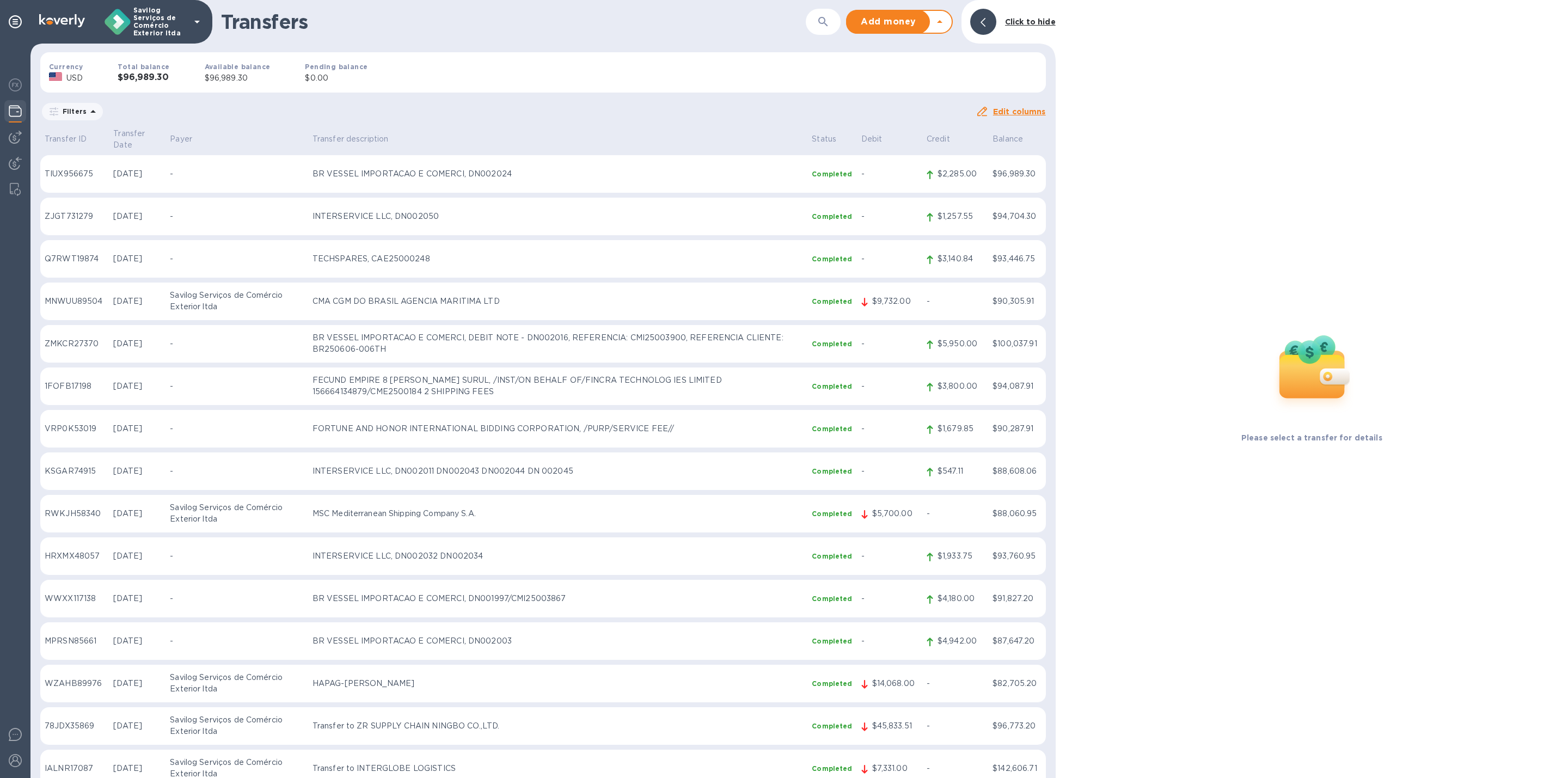
drag, startPoint x: 940, startPoint y: 202, endPoint x: 933, endPoint y: 204, distance: 7.3
drag, startPoint x: 933, startPoint y: 204, endPoint x: 667, endPoint y: 103, distance: 284.5
click at [667, 103] on div "Filters" at bounding box center [508, 112] width 935 height 21
click at [18, 90] on img at bounding box center [15, 85] width 13 height 13
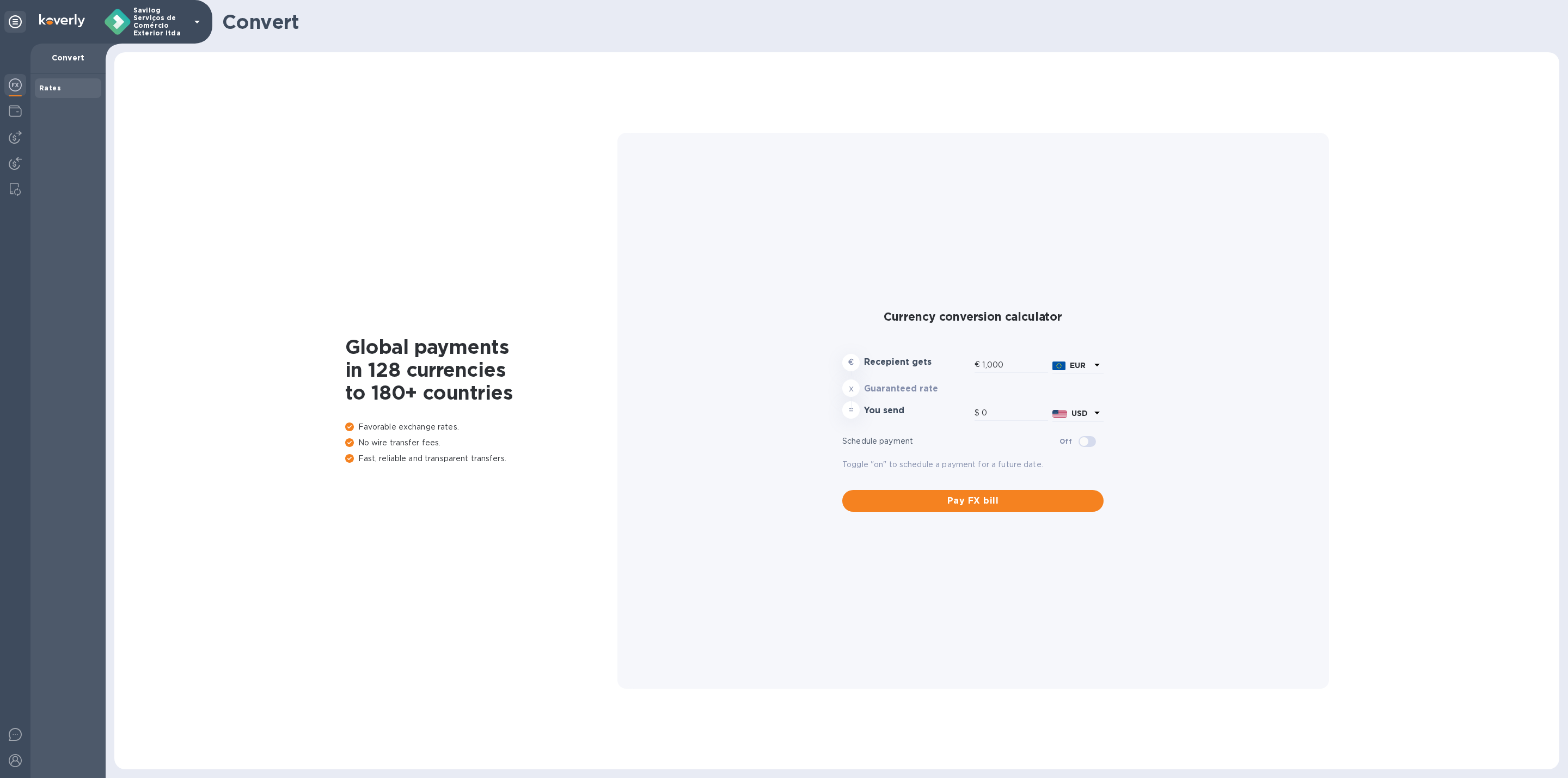
type input "1,180.39"
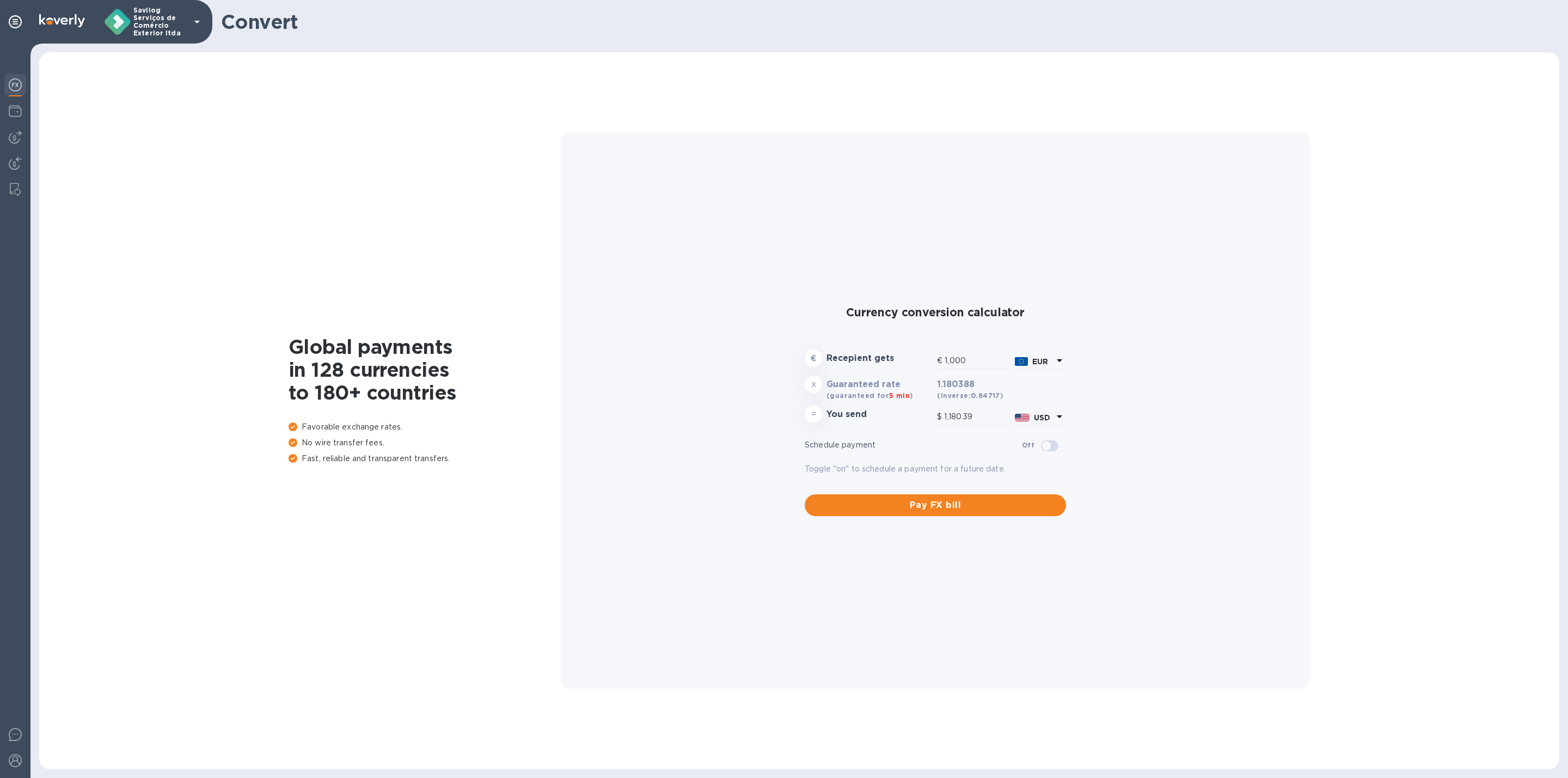
click at [272, 376] on div "Global payments in 128 currencies to 180+ countries Favorable exchange rates. N…" at bounding box center [799, 411] width 1499 height 696
click at [1048, 448] on input "checkbox" at bounding box center [1047, 446] width 55 height 18
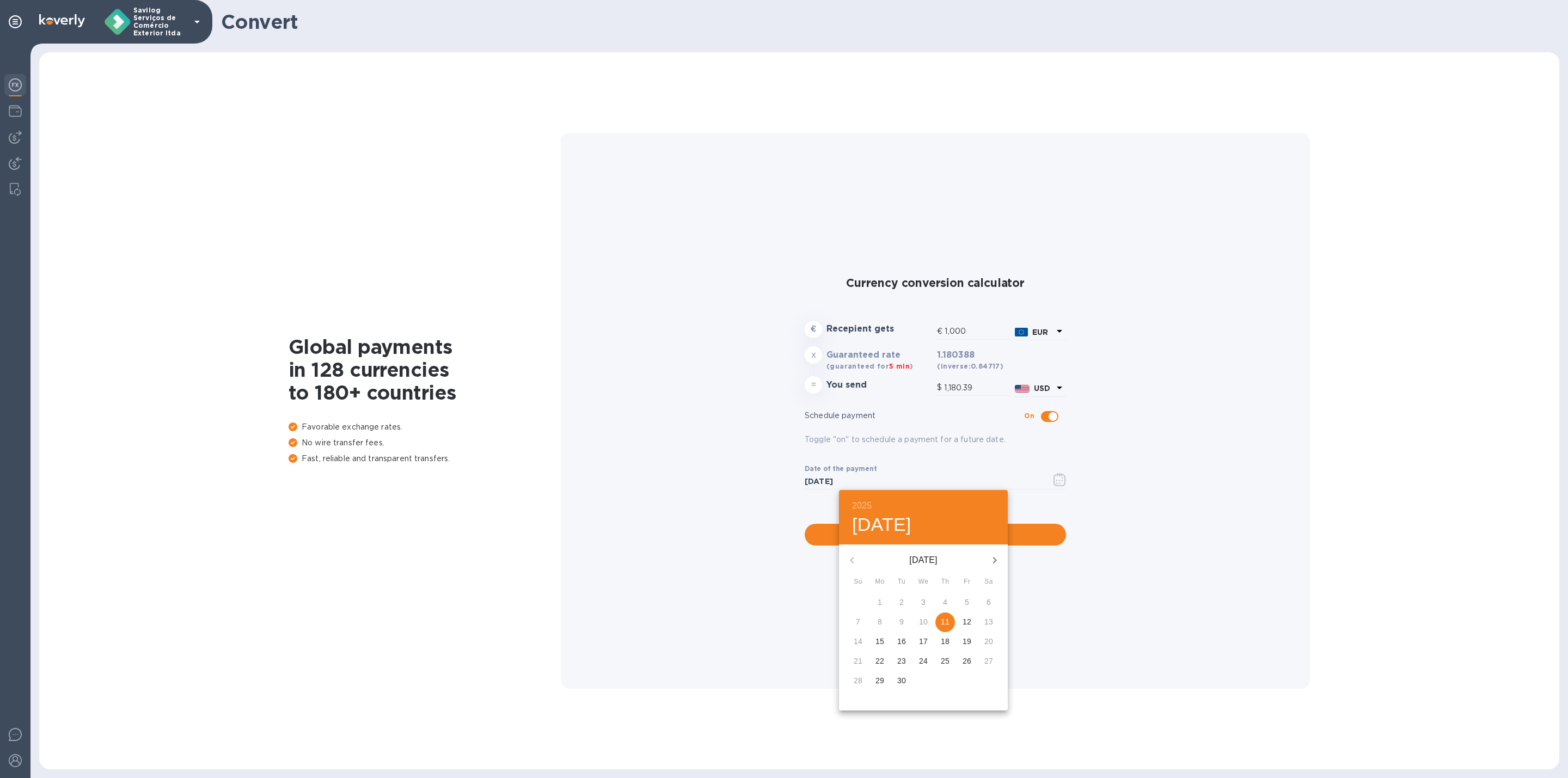
click at [1049, 420] on div at bounding box center [784, 389] width 1568 height 778
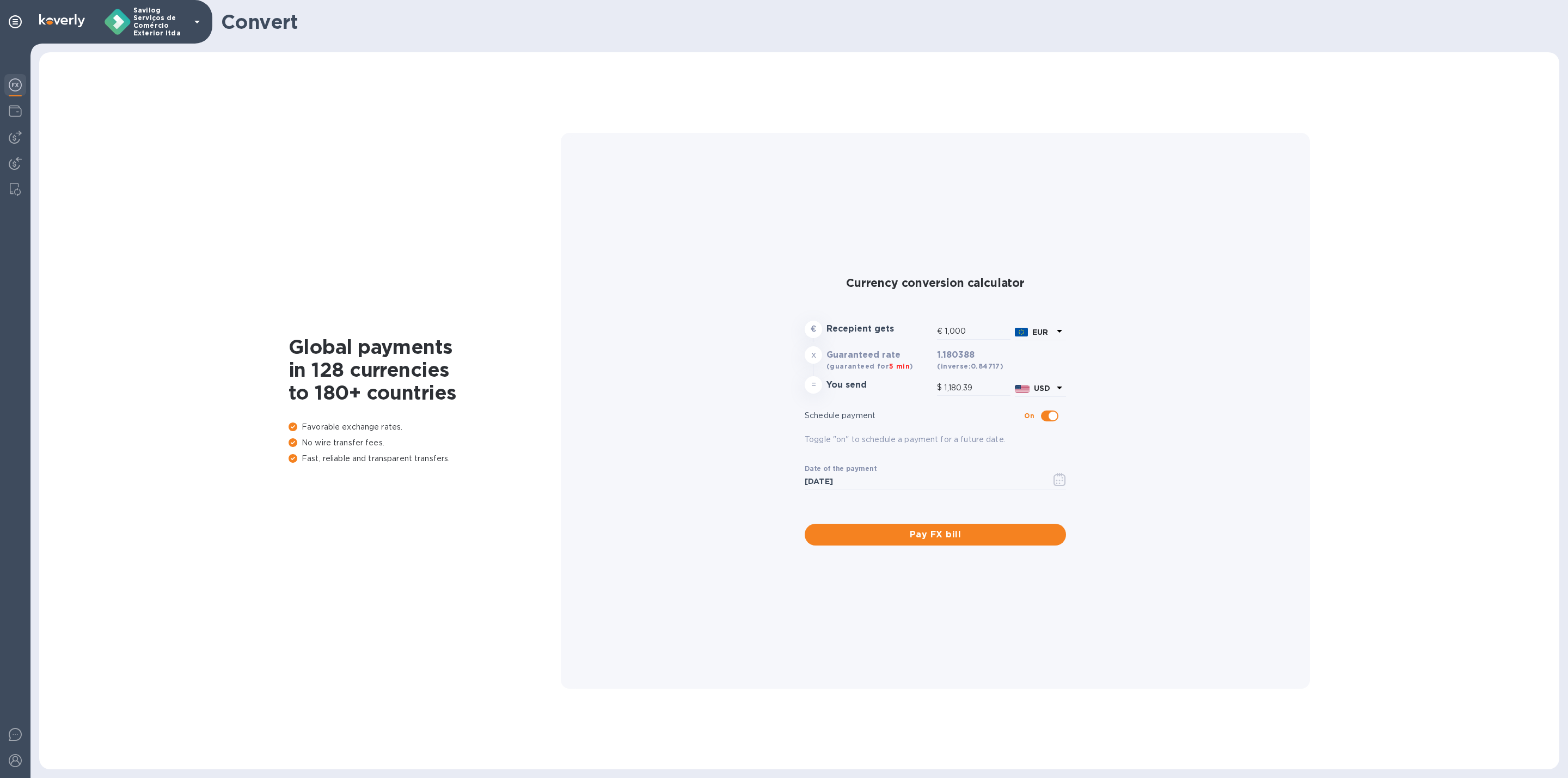
click at [1049, 411] on div "2025 Thu, Sep [DATE] Mo Tu We Th Fr Sa 31 1 2 3 4 5 6 7 8 9 10 11 12 13 14 15 1…" at bounding box center [784, 389] width 1568 height 778
click at [1048, 417] on input "checkbox" at bounding box center [1053, 416] width 55 height 18
checkbox input "false"
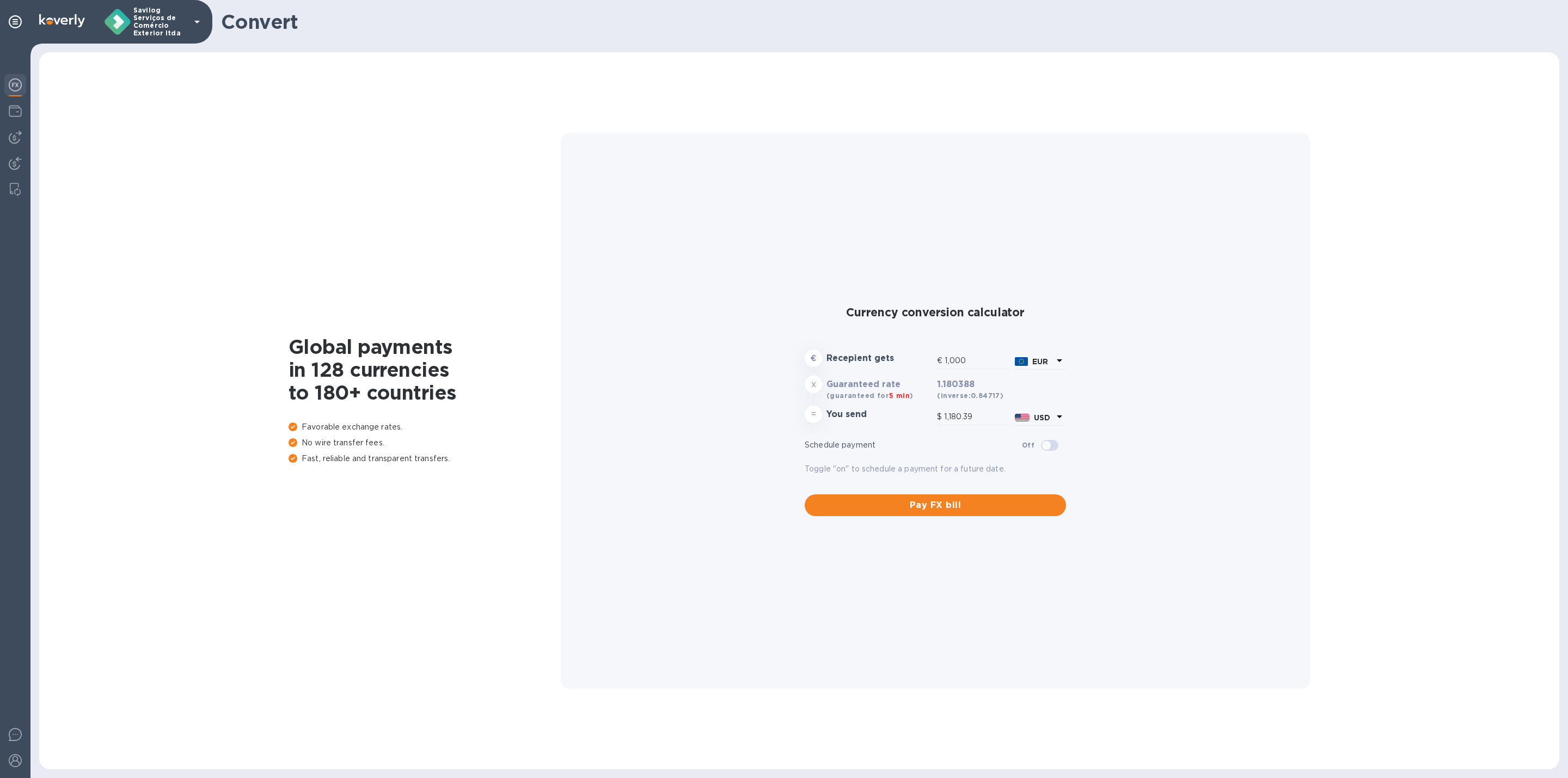
click at [1043, 359] on b "EUR" at bounding box center [1040, 362] width 16 height 9
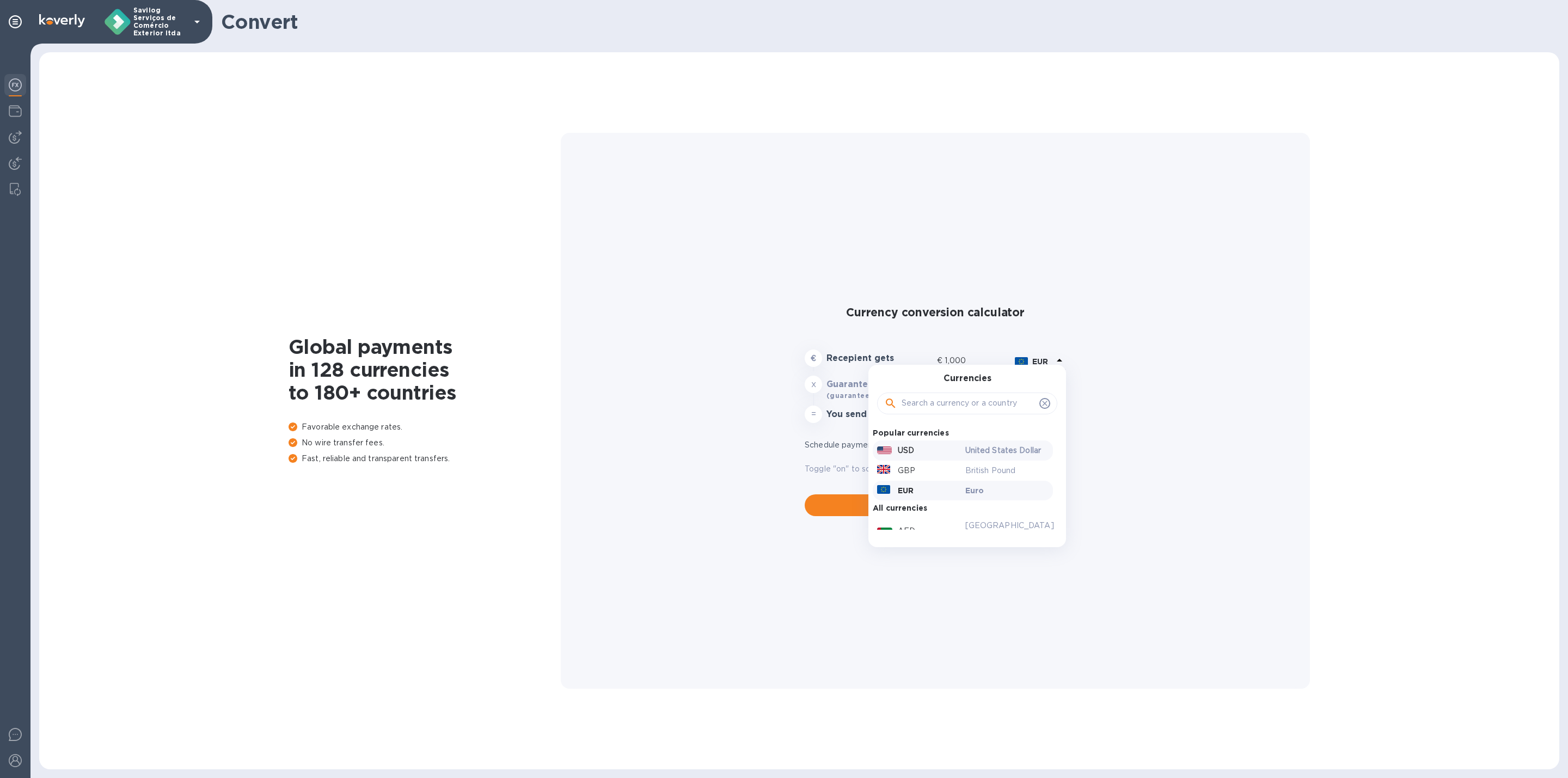
click at [964, 443] on div "United States Dollar" at bounding box center [1007, 451] width 88 height 16
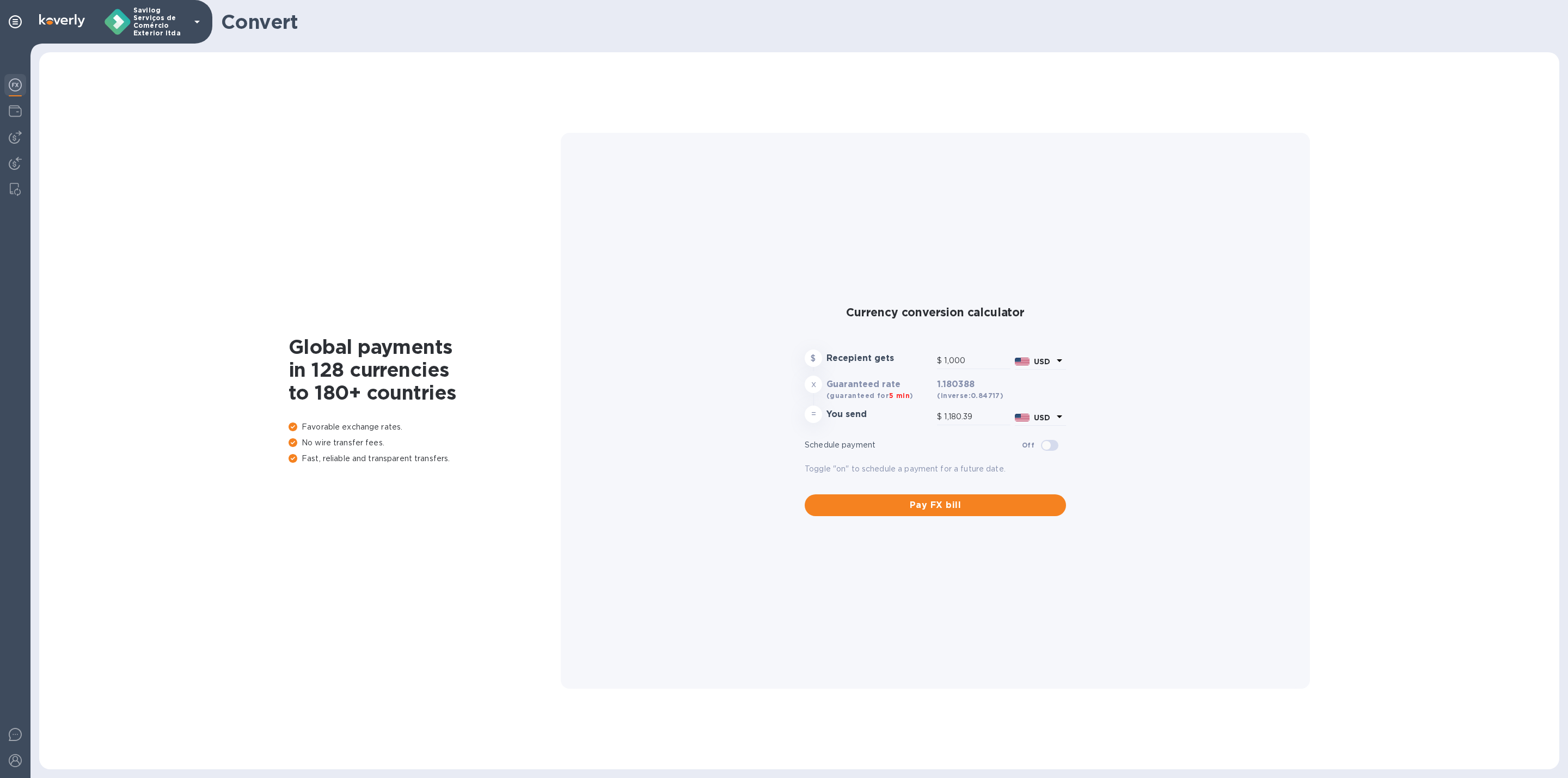
type input "1,000"
click at [1015, 501] on span "Pay FX bill" at bounding box center [935, 505] width 244 height 13
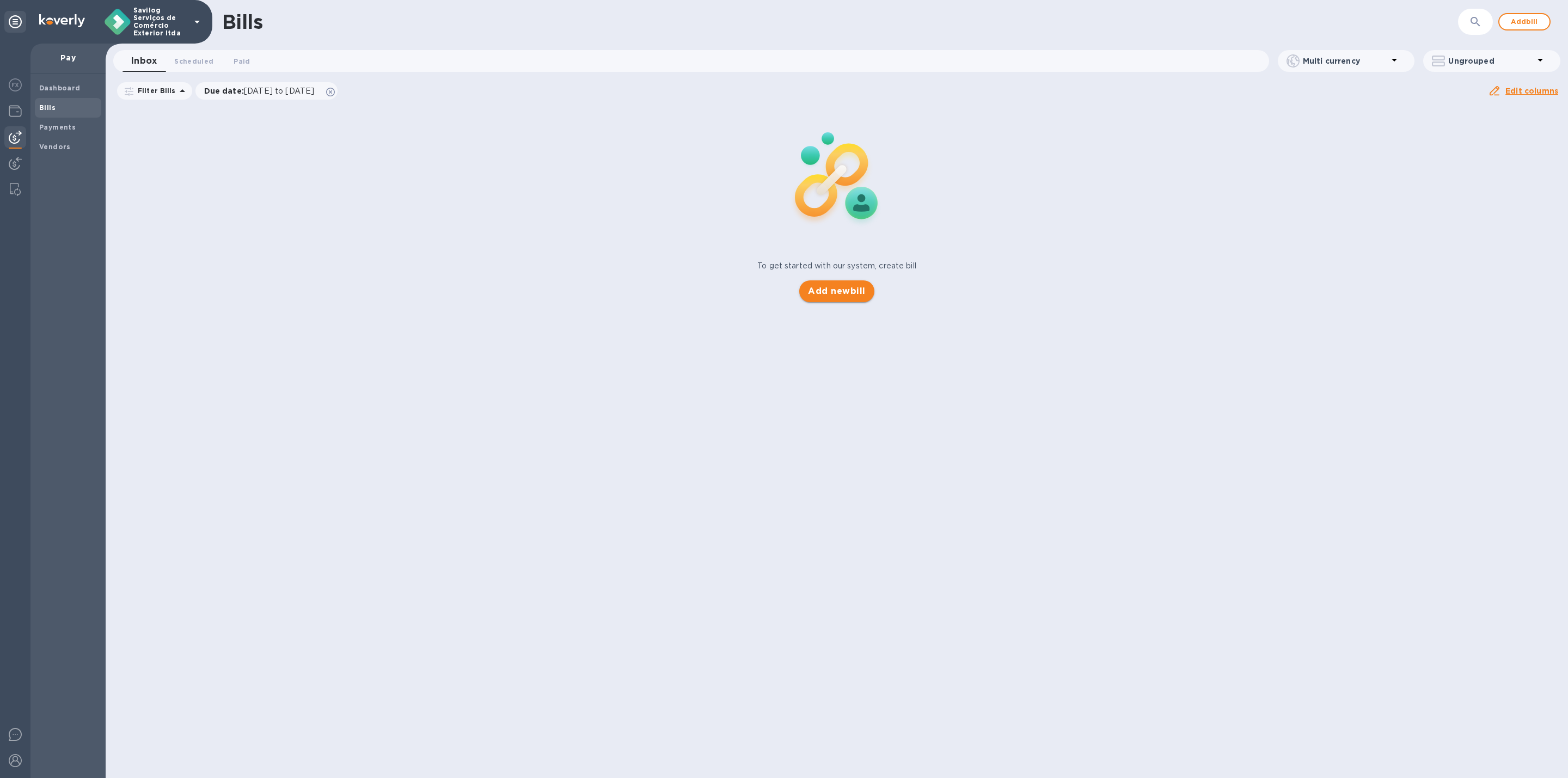
click at [814, 286] on span "Add new bill" at bounding box center [836, 291] width 57 height 13
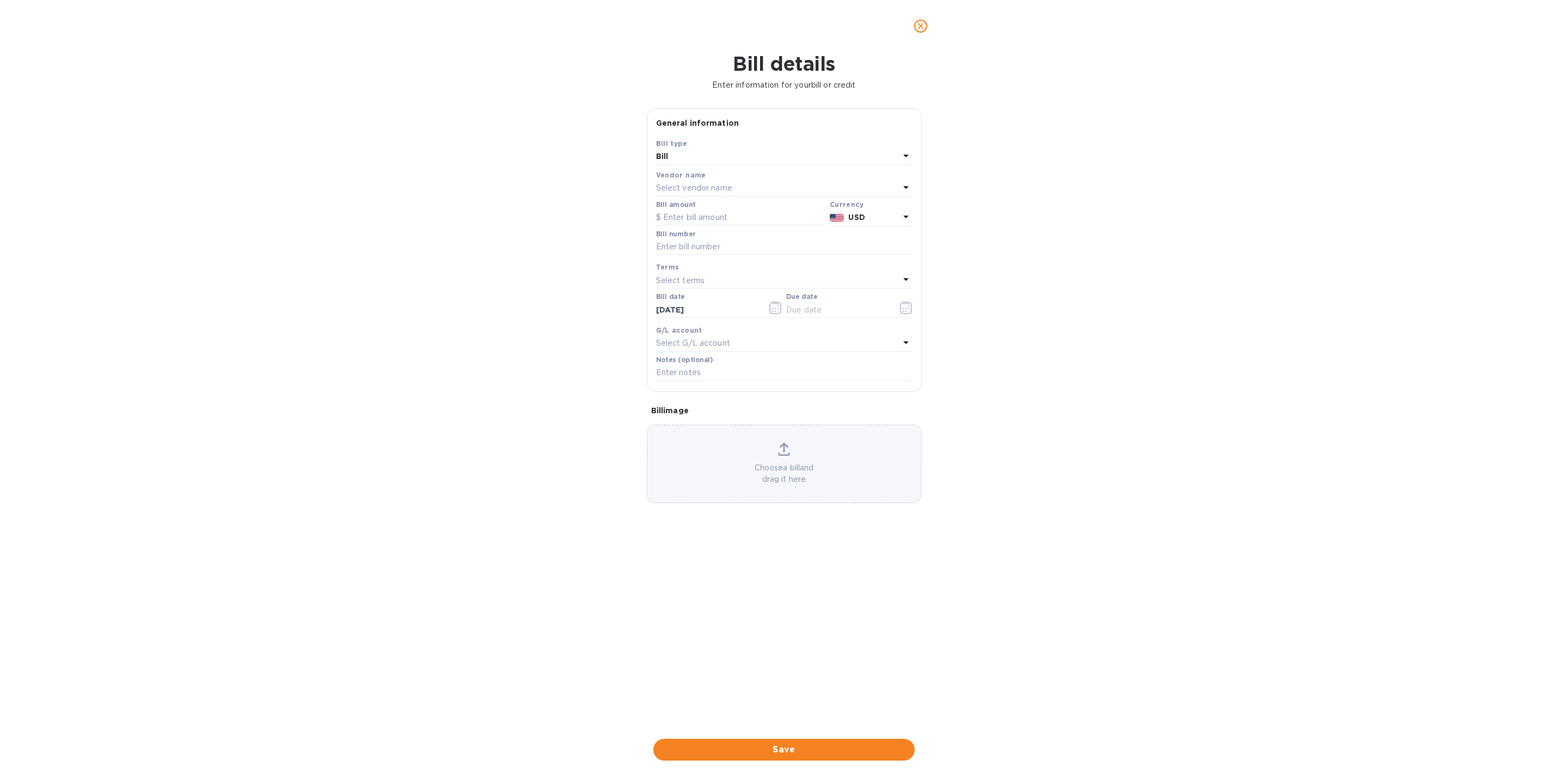
click at [667, 183] on div "Select vendor name" at bounding box center [778, 188] width 244 height 15
click at [740, 219] on input "text" at bounding box center [785, 219] width 192 height 17
click at [732, 224] on input "text" at bounding box center [785, 219] width 192 height 17
type input "msc"
click at [526, 239] on div "Bill details Enter information for your bill or credit General information Save…" at bounding box center [784, 415] width 1568 height 726
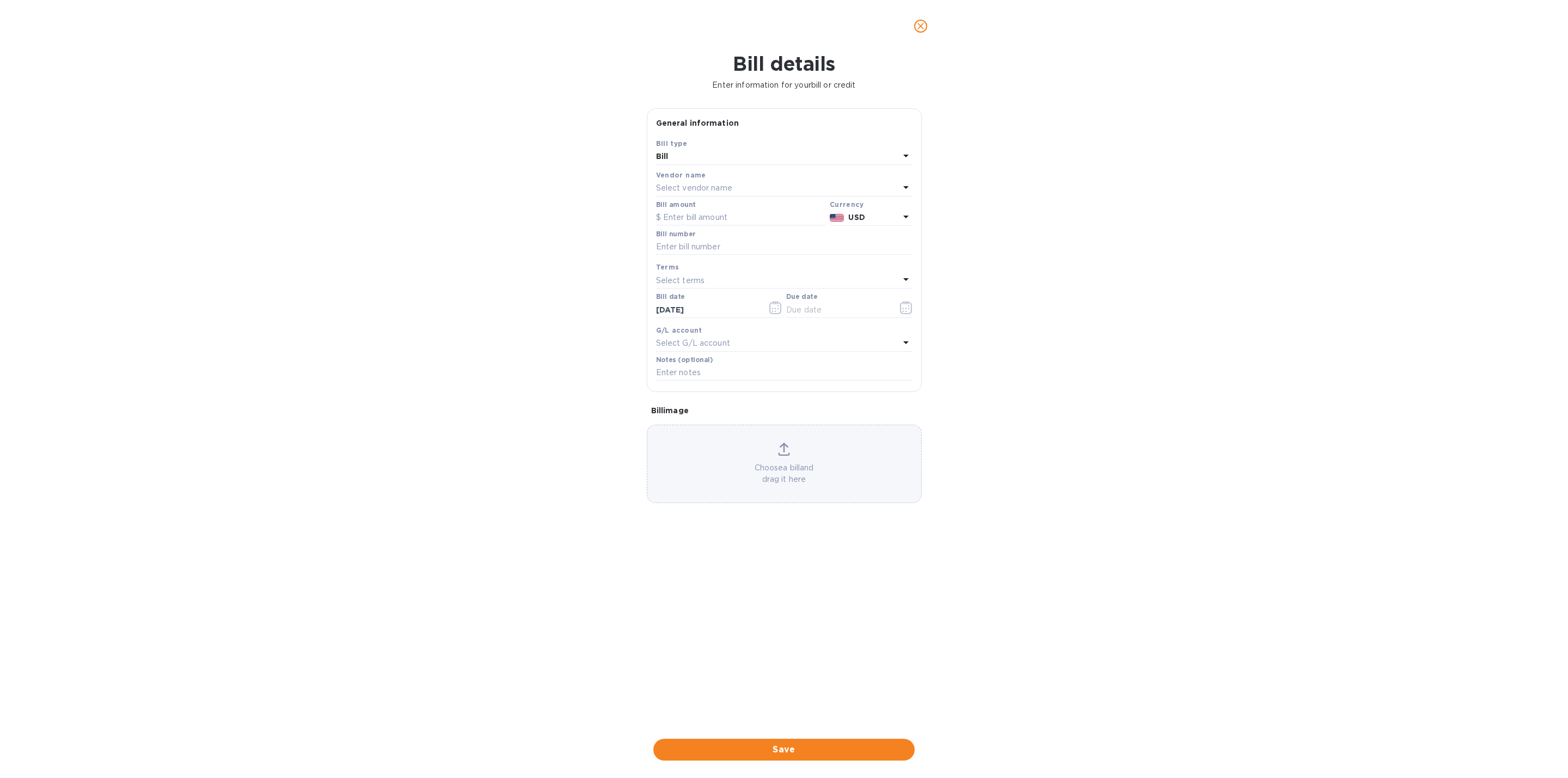
click at [914, 25] on button "close" at bounding box center [921, 26] width 26 height 26
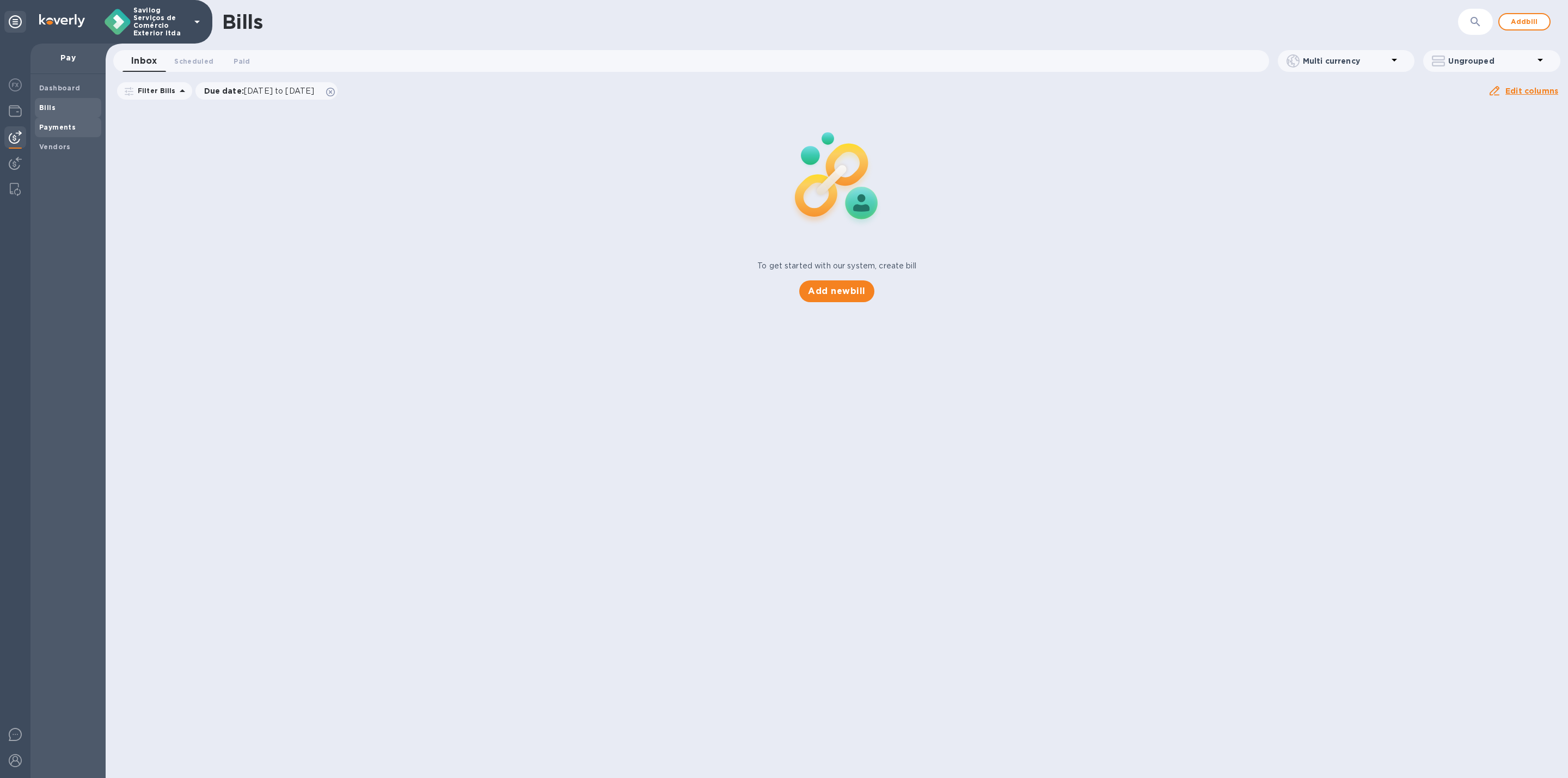
click at [54, 126] on b "Payments" at bounding box center [57, 127] width 36 height 8
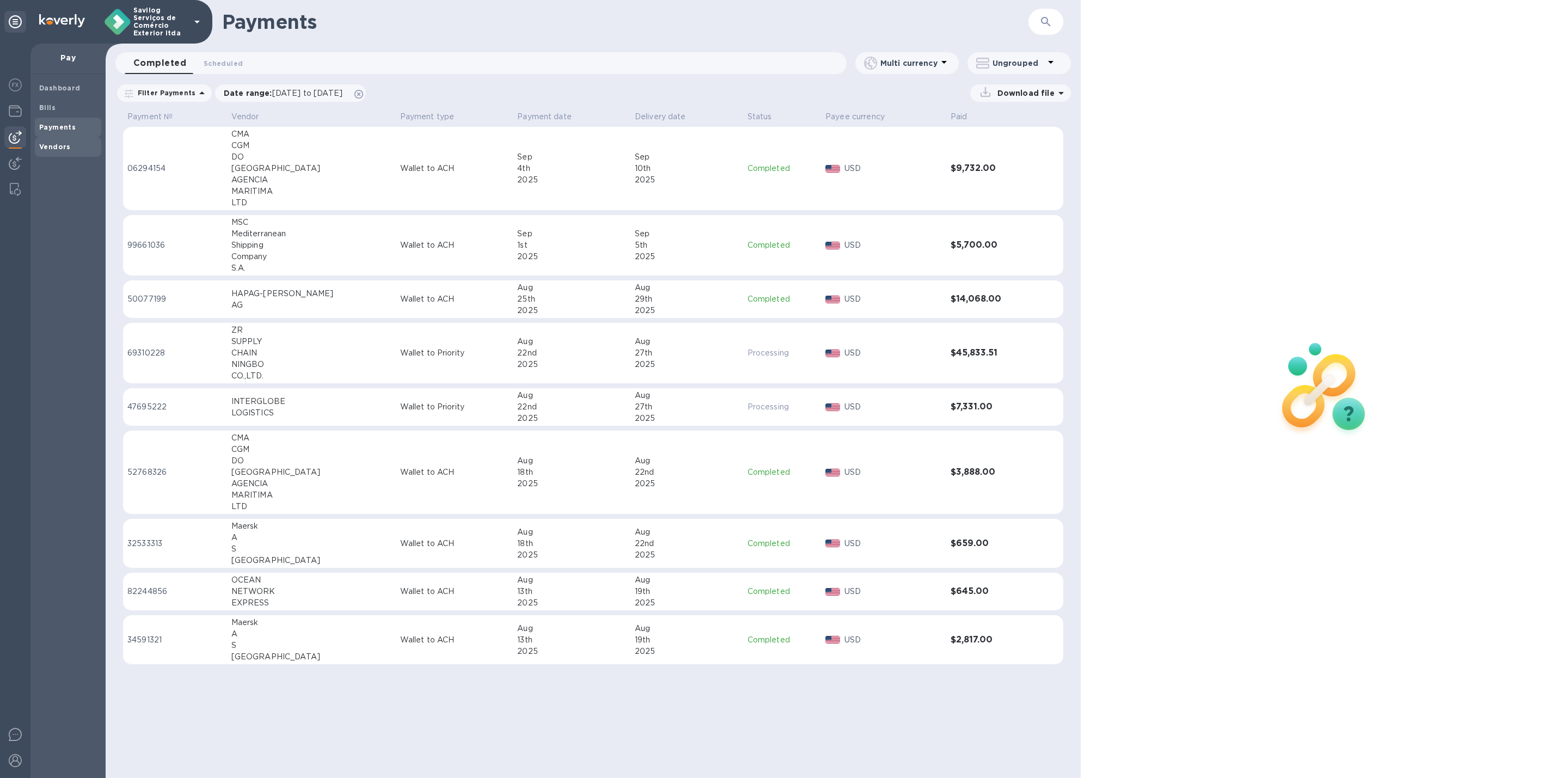
click at [69, 146] on span "Vendors" at bounding box center [68, 147] width 58 height 11
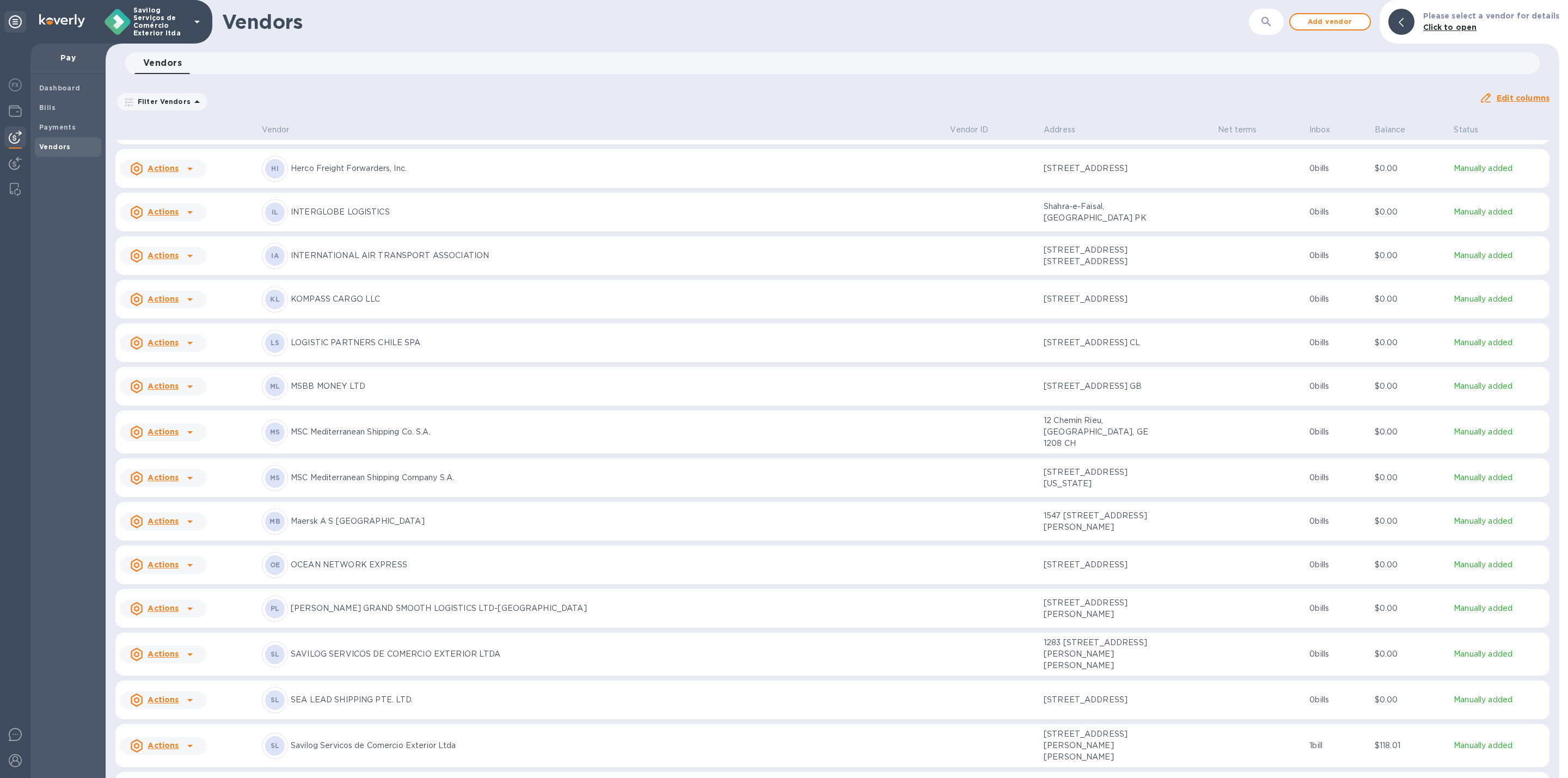
scroll to position [494, 0]
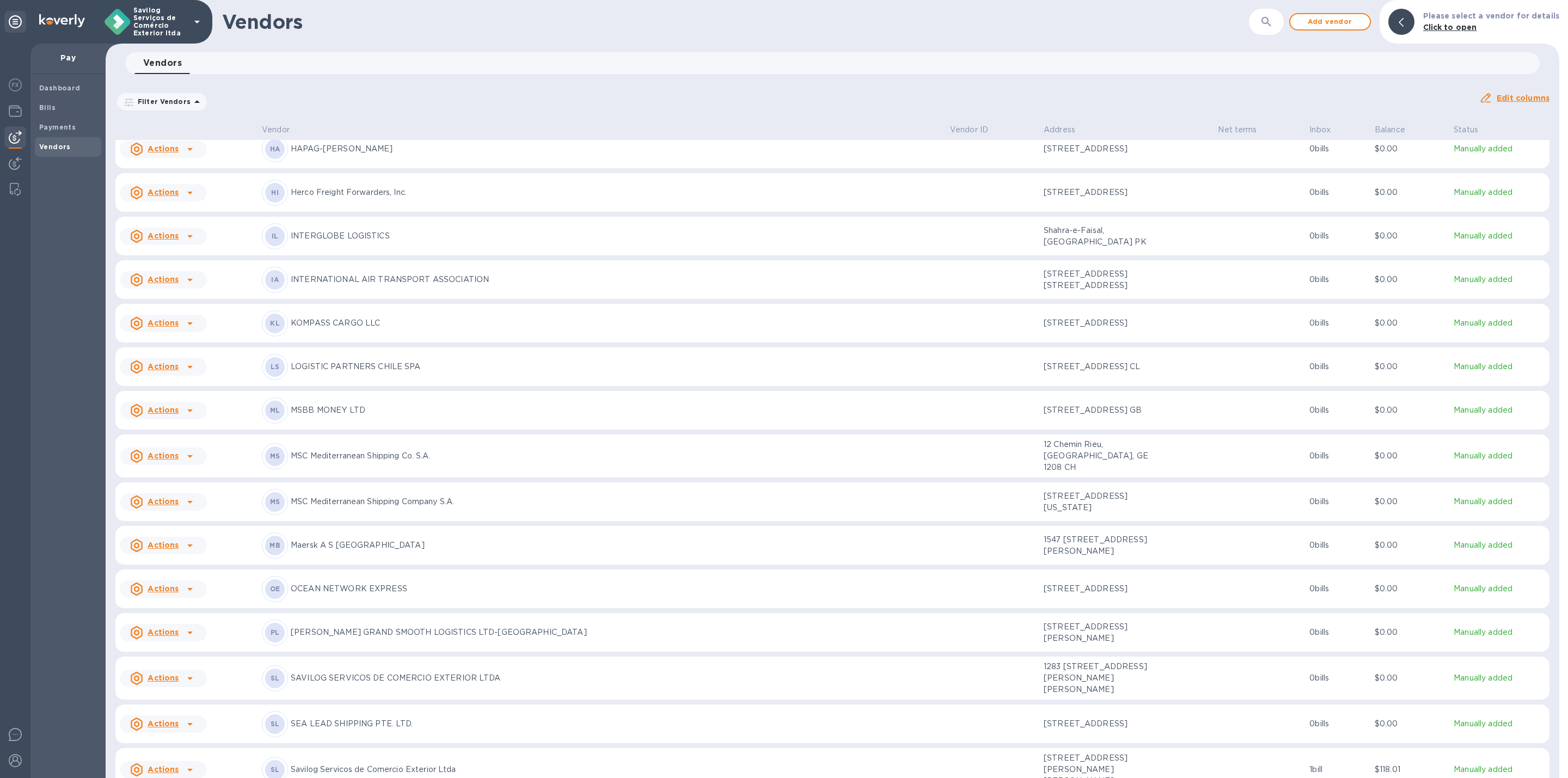
click at [1091, 514] on p "[STREET_ADDRESS][US_STATE]" at bounding box center [1098, 502] width 109 height 23
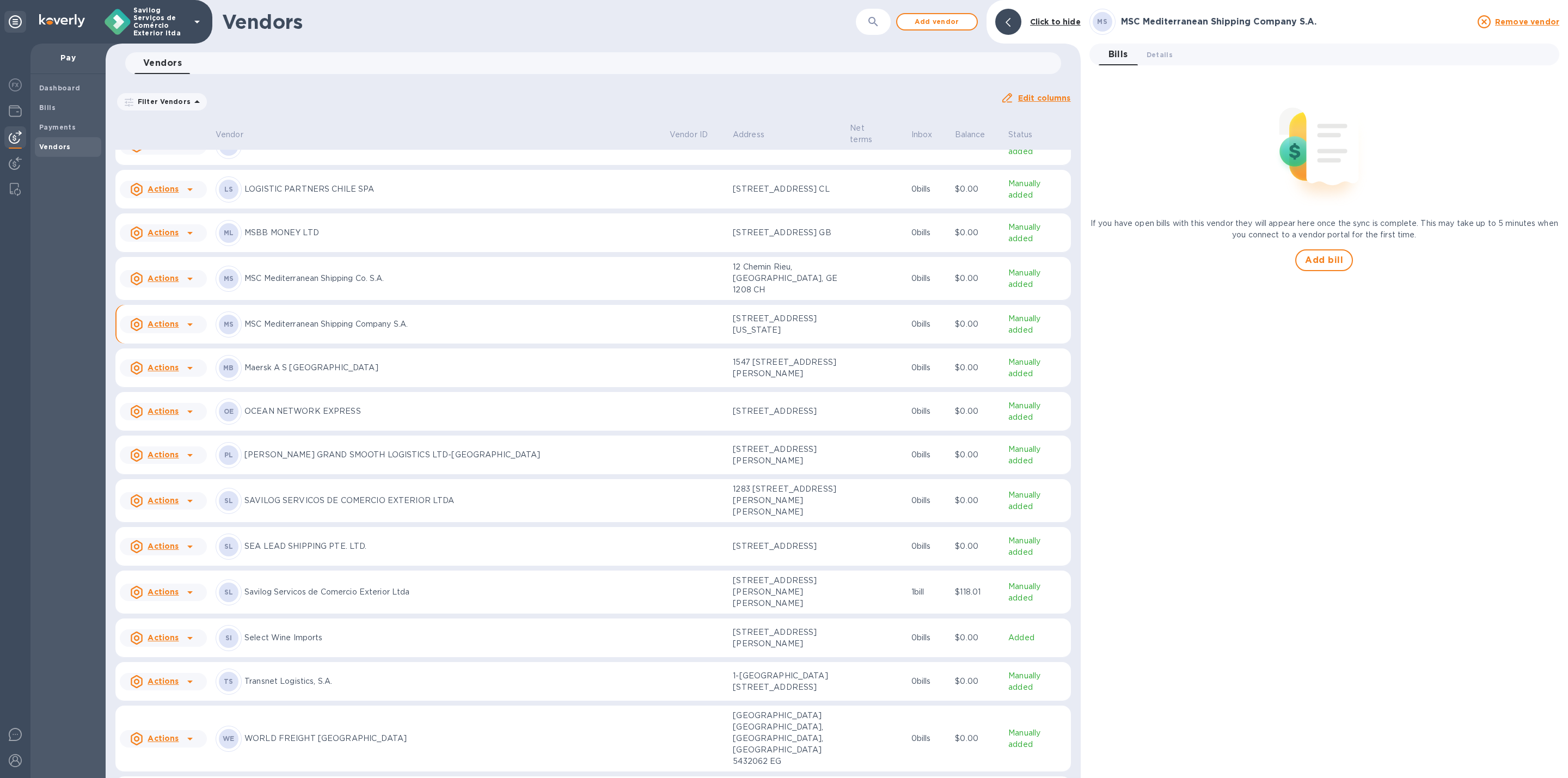
scroll to position [584, 0]
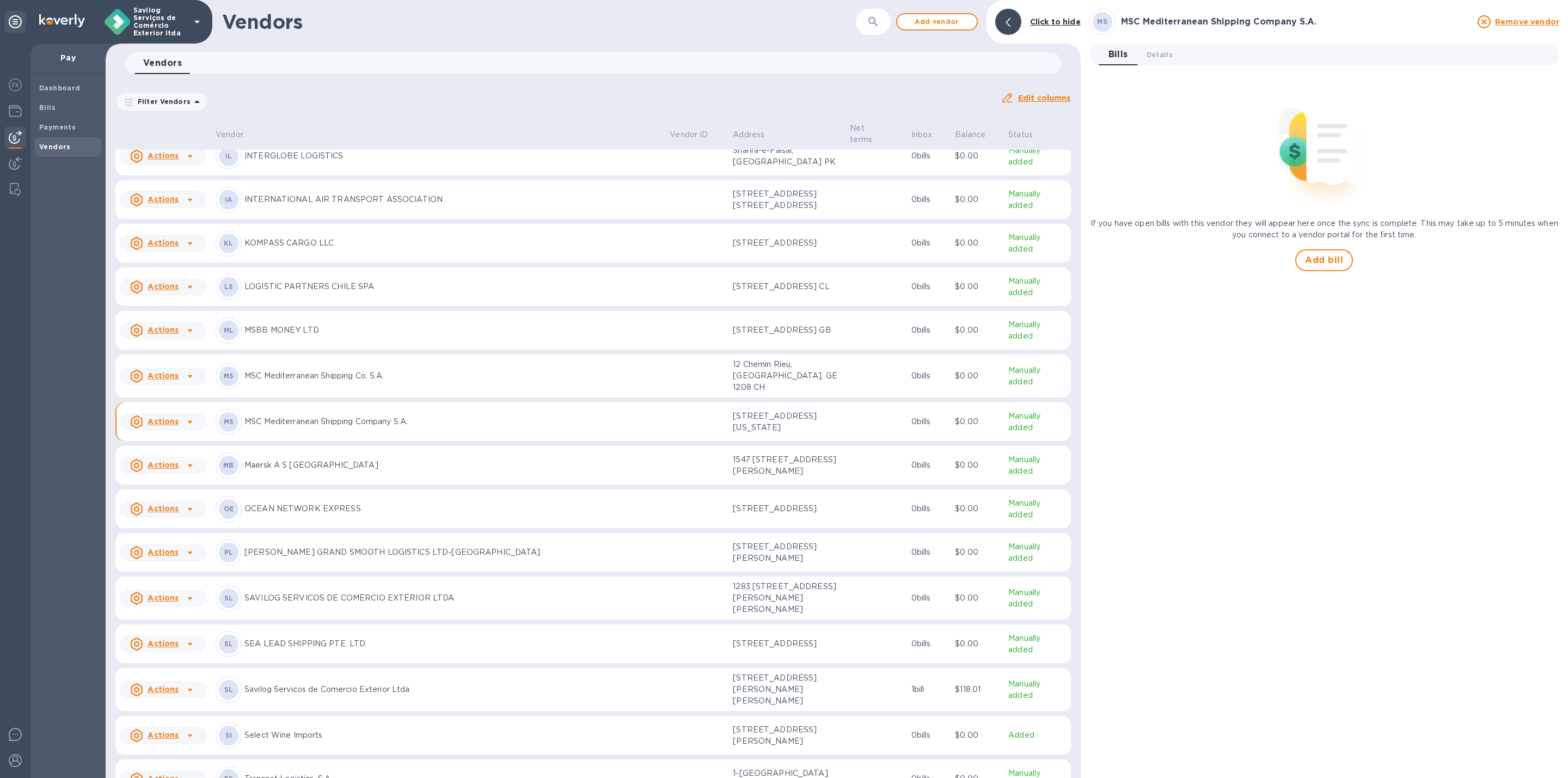
click at [178, 431] on div "Actions" at bounding box center [154, 422] width 53 height 17
click at [186, 530] on div "Add new bill" at bounding box center [175, 538] width 55 height 17
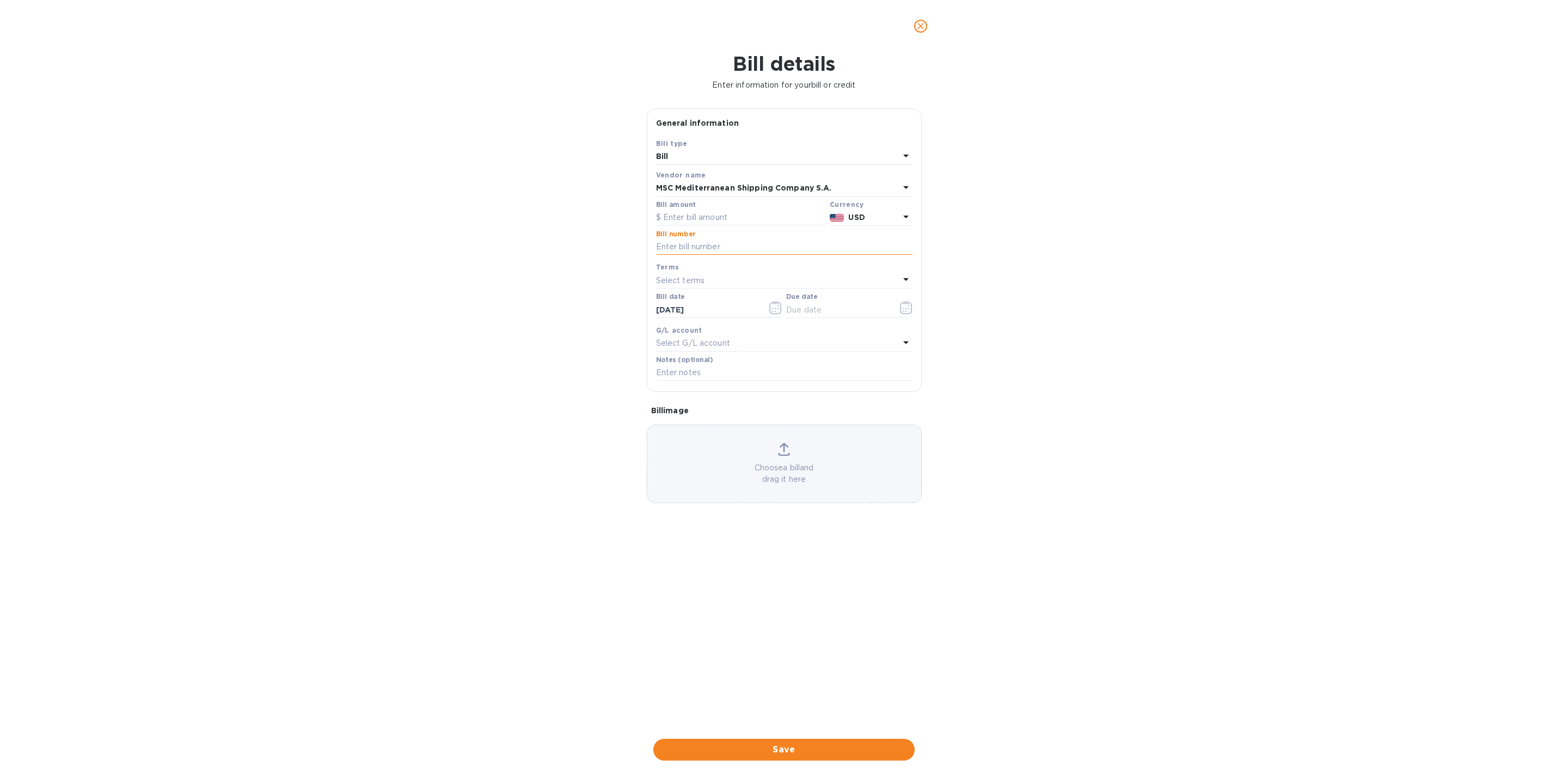
click at [708, 247] on input "text" at bounding box center [784, 247] width 256 height 17
paste input "CMI25003875 - MEDUK6243951"
type input "CMI25003875 - MEDUK6243951"
click at [692, 223] on input "text" at bounding box center [740, 218] width 169 height 17
type input "6,100"
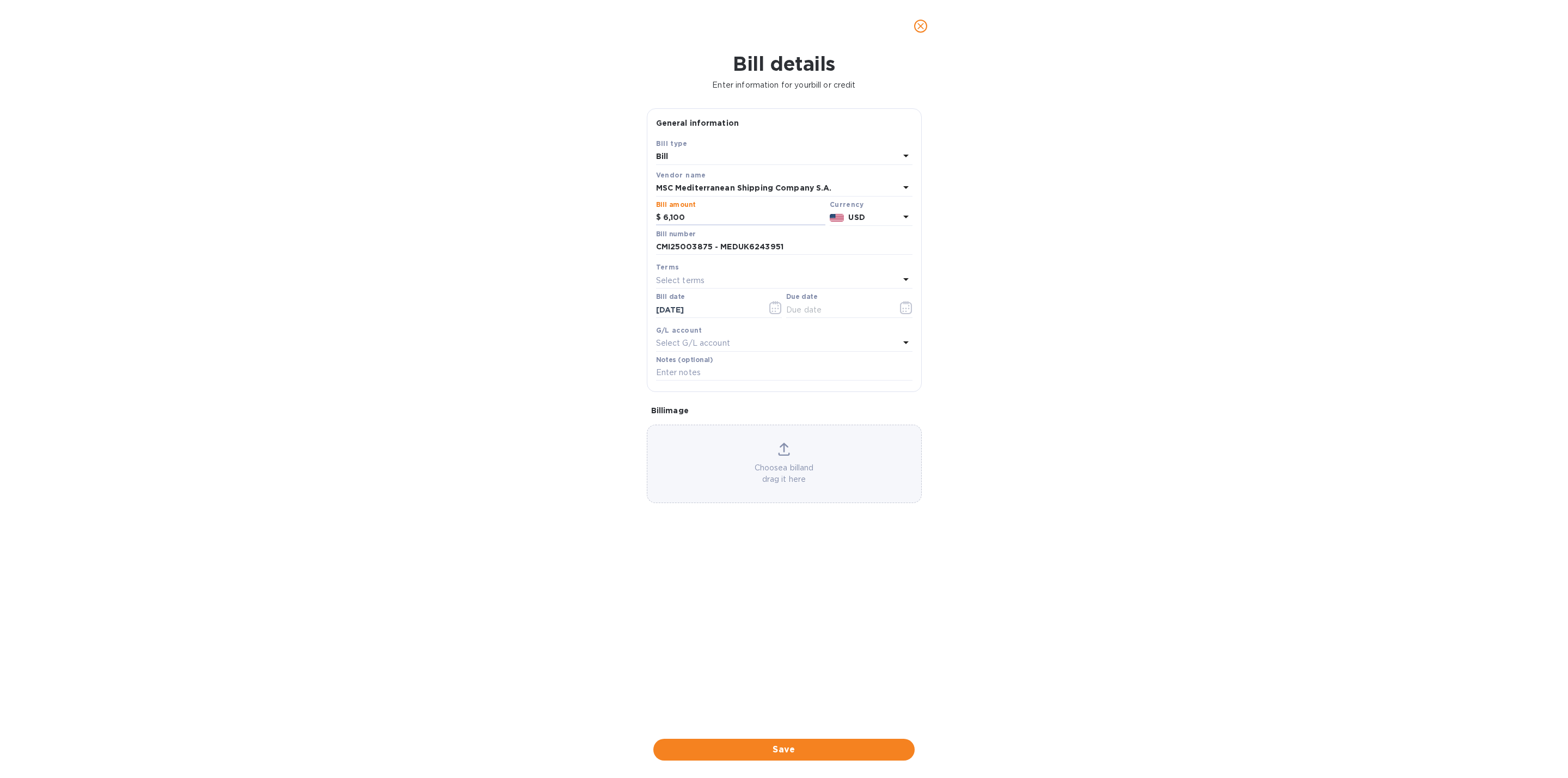
click at [789, 283] on div "Select terms" at bounding box center [778, 280] width 244 height 15
click at [1029, 326] on div "Bill details Enter information for your bill or credit General information Save…" at bounding box center [784, 415] width 1568 height 726
click at [704, 378] on input "text" at bounding box center [784, 373] width 256 height 17
paste input "CMI25003875 - MEDUK6243951"
type input "CMI25003875 - MEDUK6243951"
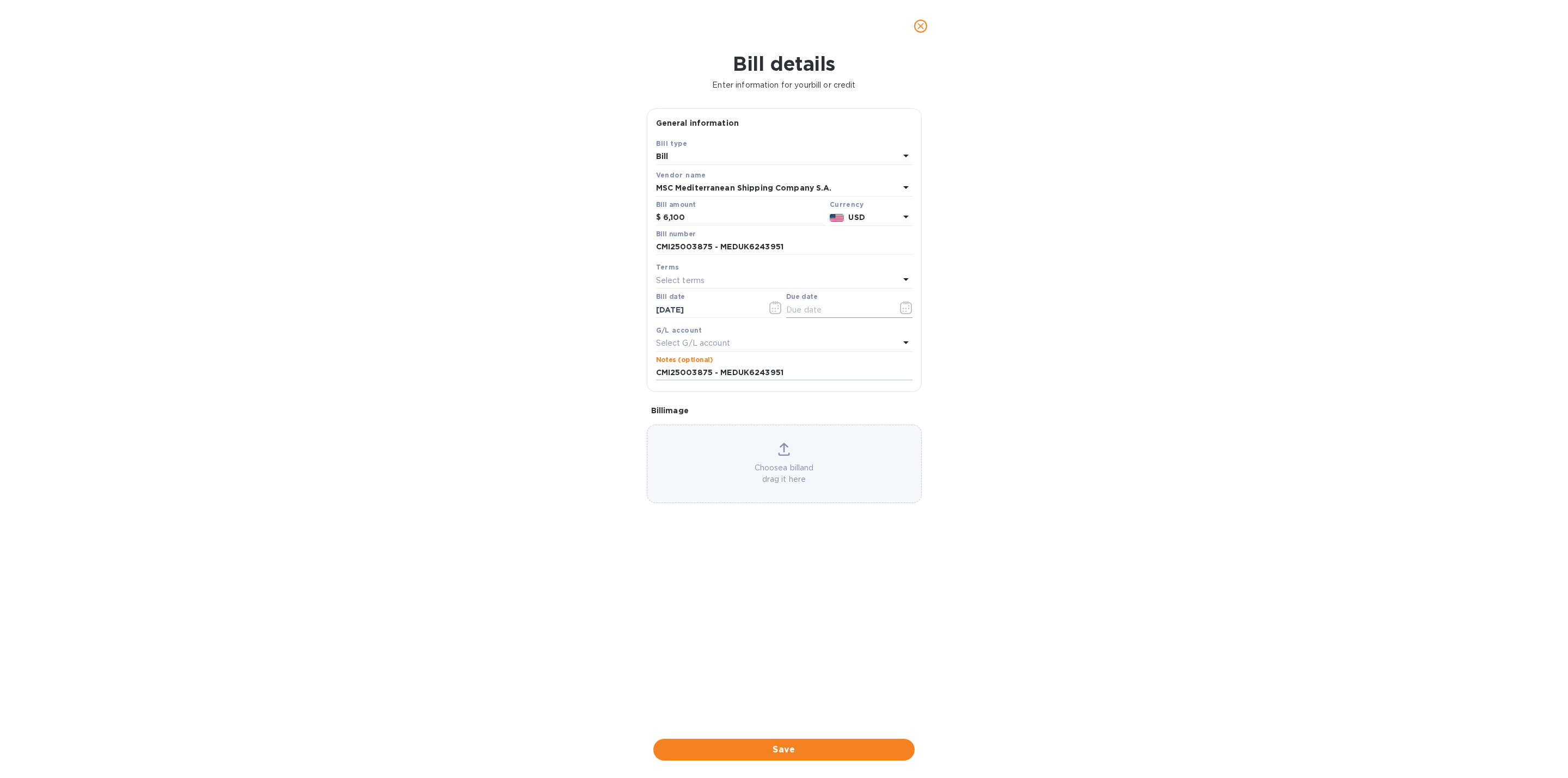
click at [912, 303] on button "button" at bounding box center [906, 308] width 26 height 26
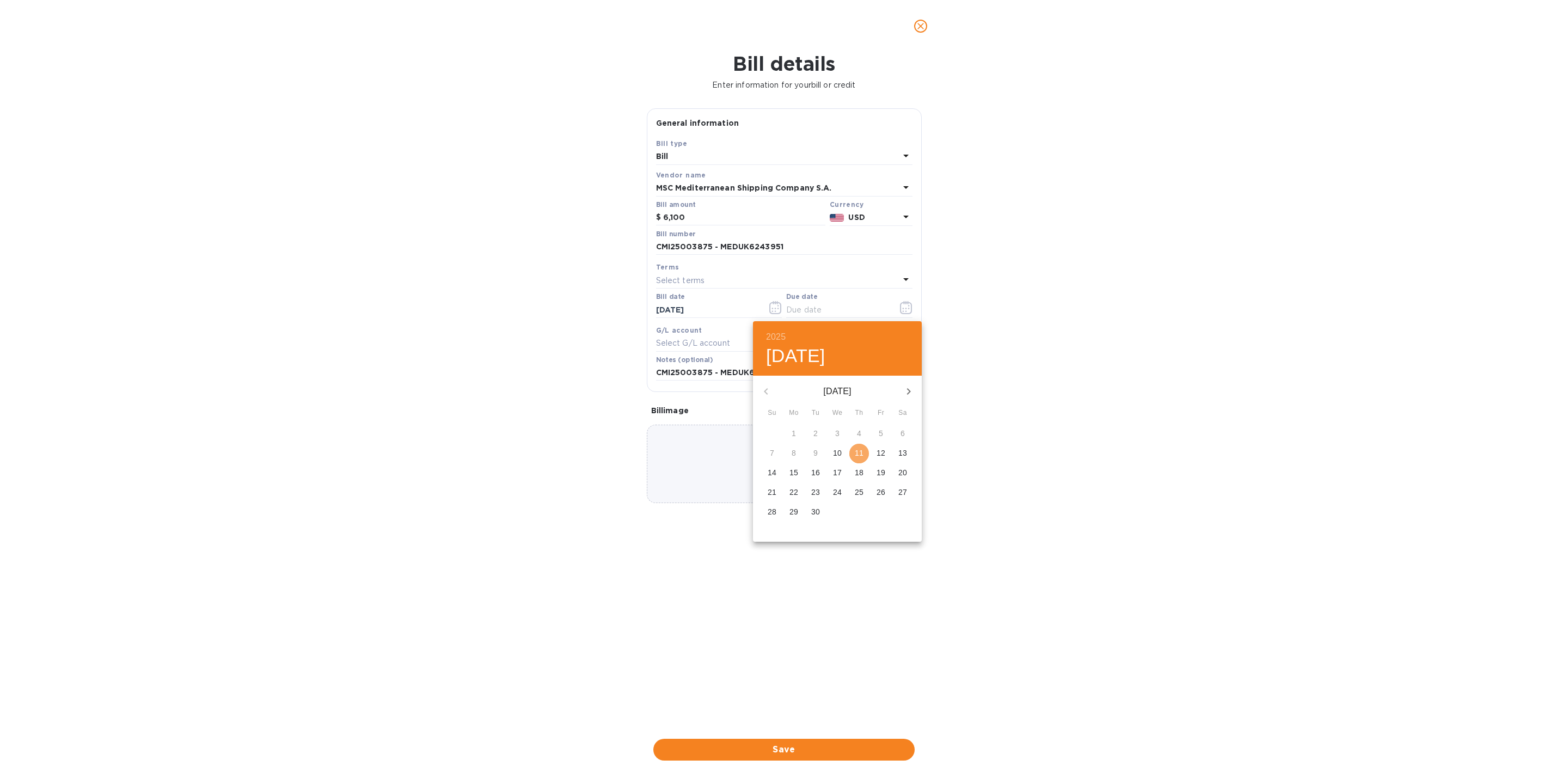
click at [861, 451] on p "11" at bounding box center [859, 453] width 9 height 11
type input "[DATE]"
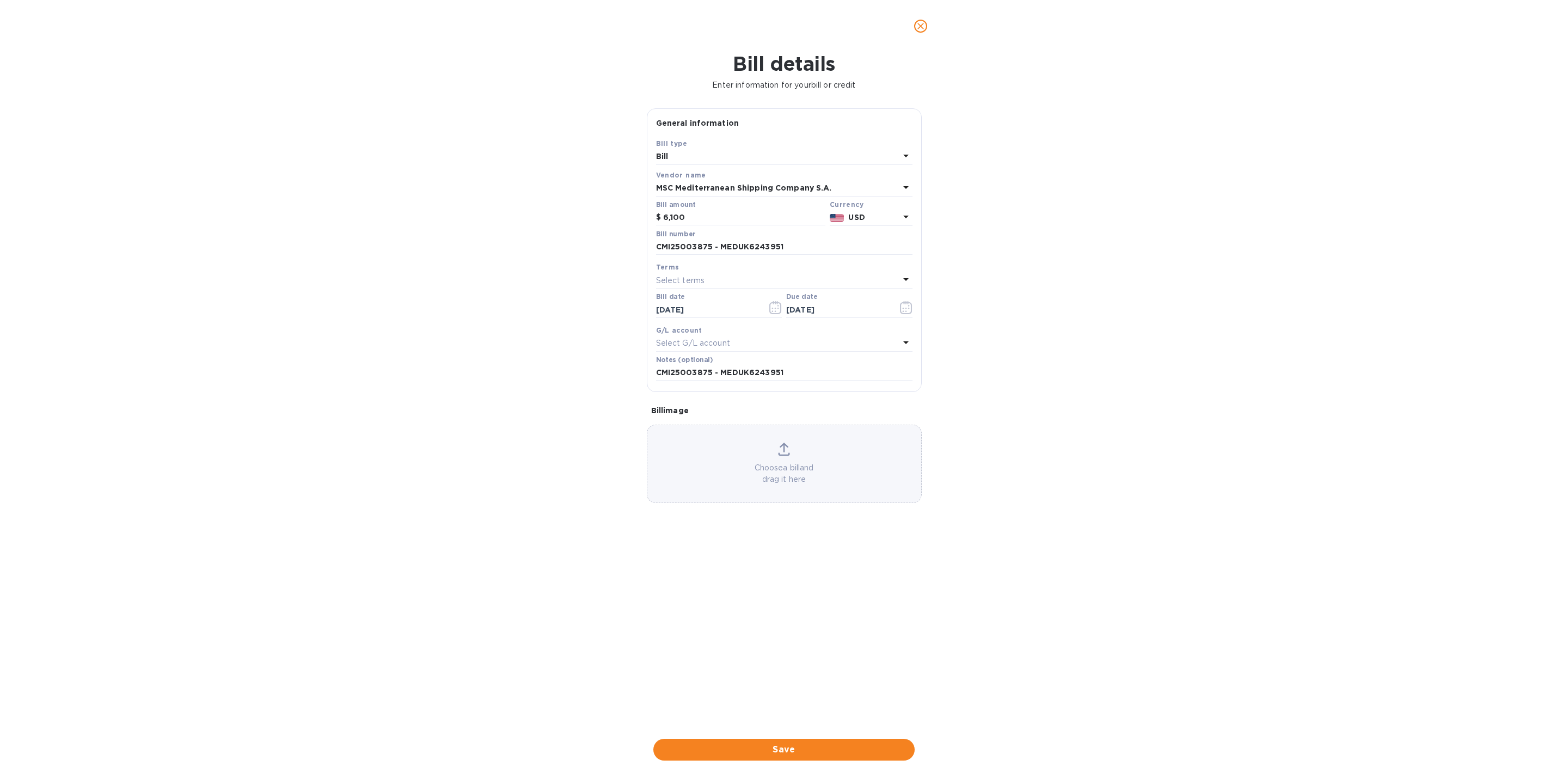
click at [752, 345] on div "Select G/L account" at bounding box center [778, 343] width 244 height 15
click at [935, 368] on div "Bill details Enter information for your bill or credit General information Save…" at bounding box center [784, 415] width 1568 height 726
click at [764, 474] on p "Choose a bill and drag it here" at bounding box center [784, 474] width 274 height 23
click at [877, 433] on icon at bounding box center [876, 430] width 7 height 8
click at [807, 752] on span "Save" at bounding box center [784, 750] width 244 height 13
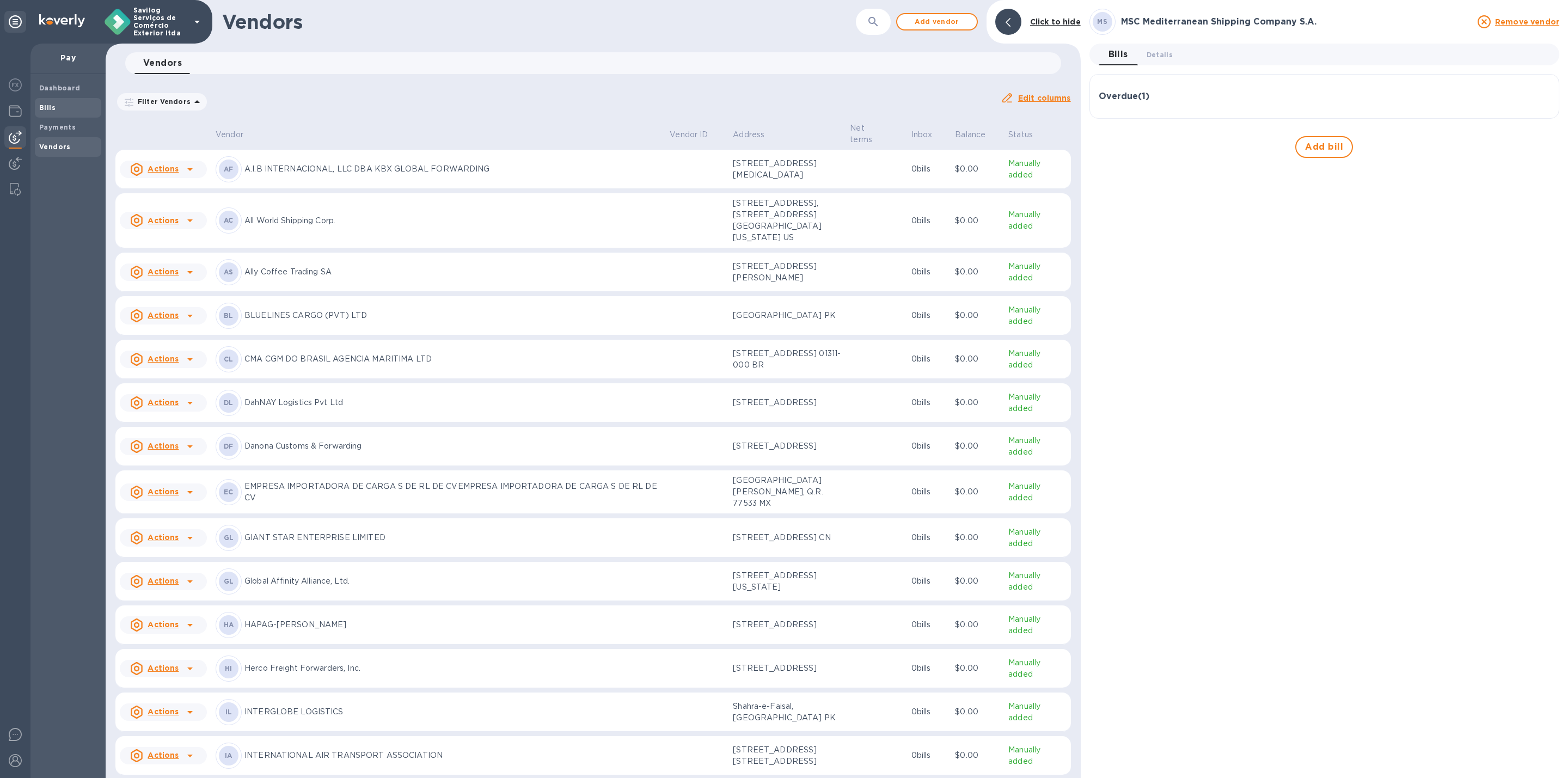
click at [85, 103] on span "Bills" at bounding box center [68, 108] width 58 height 11
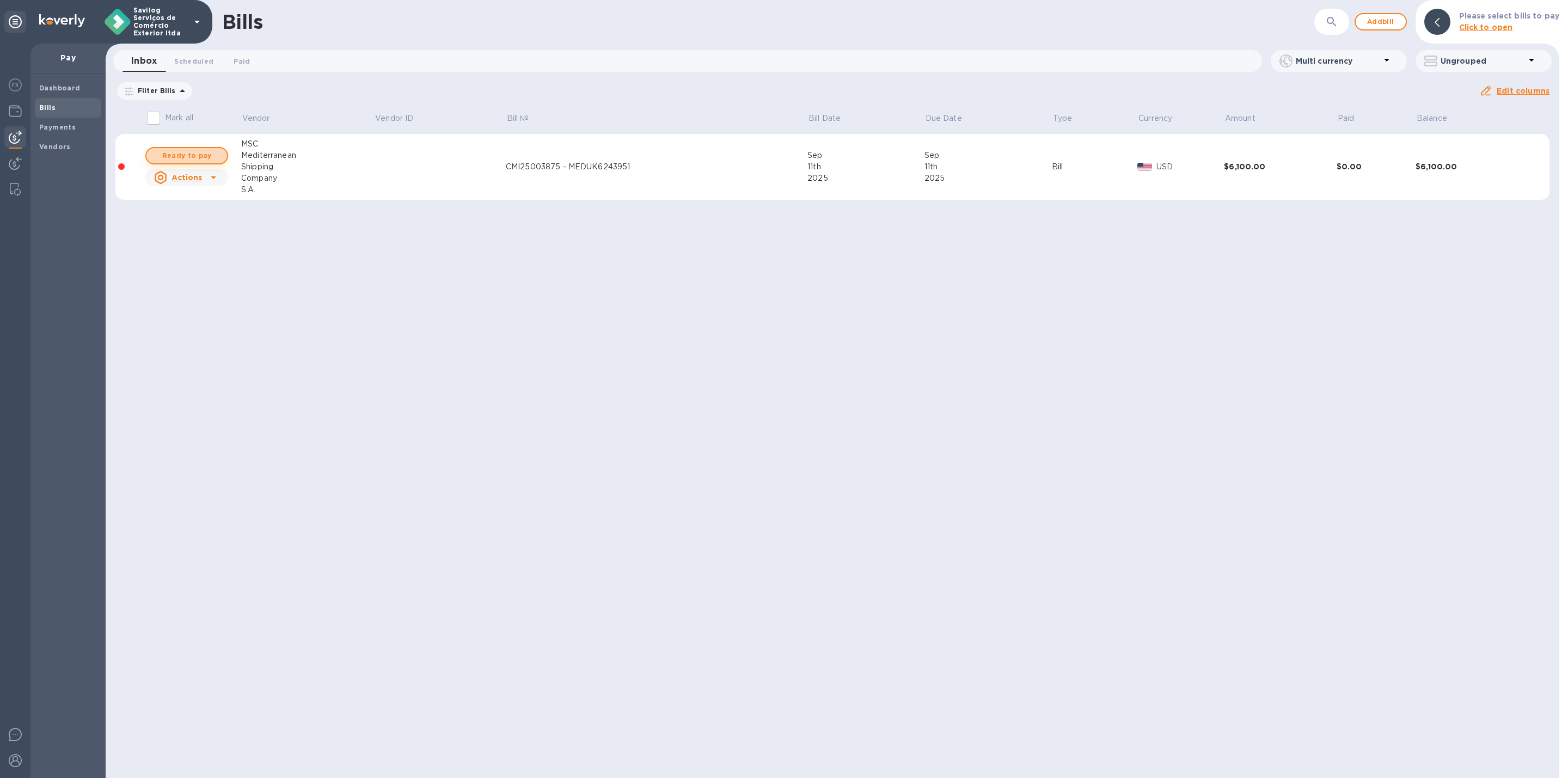
click at [200, 153] on span "Ready to pay" at bounding box center [186, 156] width 63 height 13
checkbox input "true"
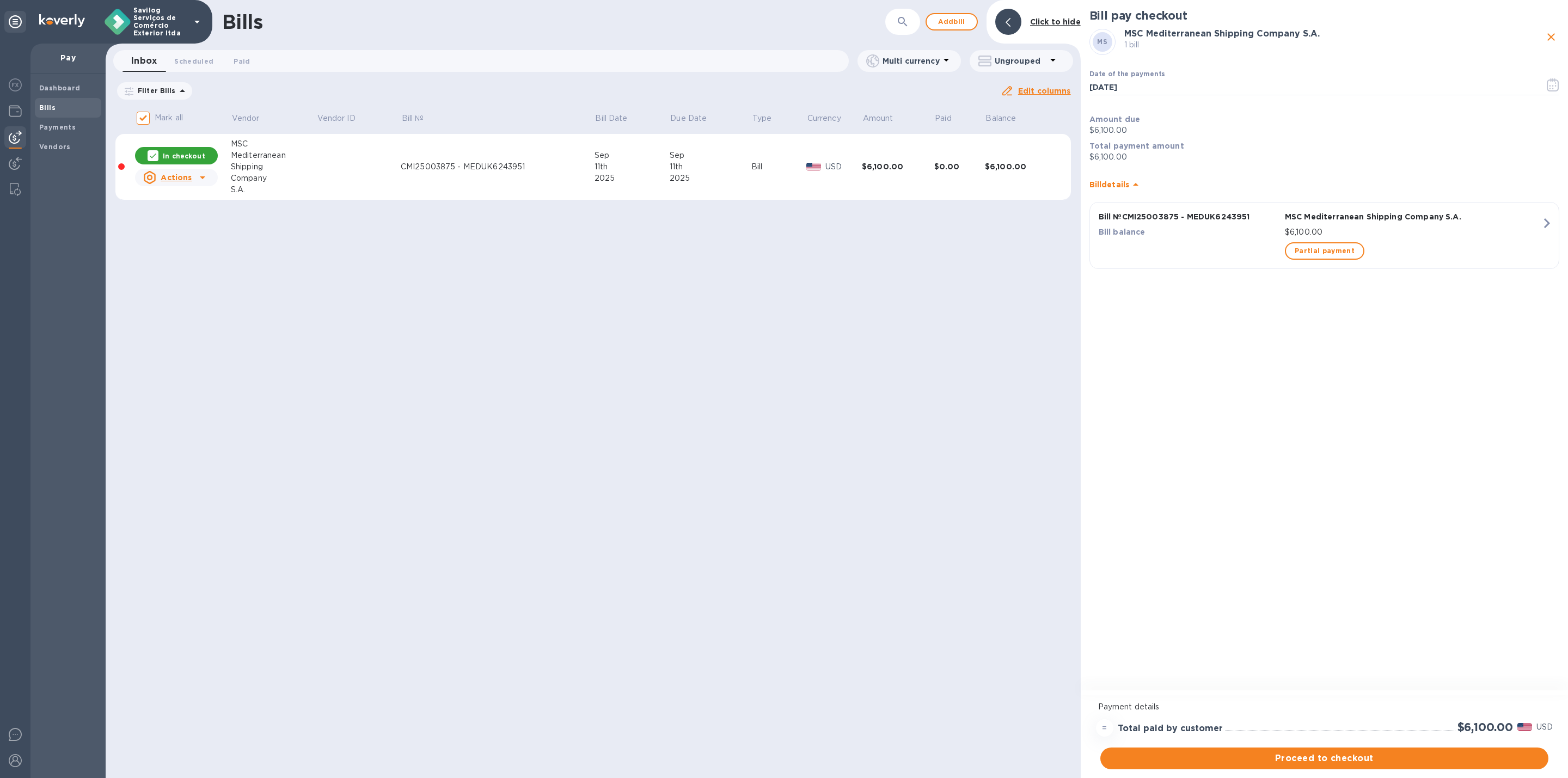
click at [1139, 183] on icon at bounding box center [1135, 185] width 13 height 13
click at [1139, 183] on icon at bounding box center [1135, 180] width 13 height 13
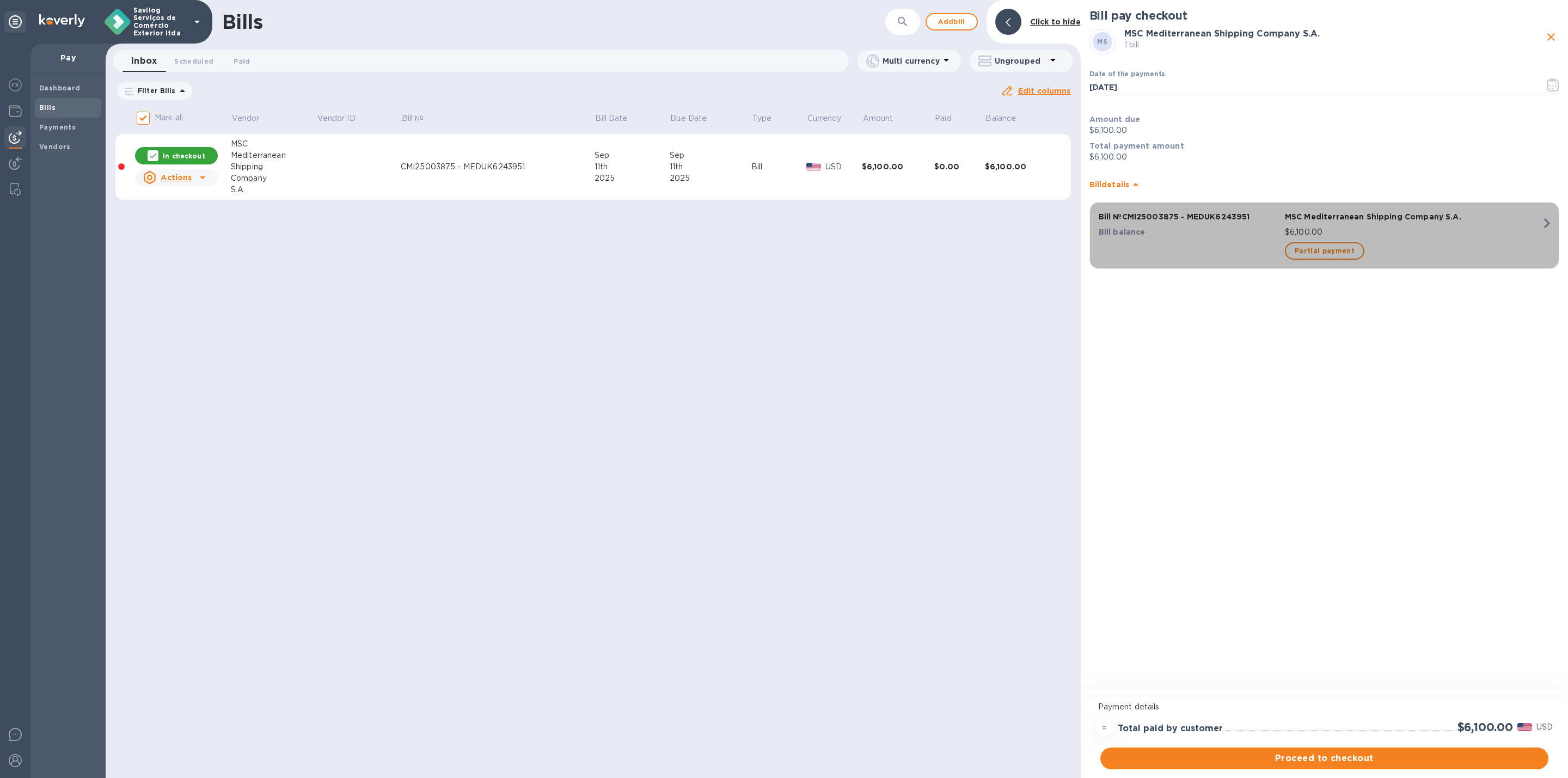
click at [1546, 219] on icon "button" at bounding box center [1547, 223] width 20 height 20
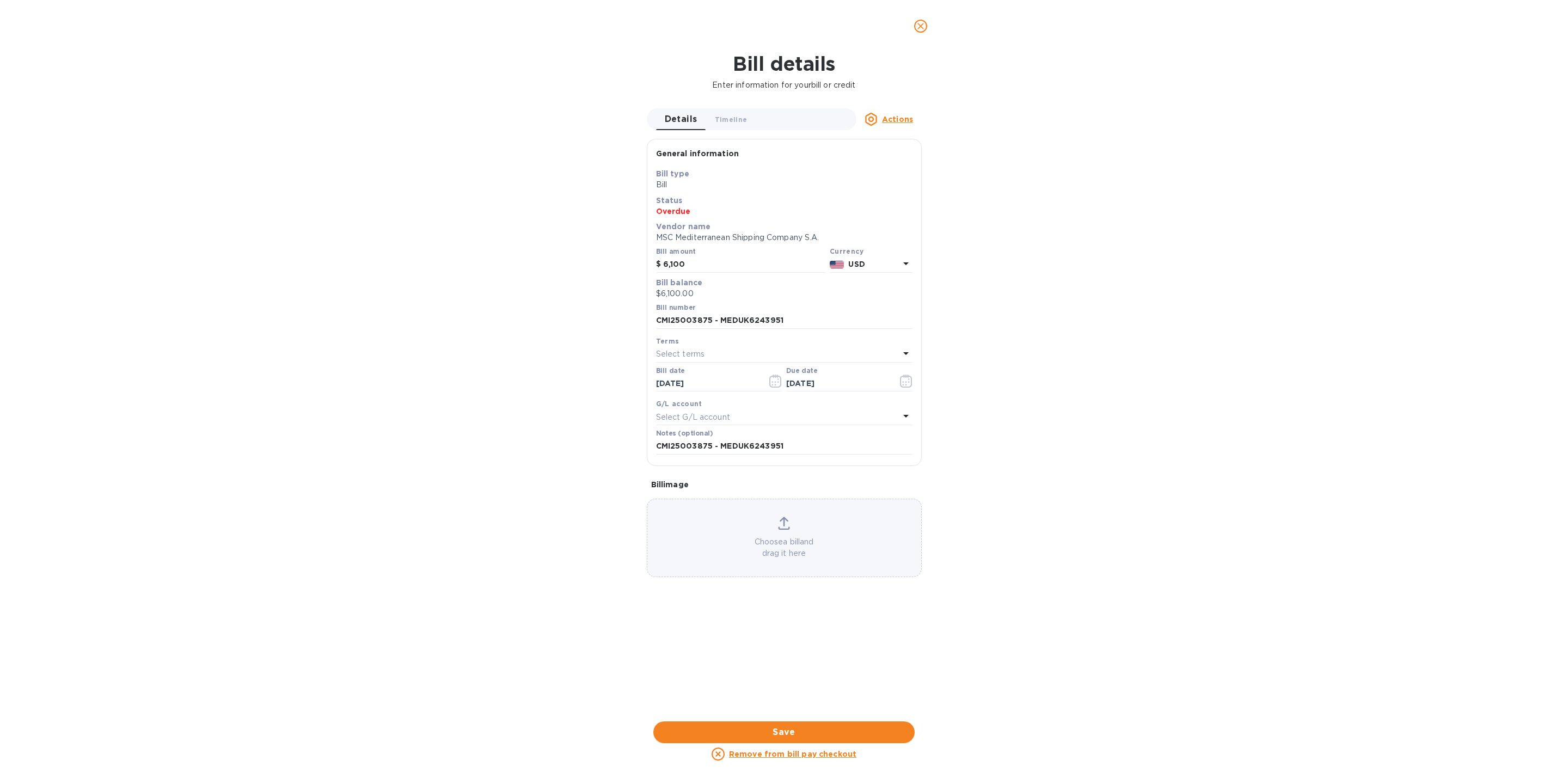
click at [927, 36] on button "close" at bounding box center [921, 26] width 26 height 26
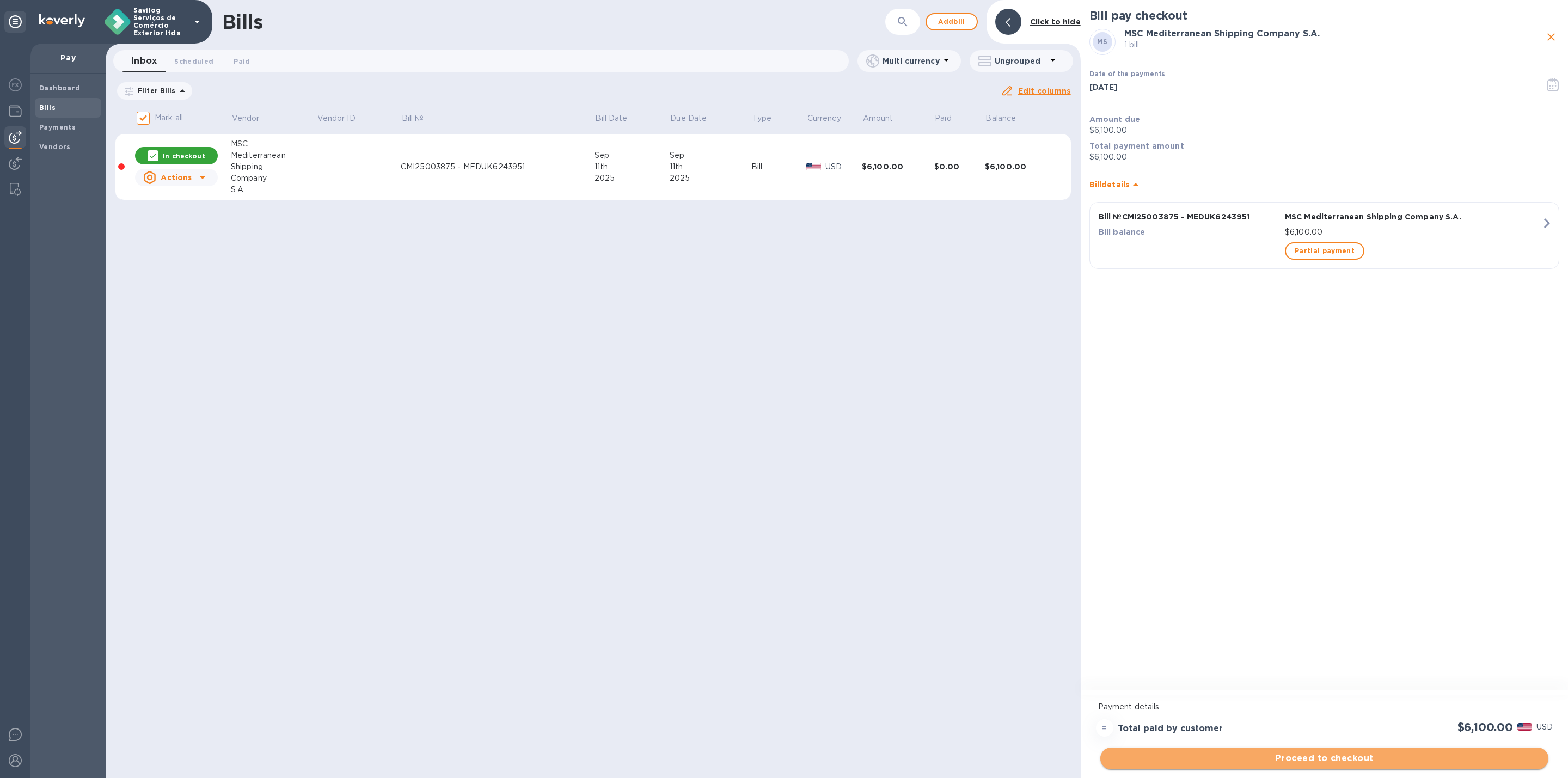
click at [1369, 765] on button "Proceed to checkout" at bounding box center [1324, 758] width 448 height 22
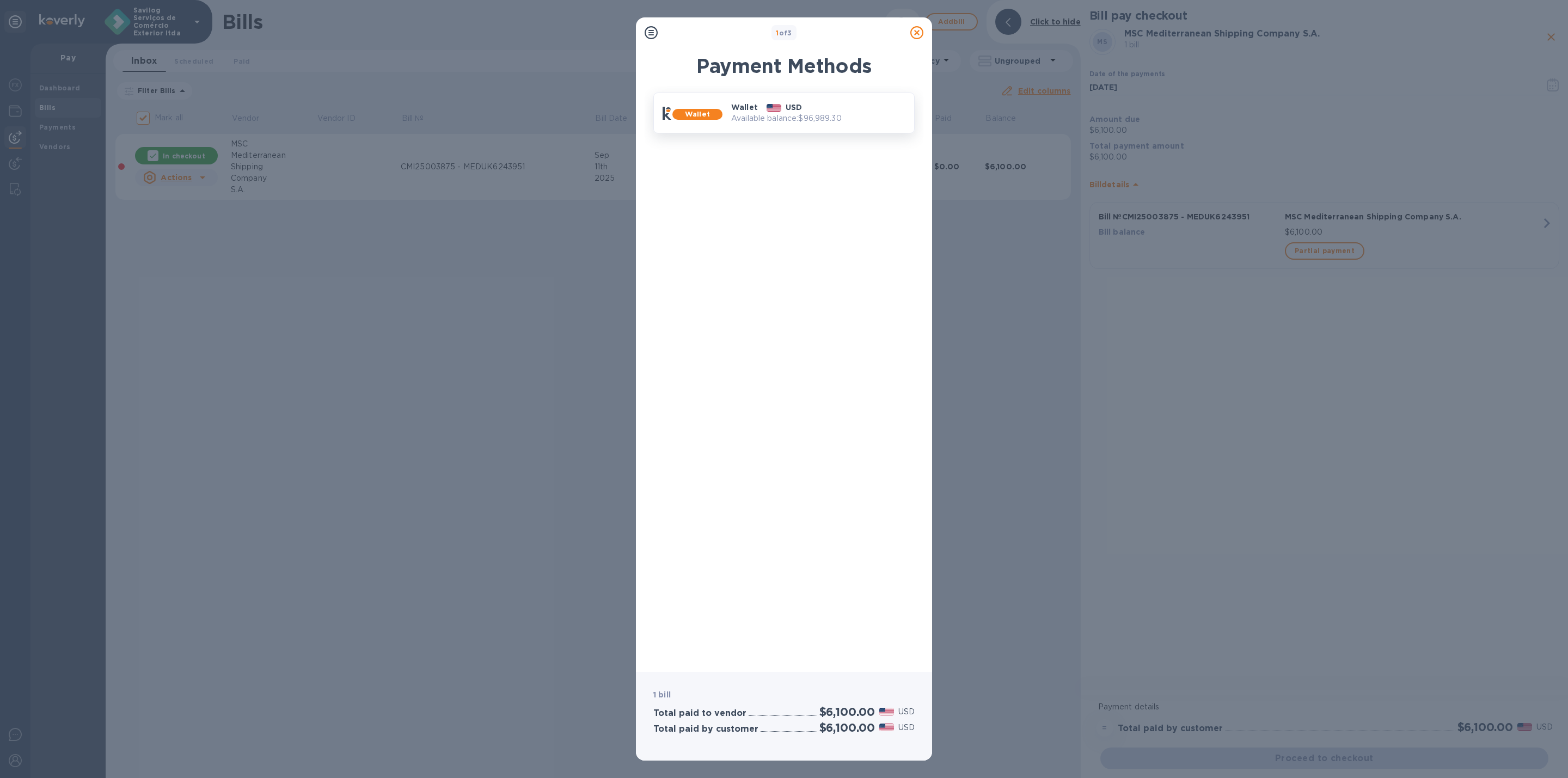
click at [755, 118] on p "Available balance: $96,989.30" at bounding box center [818, 118] width 174 height 12
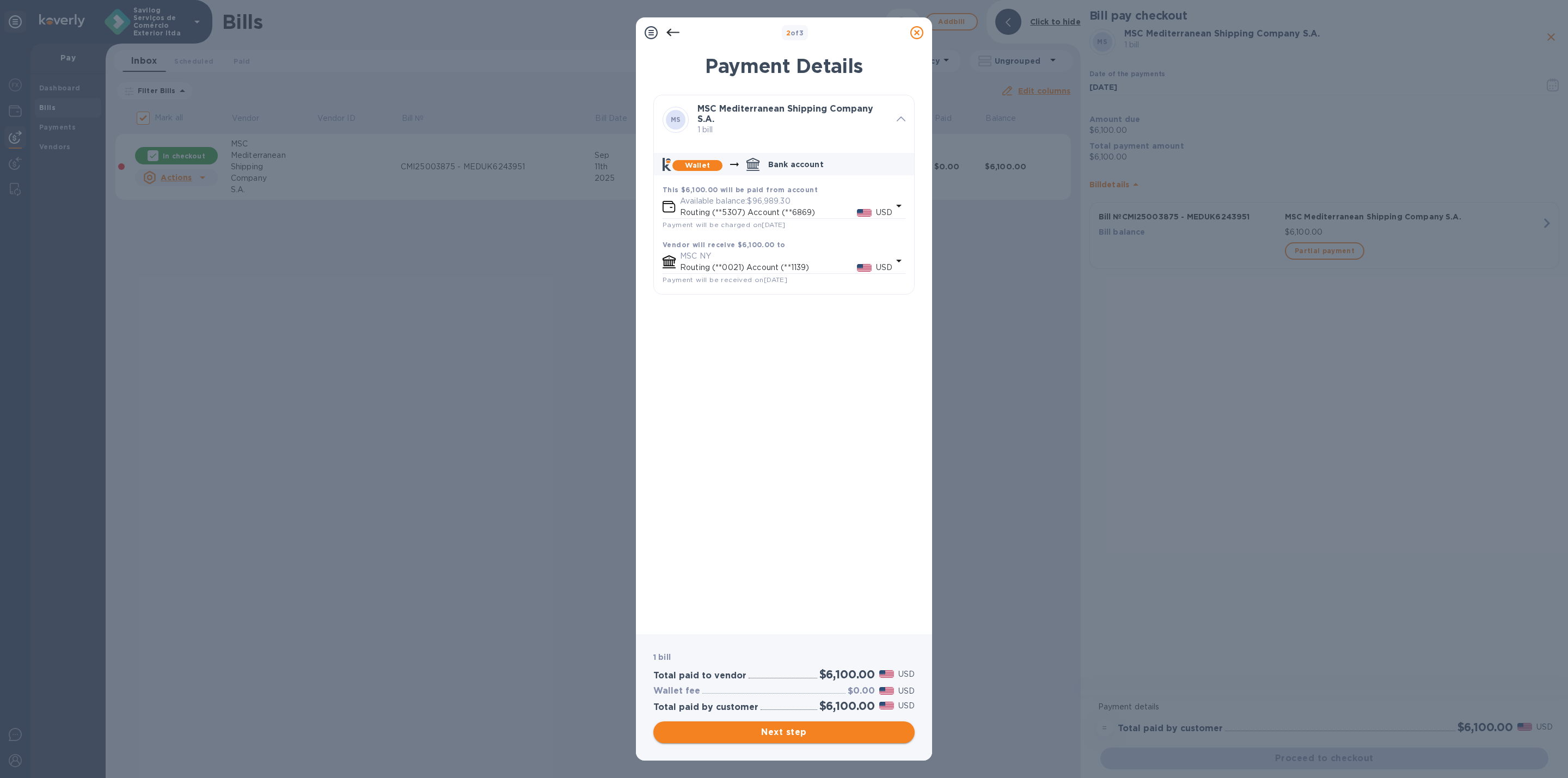
click at [814, 727] on span "Next step" at bounding box center [784, 732] width 244 height 13
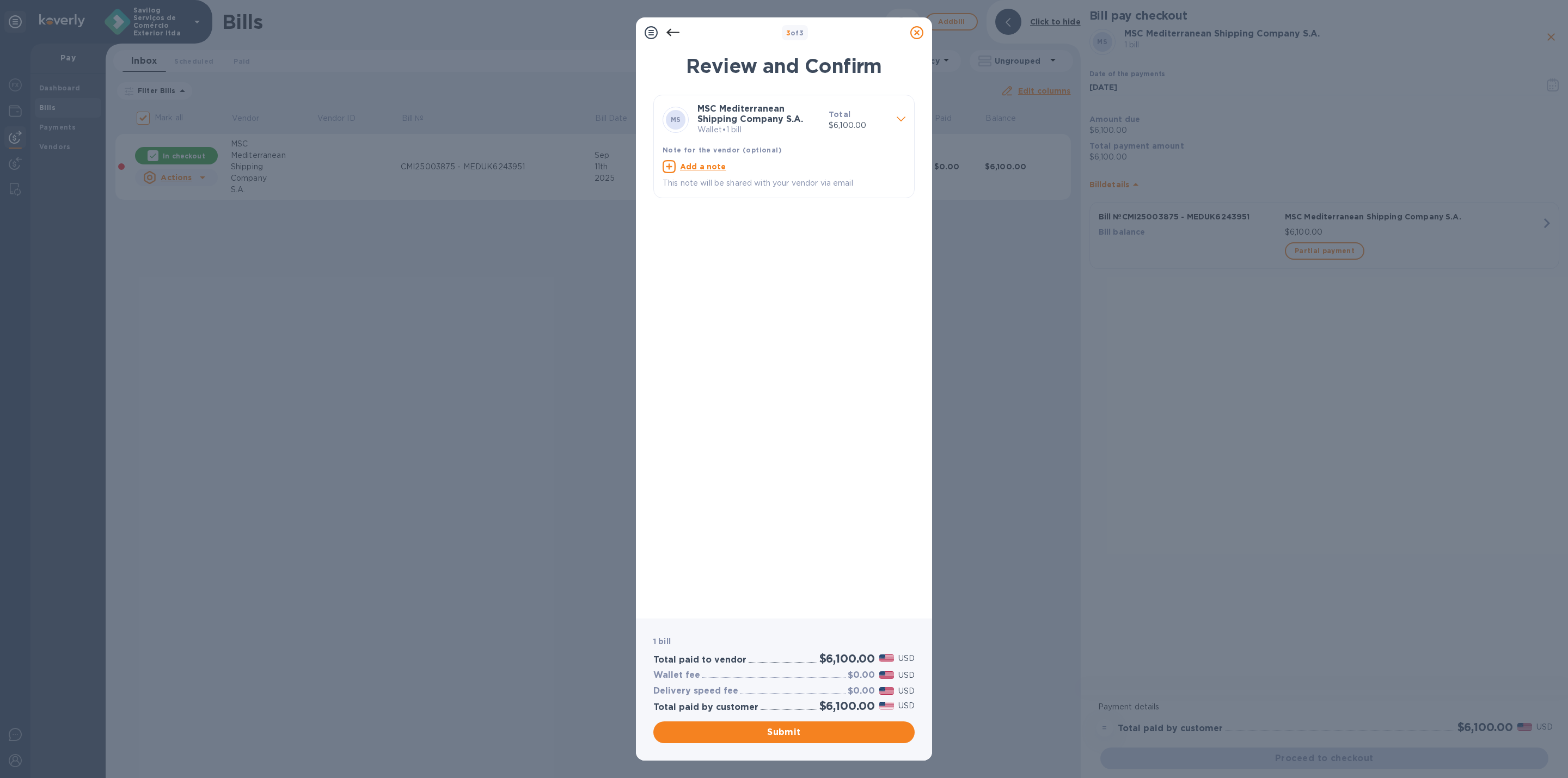
click at [711, 169] on u "Add a note" at bounding box center [703, 167] width 46 height 9
click at [711, 172] on textarea at bounding box center [775, 168] width 226 height 9
paste textarea "CMI25003875 - MEDUK6243951"
type textarea "CMI25003875 - MEDUK6243951"
click at [790, 732] on span "Submit" at bounding box center [784, 732] width 244 height 13
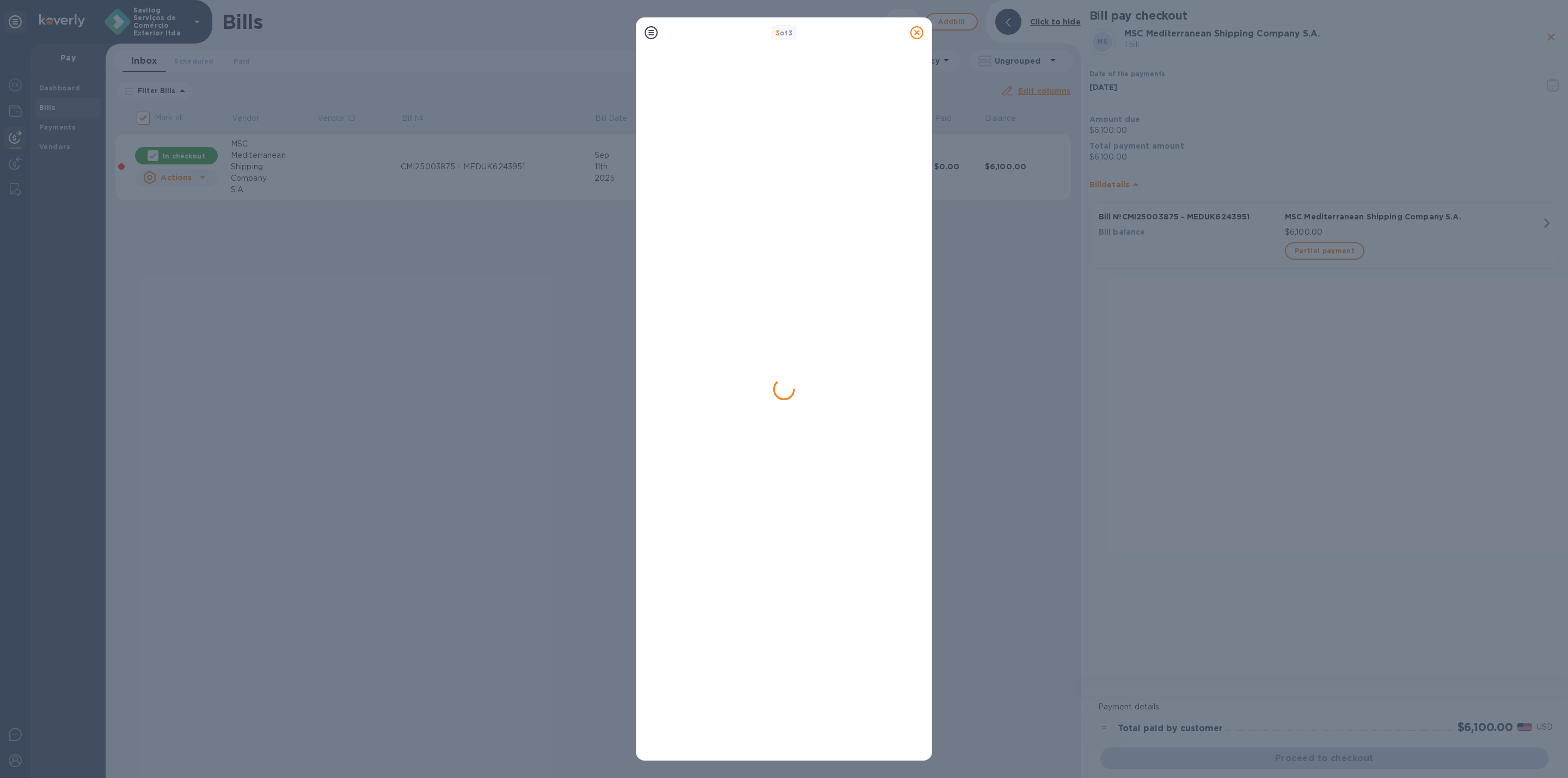
checkbox input "false"
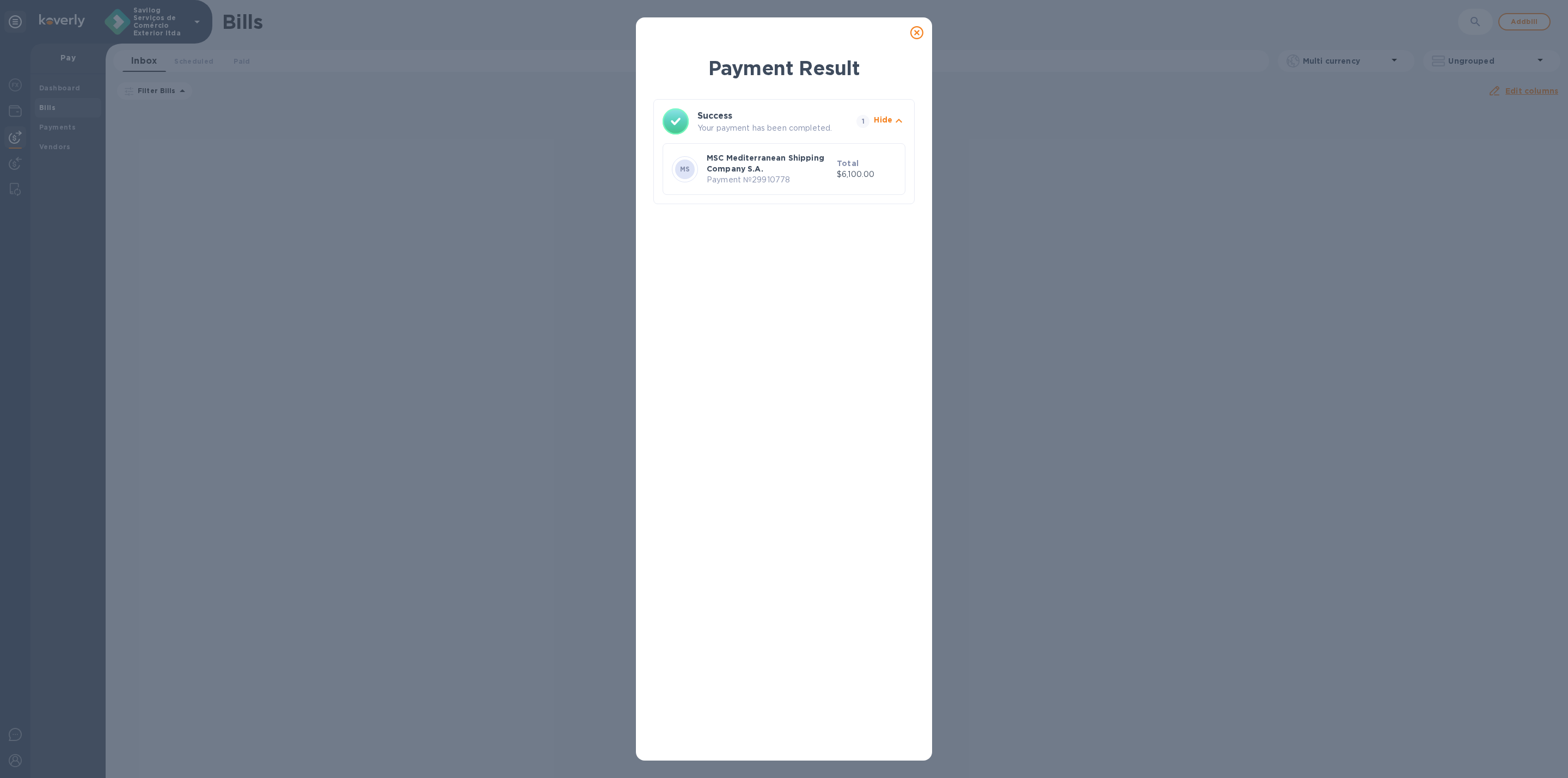
drag, startPoint x: 834, startPoint y: 180, endPoint x: 724, endPoint y: 167, distance: 110.8
click at [833, 180] on div "MSC Mediterranean Shipping Company S.A. Payment № 29910778" at bounding box center [770, 169] width 130 height 38
click at [715, 165] on p "MSC Mediterranean Shipping Company S.A." at bounding box center [769, 163] width 126 height 22
click at [673, 126] on icon at bounding box center [676, 121] width 26 height 26
click at [901, 116] on icon "button" at bounding box center [898, 121] width 13 height 13
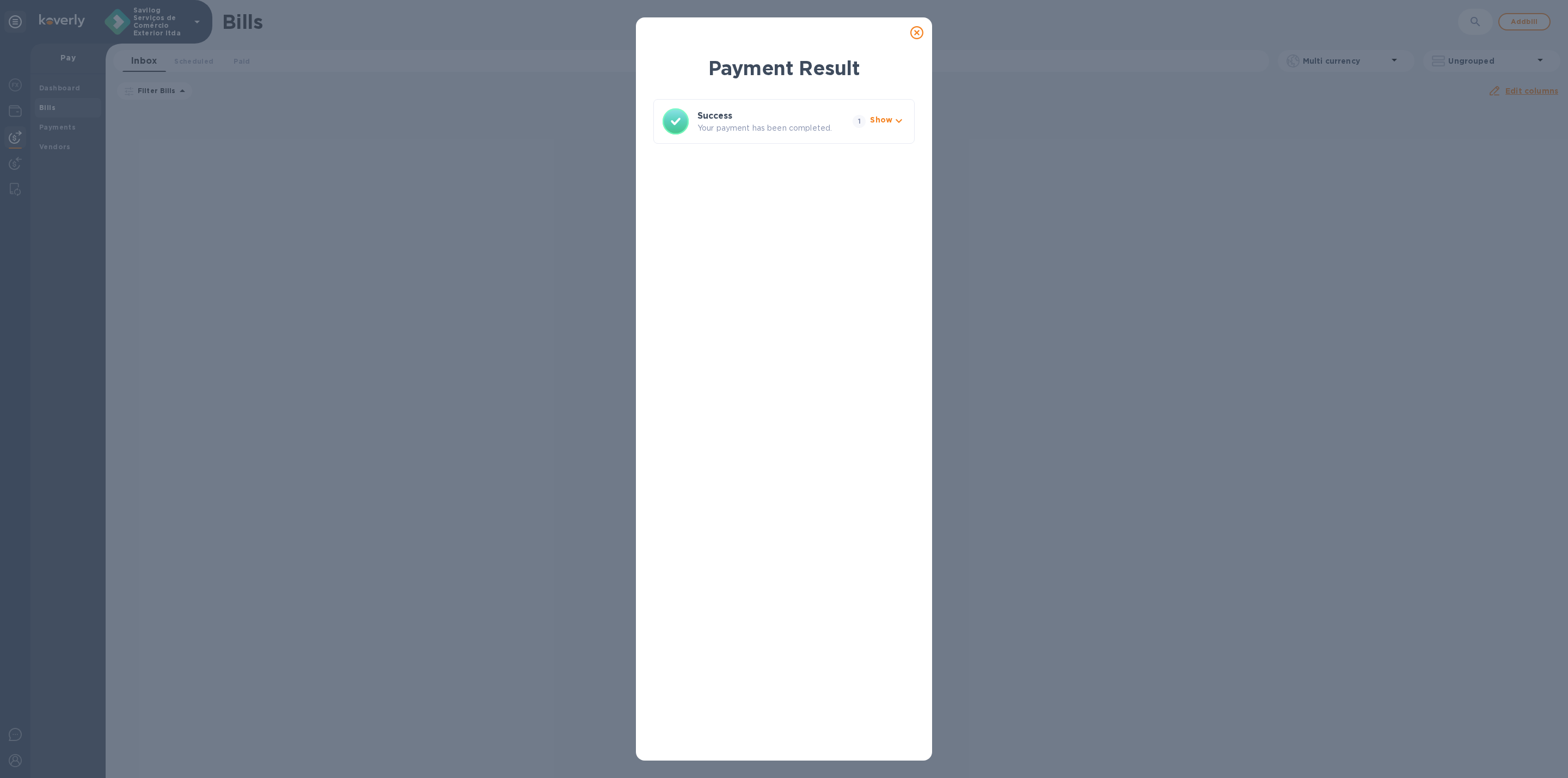
click at [914, 26] on icon at bounding box center [917, 33] width 13 height 13
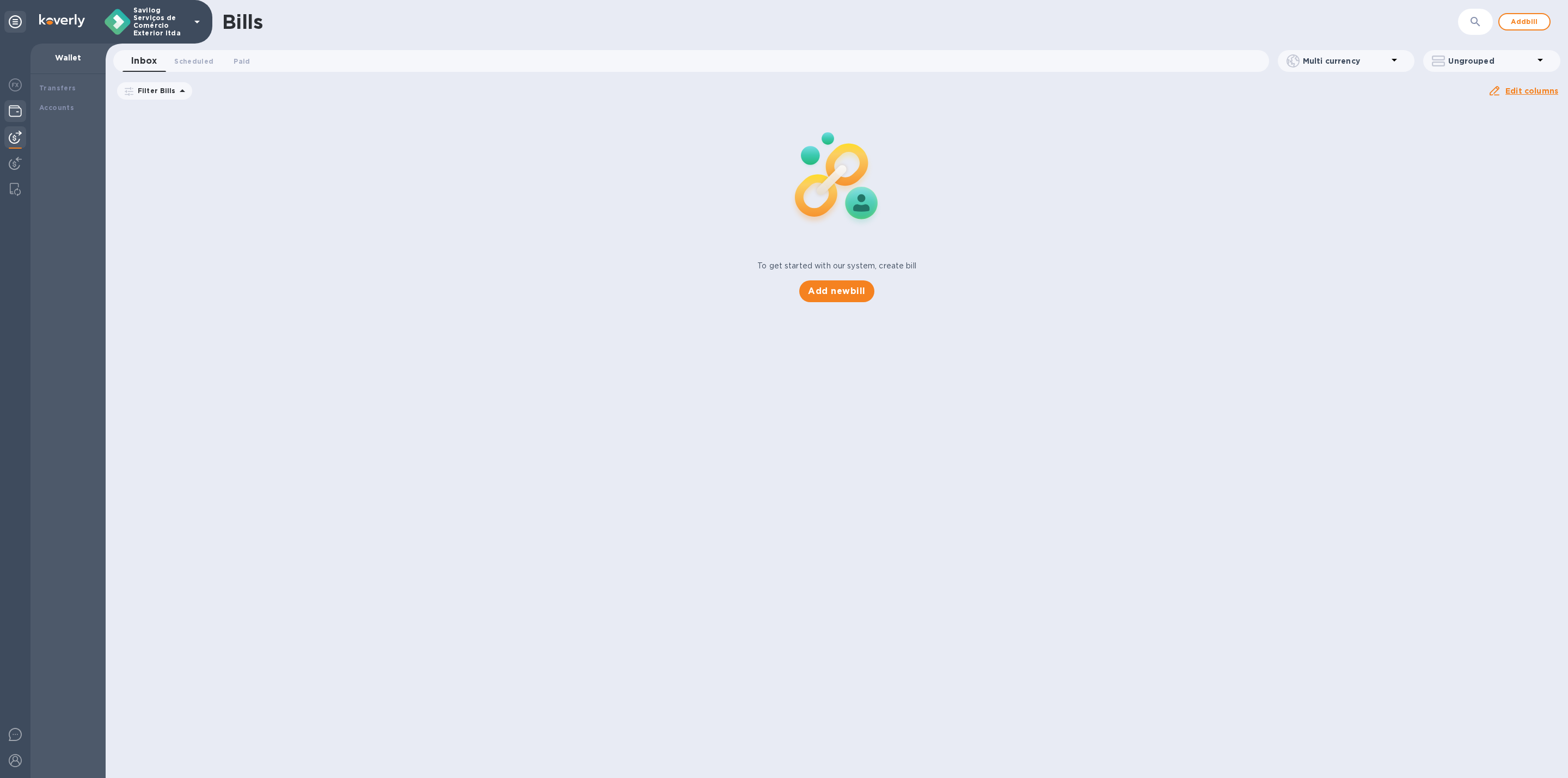
click at [23, 109] on div at bounding box center [15, 112] width 22 height 24
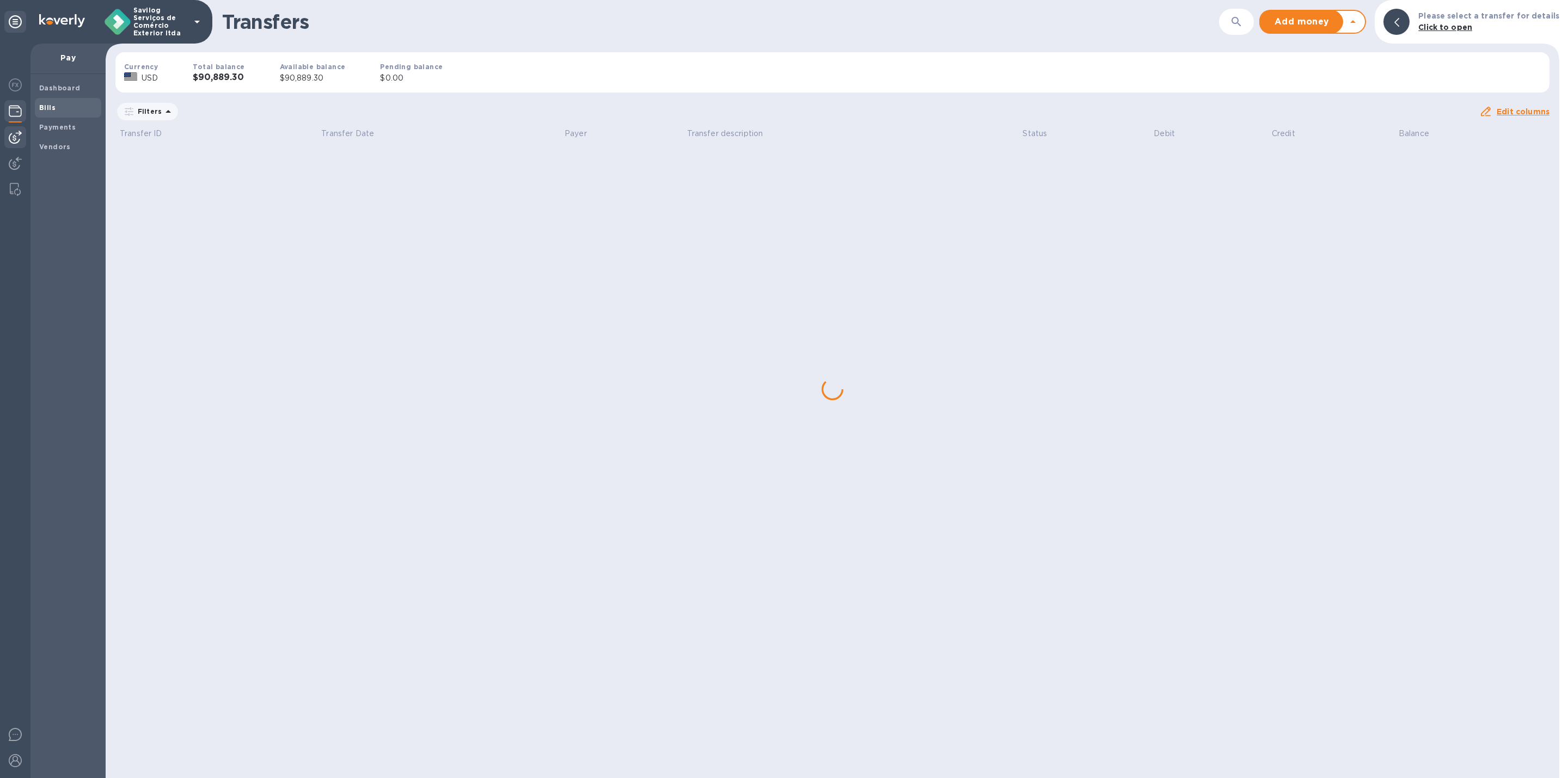
click at [56, 108] on span "Bills" at bounding box center [68, 108] width 58 height 11
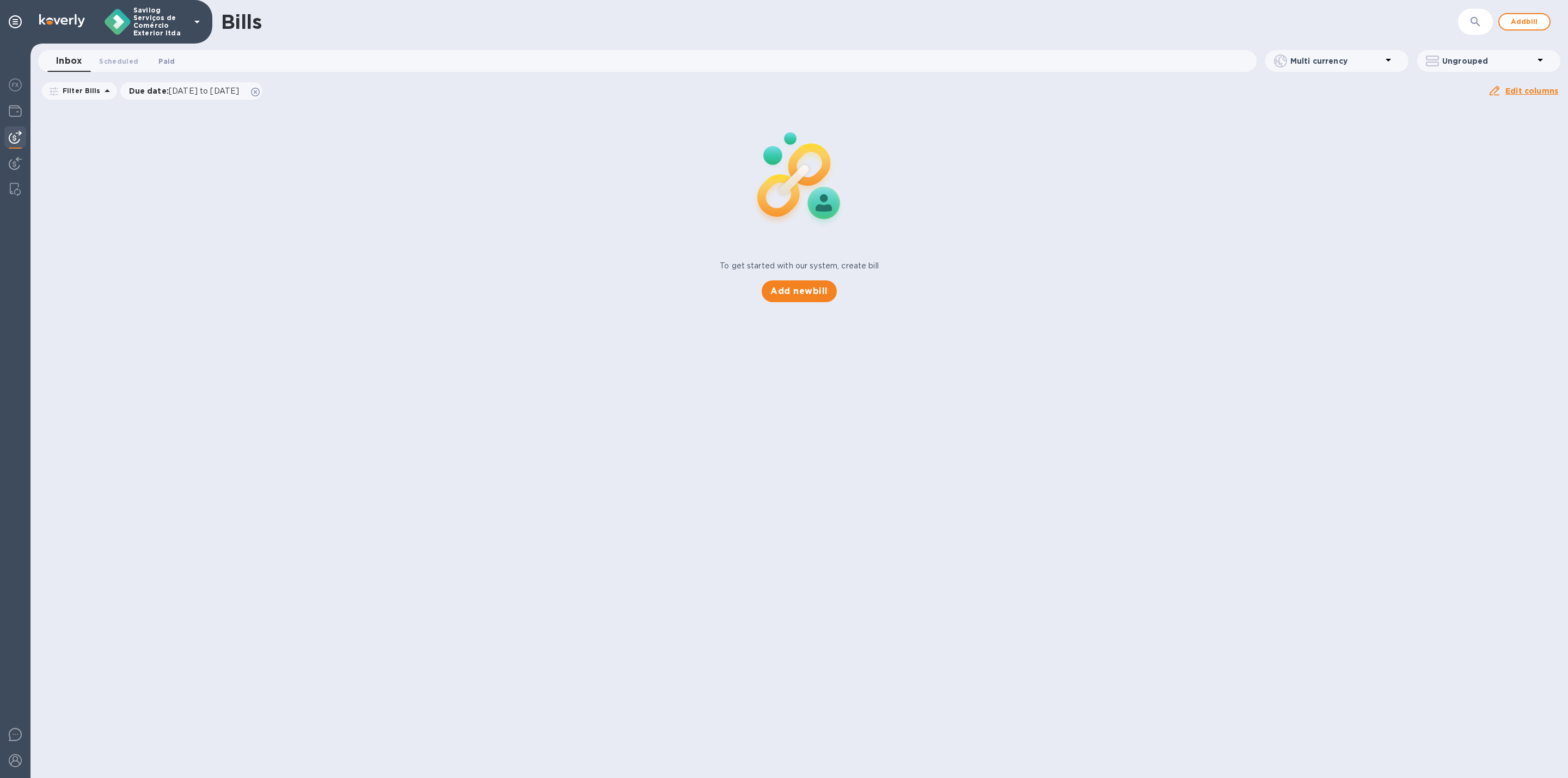
click at [164, 60] on span "Paid 0" at bounding box center [167, 61] width 17 height 12
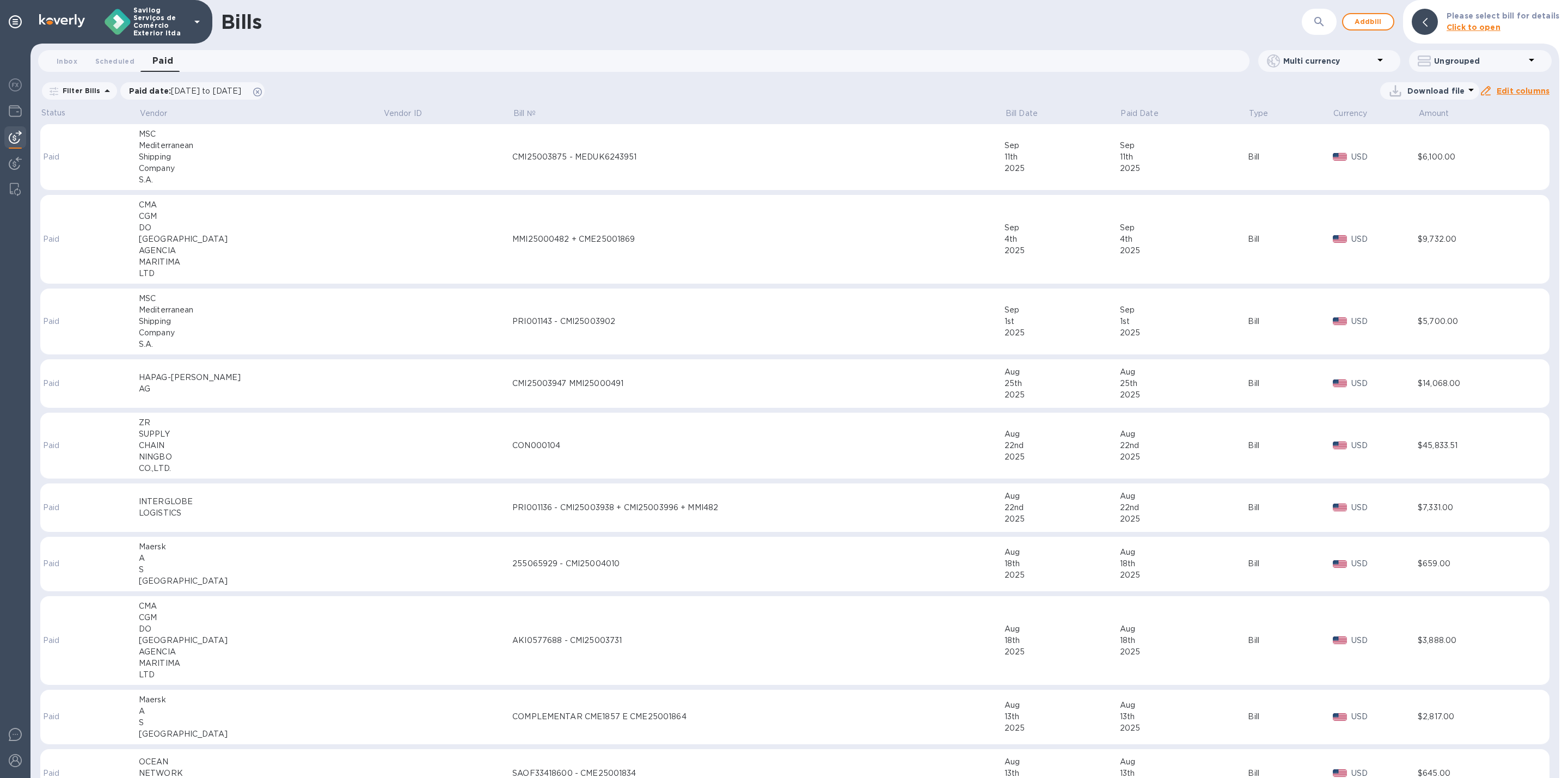
click at [630, 157] on div "CMI25003875 - MEDUK6243951" at bounding box center [758, 157] width 492 height 12
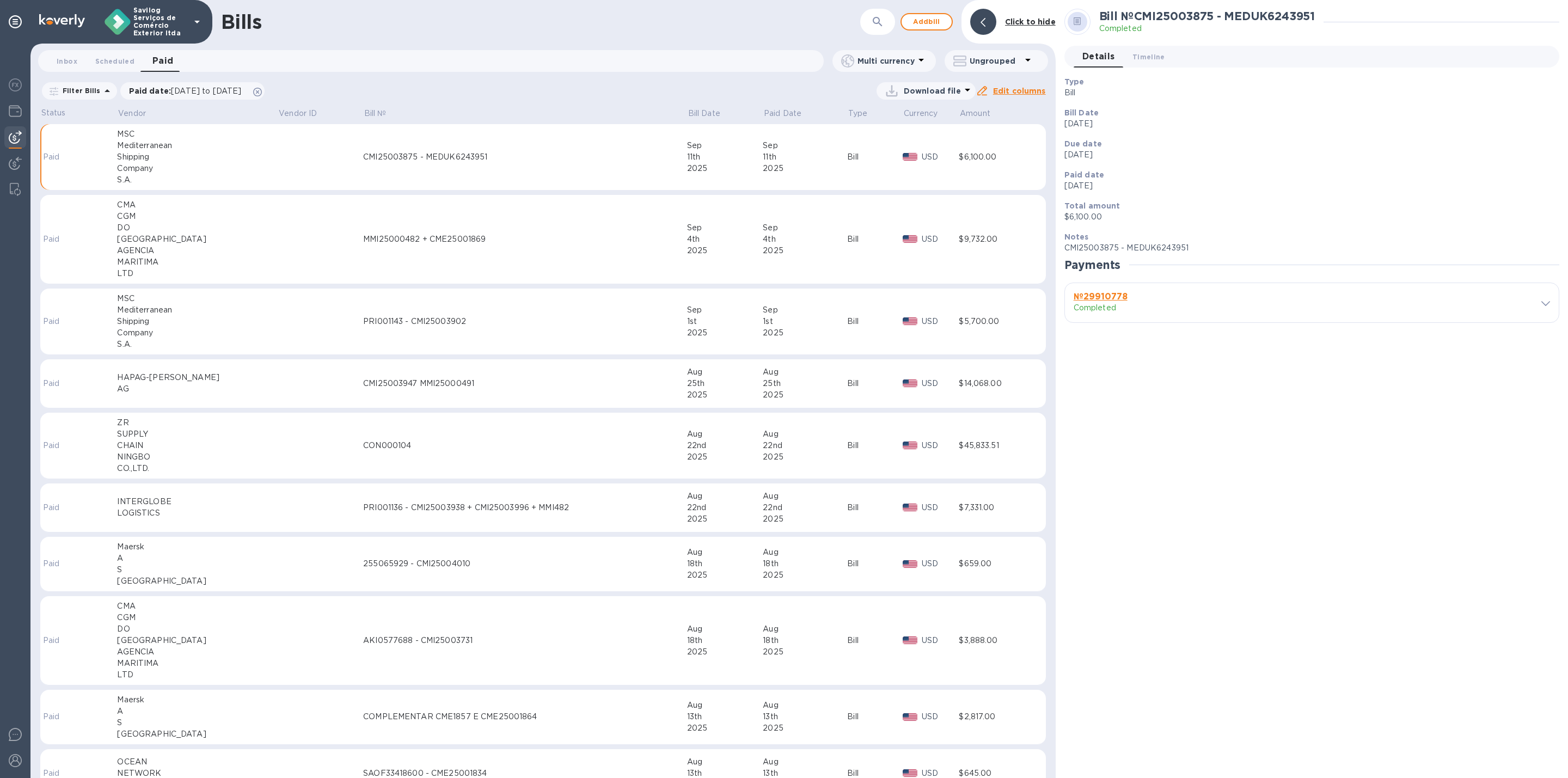
click at [1110, 302] on p "Completed" at bounding box center [1182, 308] width 216 height 12
click at [1567, 300] on div "Bill № CMI25003875 - MEDUK6243951 Completed Details 0 Timeline 0 Type Bill Bill…" at bounding box center [1312, 389] width 512 height 778
click at [1545, 303] on icon at bounding box center [1546, 304] width 9 height 5
click at [1536, 564] on div "button" at bounding box center [1312, 566] width 467 height 6
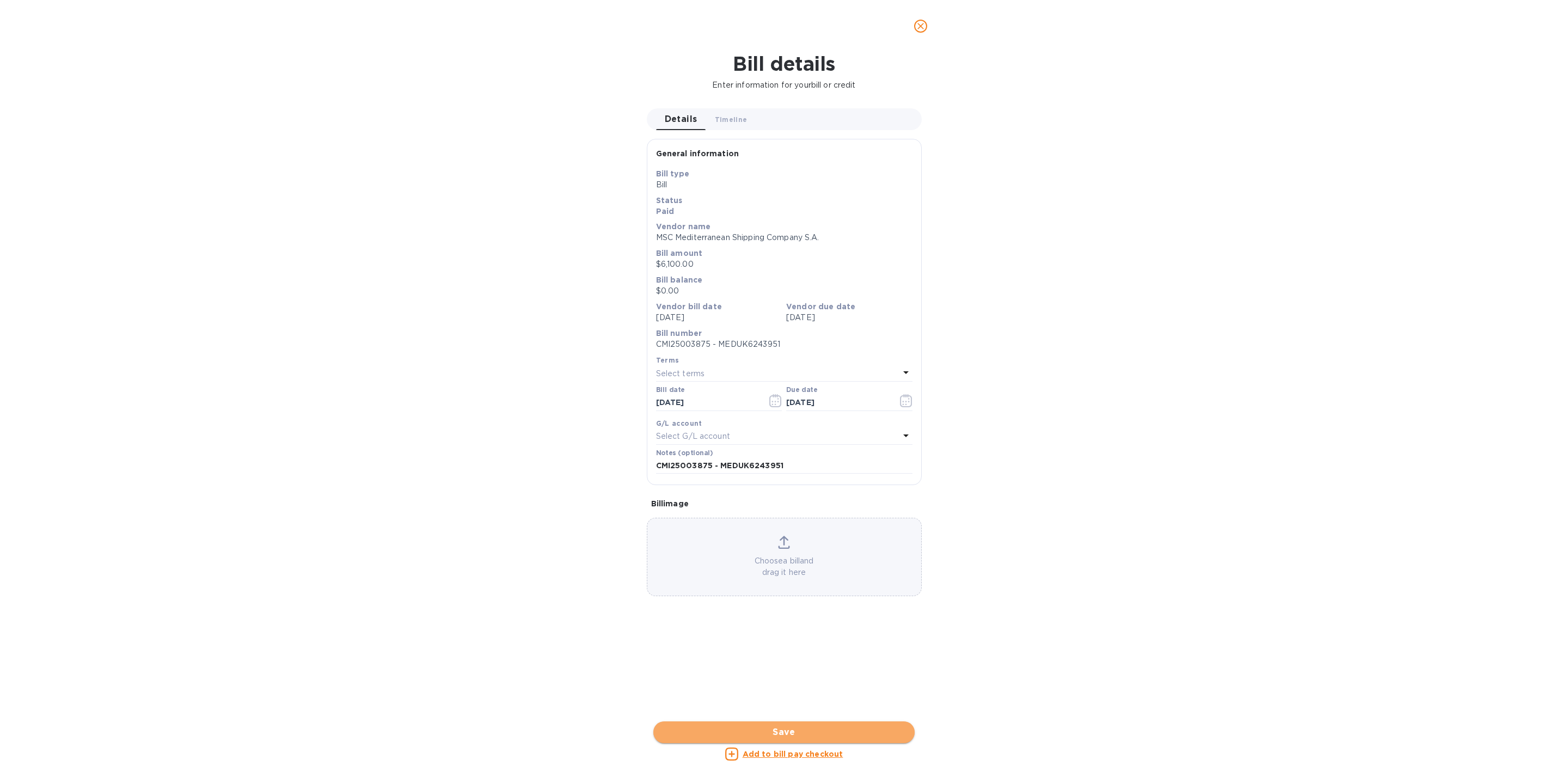
click at [825, 735] on span "Save" at bounding box center [784, 732] width 244 height 13
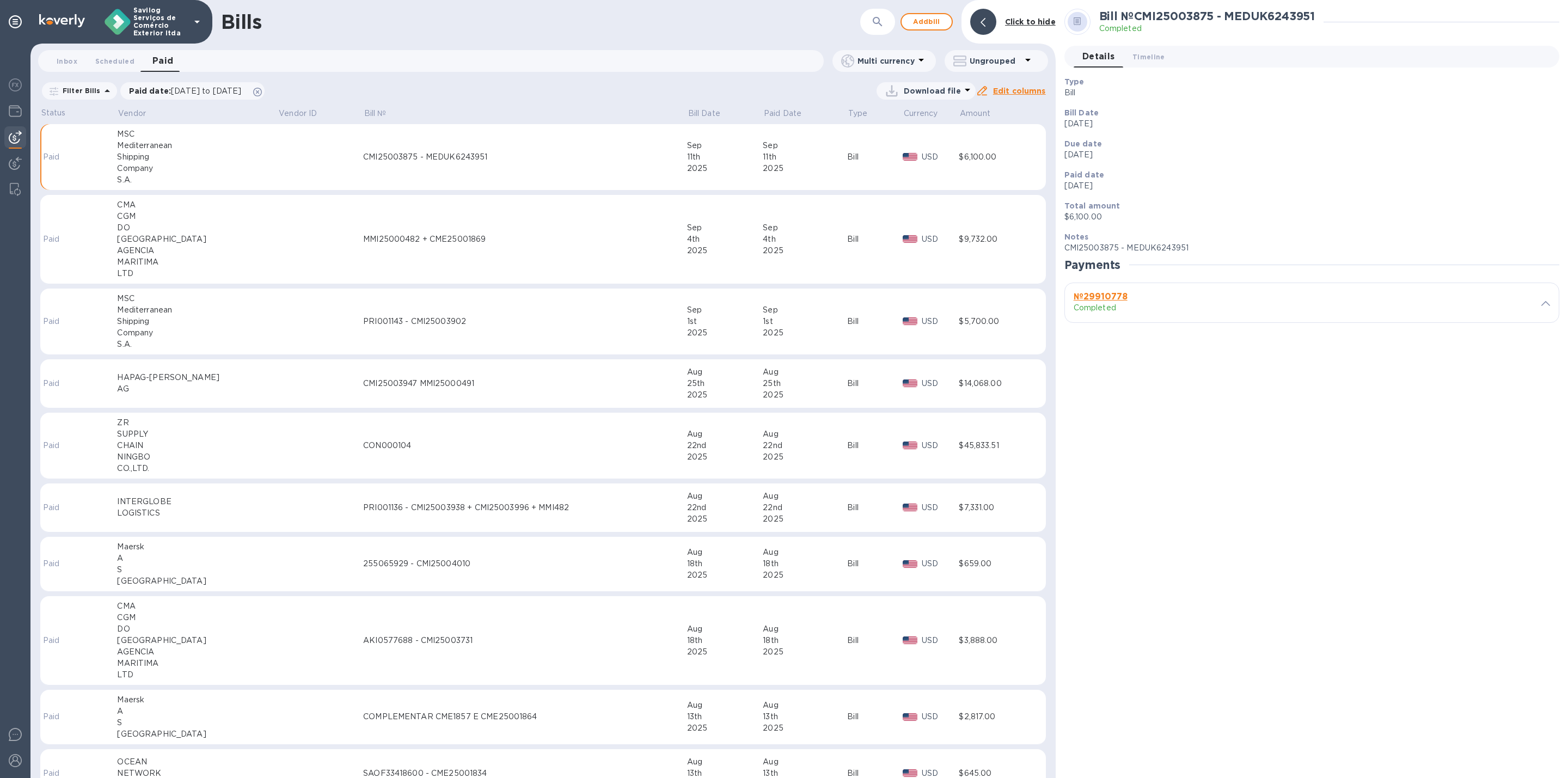
click at [1117, 292] on b "№ 29910778" at bounding box center [1101, 296] width 54 height 10
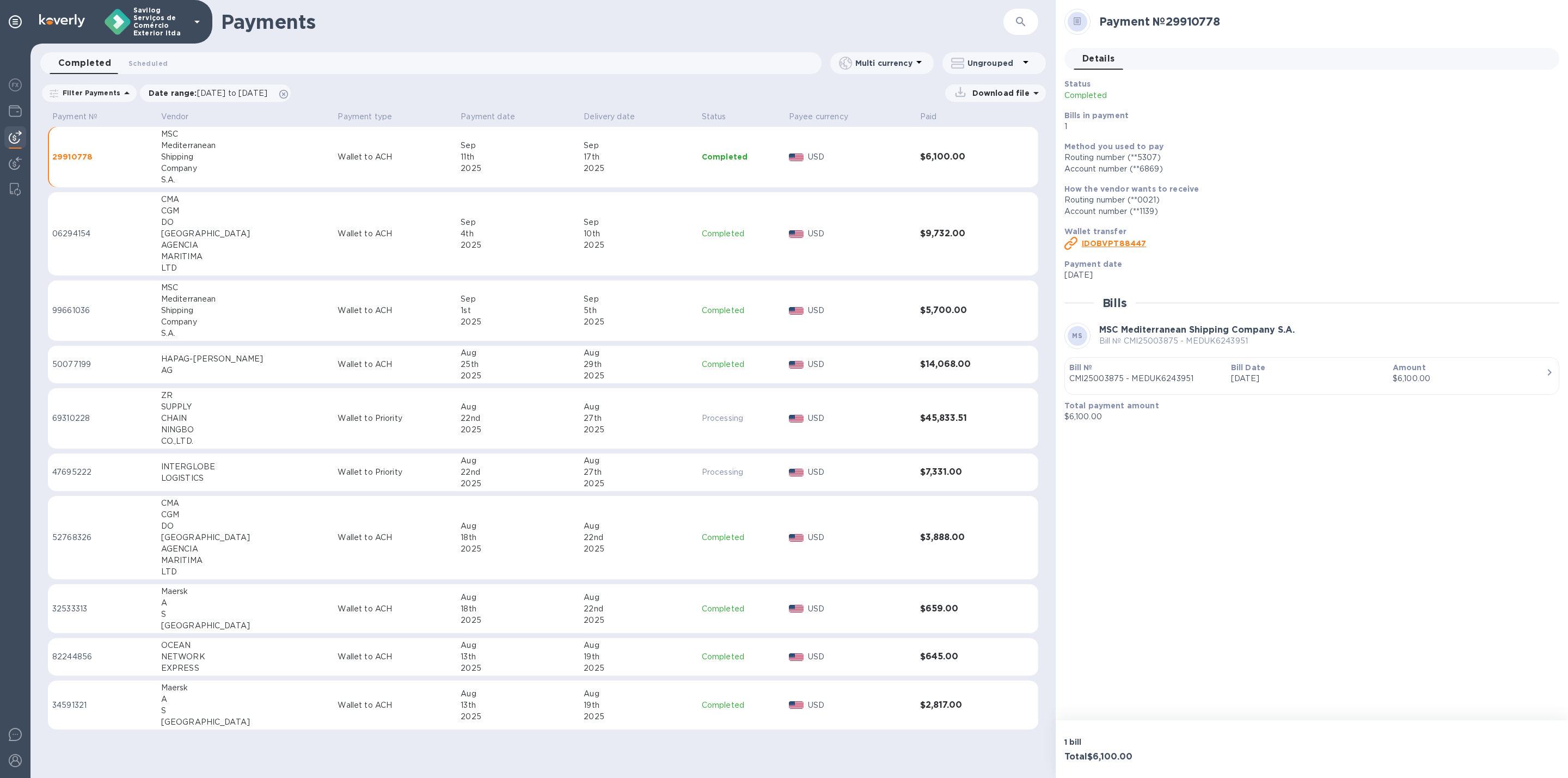
click at [1184, 322] on div "Status Completed Bills in payment 1 Method you used to pay Routing number (**53…" at bounding box center [1312, 251] width 495 height 344
click at [1343, 346] on div "MS MSC Mediterranean Shipping Company S.A. Bill № CMI25003875 - MEDUK6243951" at bounding box center [1312, 336] width 495 height 26
click at [1524, 378] on div "$6,100.00" at bounding box center [1469, 379] width 153 height 12
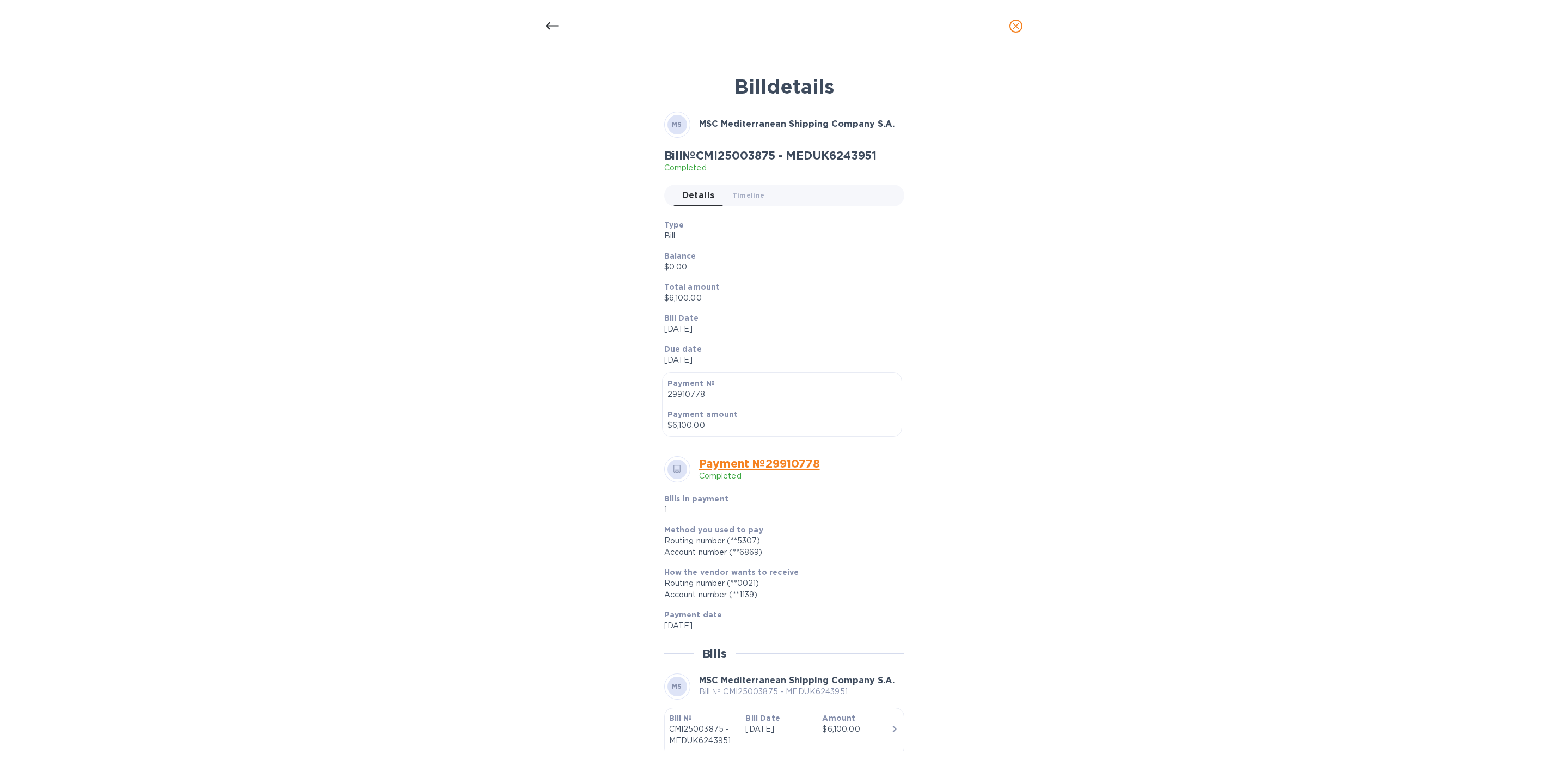
click at [1010, 31] on span "close" at bounding box center [1016, 26] width 13 height 13
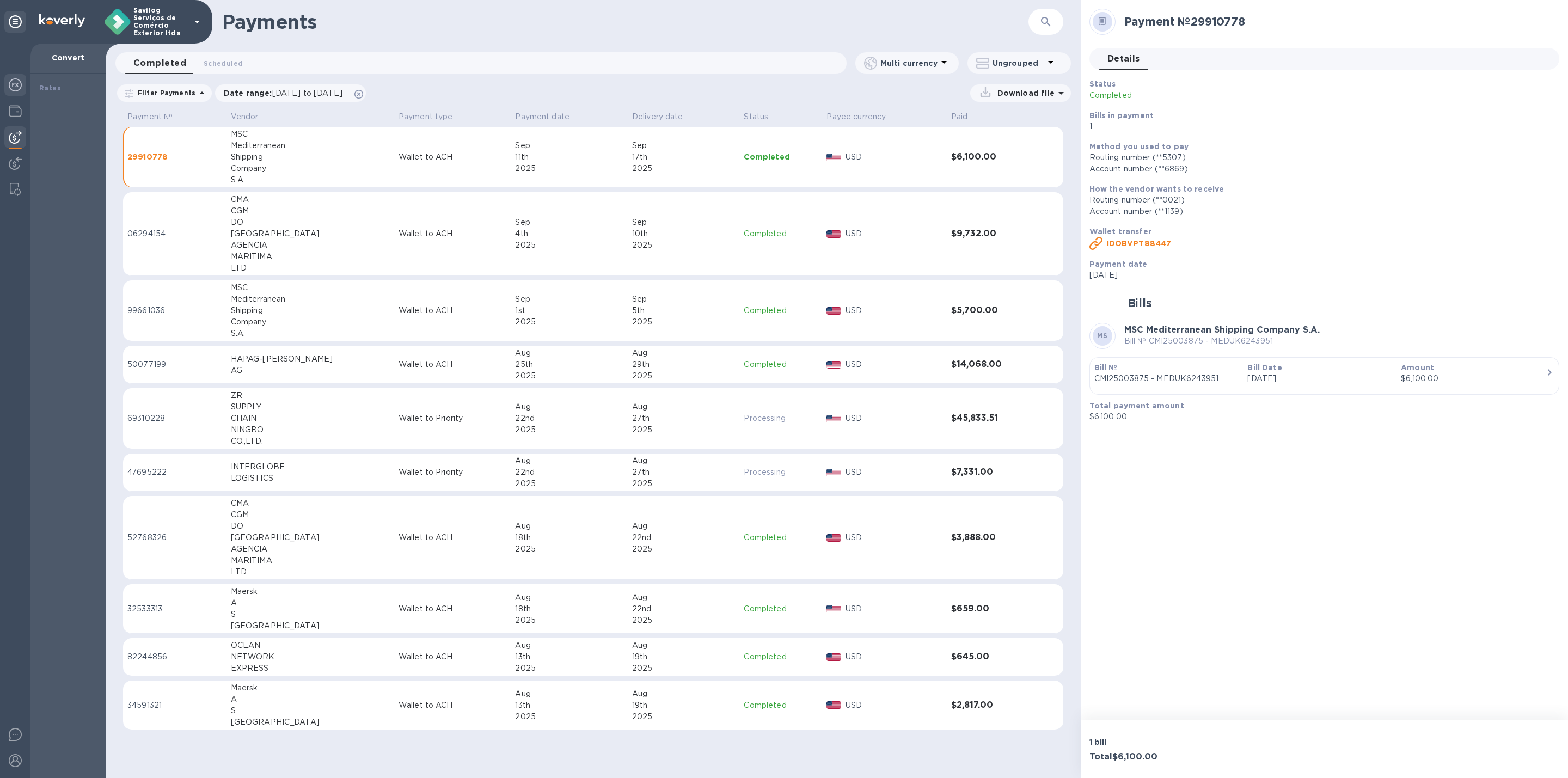
click at [14, 74] on div at bounding box center [15, 85] width 22 height 24
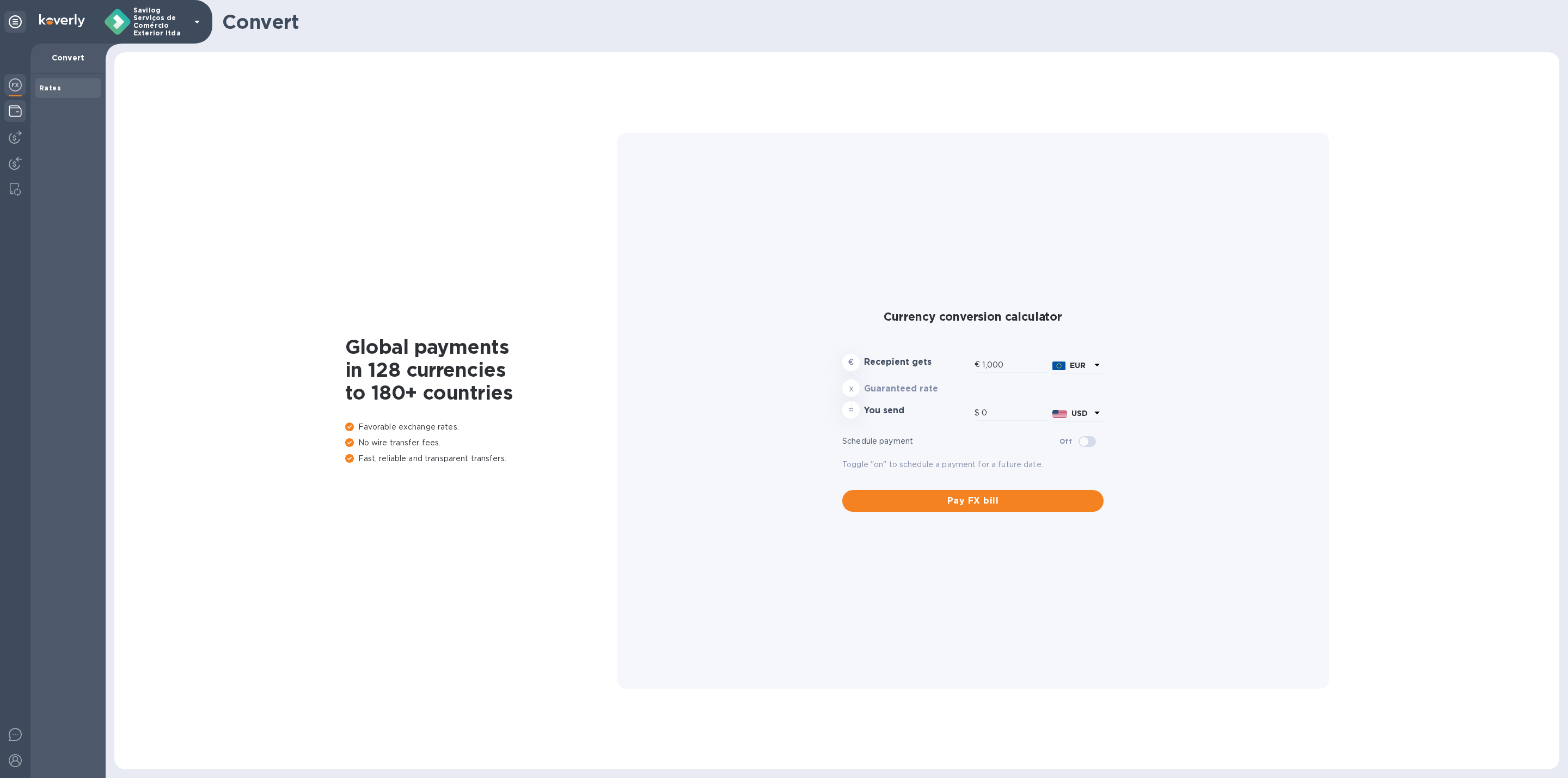
click at [18, 105] on img at bounding box center [15, 111] width 13 height 13
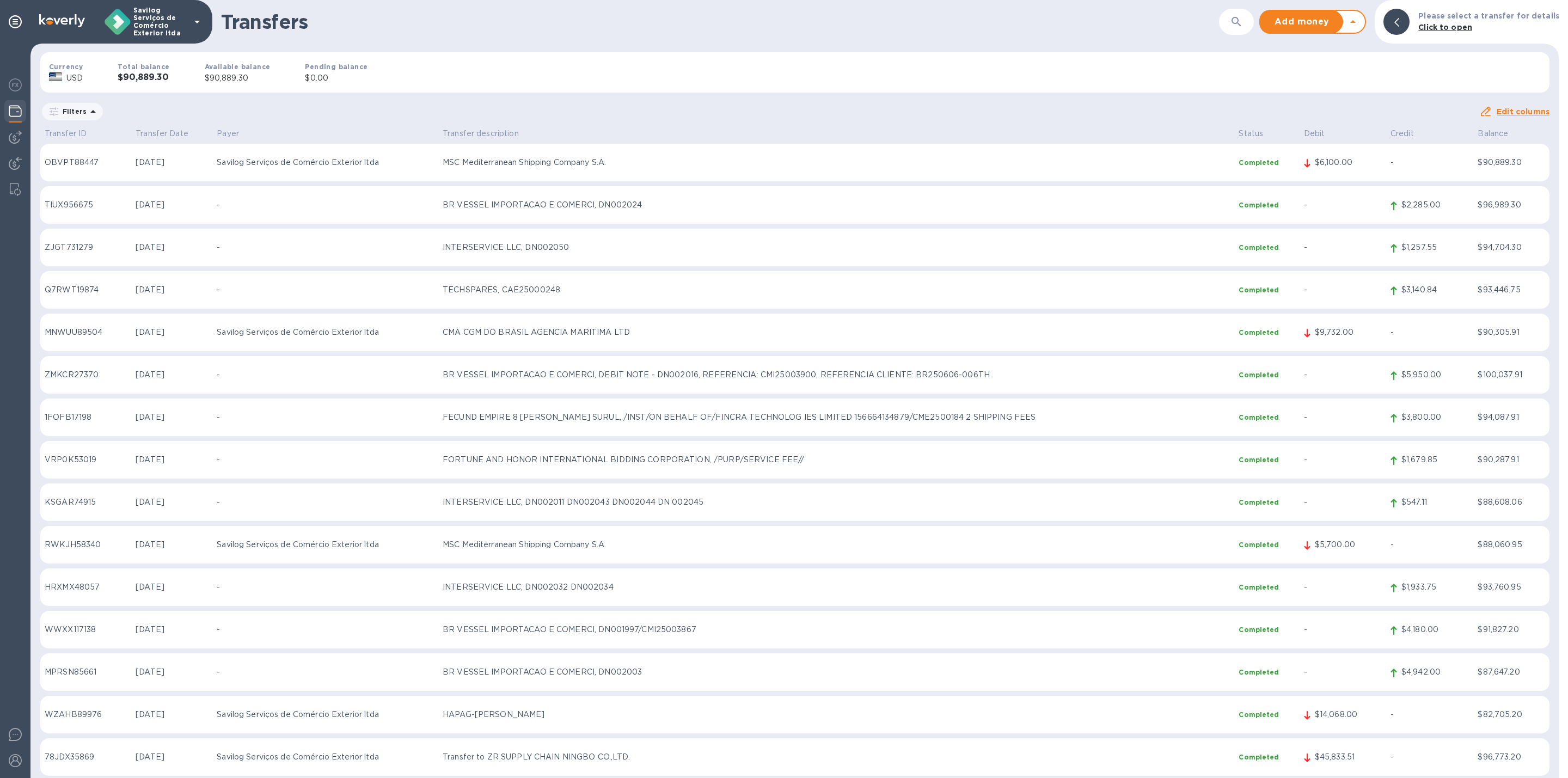
click at [1313, 156] on div "$6,100.00" at bounding box center [1348, 162] width 71 height 16
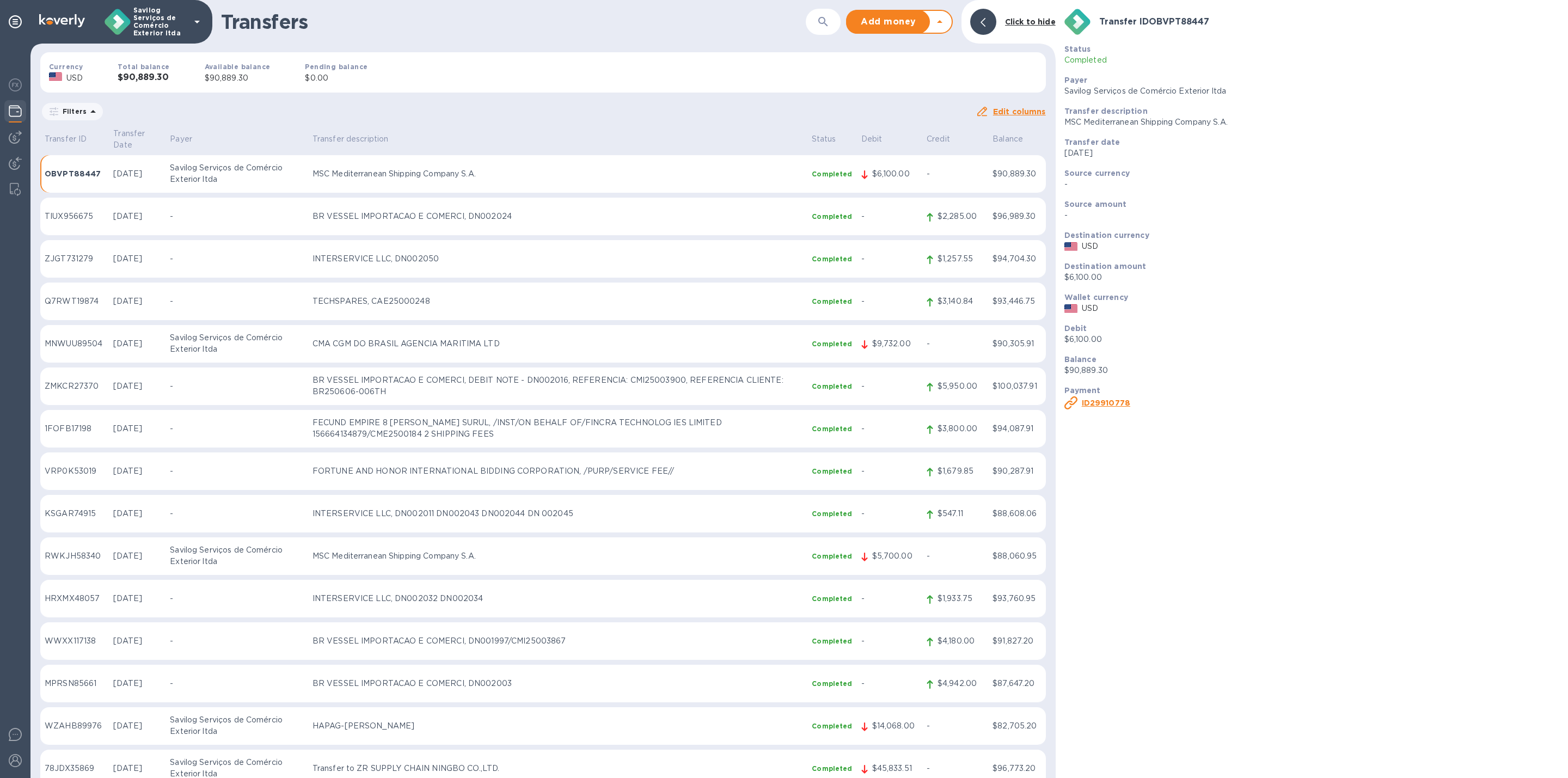
click at [812, 340] on td "Completed" at bounding box center [832, 344] width 49 height 38
click at [256, 164] on p "Savilog Serviços de Comércio Exterior ltda" at bounding box center [236, 173] width 133 height 23
click at [778, 338] on p "CMA CGM DO BRASIL AGENCIA MARITIMA LTD" at bounding box center [558, 344] width 491 height 12
click at [742, 172] on td "MSC Mediterranean Shipping Company S.A." at bounding box center [558, 174] width 500 height 38
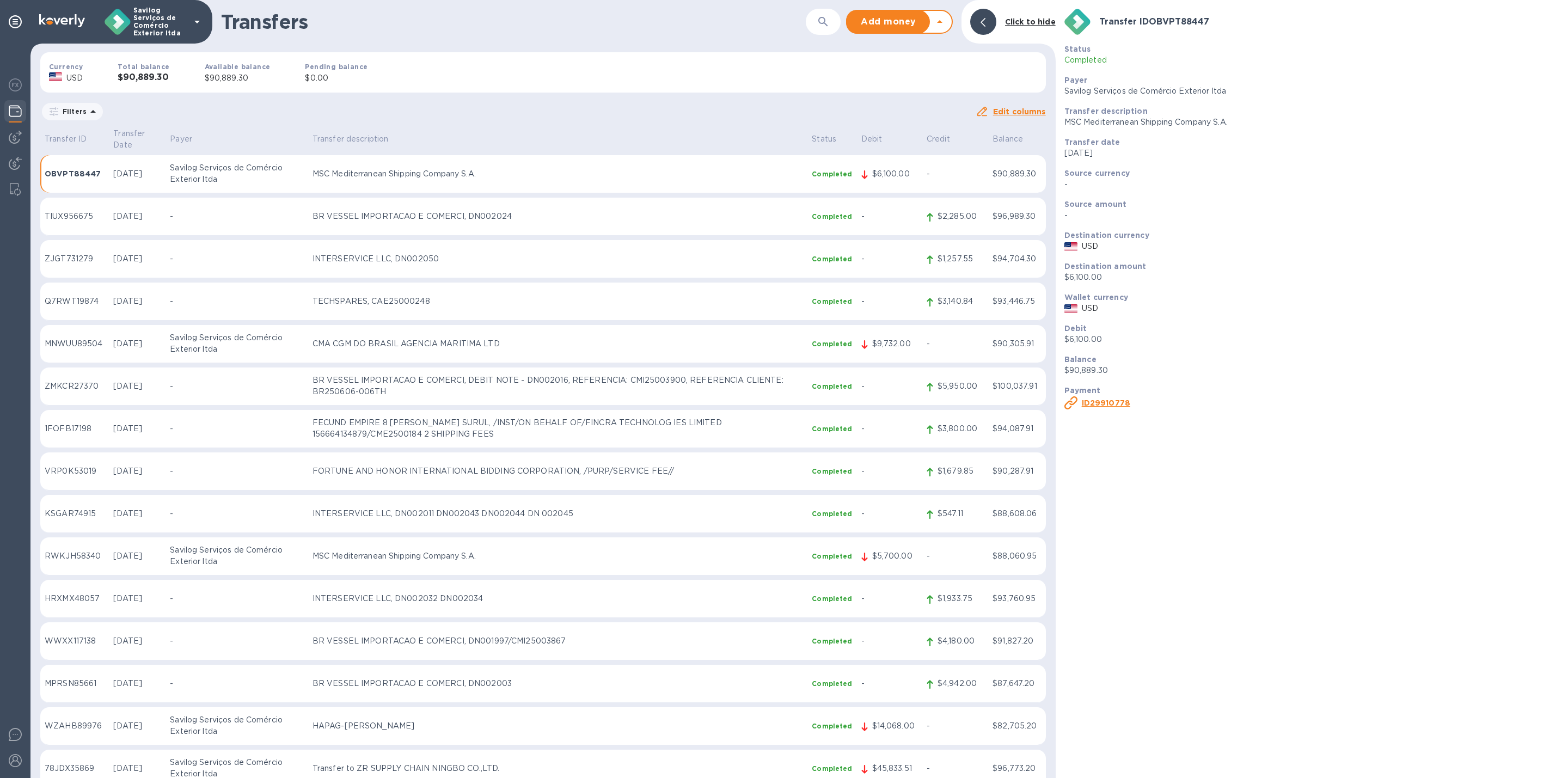
click at [1105, 400] on b "ID 29910778" at bounding box center [1106, 403] width 49 height 9
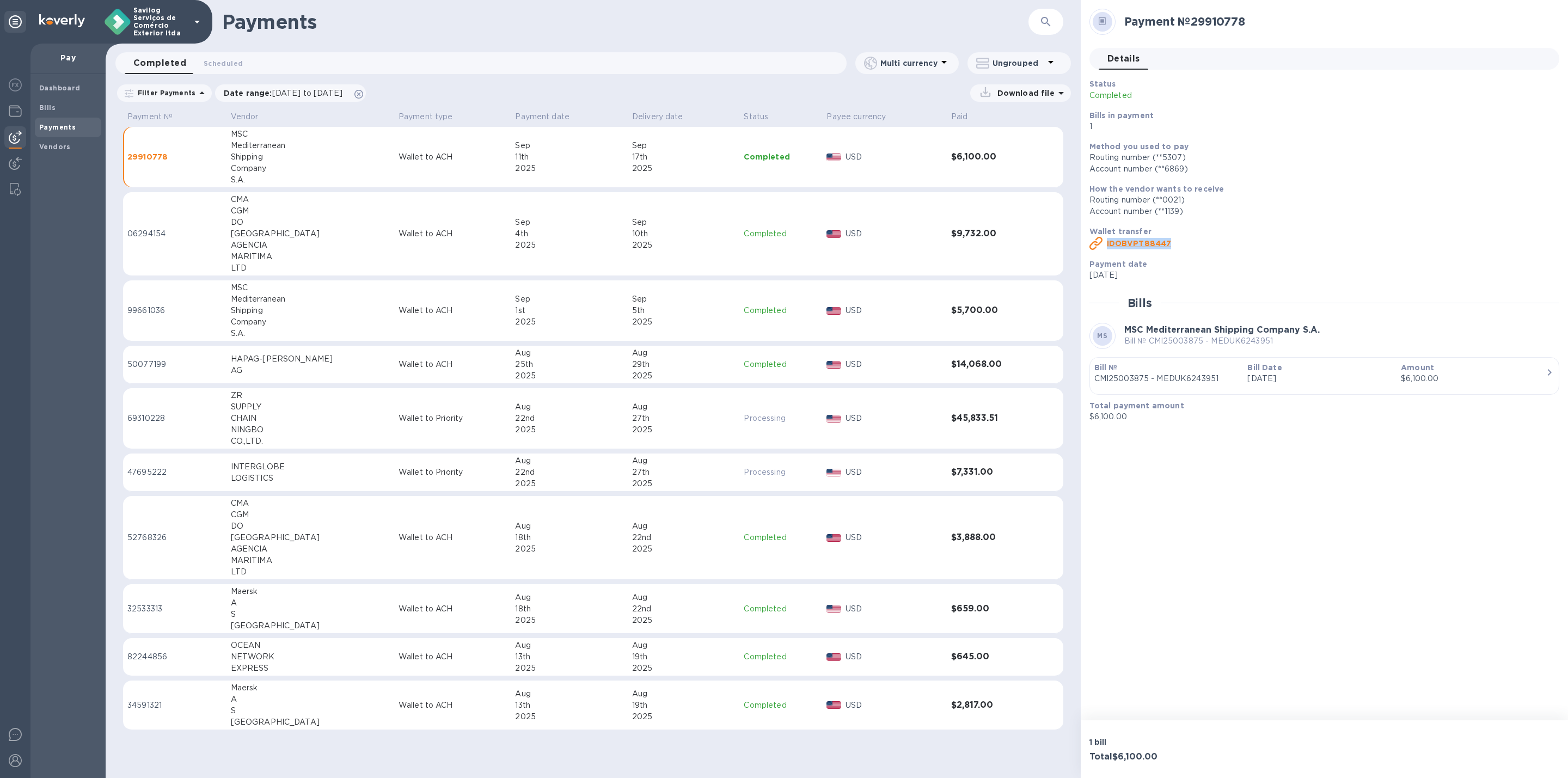
drag, startPoint x: 1201, startPoint y: 247, endPoint x: 1104, endPoint y: 250, distance: 97.0
click at [1104, 250] on div "ID OBVPT88447" at bounding box center [1320, 244] width 465 height 17
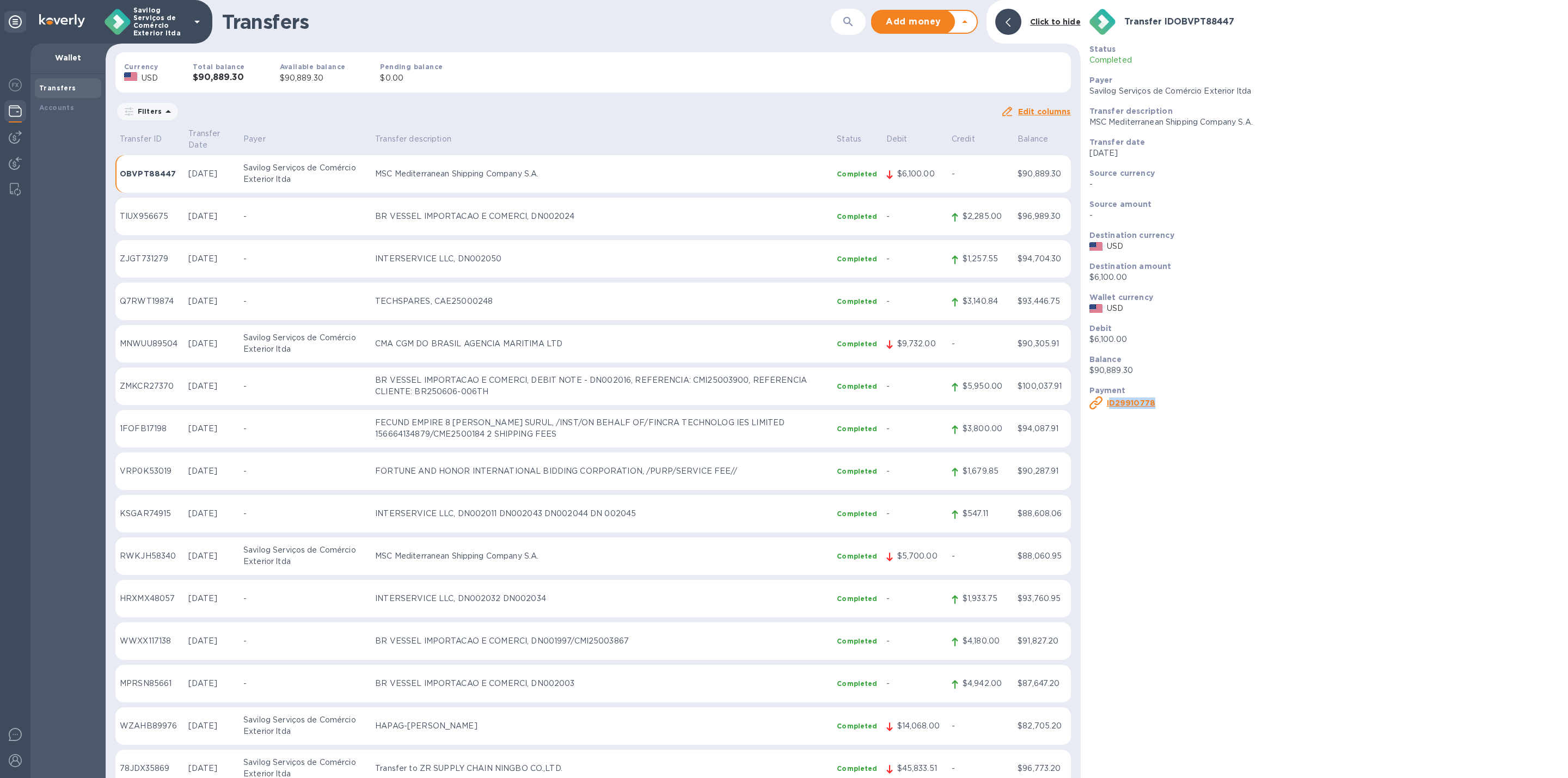
copy b "D 29910778"
copy b "ID 29910778"
drag, startPoint x: 1163, startPoint y: 401, endPoint x: 1105, endPoint y: 407, distance: 58.3
click at [1105, 407] on div "ID 29910778" at bounding box center [1324, 403] width 474 height 17
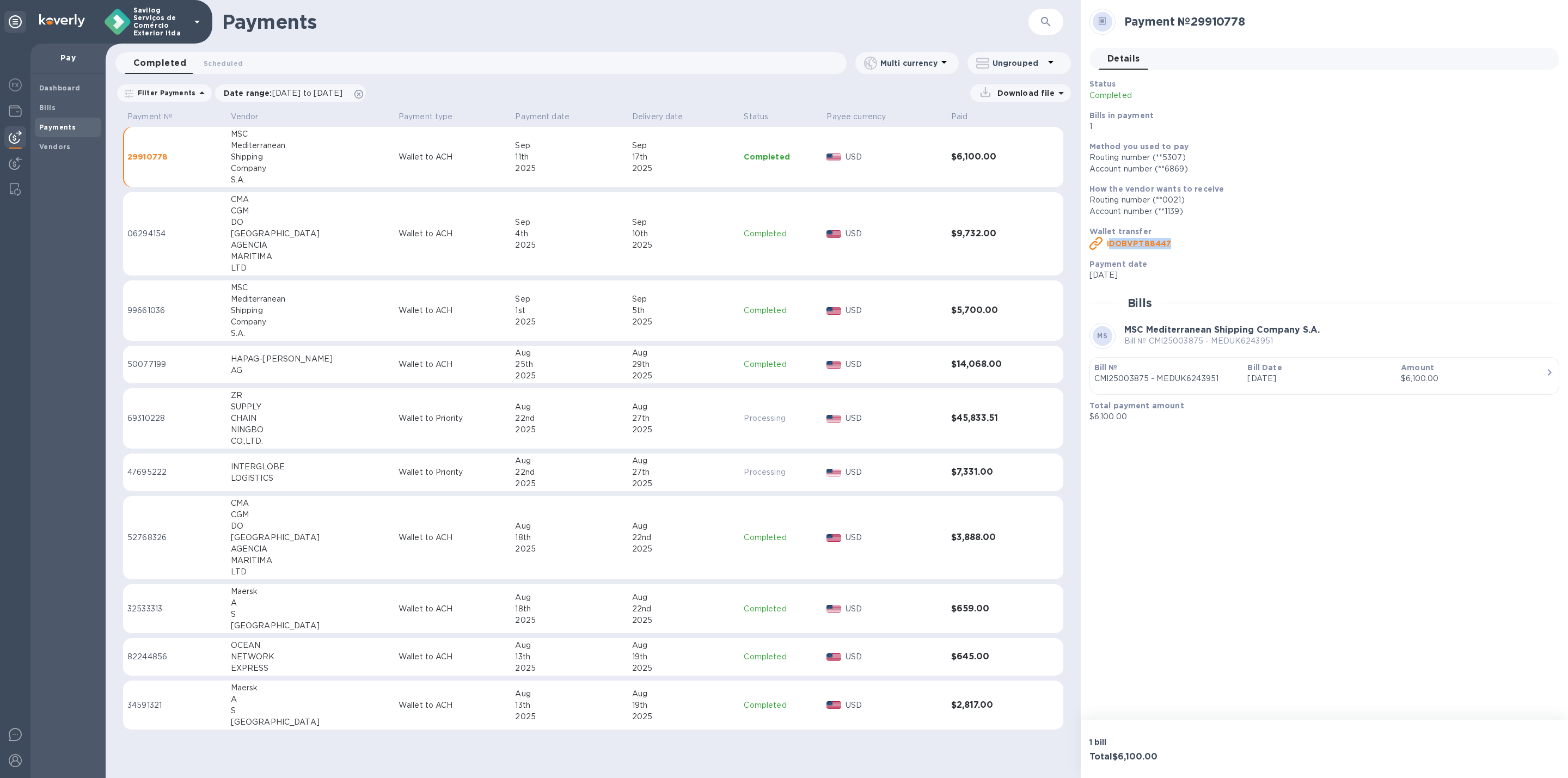
copy b "D OBVPT88447"
copy b "ID OBVPT88447"
drag, startPoint x: 1173, startPoint y: 237, endPoint x: 1106, endPoint y: 250, distance: 68.2
click at [1106, 250] on div "ID OBVPT88447" at bounding box center [1320, 244] width 465 height 17
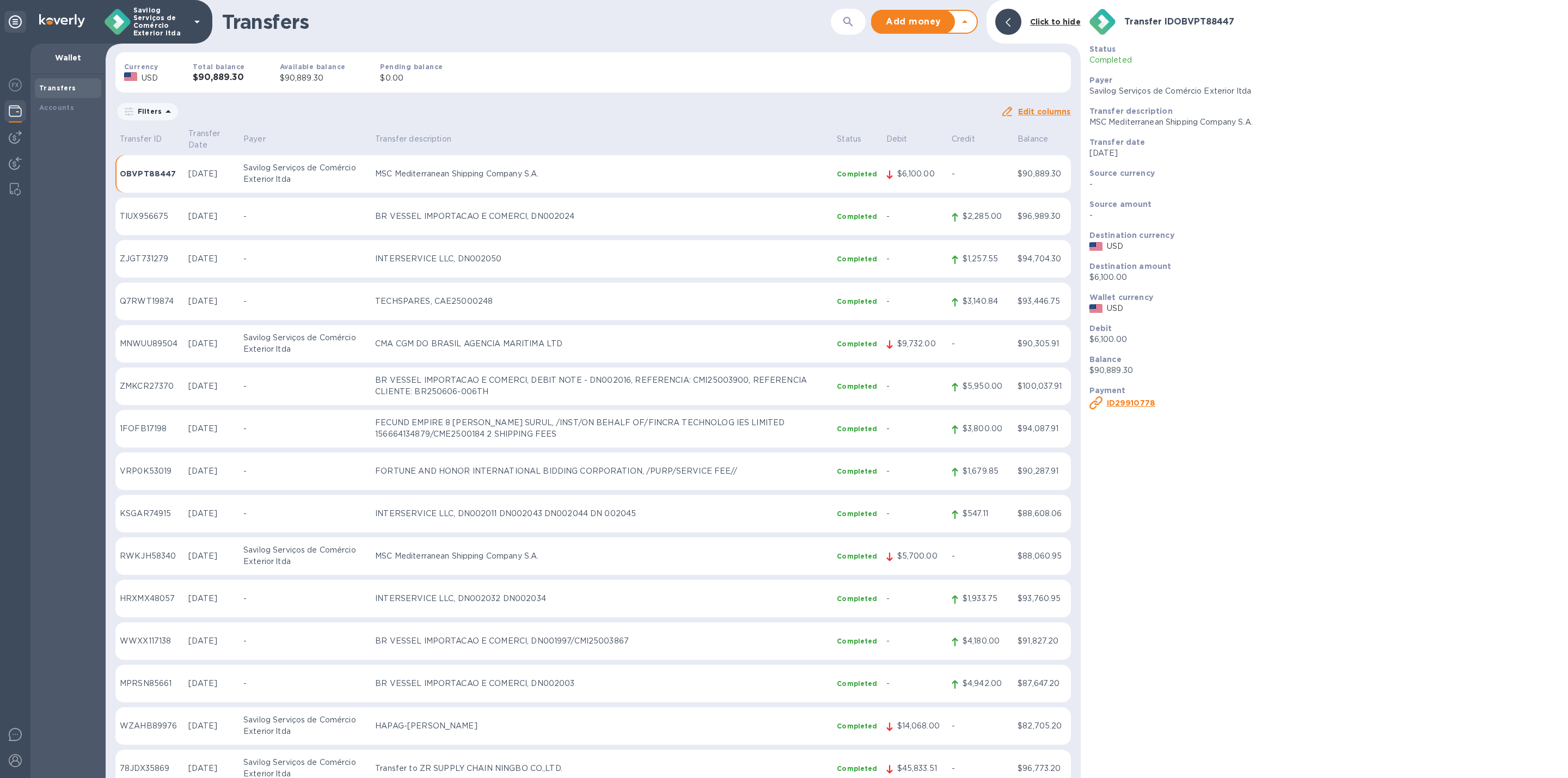
click at [531, 169] on p "MSC Mediterranean Shipping Company S.A." at bounding box center [601, 174] width 453 height 12
click at [1112, 415] on div "Transfer ID OBVPT88447 Status Completed Payer Savilog Serviços de Comércio Exte…" at bounding box center [1324, 389] width 487 height 778
click at [1123, 404] on b "ID 29910778" at bounding box center [1131, 403] width 49 height 9
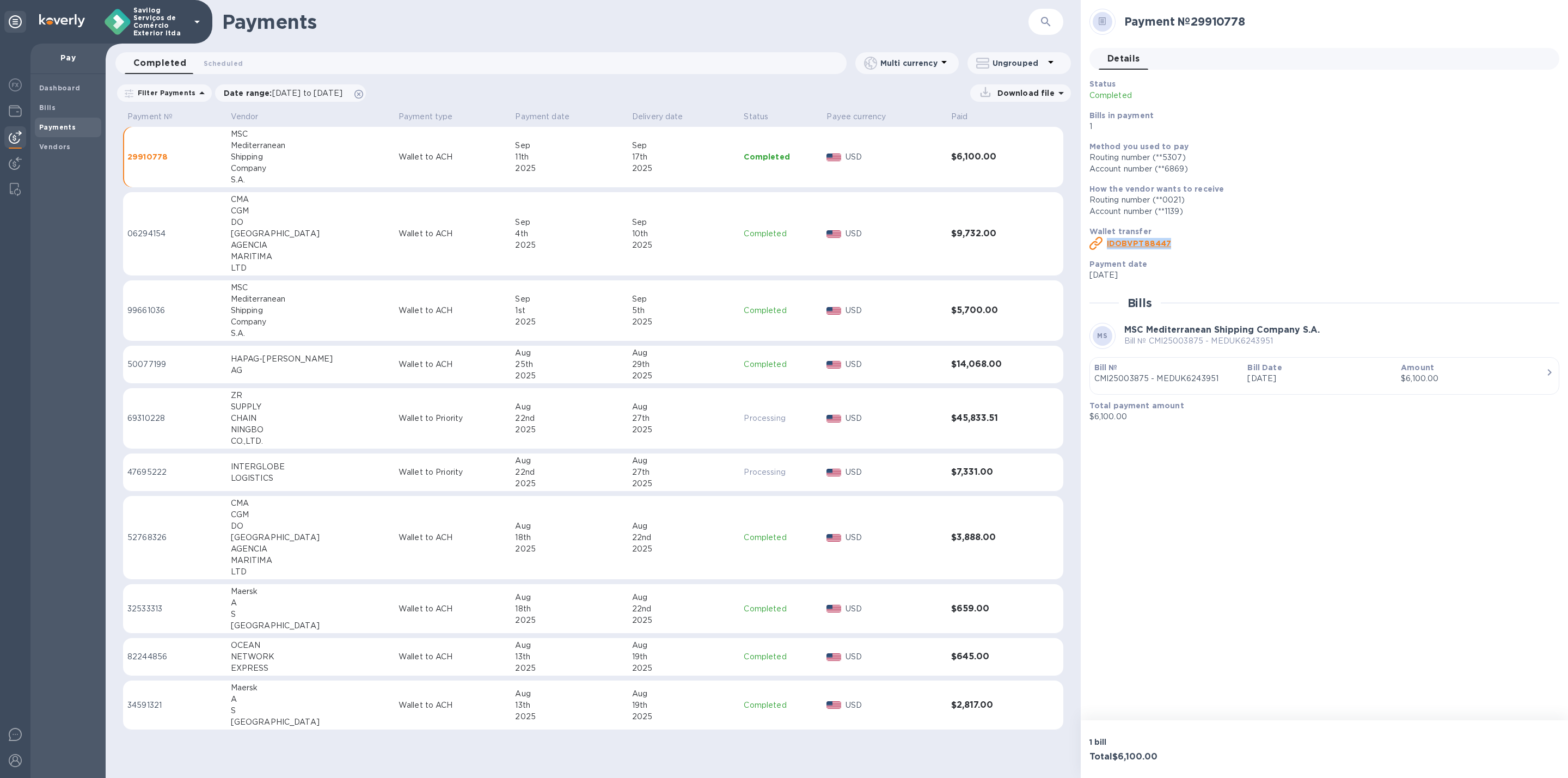
copy b "ID OBVPT88447"
drag, startPoint x: 1181, startPoint y: 240, endPoint x: 1105, endPoint y: 247, distance: 76.3
click at [1105, 247] on div "ID OBVPT88447" at bounding box center [1320, 244] width 465 height 17
